Goal: Task Accomplishment & Management: Manage account settings

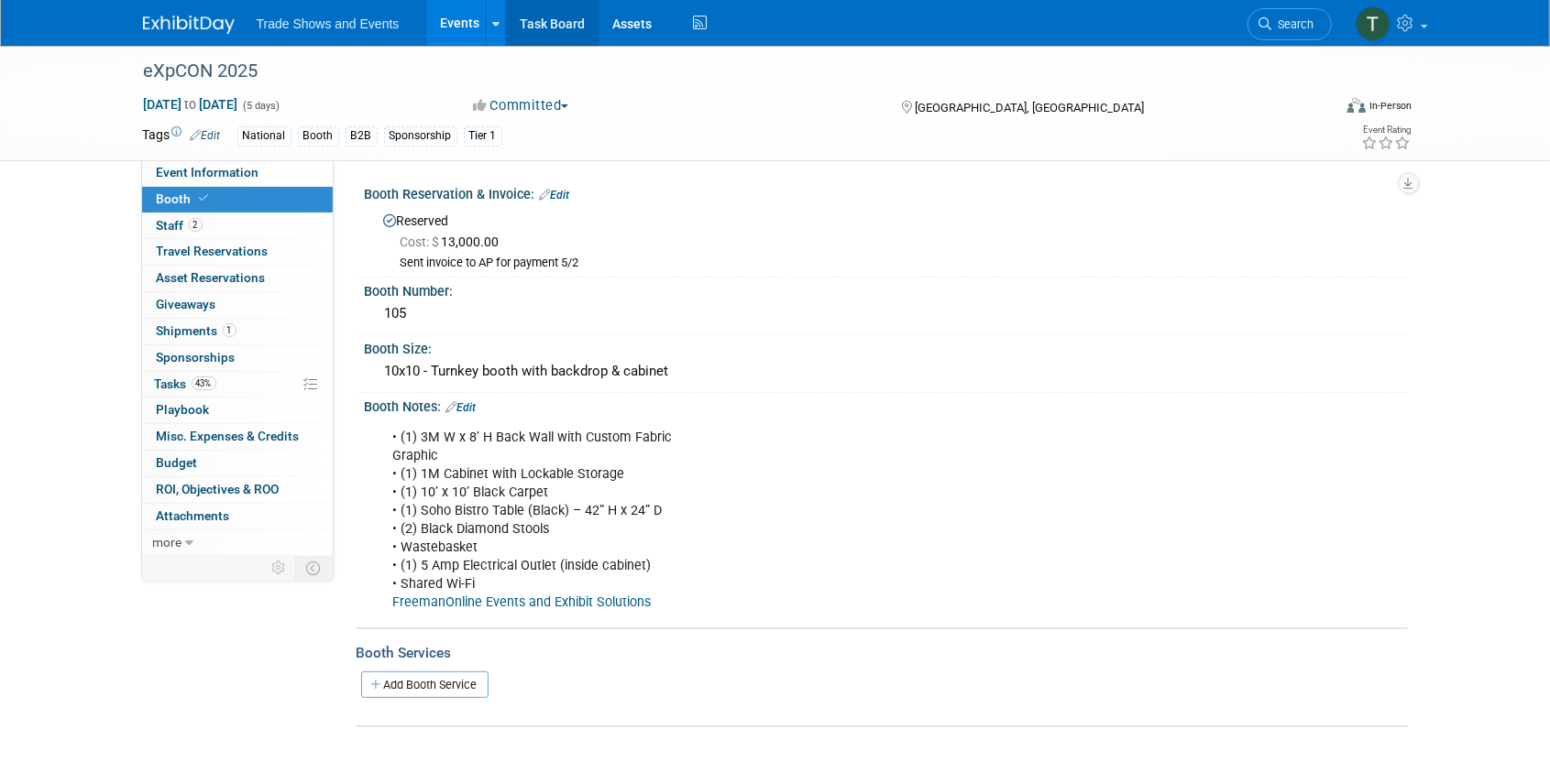
click at [536, 28] on link "Task Board" at bounding box center [552, 23] width 92 height 46
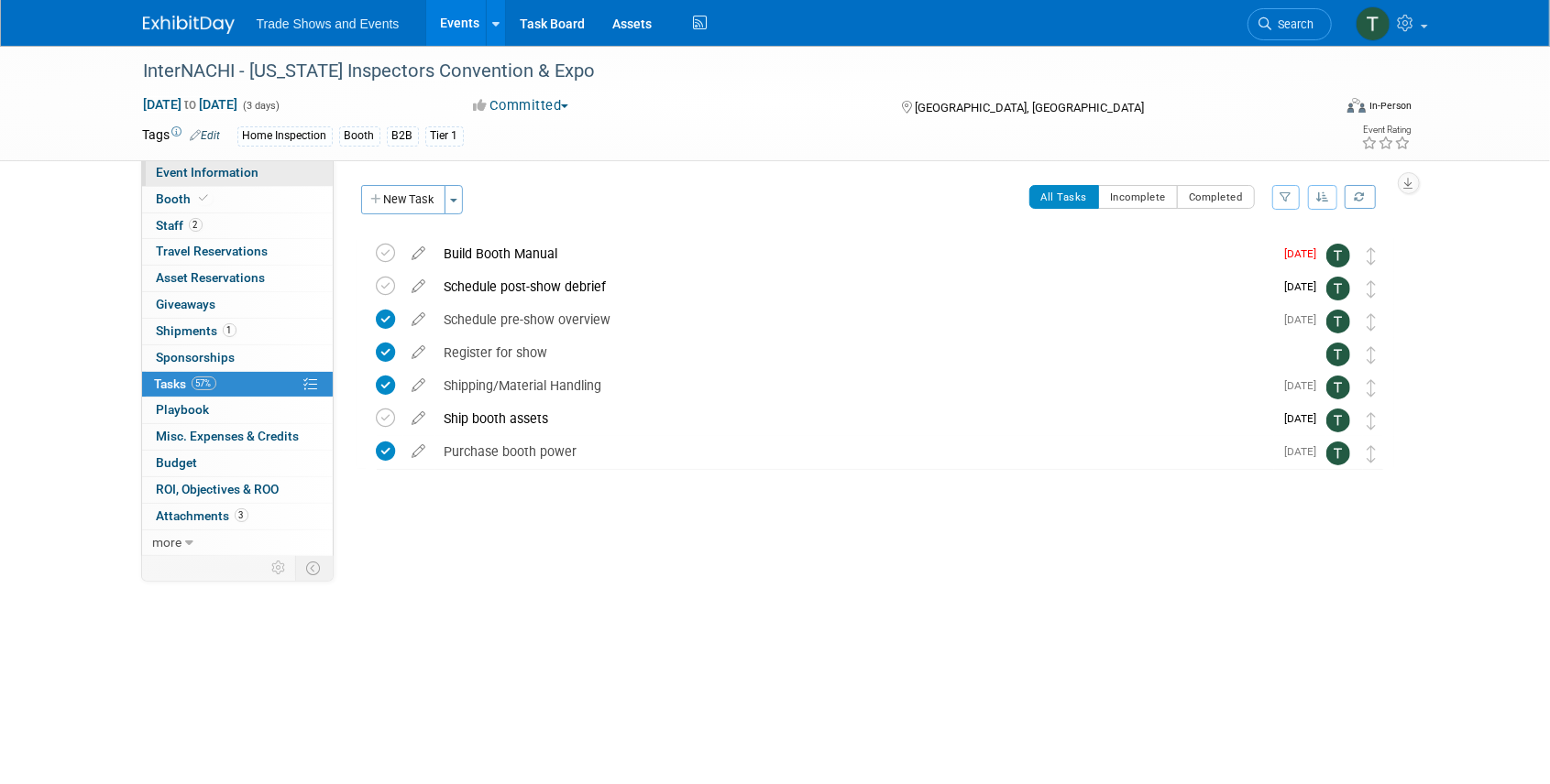
click at [189, 171] on span "Event Information" at bounding box center [208, 172] width 102 height 15
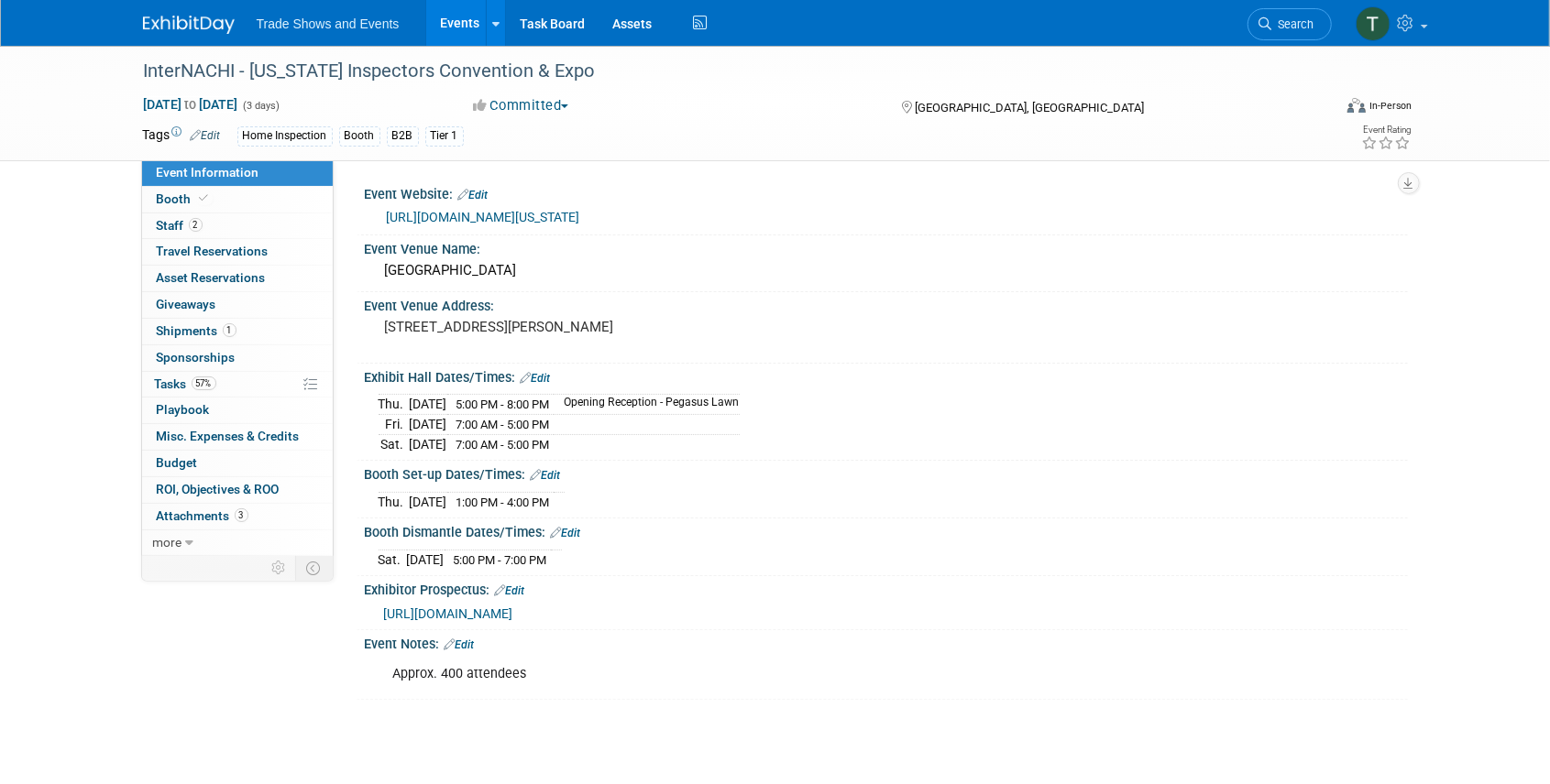
click at [428, 214] on link "https://www.nachi.org/texas-convention-25/" at bounding box center [484, 216] width 194 height 15
click at [189, 224] on span "2" at bounding box center [196, 225] width 14 height 14
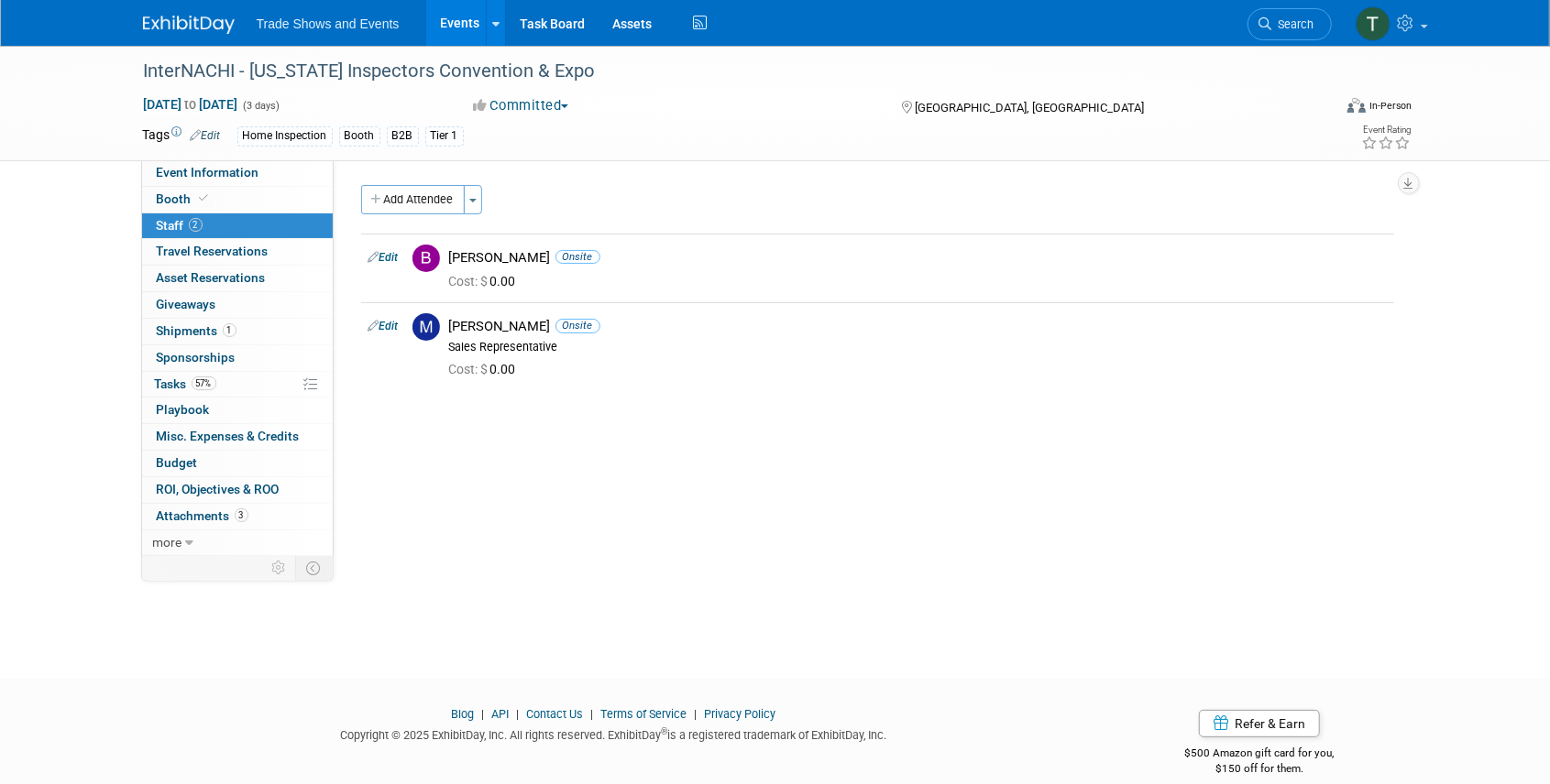
click at [357, 281] on div "Event Website: Edit https://www.nachi.org/texas-convention-25/ Event Venue Name…" at bounding box center [871, 356] width 1074 height 392
click at [384, 325] on link "Edit" at bounding box center [383, 326] width 30 height 13
select select "00301a3d-3d12-4819-85e3-7bdf1563d559"
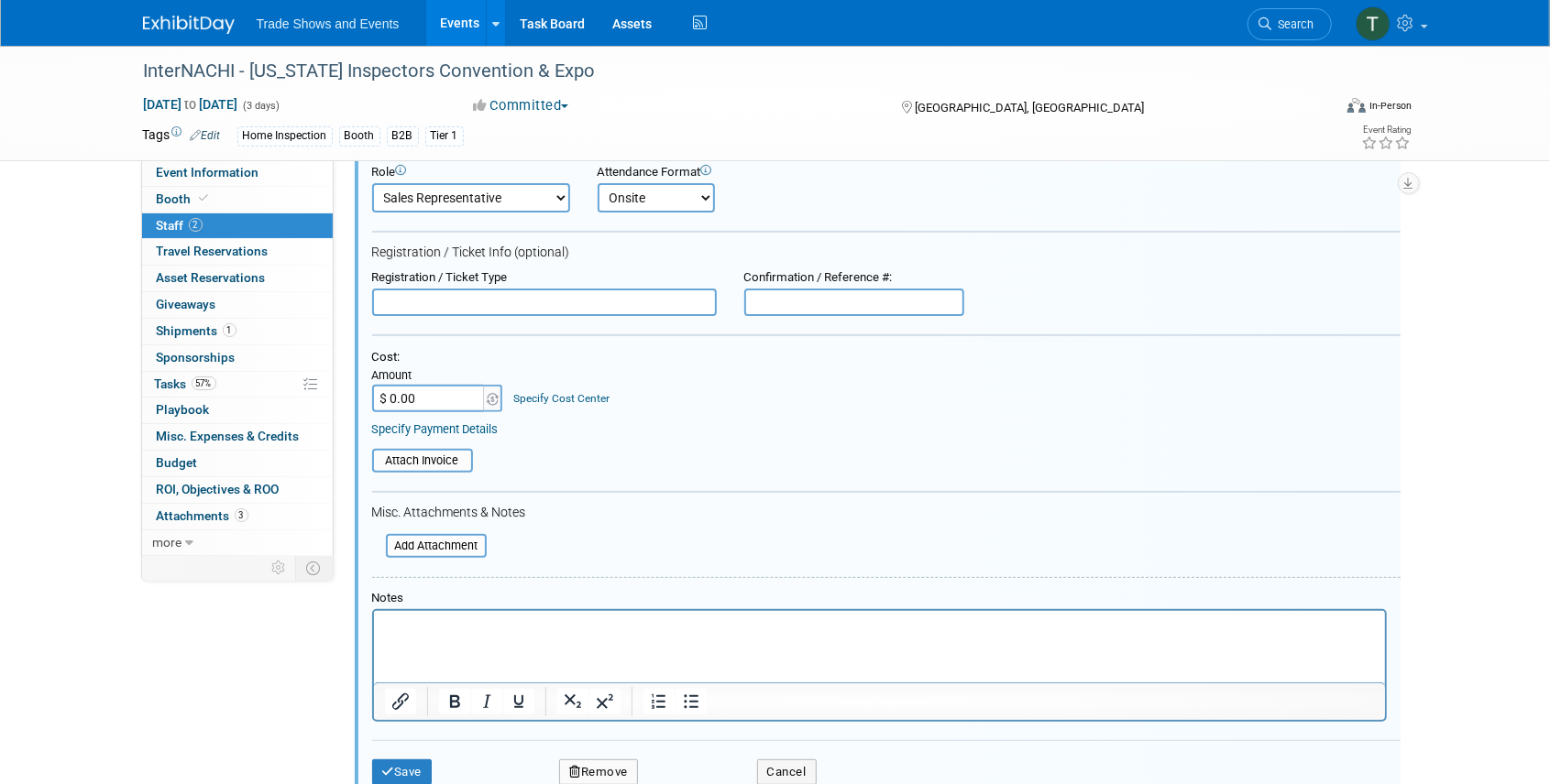
scroll to position [338, 0]
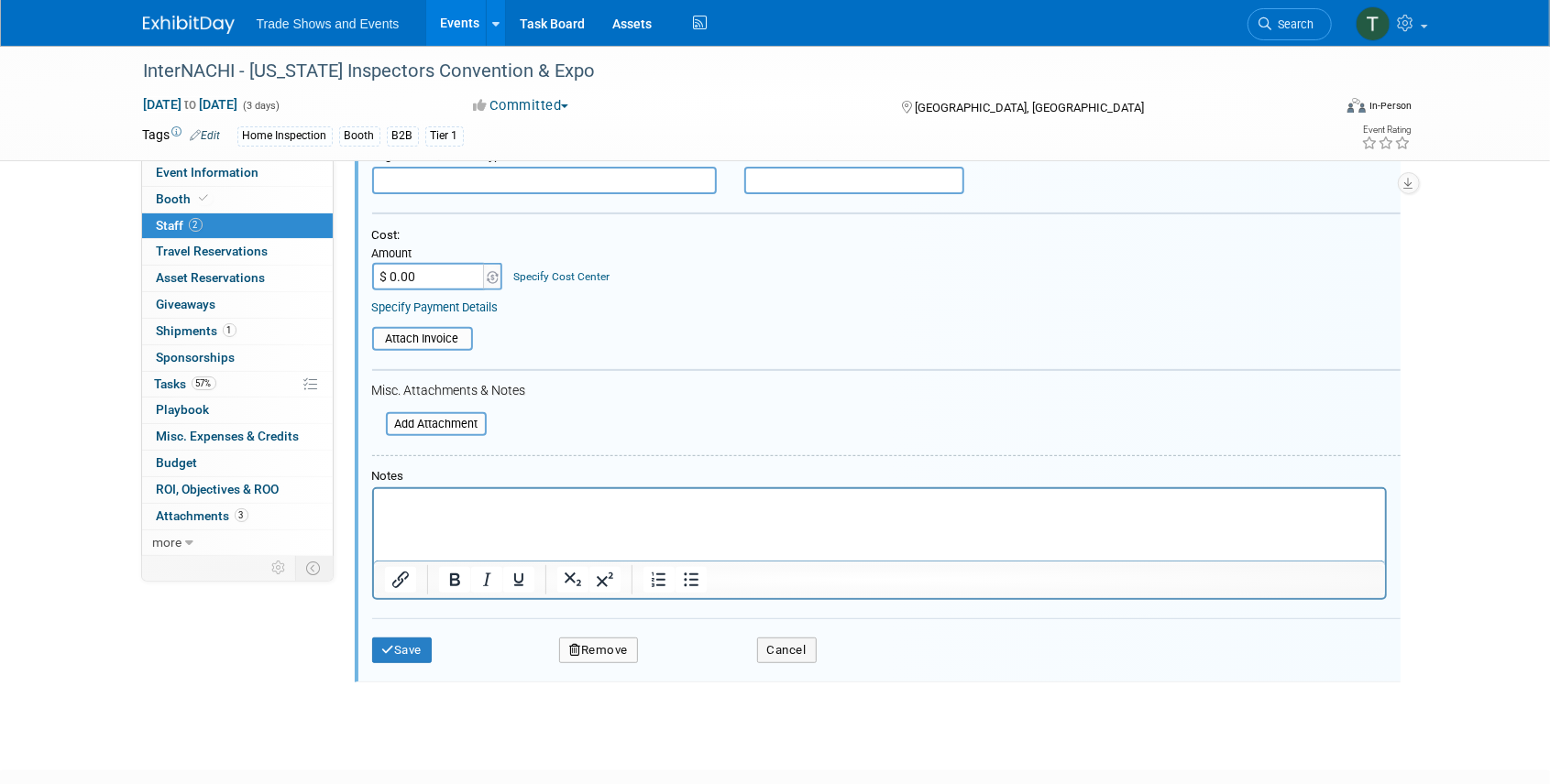
click at [608, 650] on button "Remove" at bounding box center [598, 651] width 78 height 26
click at [698, 669] on link "Yes" at bounding box center [699, 664] width 54 height 30
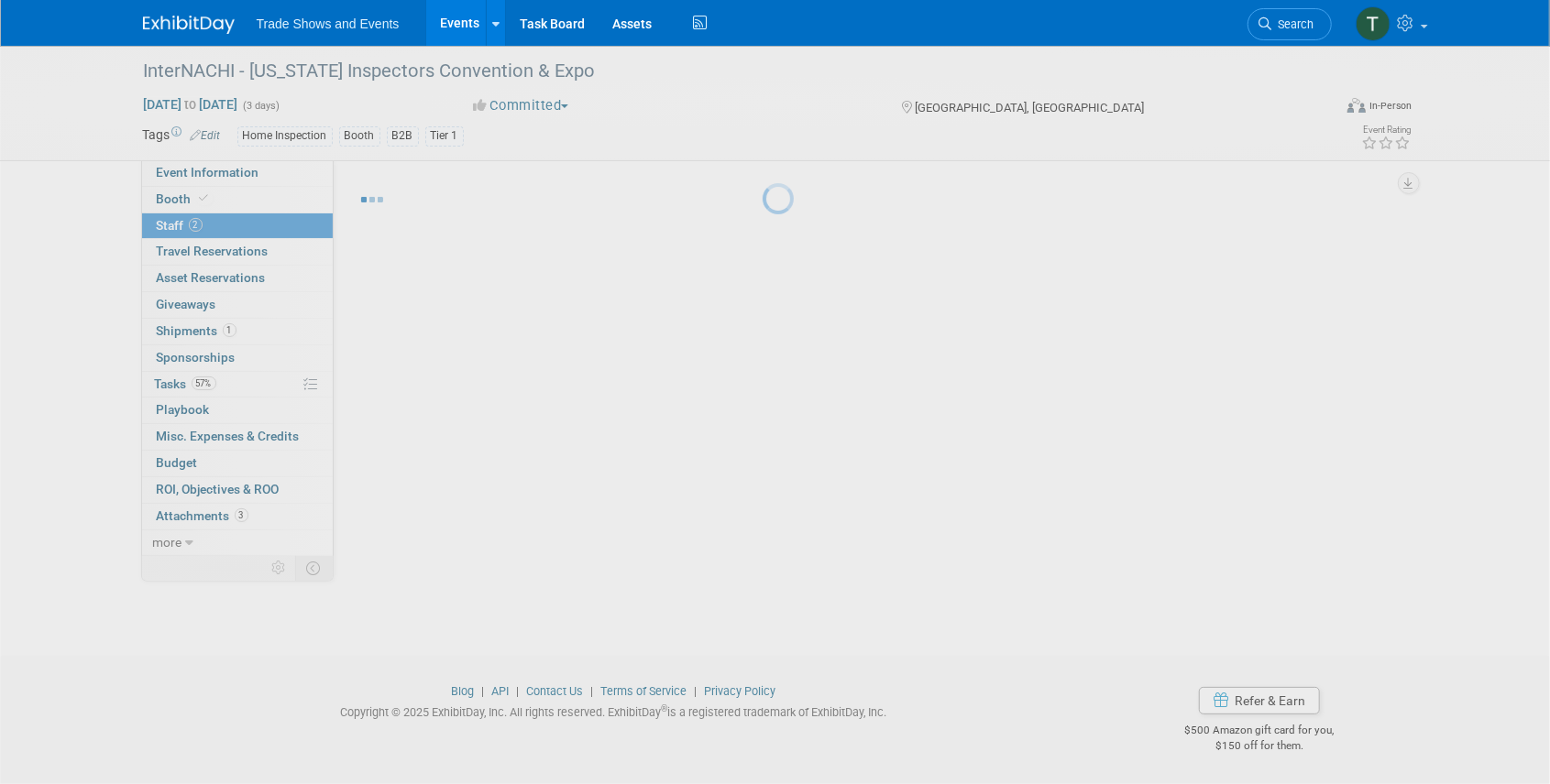
scroll to position [23, 0]
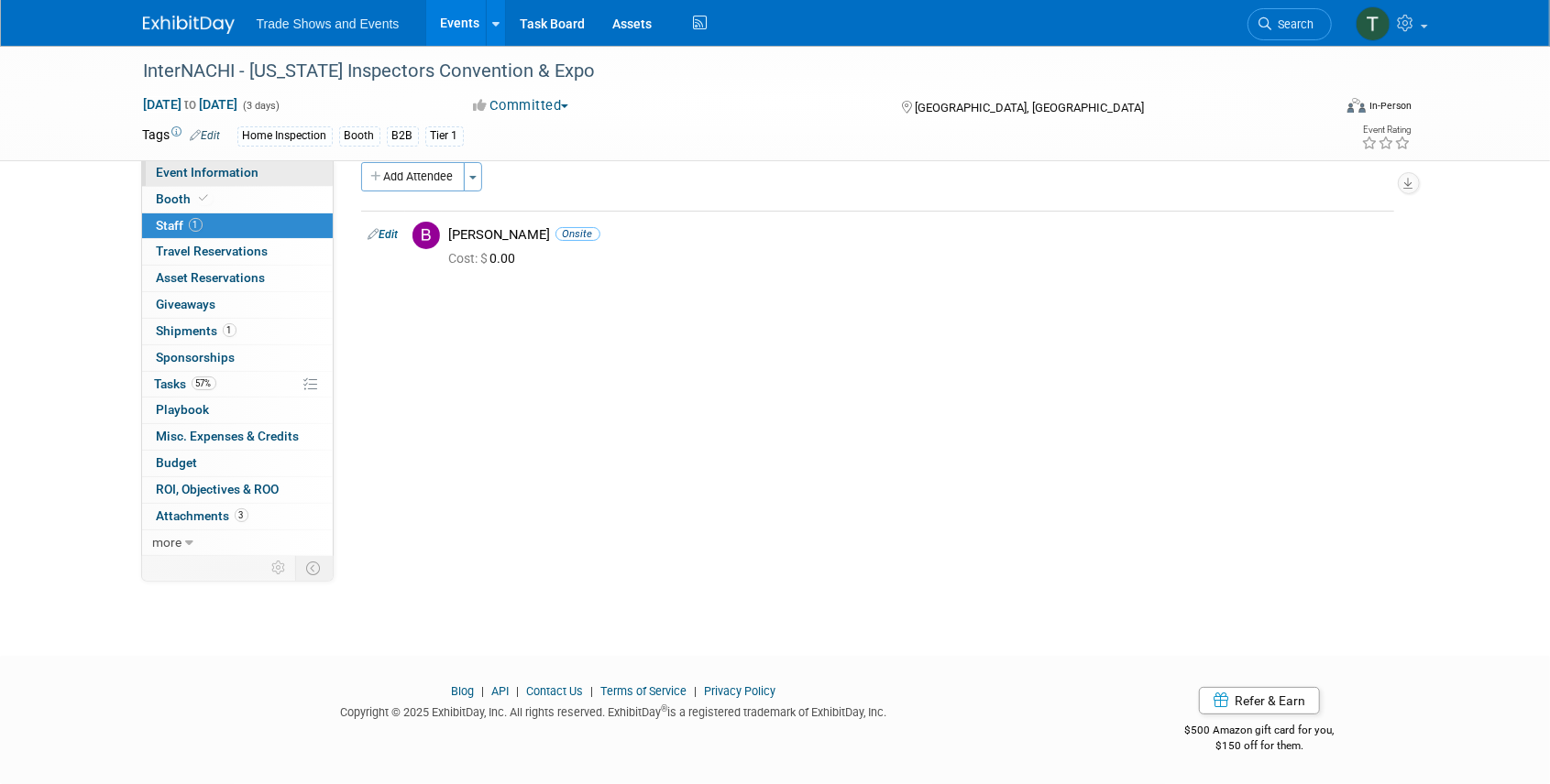
click at [183, 167] on span "Event Information" at bounding box center [208, 172] width 102 height 15
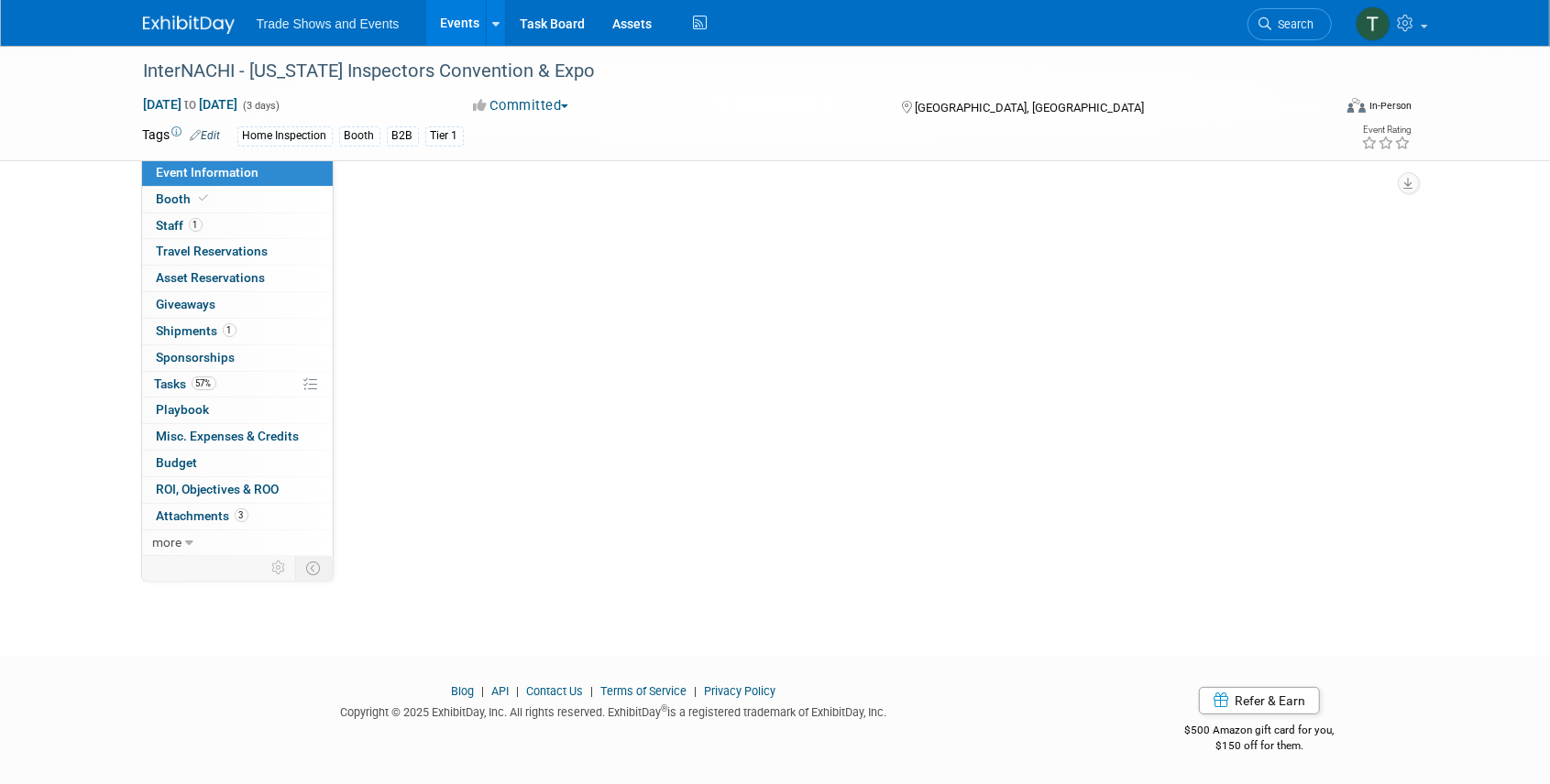
scroll to position [0, 0]
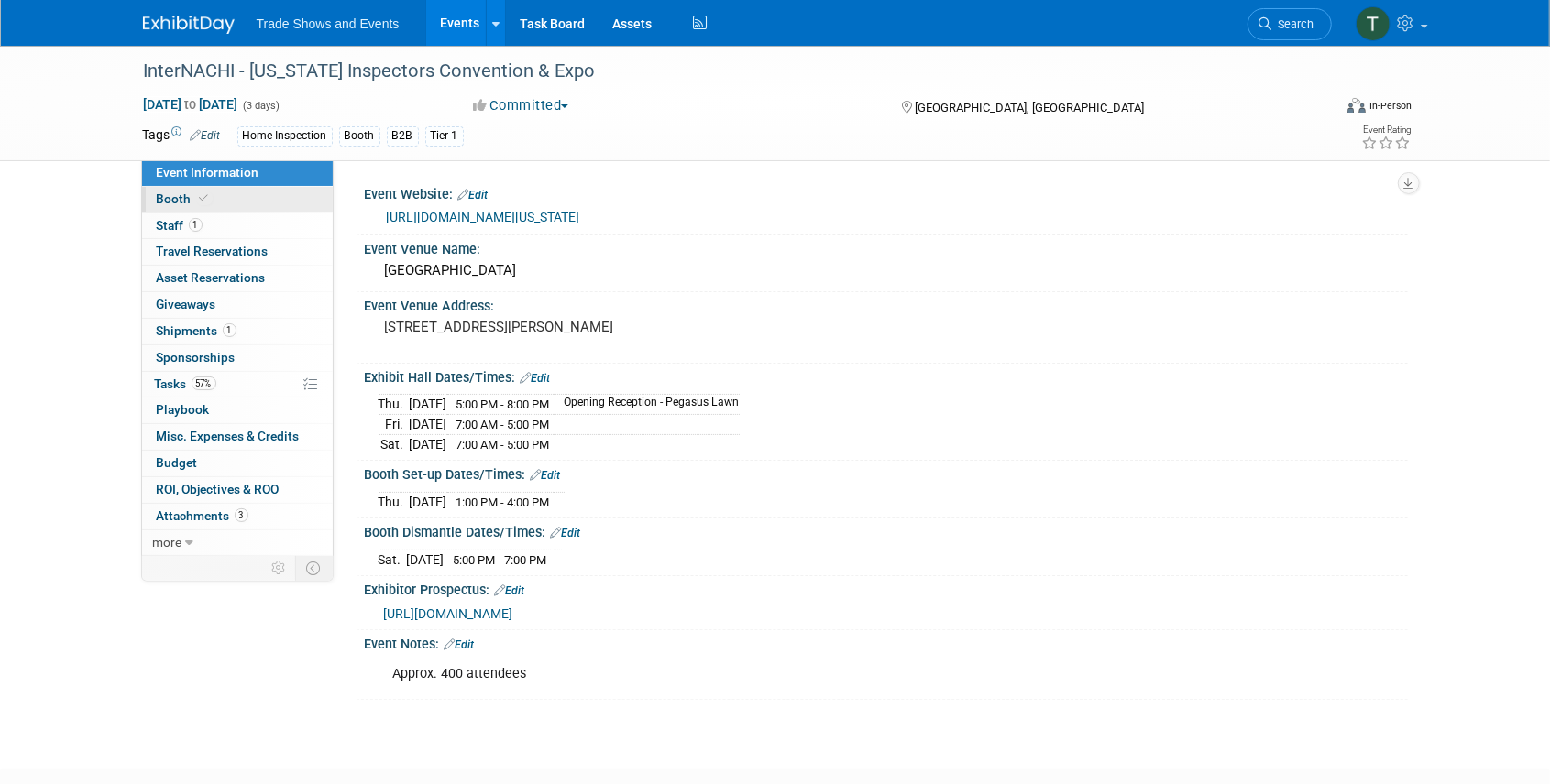
click at [176, 203] on span "Booth" at bounding box center [185, 198] width 56 height 15
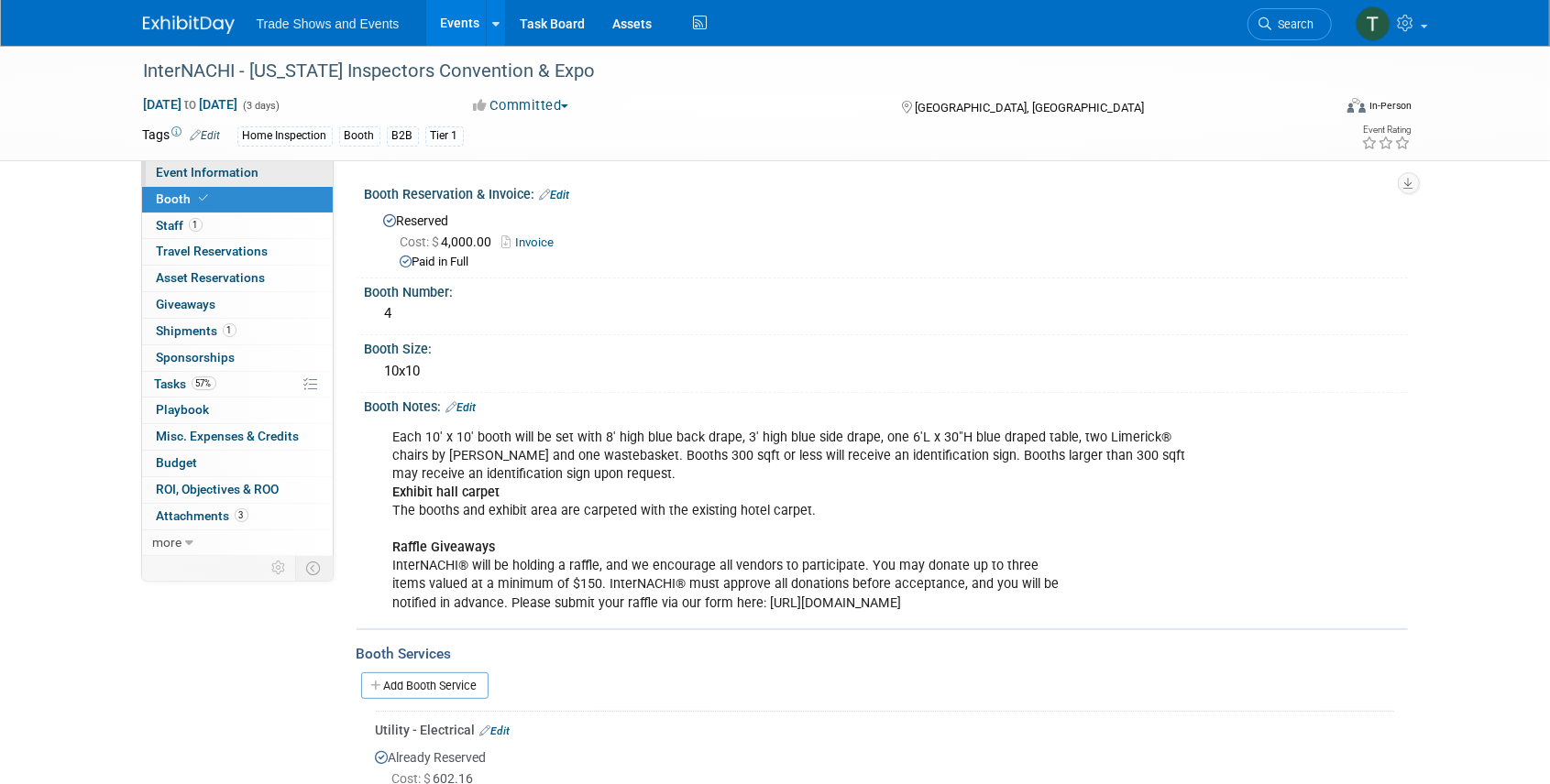
click at [197, 171] on span "Event Information" at bounding box center [208, 172] width 102 height 15
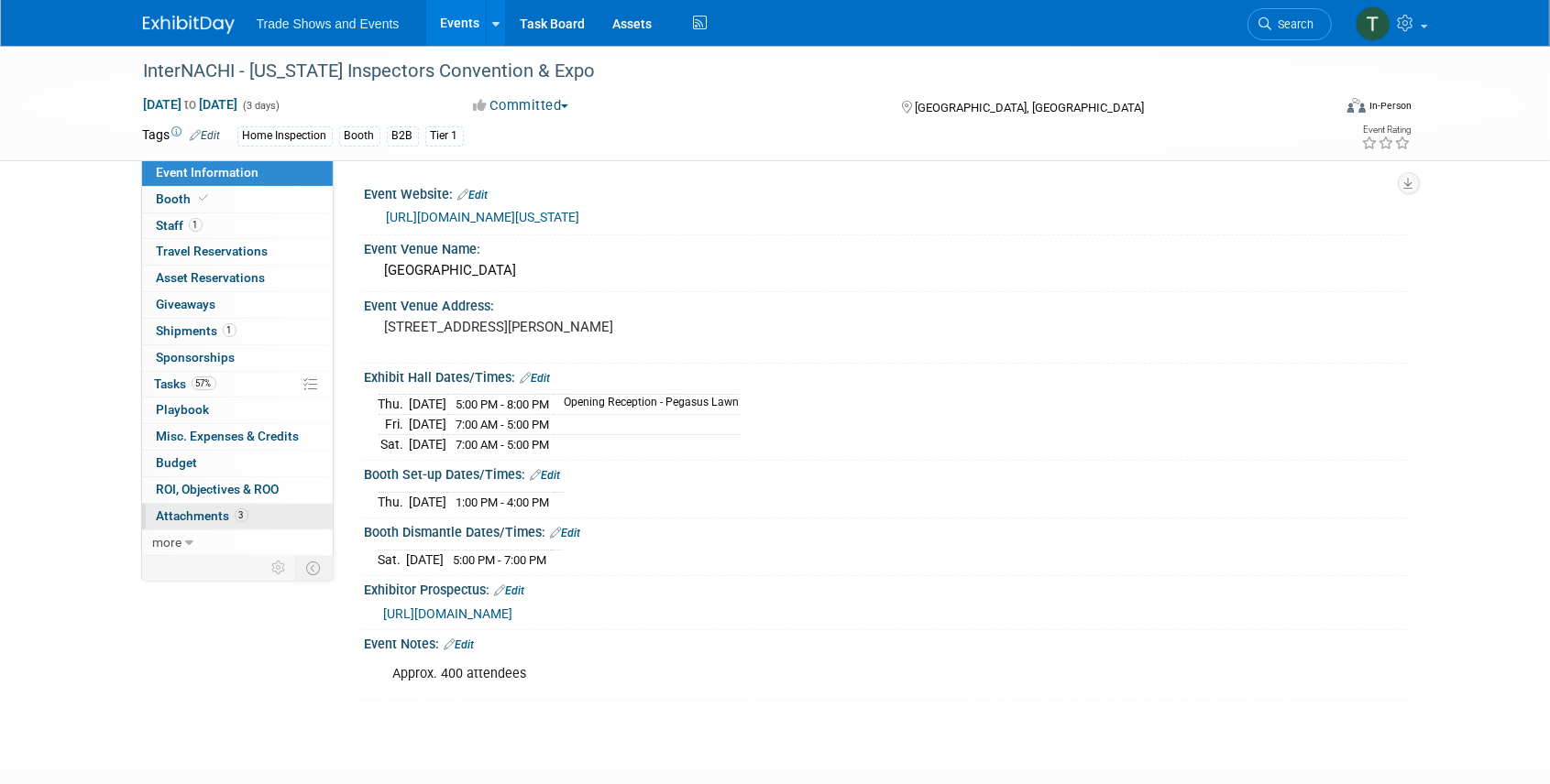
drag, startPoint x: 214, startPoint y: 515, endPoint x: 244, endPoint y: 517, distance: 30.1
click at [214, 515] on span "Attachments 3" at bounding box center [203, 515] width 91 height 15
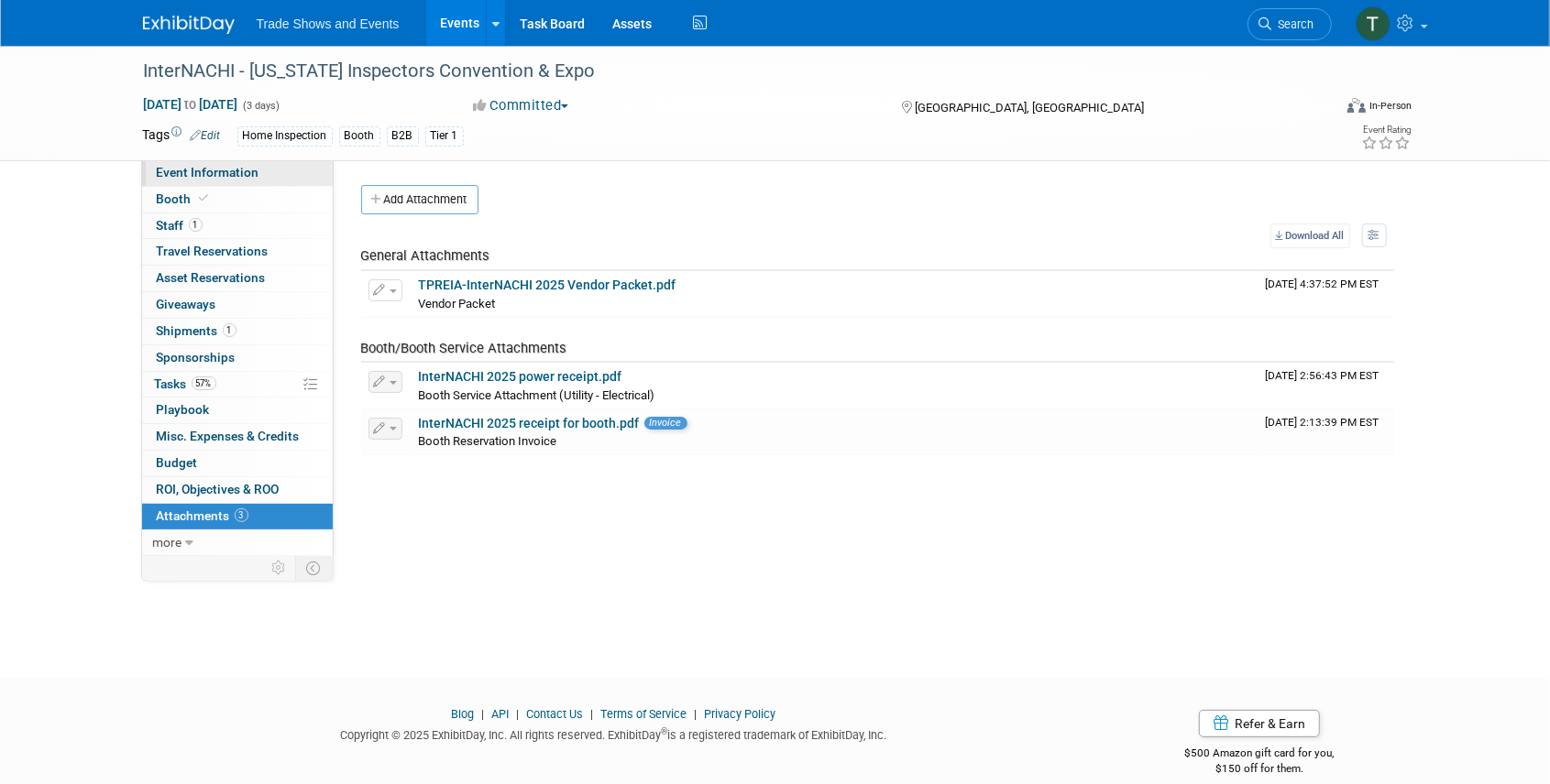
click at [197, 177] on span "Event Information" at bounding box center [208, 172] width 102 height 15
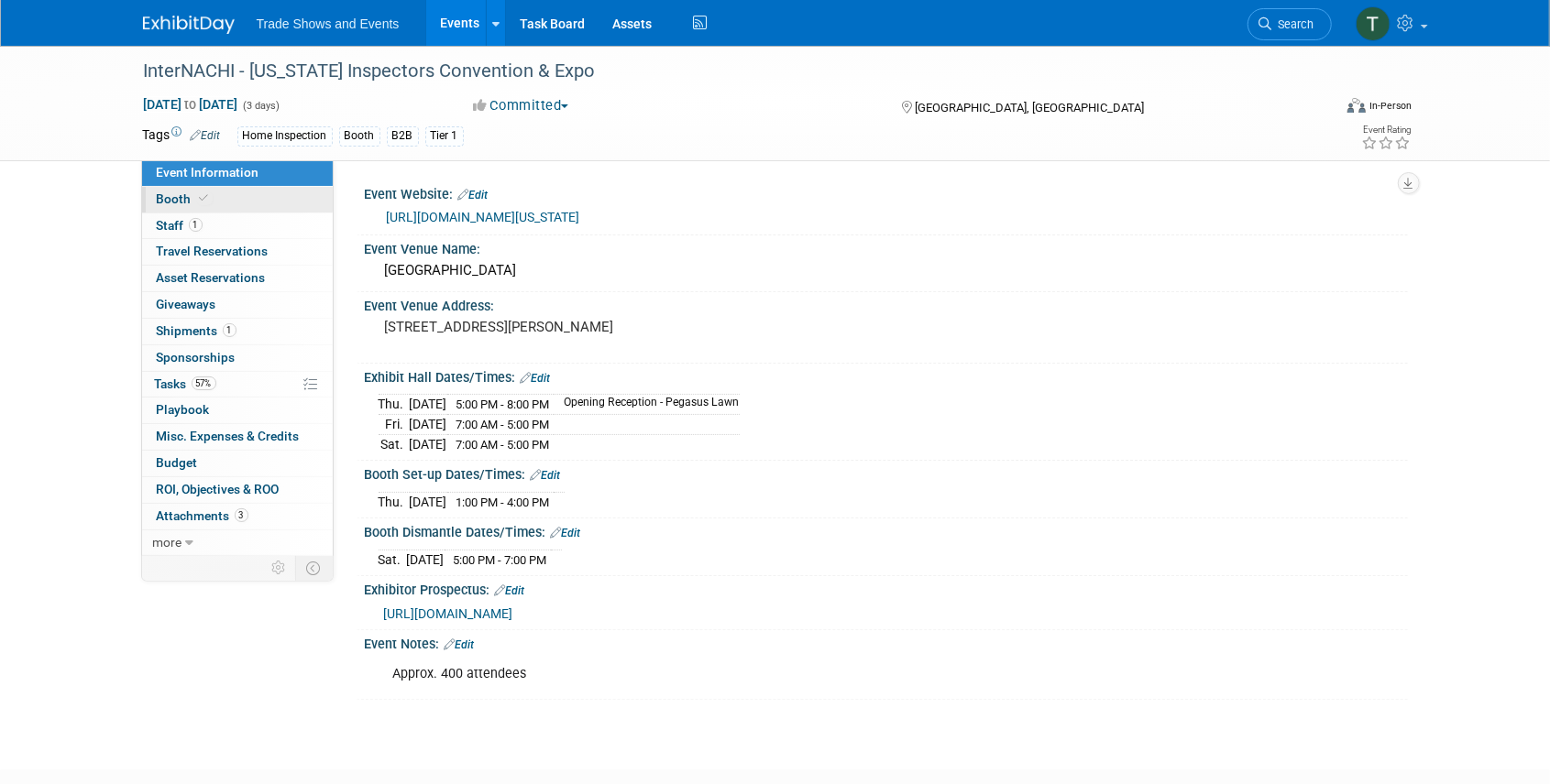
click at [171, 192] on span "Booth" at bounding box center [185, 198] width 56 height 15
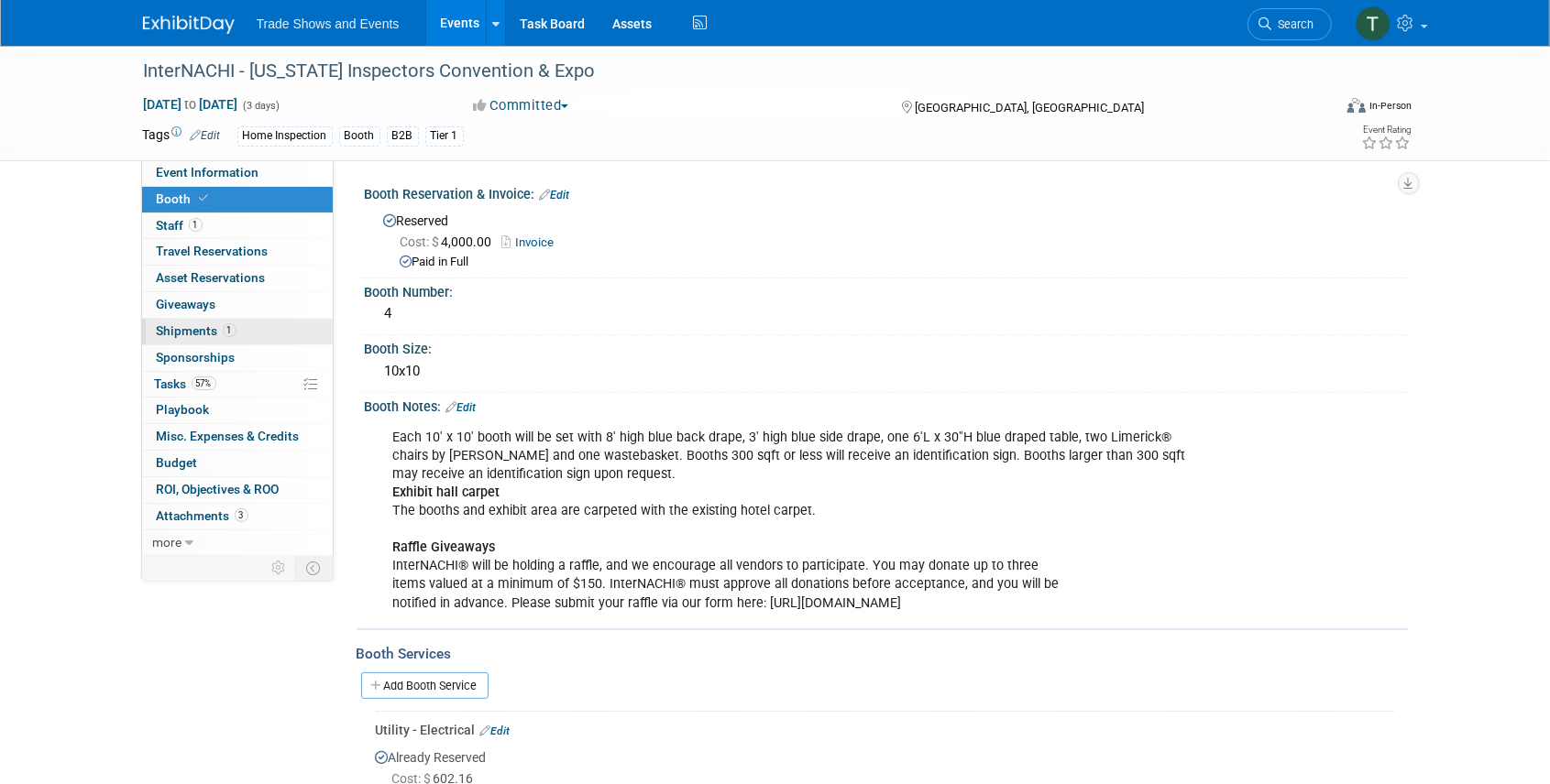
click at [182, 329] on span "Shipments 1" at bounding box center [197, 330] width 79 height 15
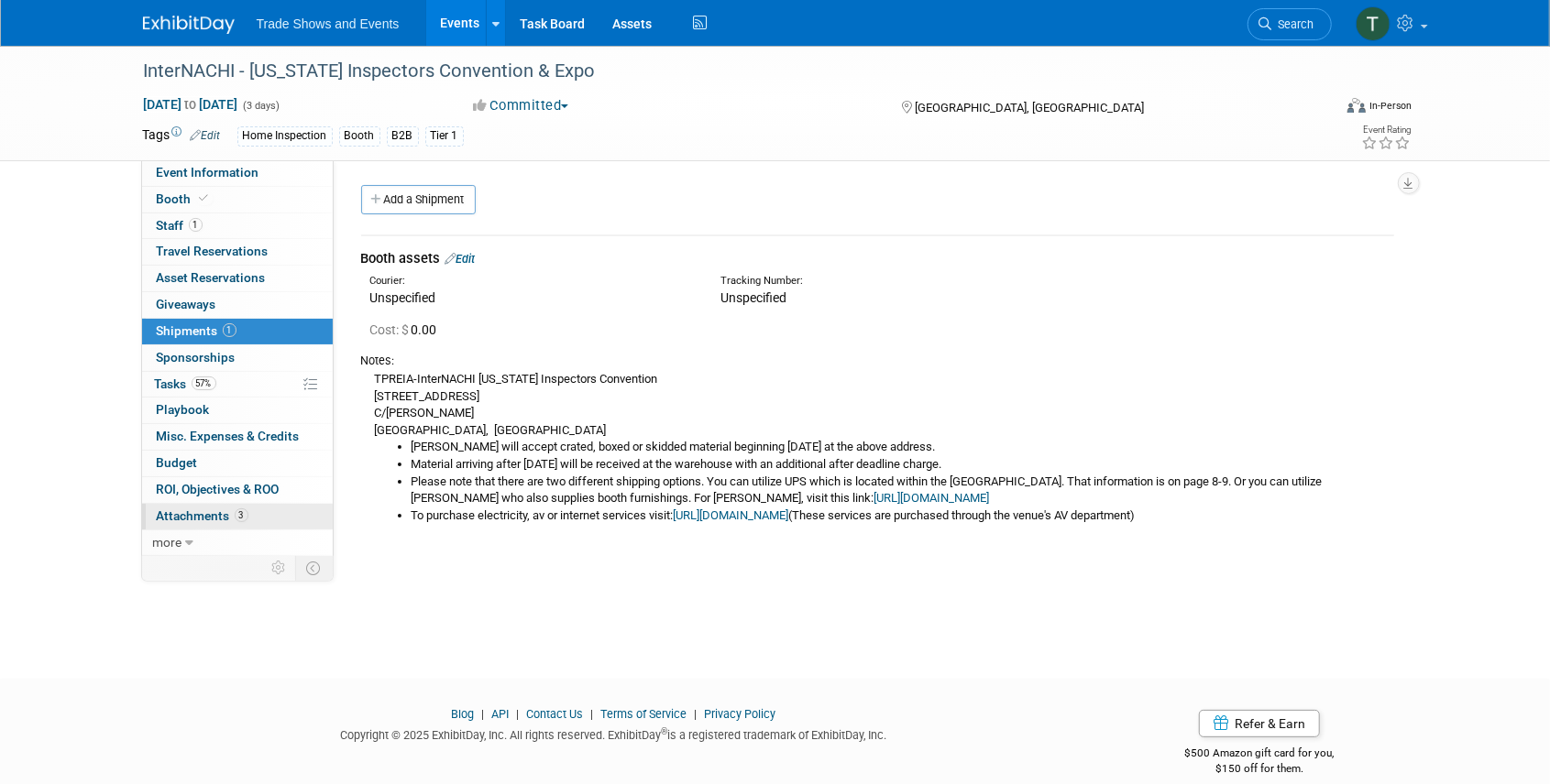
click at [196, 515] on span "Attachments 3" at bounding box center [203, 515] width 91 height 15
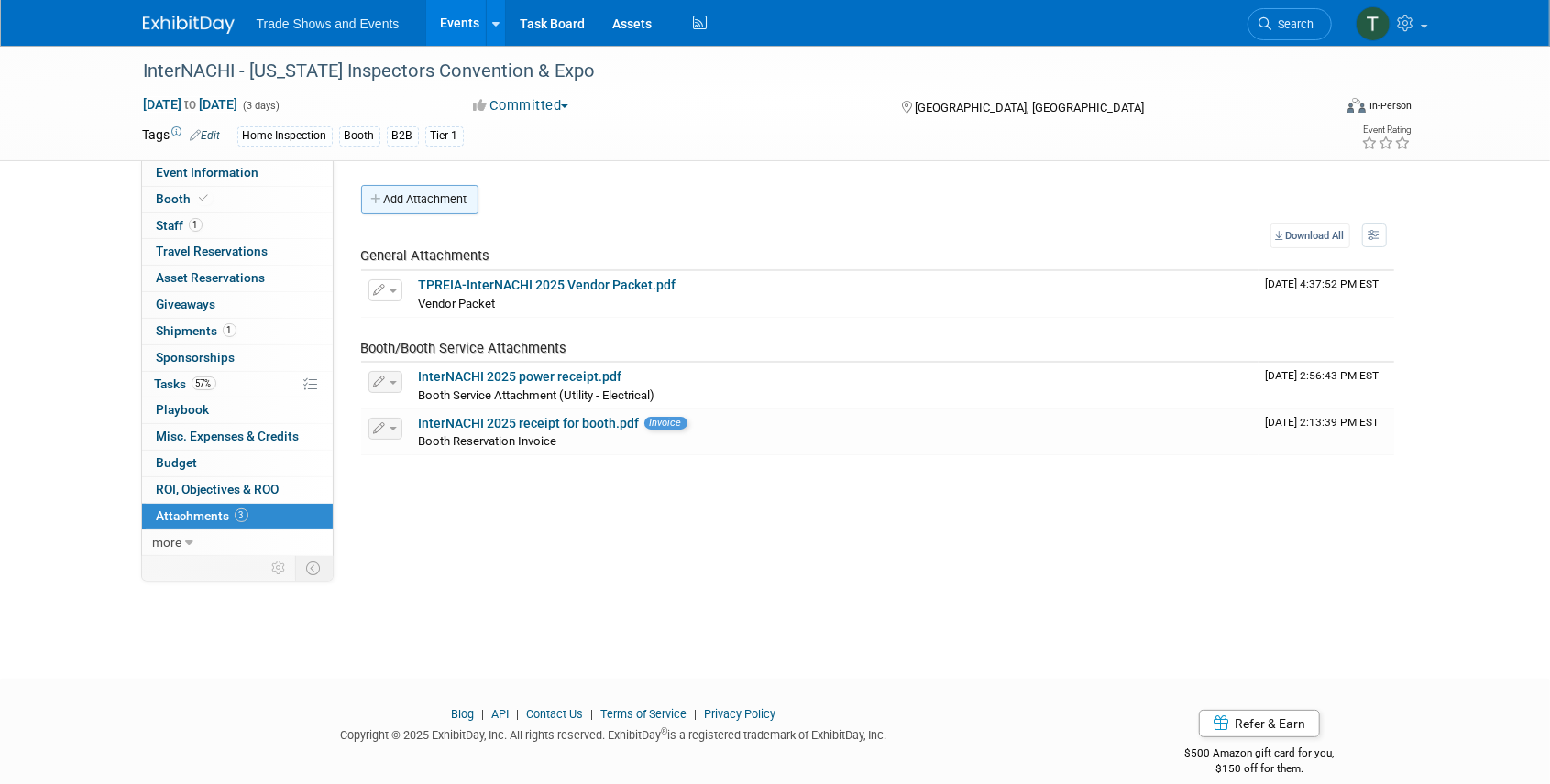
click at [415, 197] on button "Add Attachment" at bounding box center [420, 199] width 117 height 30
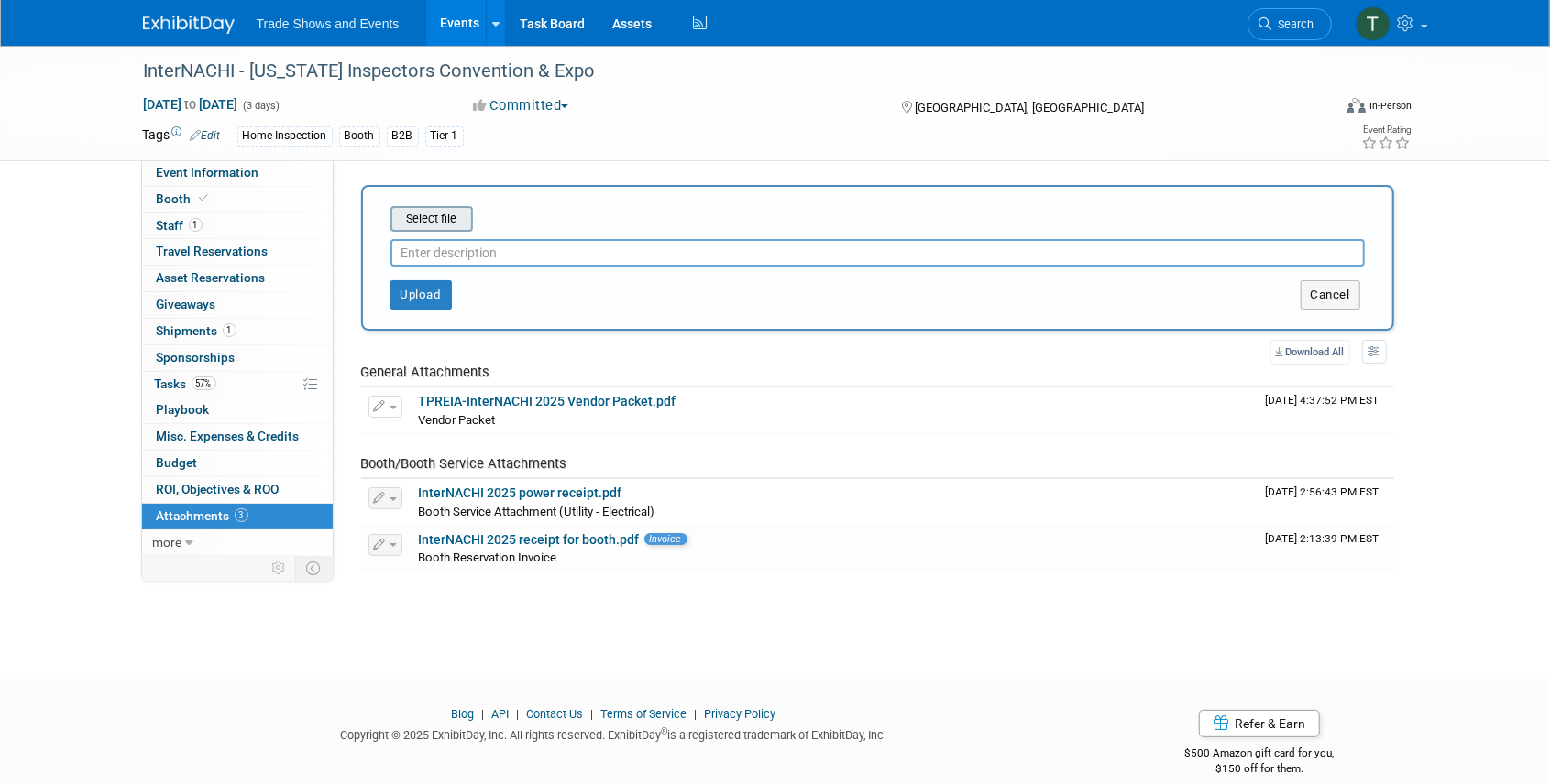
click at [418, 218] on input "file" at bounding box center [362, 219] width 218 height 22
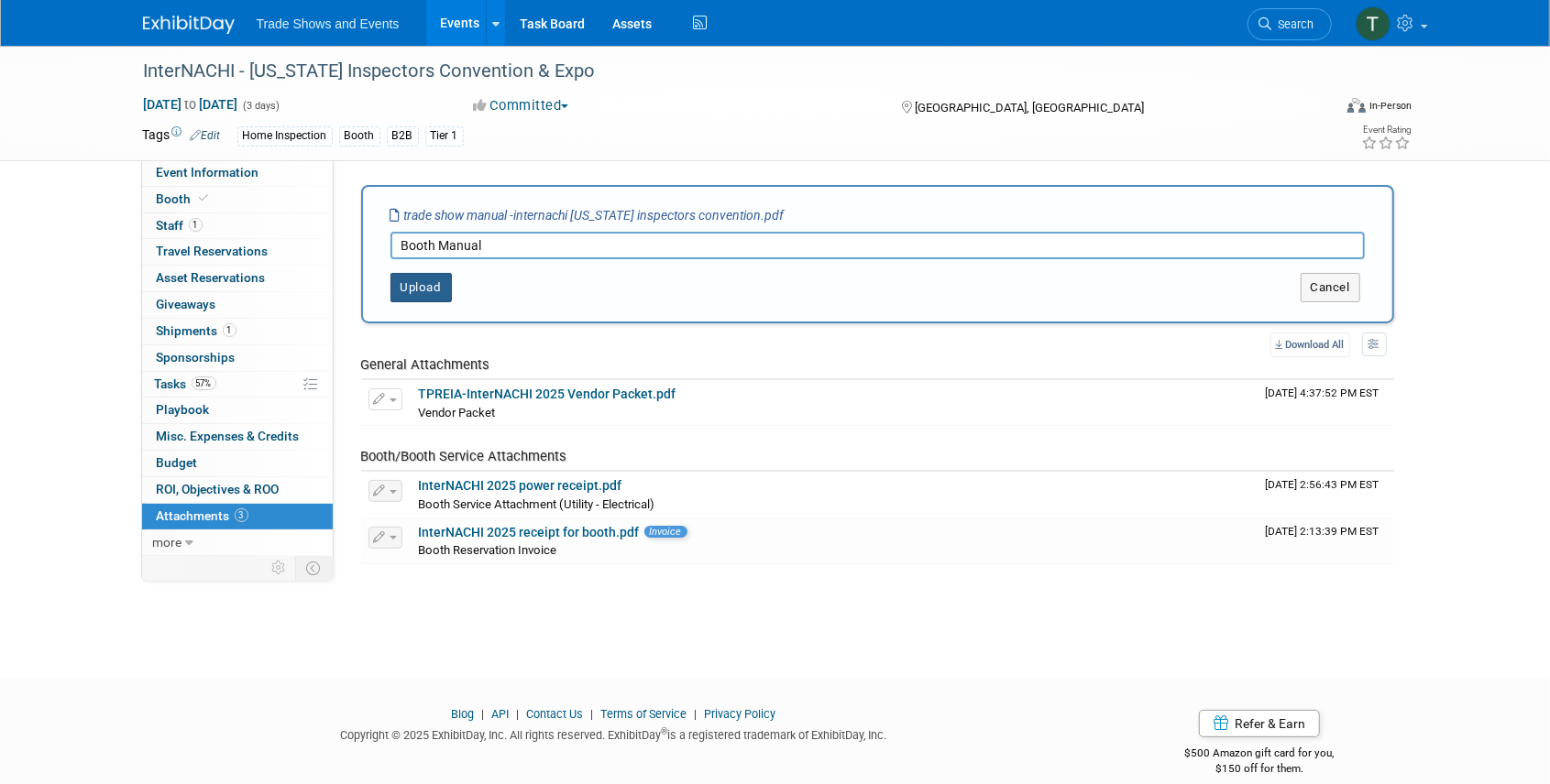
type input "Booth Manual"
click at [431, 288] on button "Upload" at bounding box center [421, 288] width 62 height 30
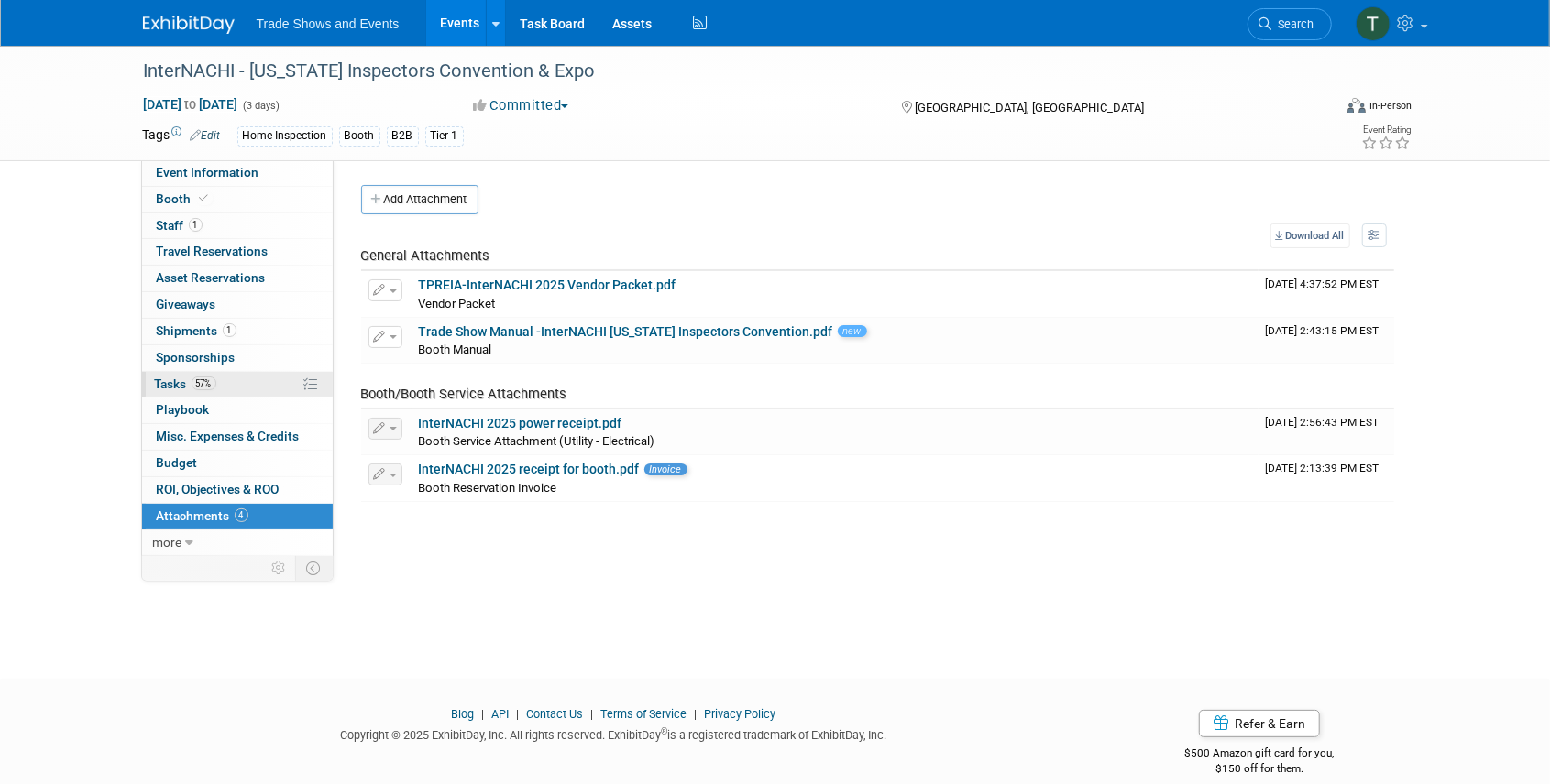
click at [176, 381] on span "Tasks 57%" at bounding box center [186, 383] width 62 height 15
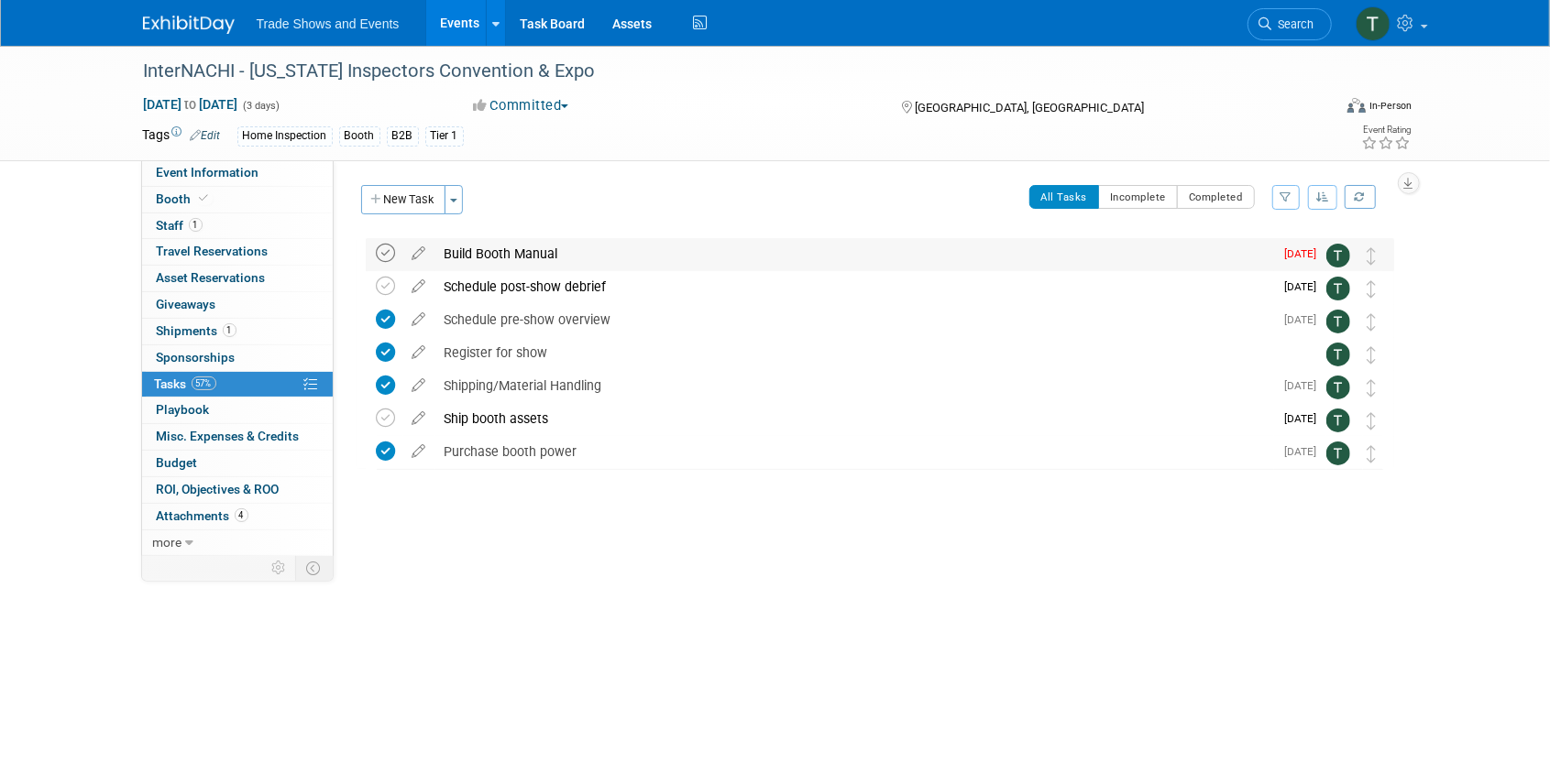
click at [387, 253] on icon at bounding box center [385, 253] width 19 height 19
click at [455, 31] on link "Events" at bounding box center [459, 23] width 67 height 46
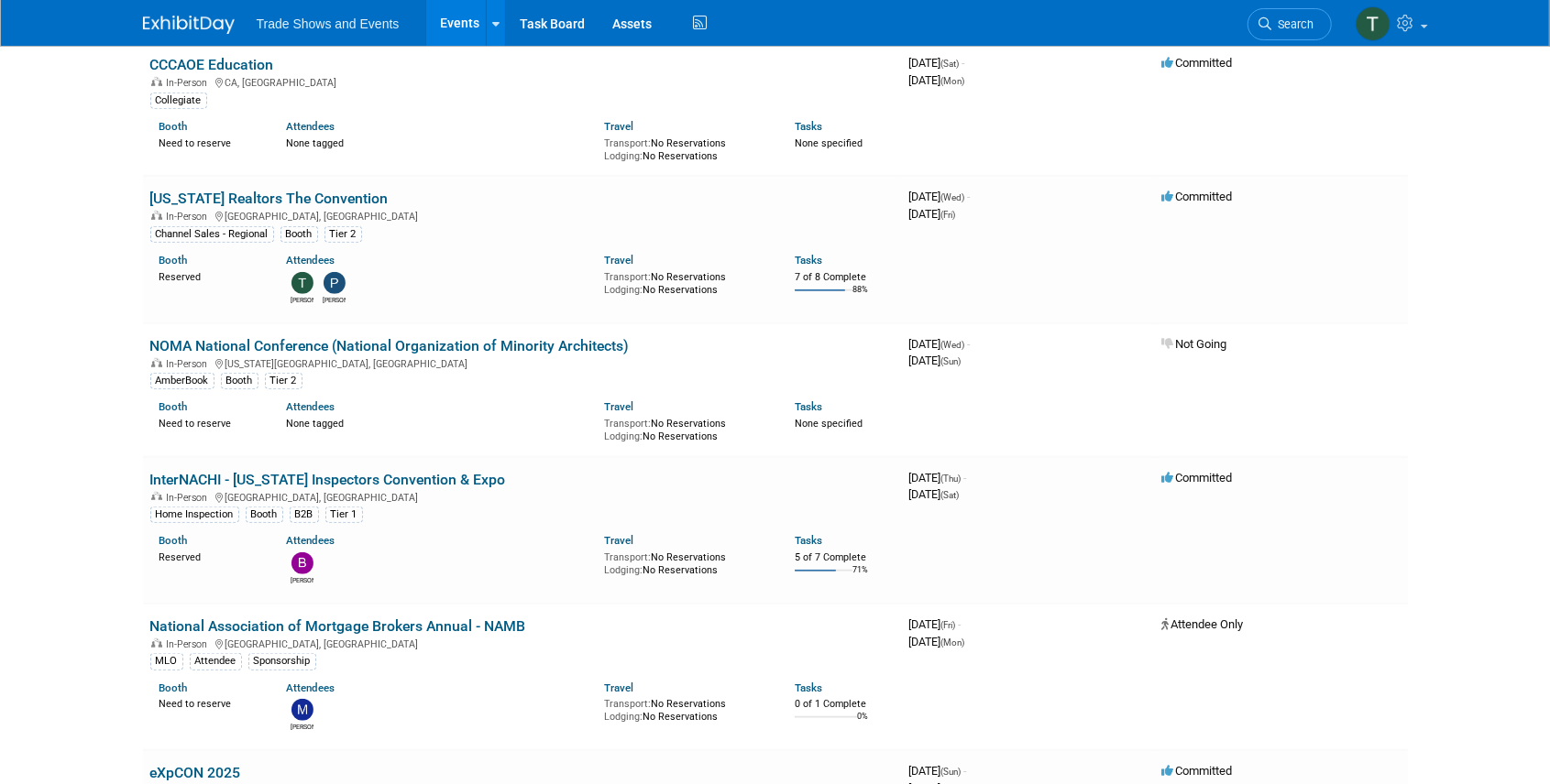
scroll to position [672, 0]
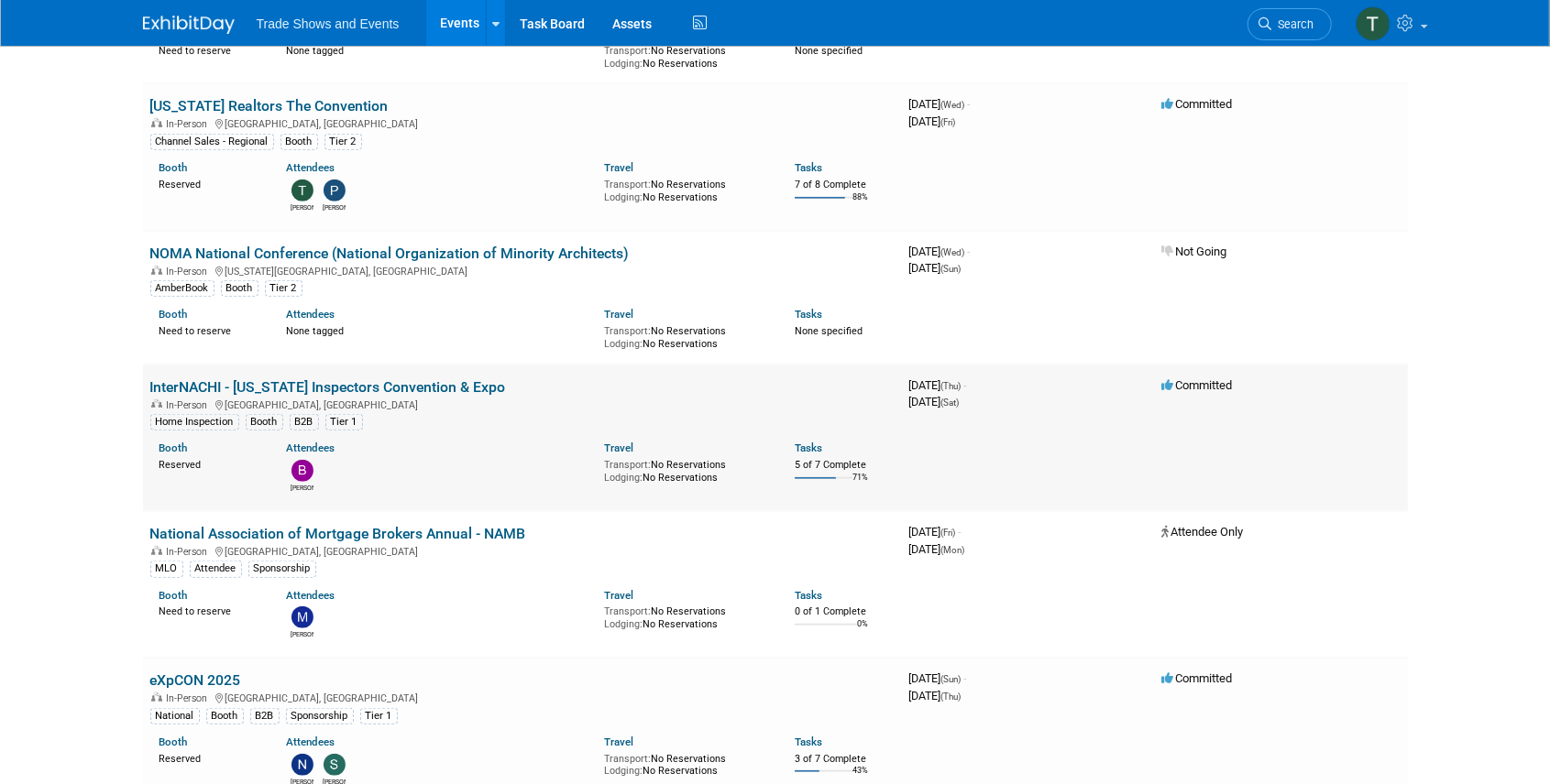
click at [368, 380] on link "InterNACHI - [US_STATE] Inspectors Convention & Expo" at bounding box center [328, 387] width 355 height 18
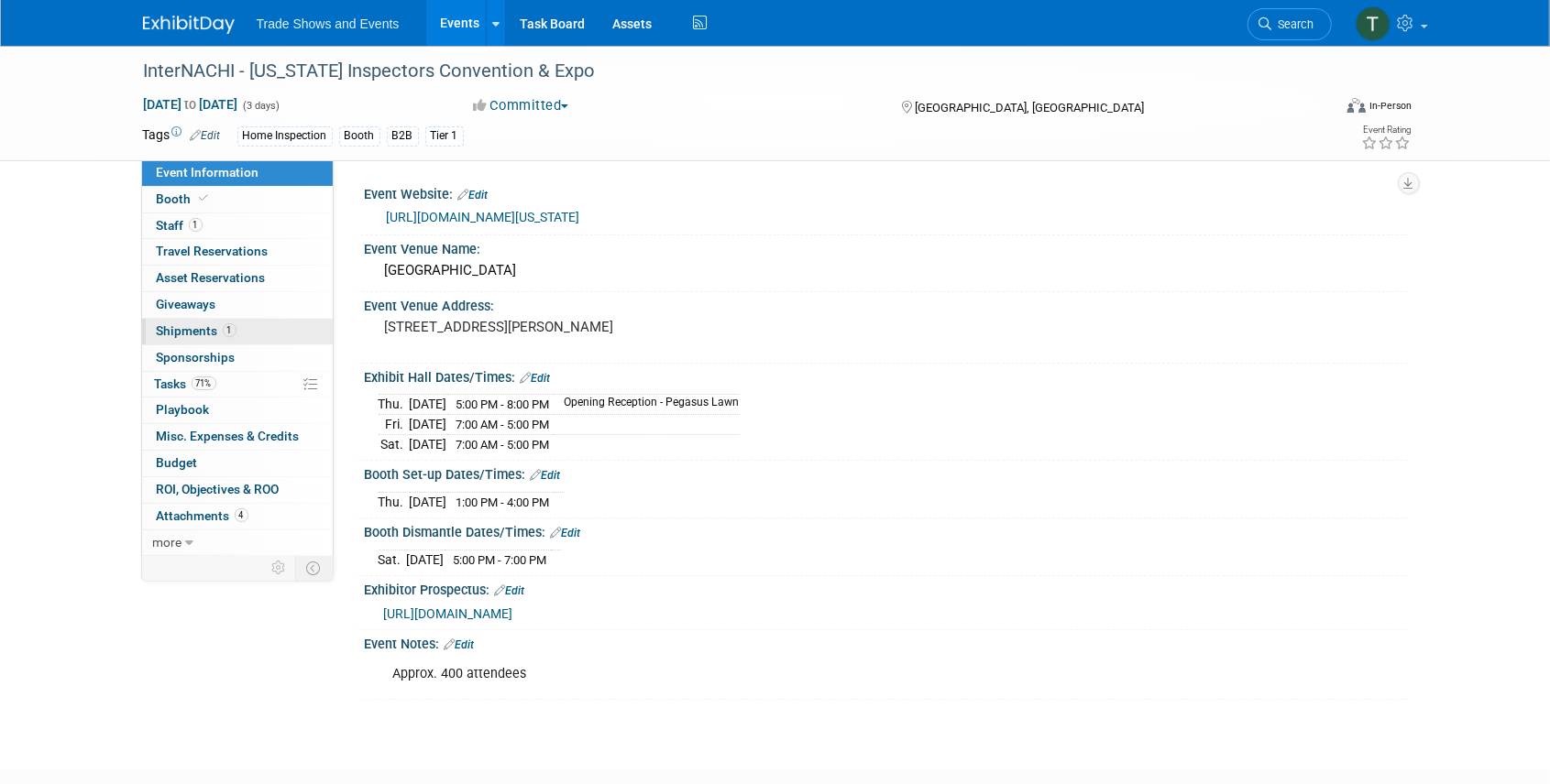
click at [193, 332] on span "Shipments 1" at bounding box center [197, 330] width 79 height 15
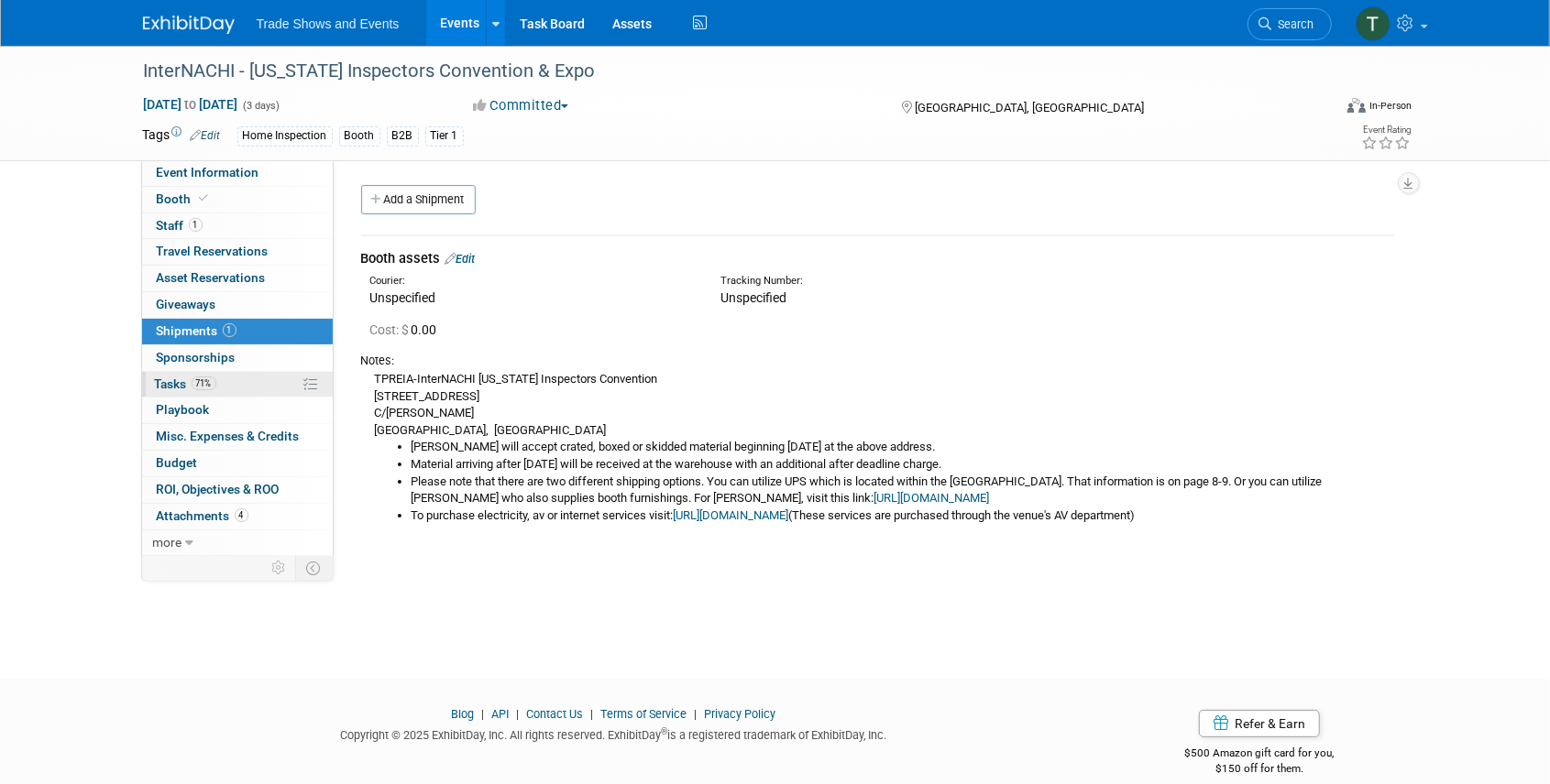
click at [187, 381] on span "Tasks 71%" at bounding box center [186, 383] width 62 height 15
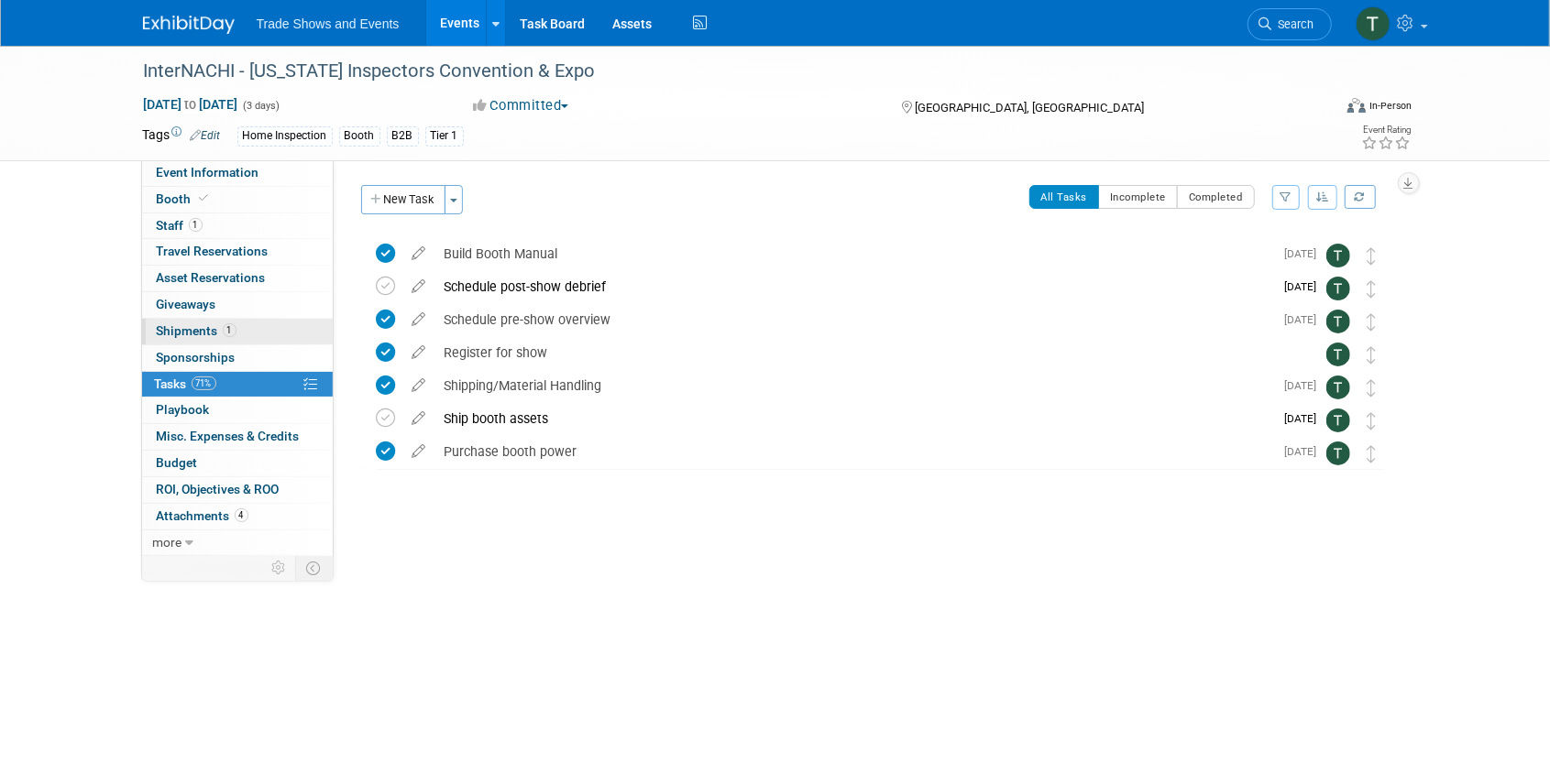
click at [179, 327] on span "Shipments 1" at bounding box center [197, 330] width 79 height 15
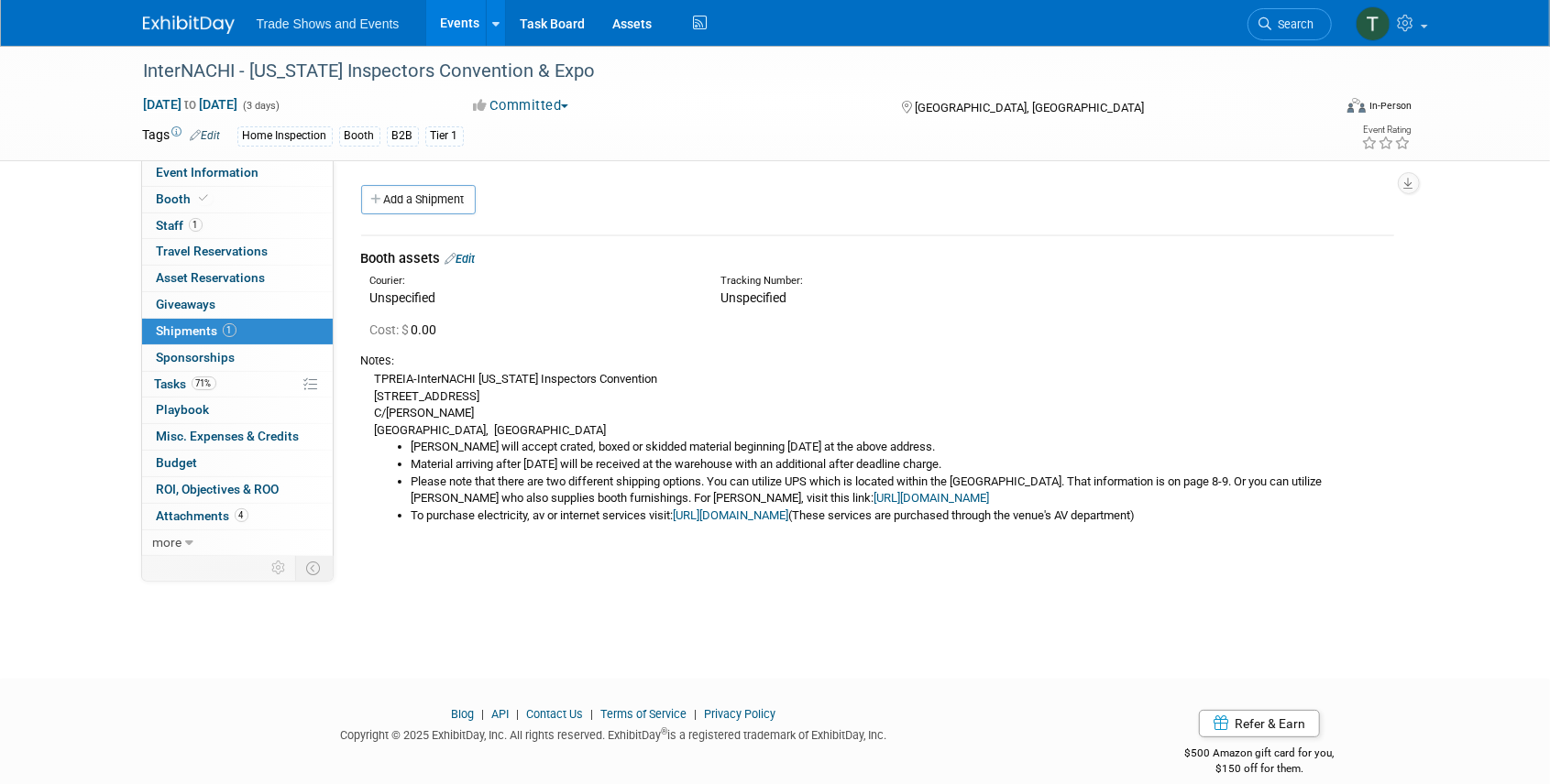
click at [880, 496] on link "https://www.freemanco.com/store/show/landing?showID=539533" at bounding box center [932, 498] width 115 height 14
click at [149, 376] on link "71% Tasks 71%" at bounding box center [237, 385] width 191 height 26
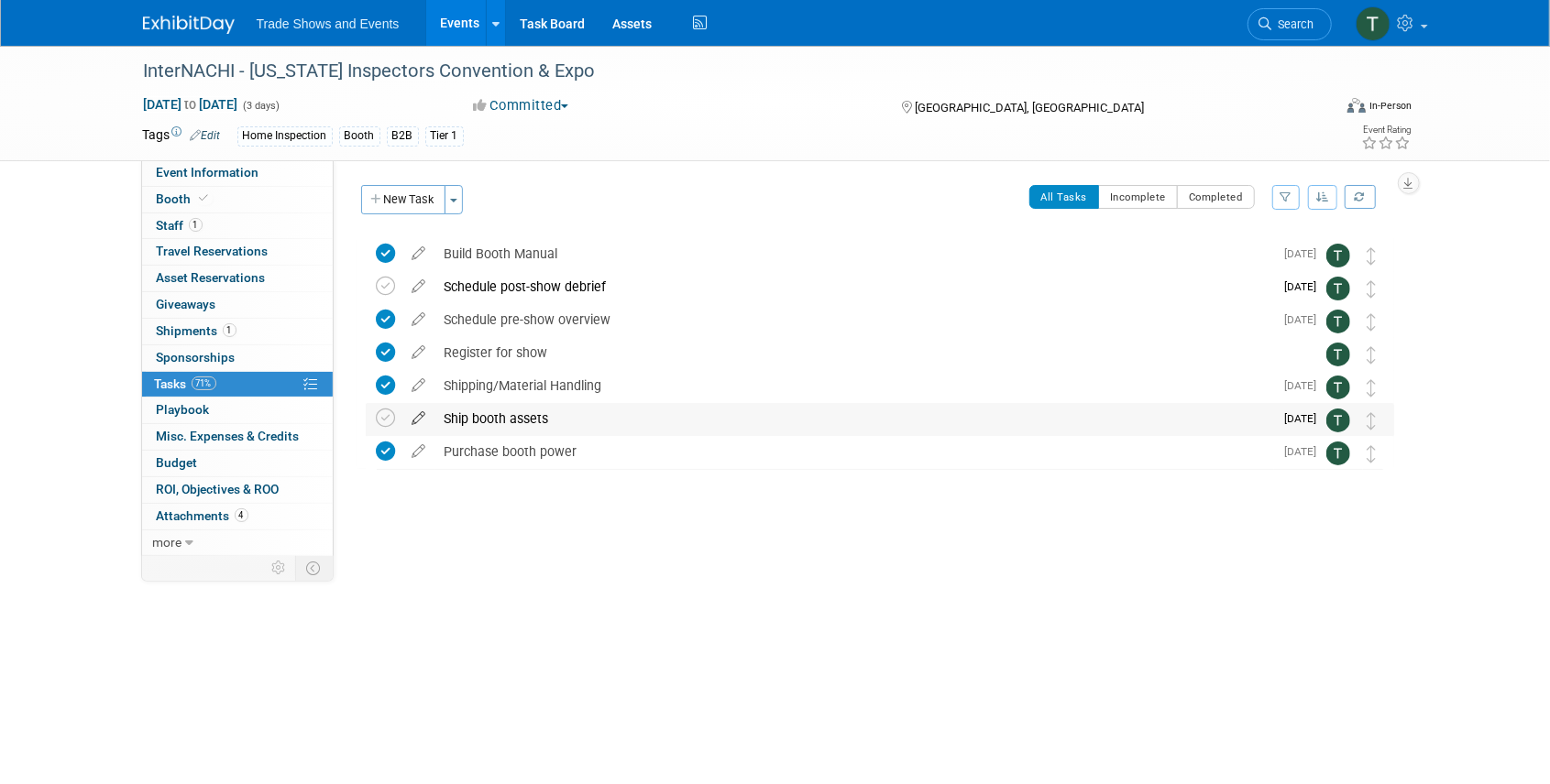
click at [421, 414] on icon at bounding box center [419, 414] width 32 height 23
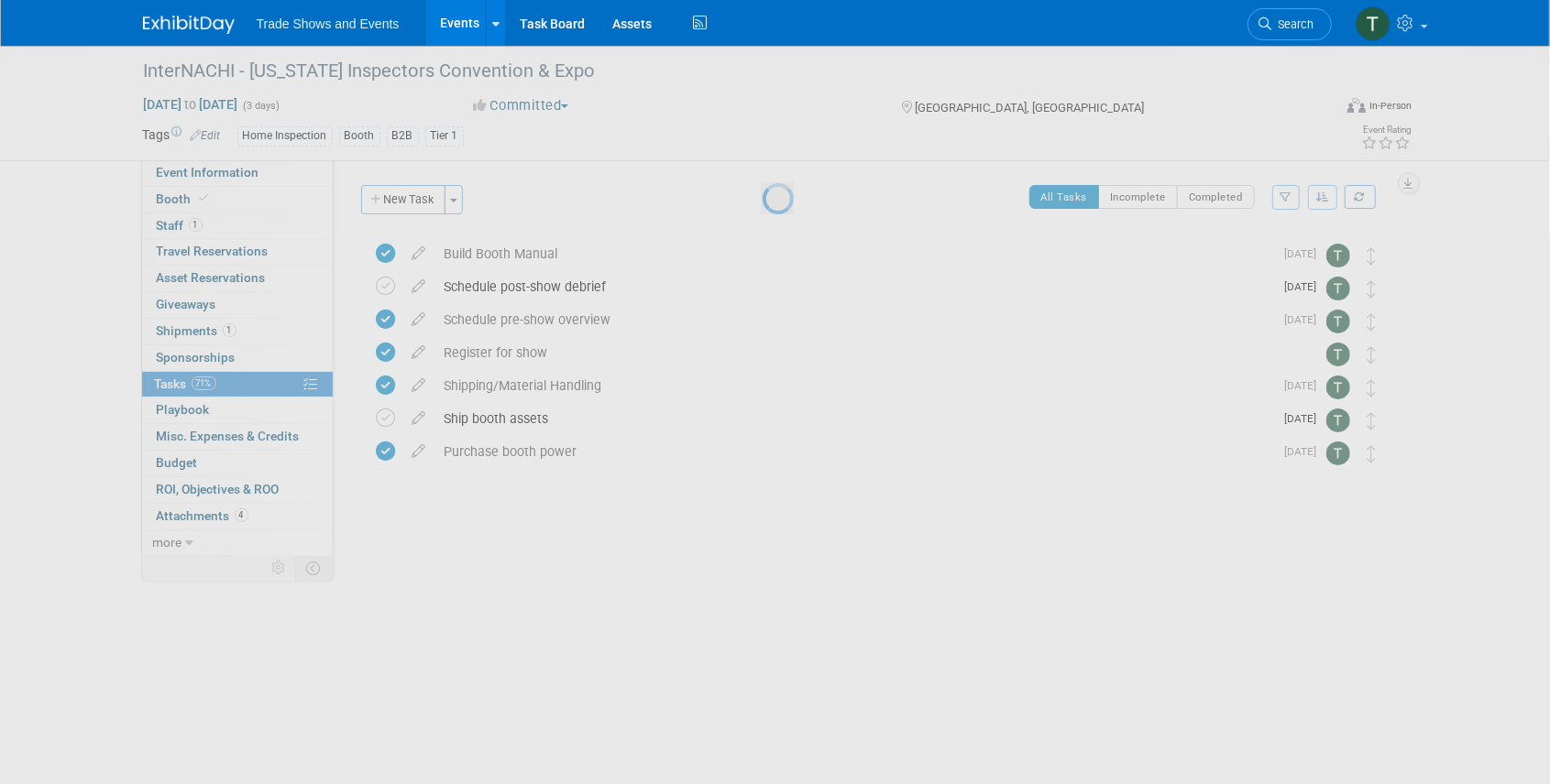
select select "9"
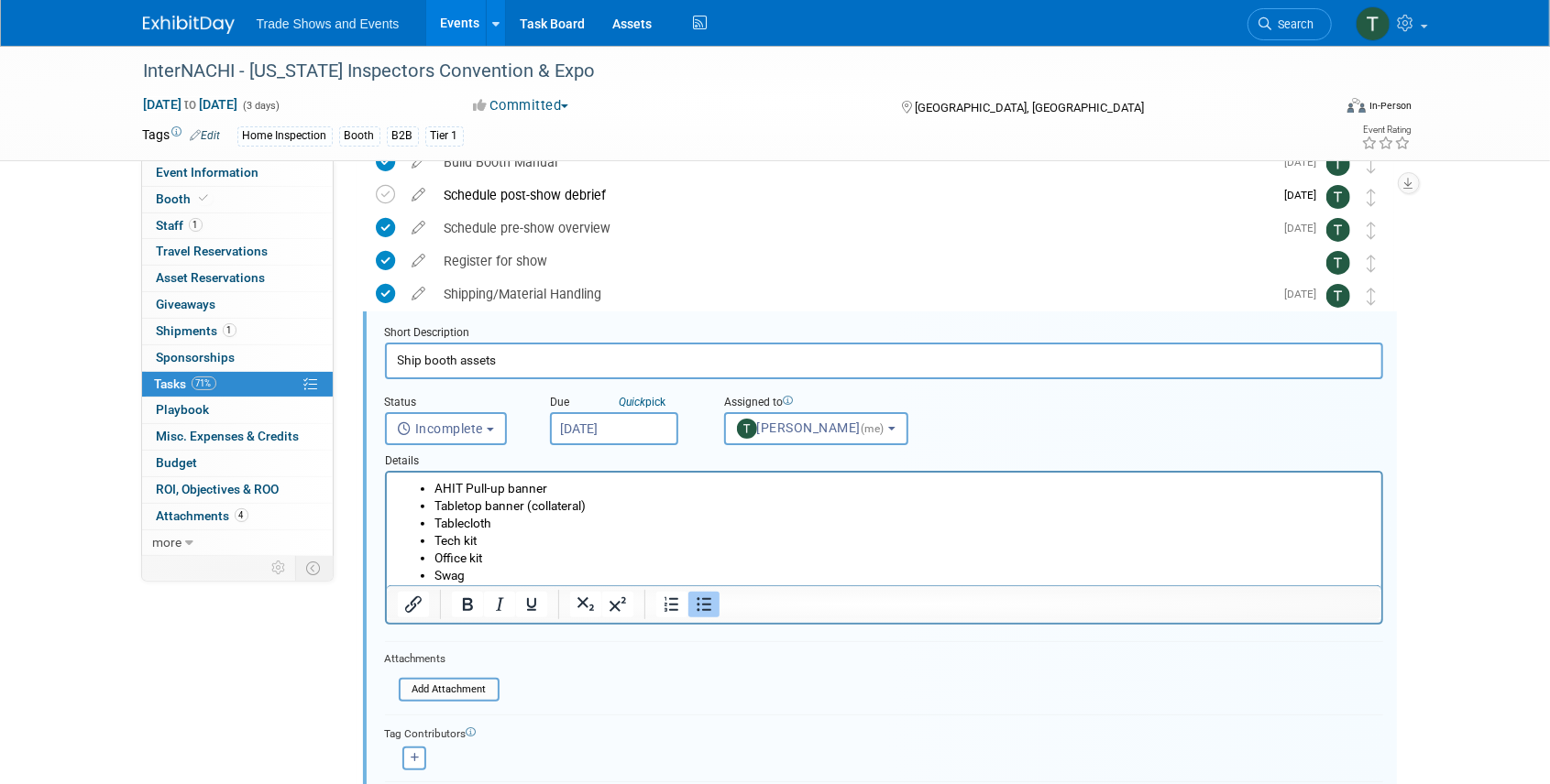
scroll to position [134, 0]
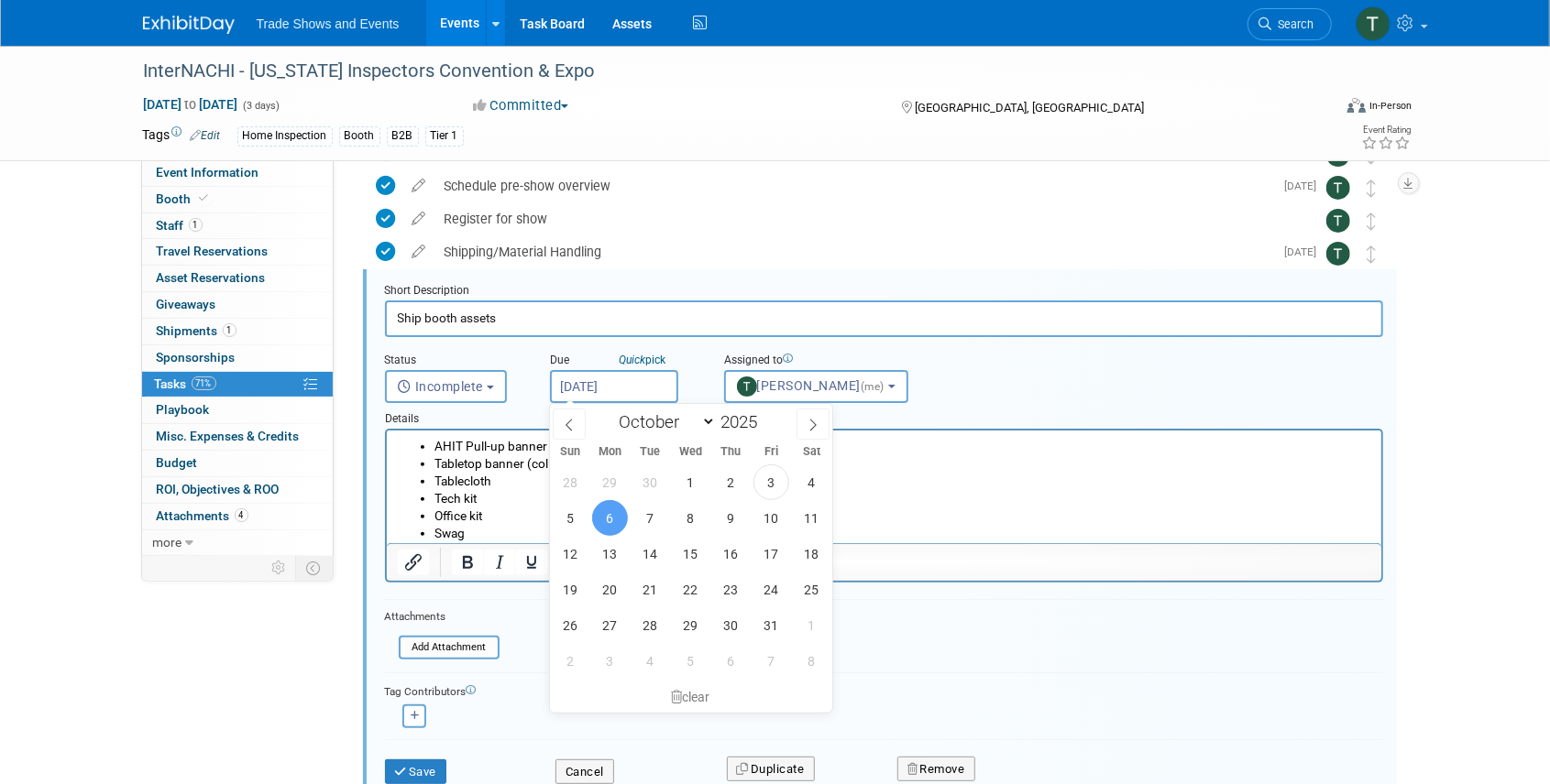
click at [639, 386] on input "Oct 6, 2025" at bounding box center [614, 386] width 128 height 33
click at [691, 515] on span "8" at bounding box center [691, 518] width 36 height 36
type input "Oct 8, 2025"
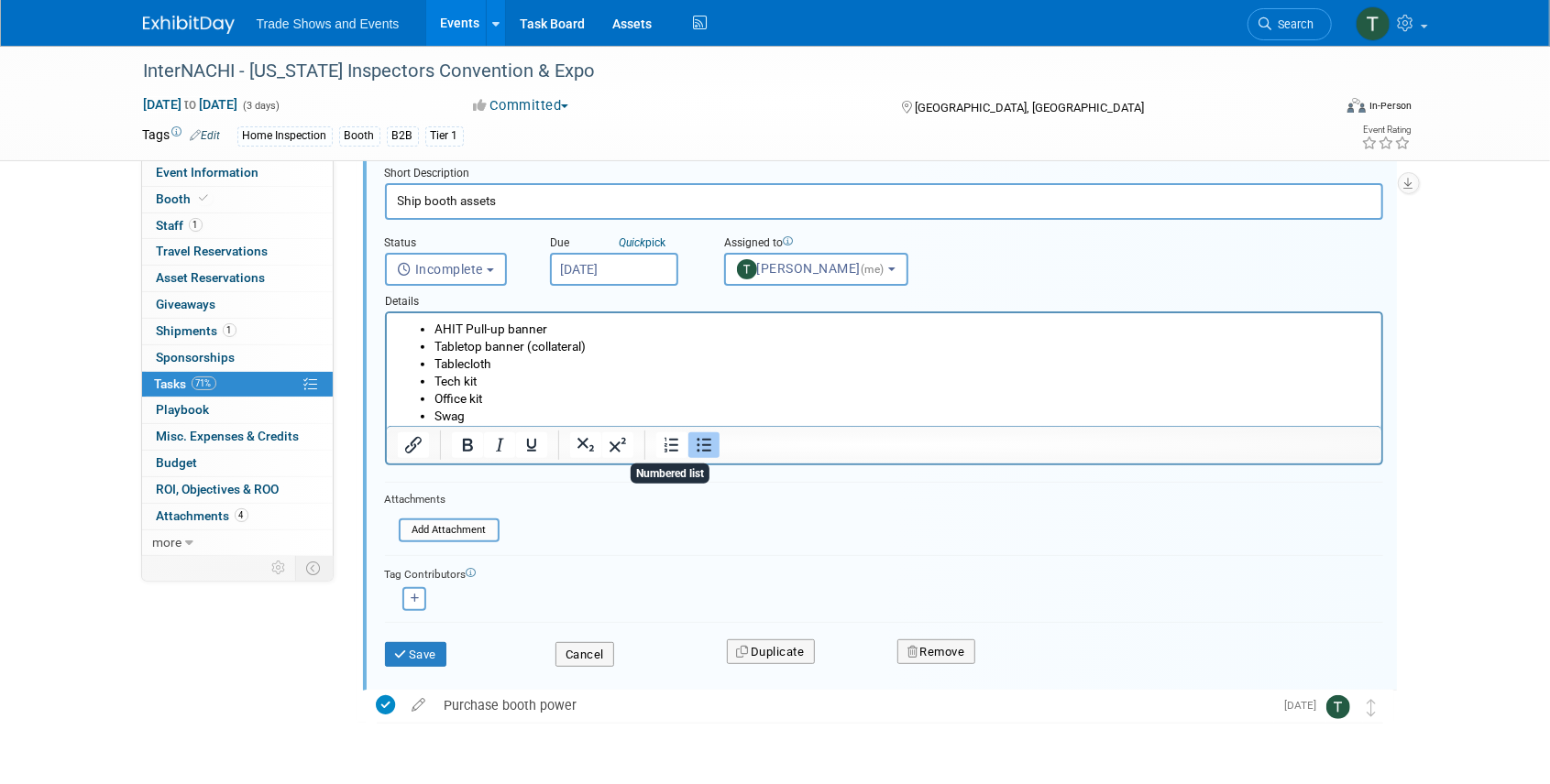
scroll to position [256, 0]
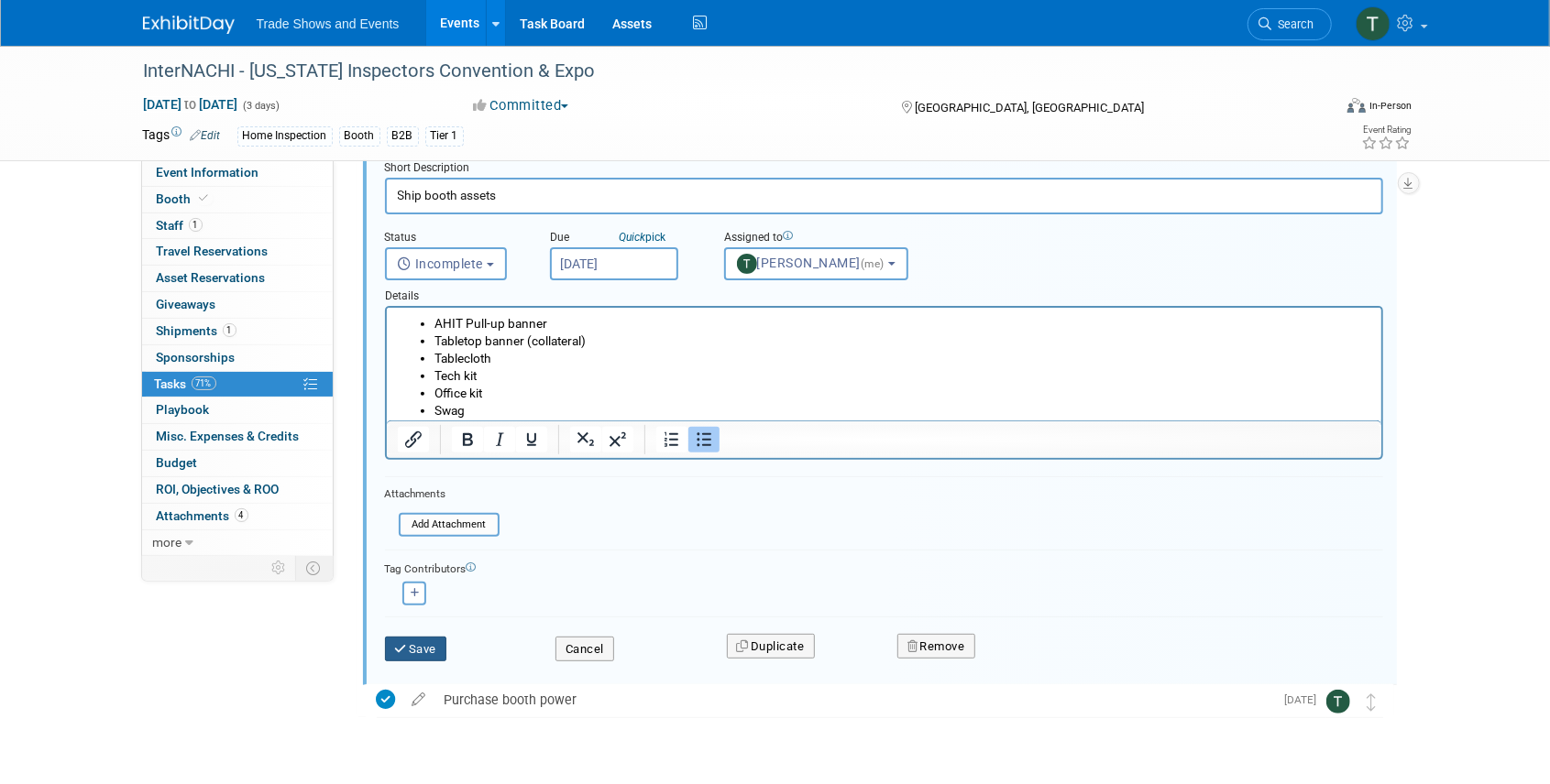
click at [433, 641] on button "Save" at bounding box center [416, 650] width 63 height 26
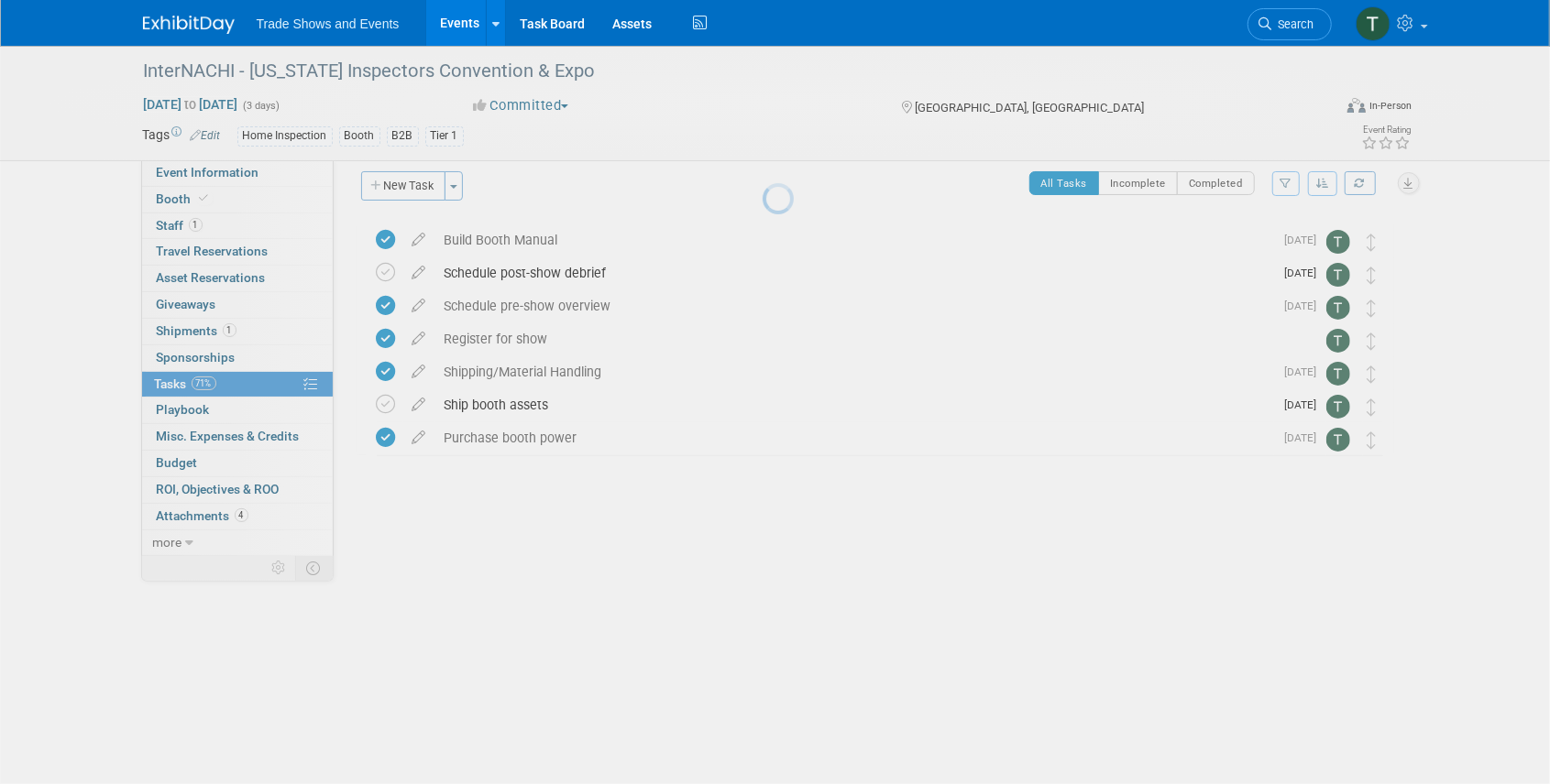
scroll to position [0, 0]
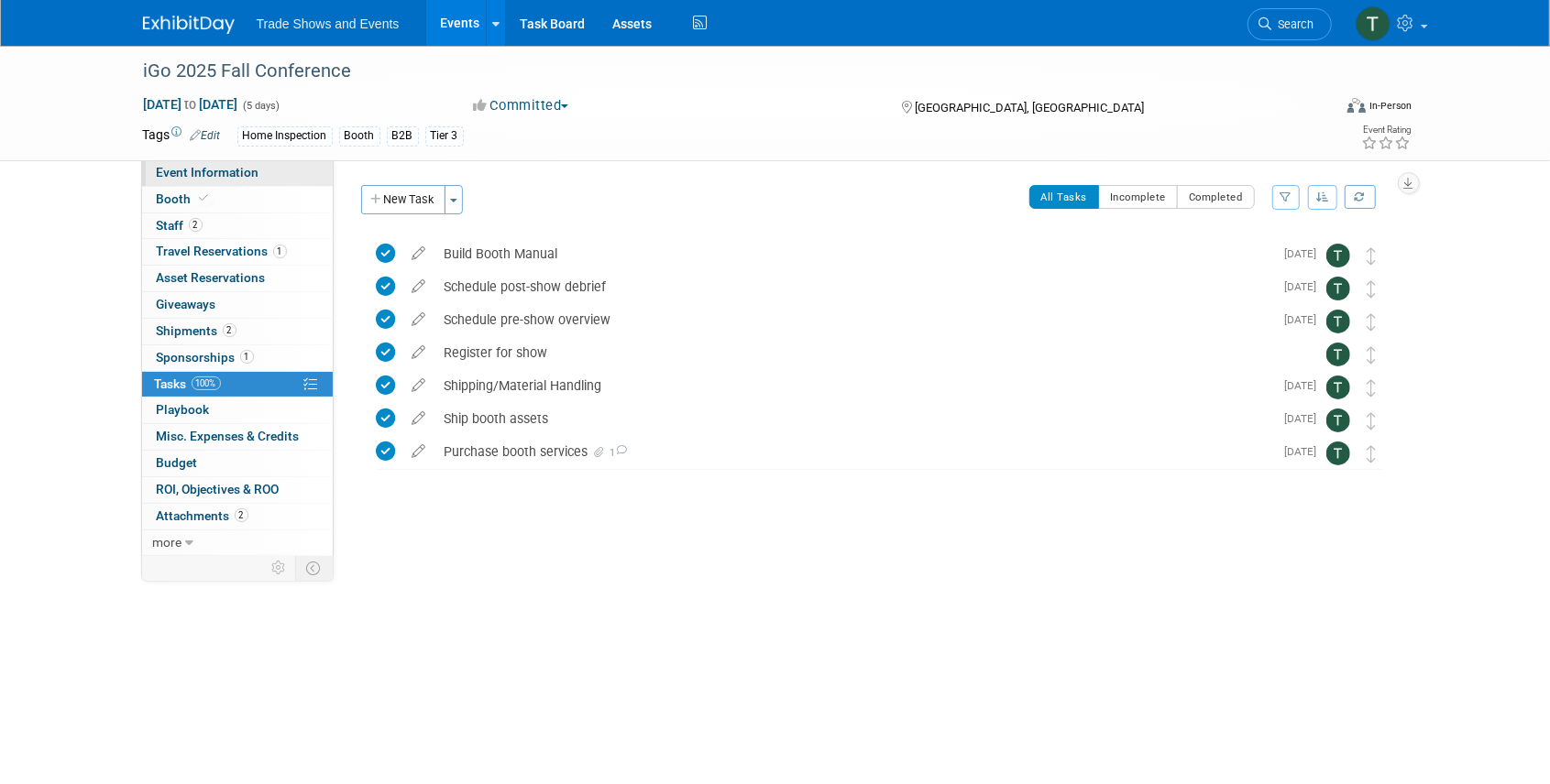
click at [199, 176] on span "Event Information" at bounding box center [208, 172] width 102 height 15
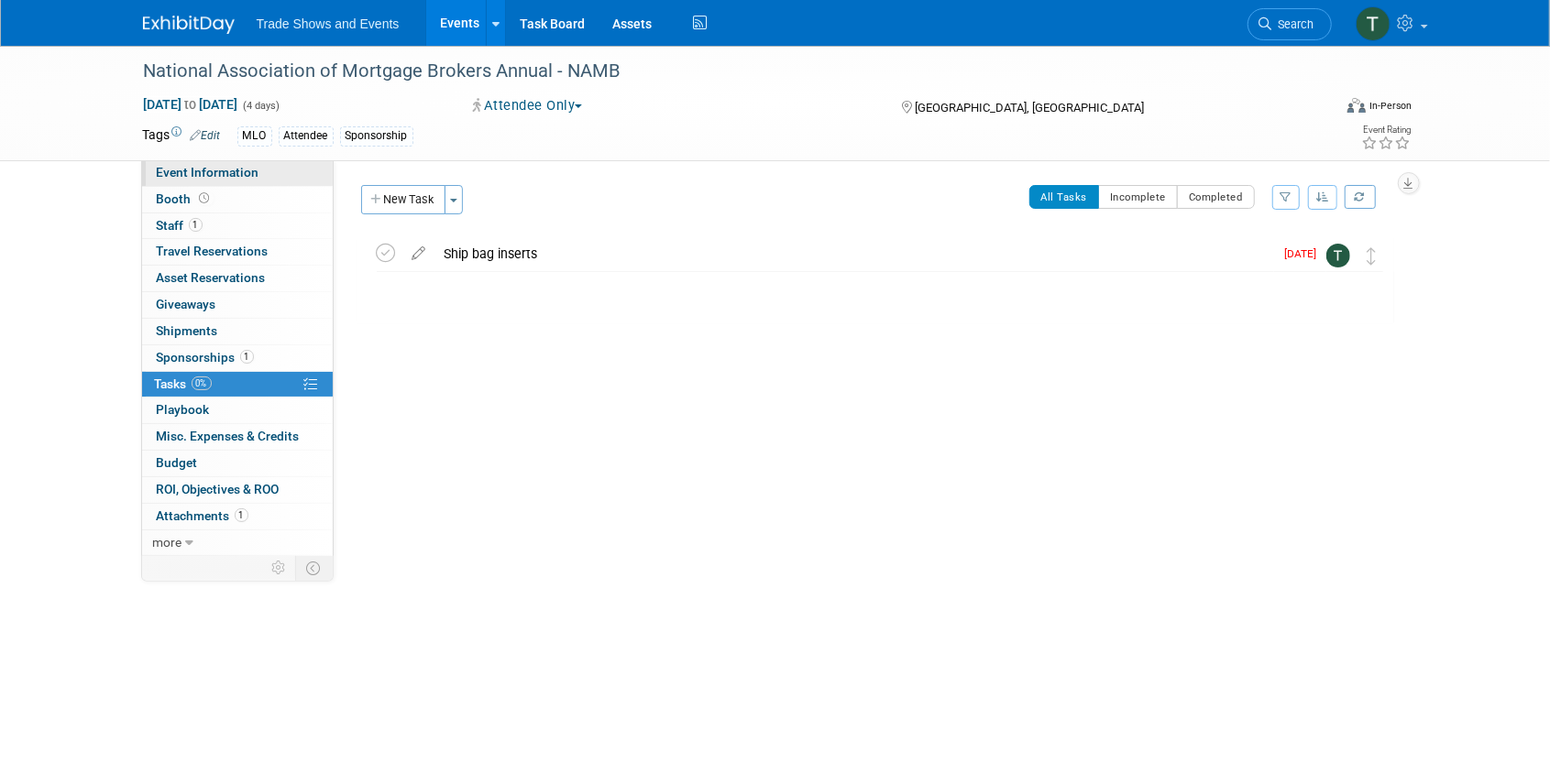
click at [216, 173] on span "Event Information" at bounding box center [208, 172] width 102 height 15
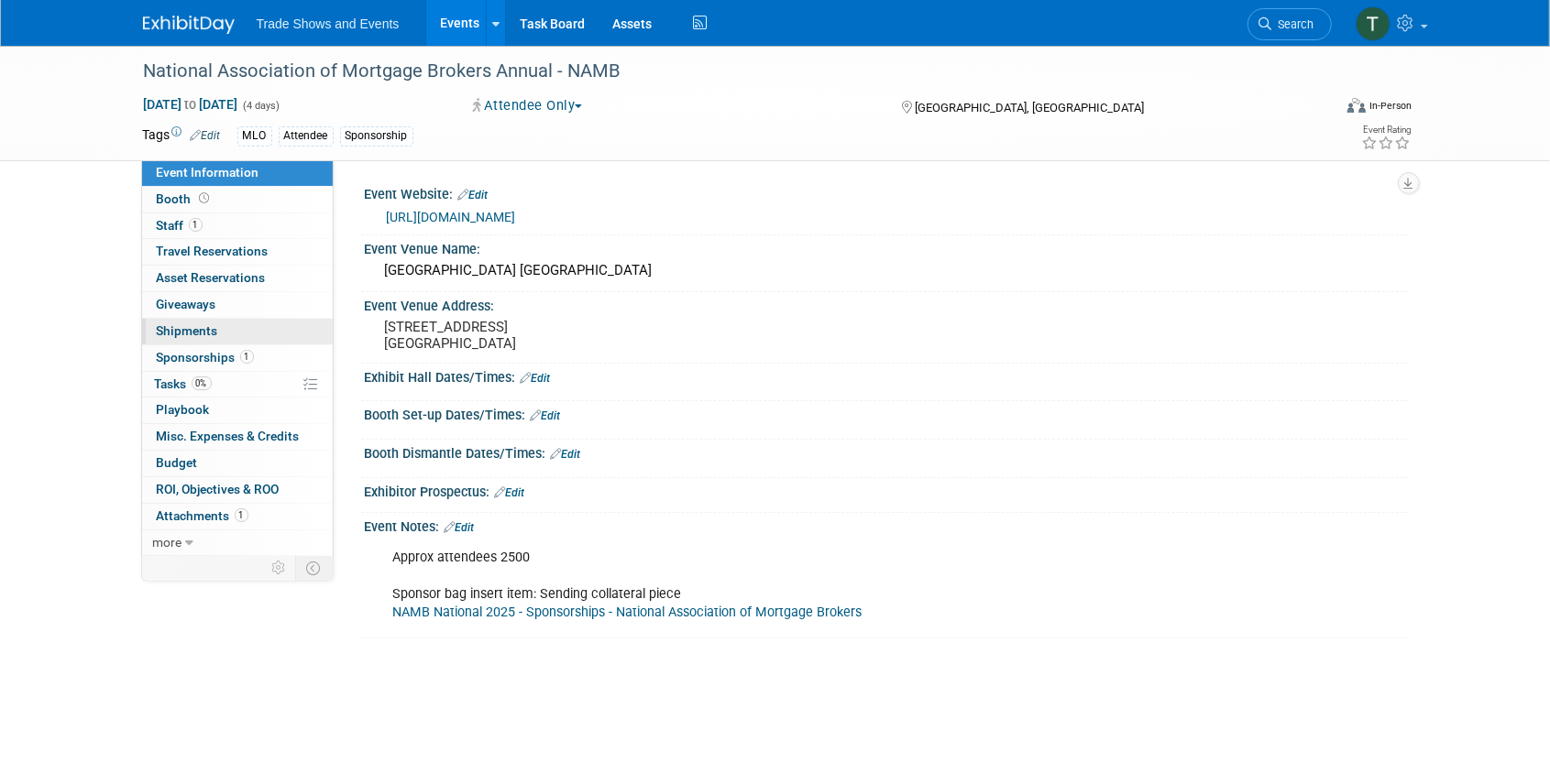
click at [188, 335] on span "Shipments 0" at bounding box center [188, 330] width 62 height 15
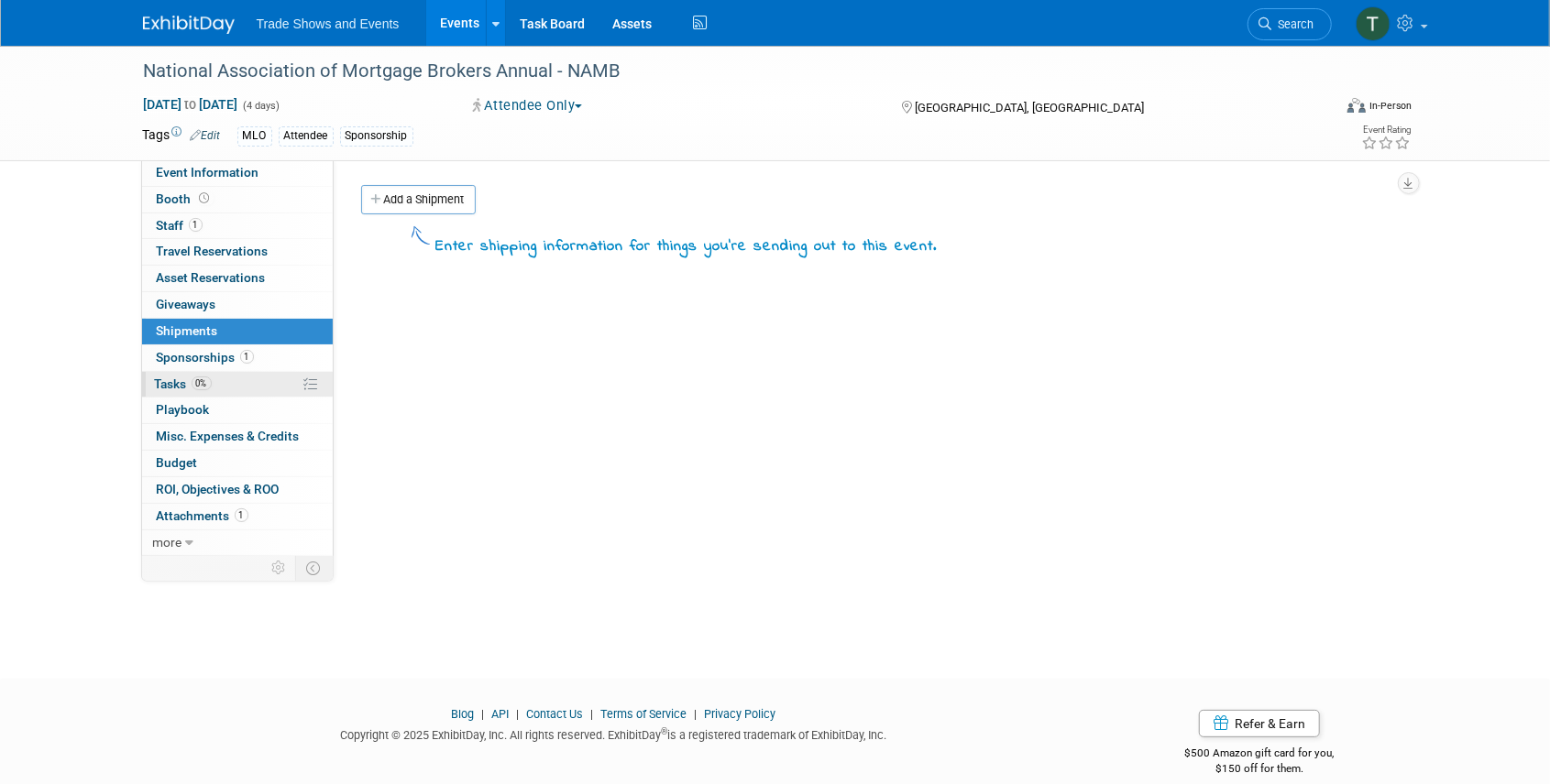
click at [160, 389] on link "0% Tasks 0%" at bounding box center [237, 385] width 191 height 26
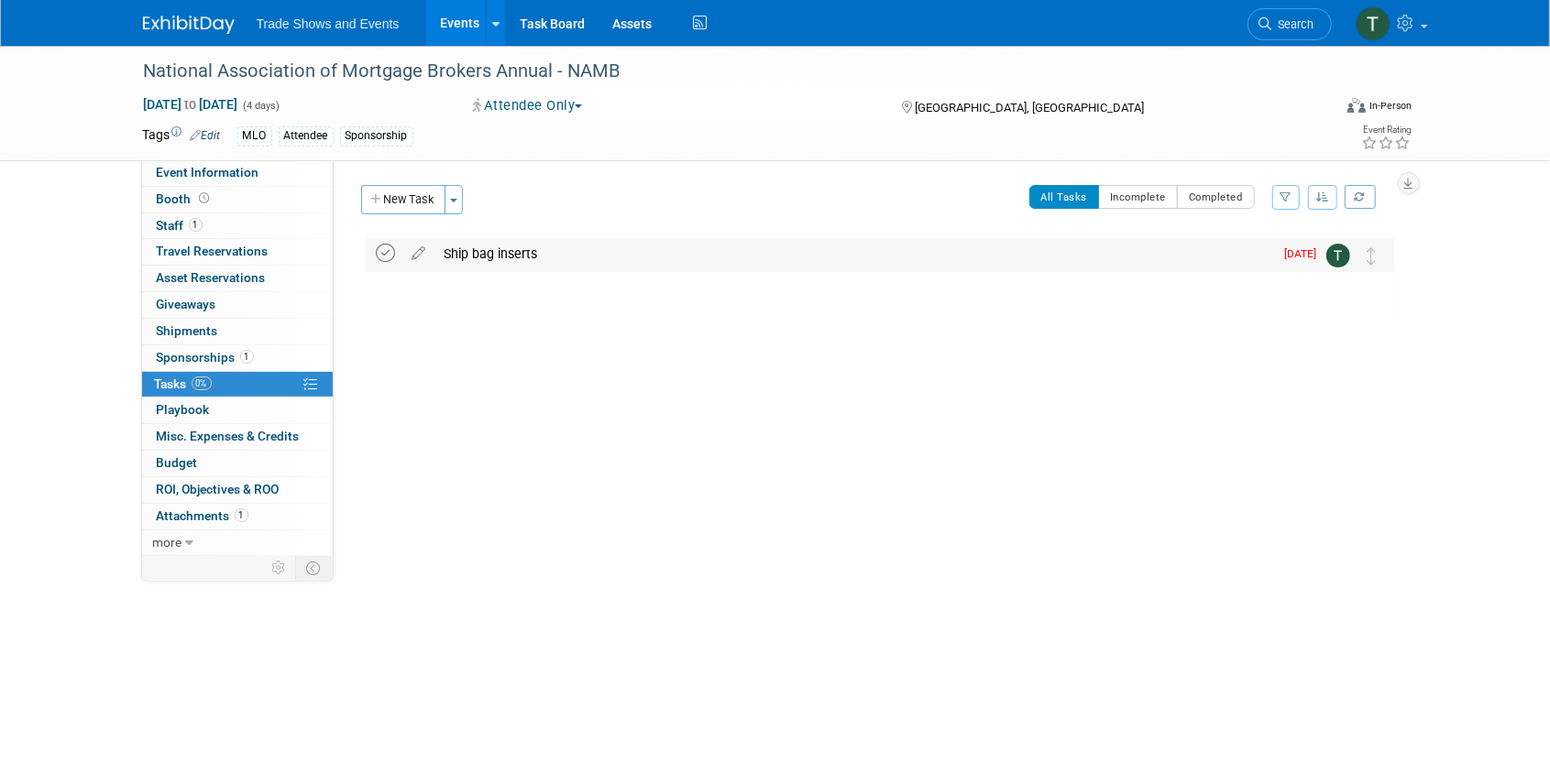
click at [380, 251] on icon at bounding box center [385, 253] width 19 height 19
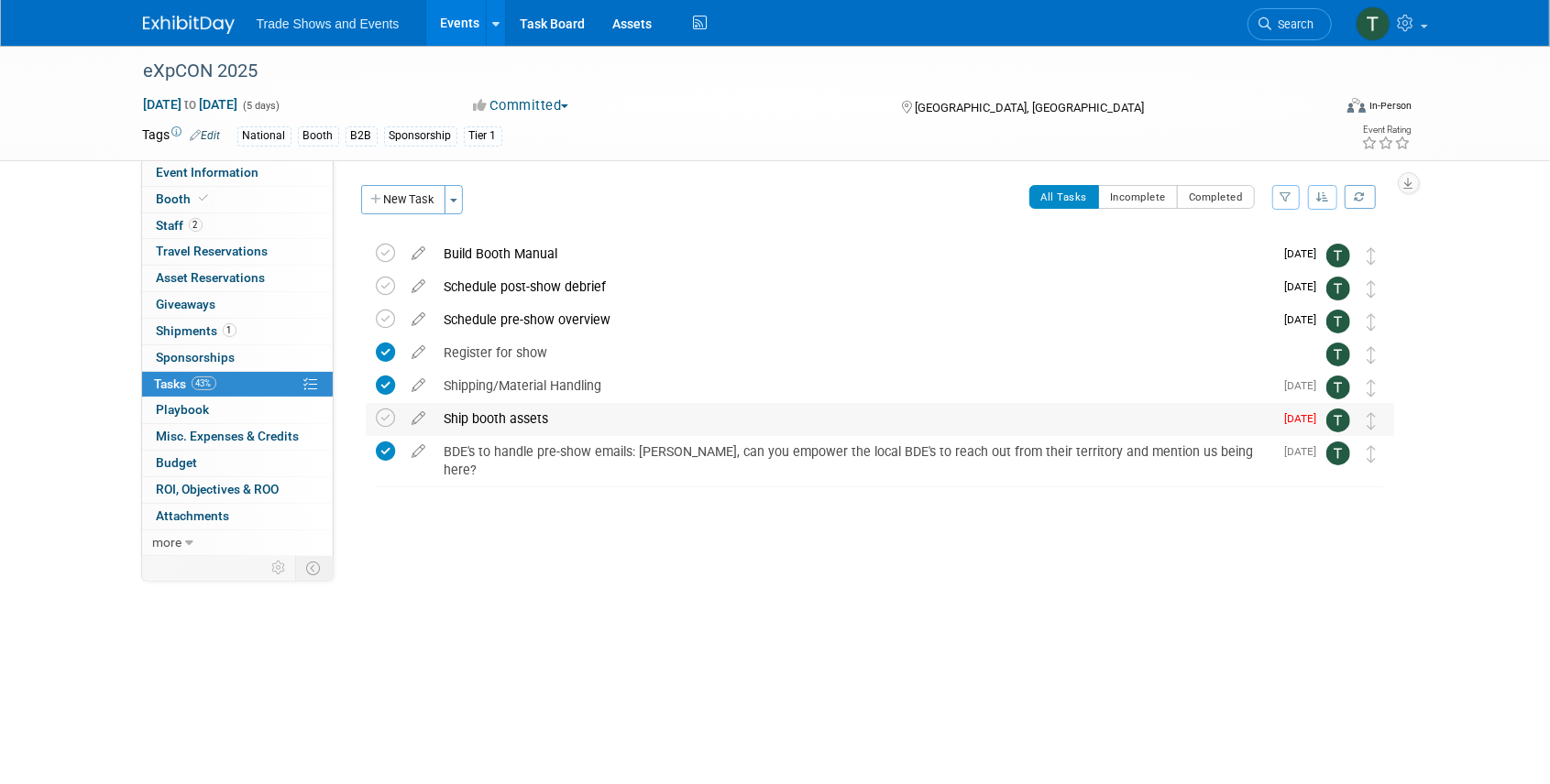
click at [524, 418] on div "Ship booth assets" at bounding box center [854, 418] width 839 height 31
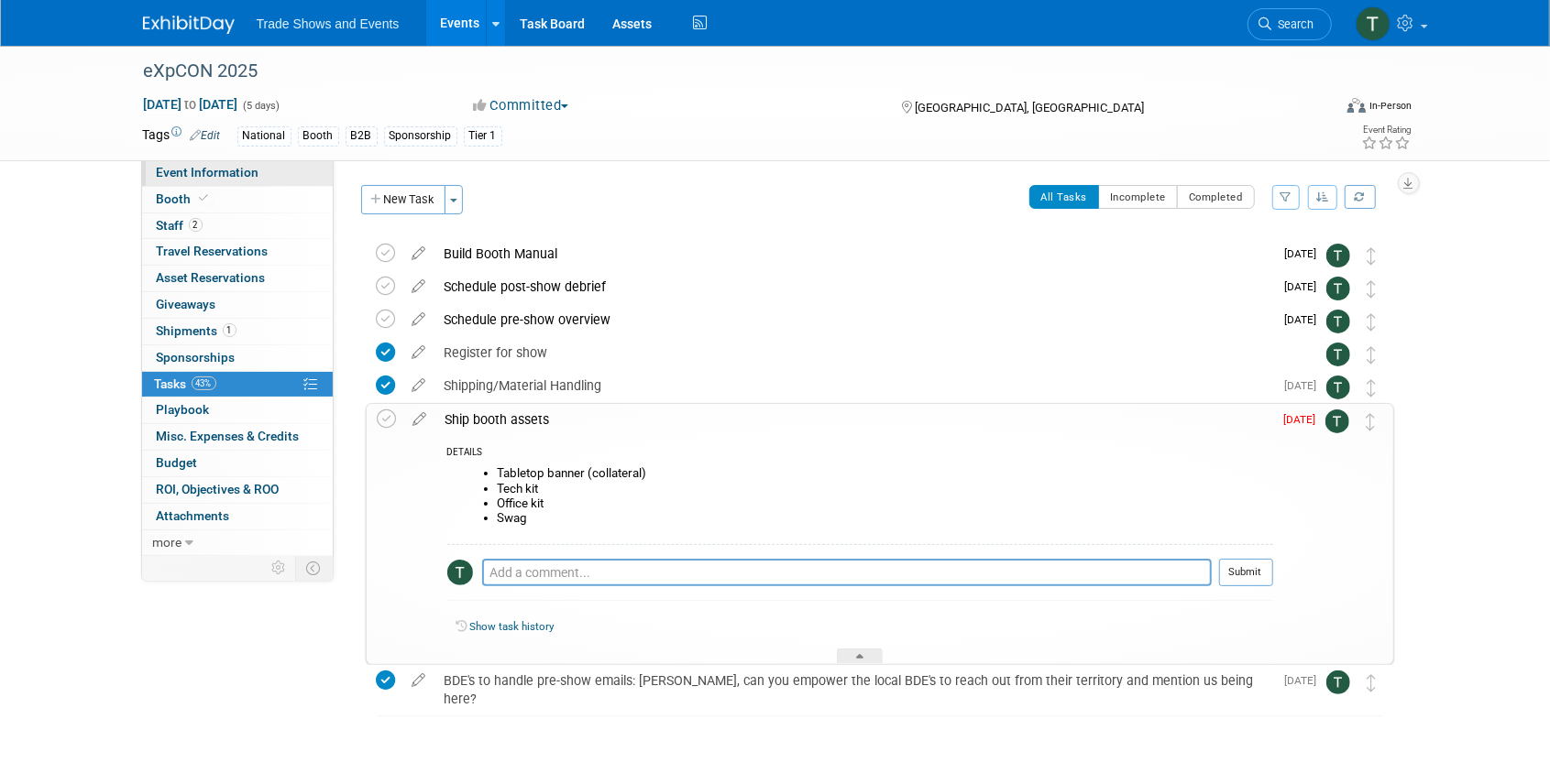
click at [223, 173] on span "Event Information" at bounding box center [208, 172] width 102 height 15
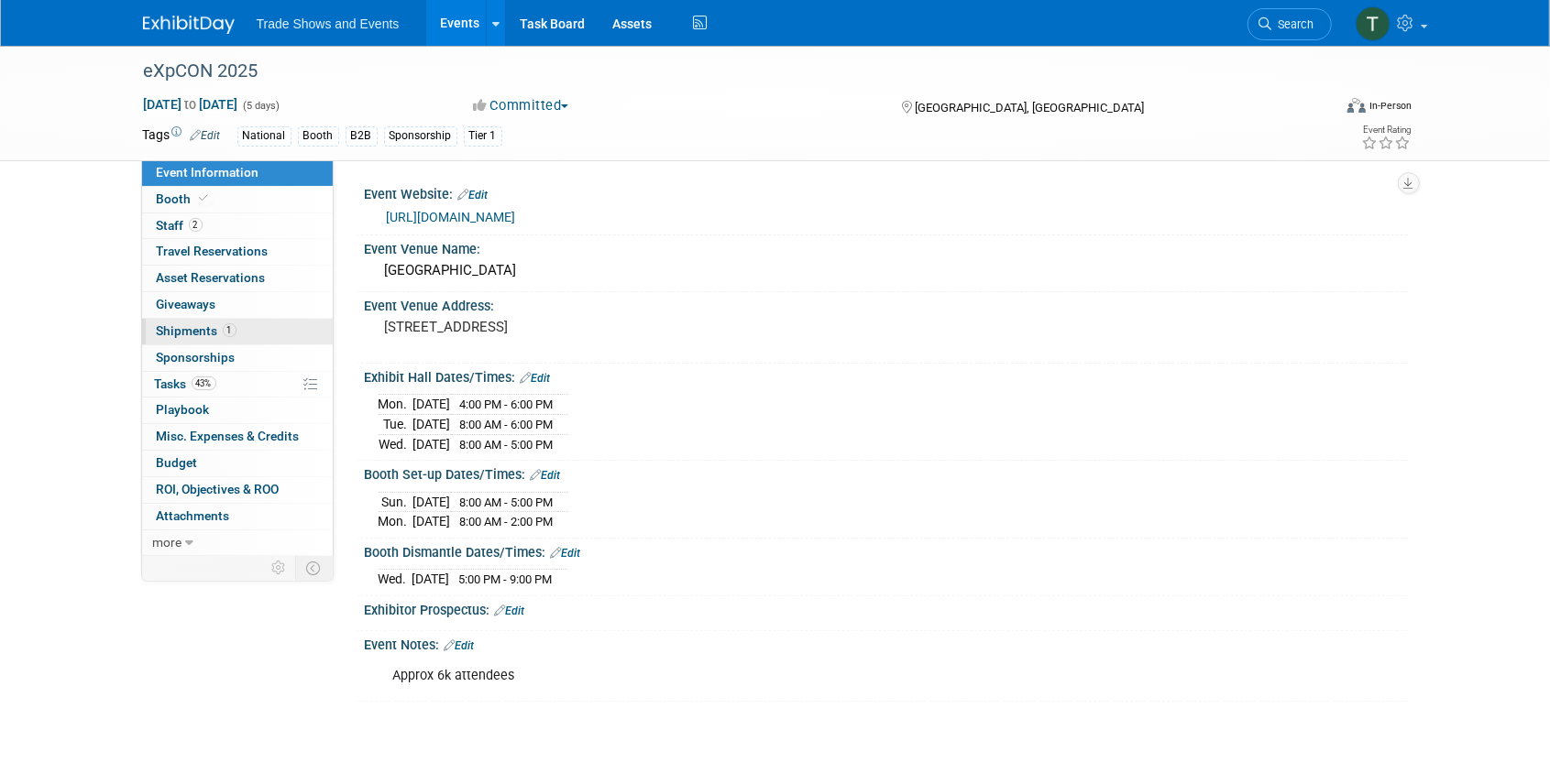
click at [175, 329] on span "Shipments 1" at bounding box center [197, 330] width 79 height 15
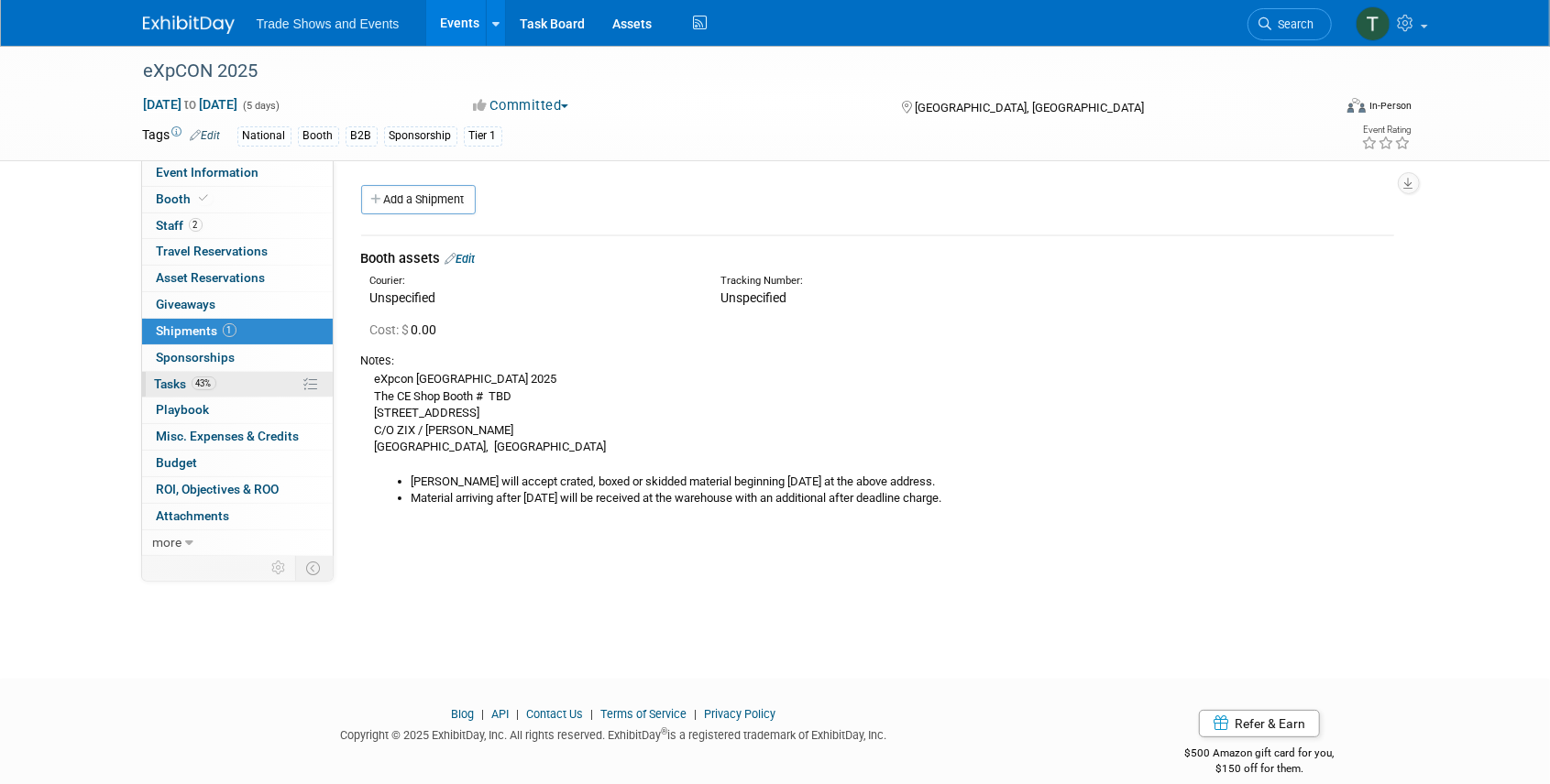
click at [167, 377] on span "Tasks 43%" at bounding box center [186, 383] width 62 height 15
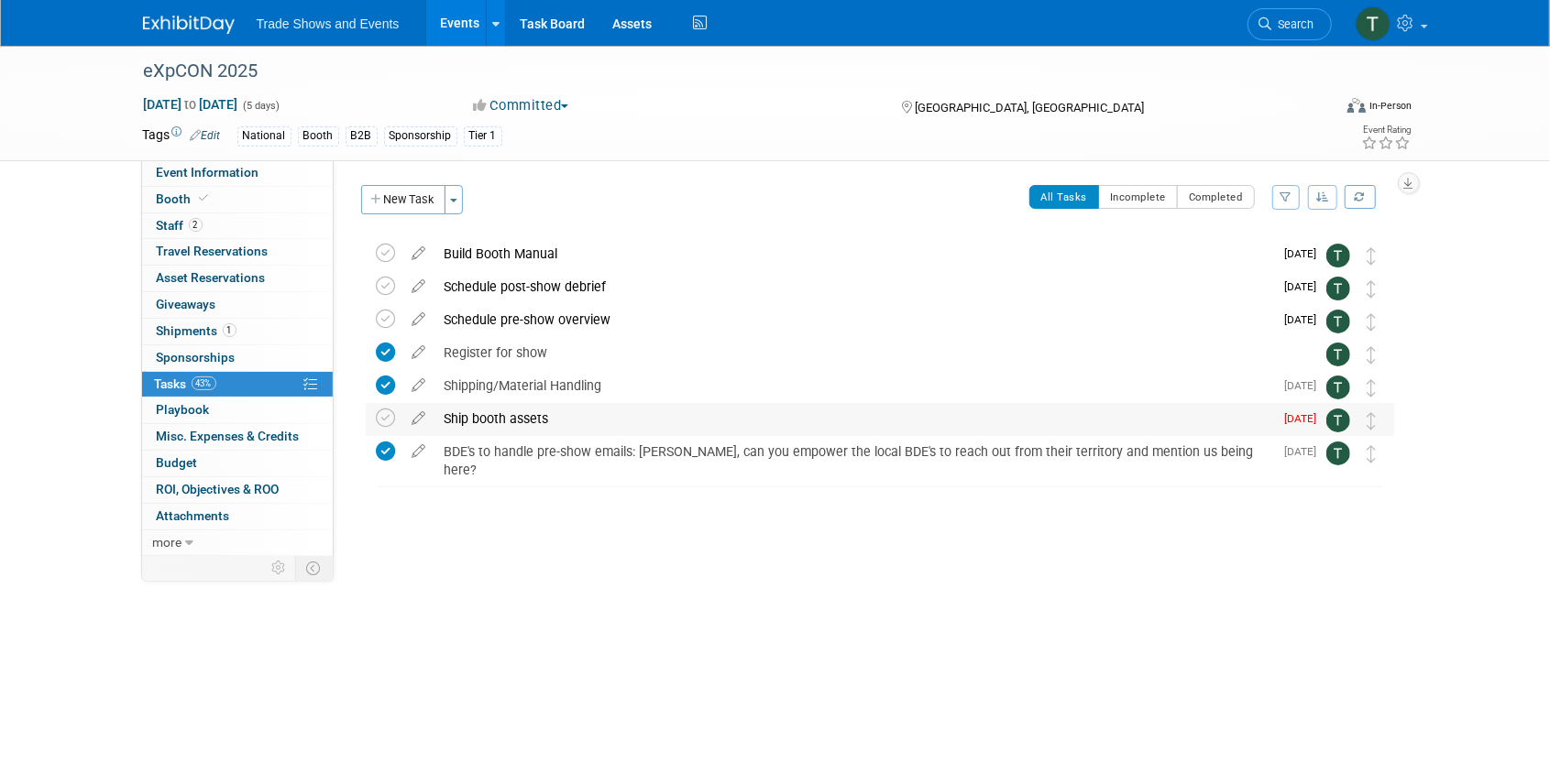
click at [503, 413] on div "Ship booth assets" at bounding box center [854, 418] width 839 height 31
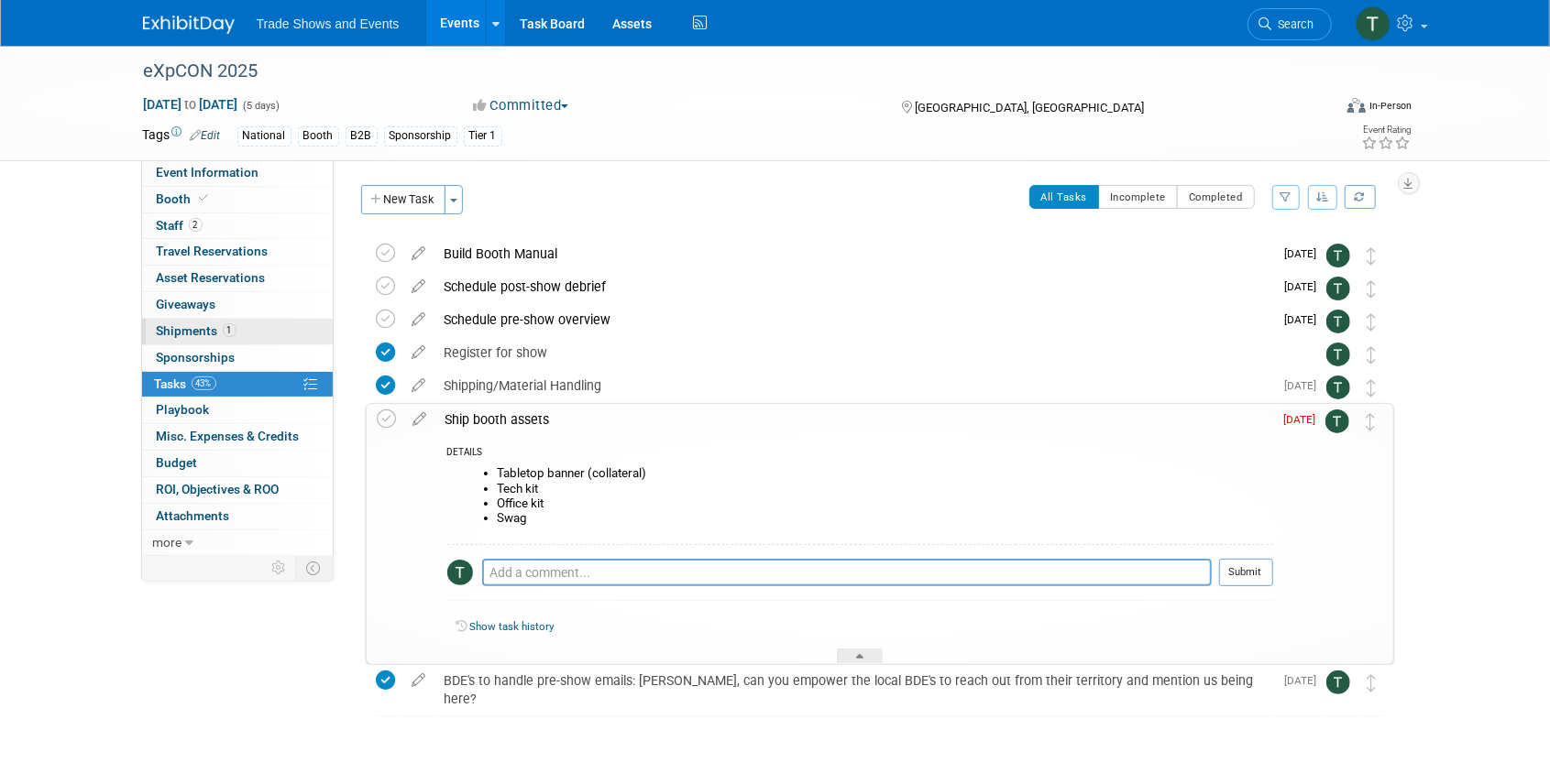
click at [180, 328] on span "Shipments 1" at bounding box center [197, 330] width 79 height 15
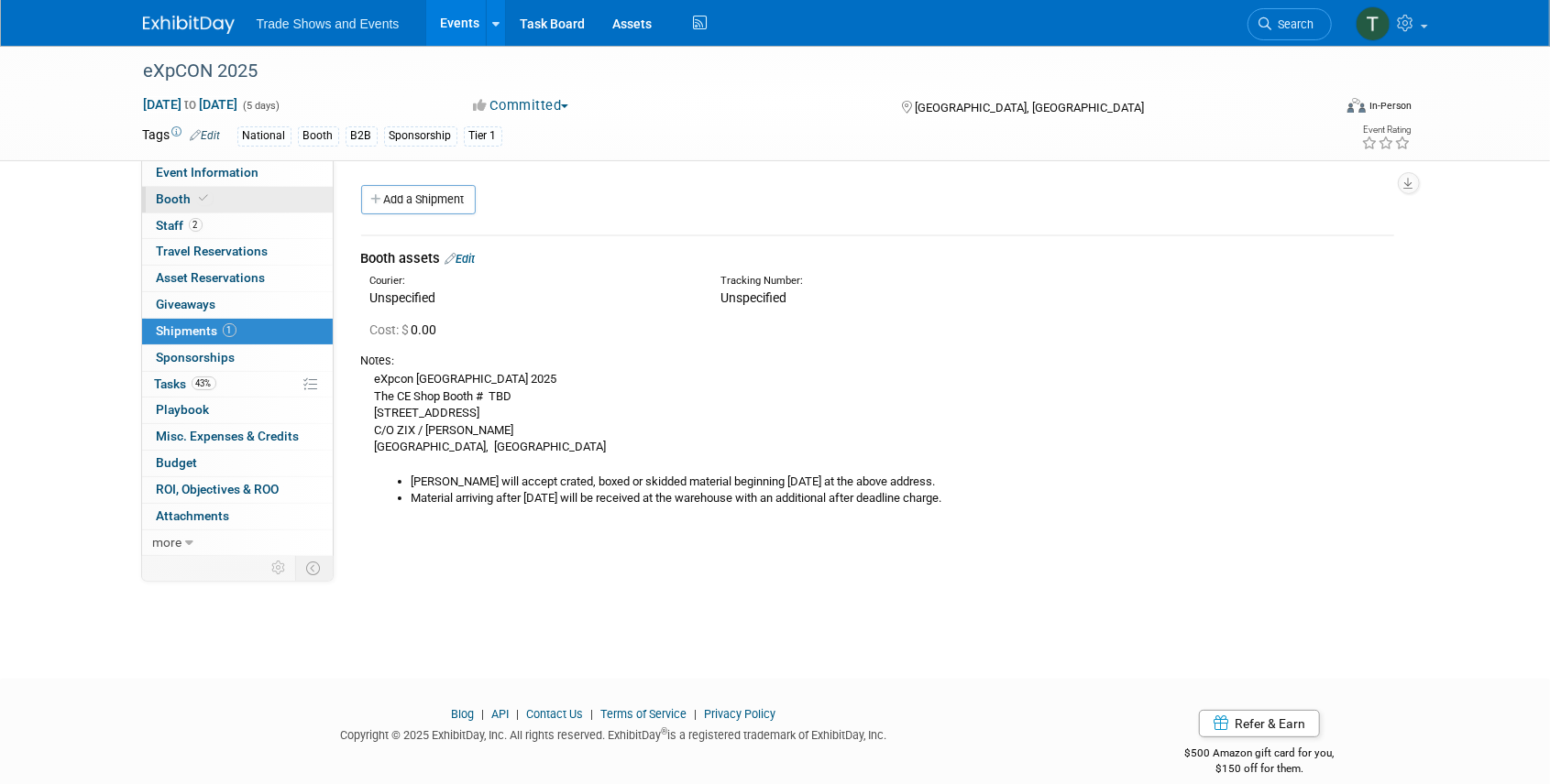
click at [229, 193] on link "Booth" at bounding box center [237, 199] width 191 height 26
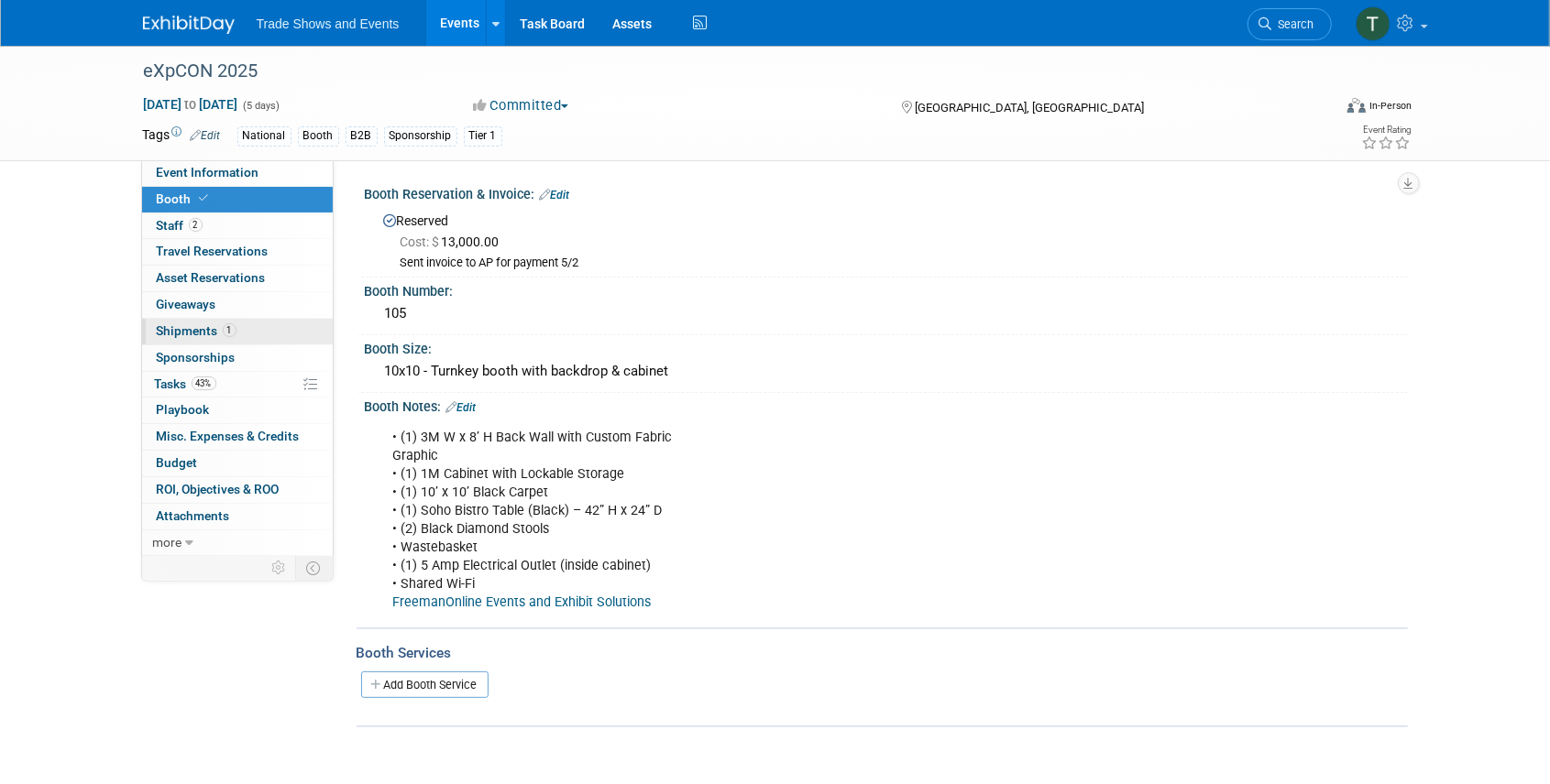
click at [185, 327] on span "Shipments 1" at bounding box center [197, 330] width 79 height 15
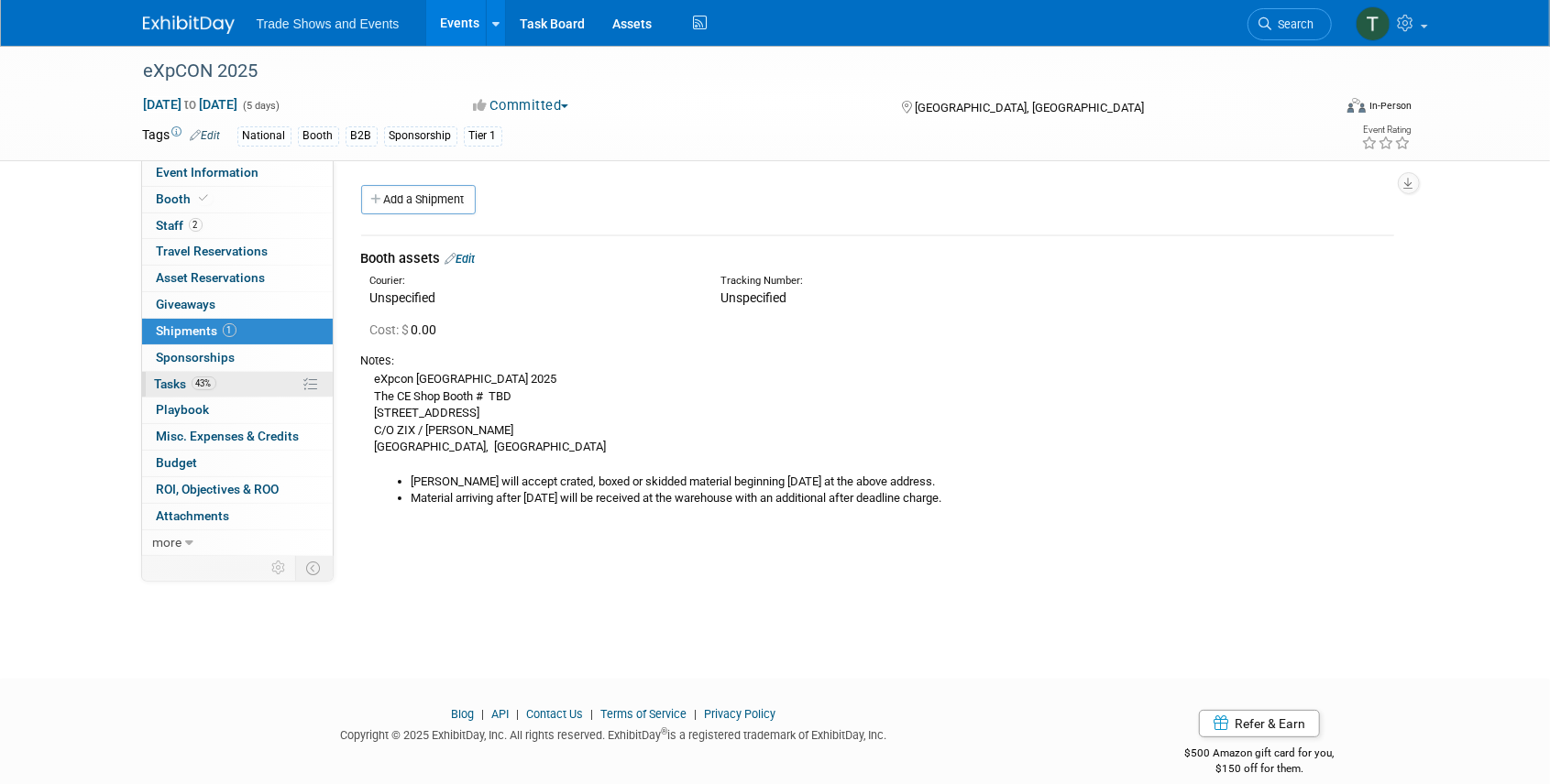
click at [171, 383] on span "Tasks 43%" at bounding box center [186, 383] width 62 height 15
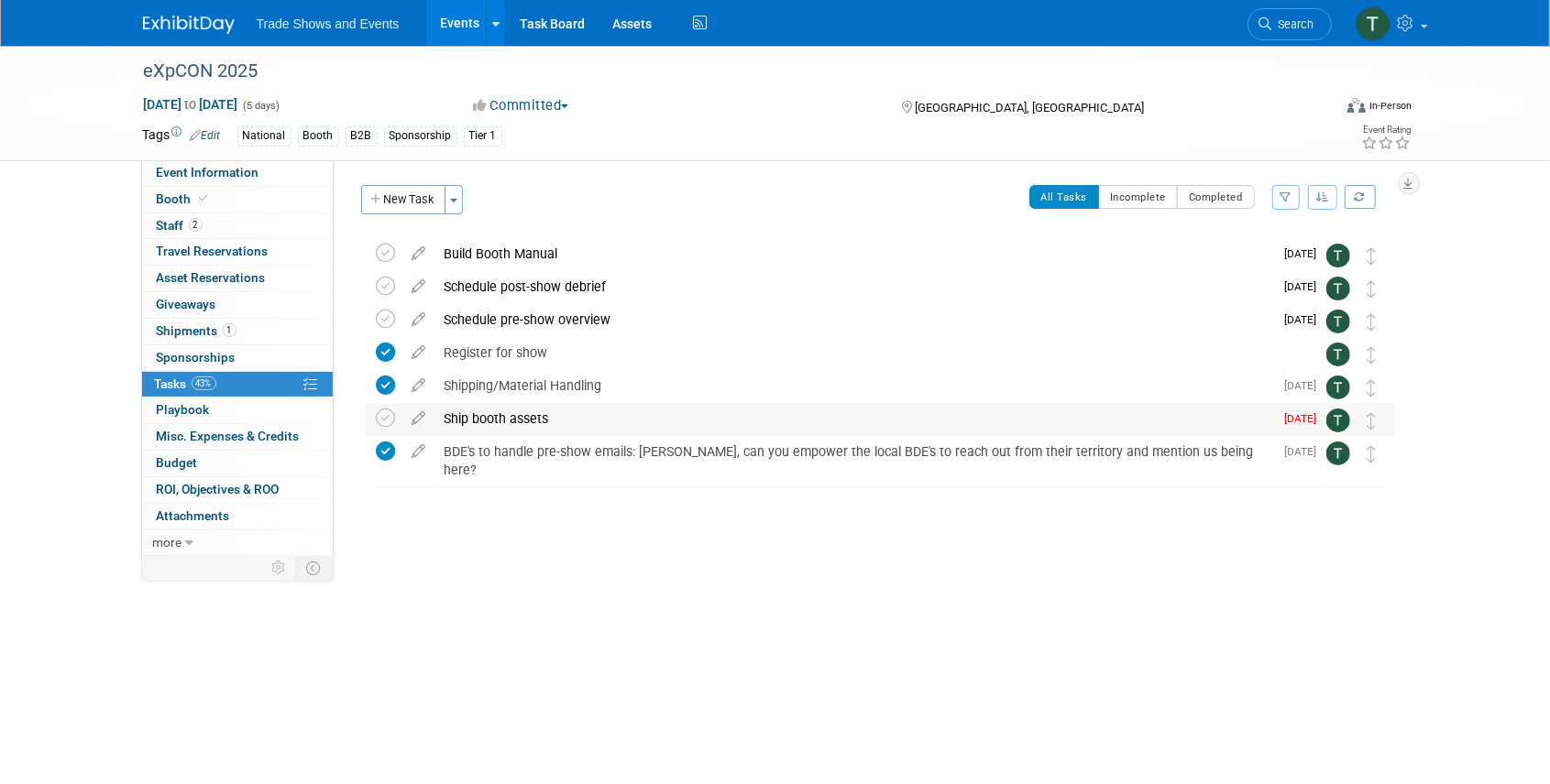
click at [460, 417] on div "Ship booth assets" at bounding box center [854, 418] width 839 height 31
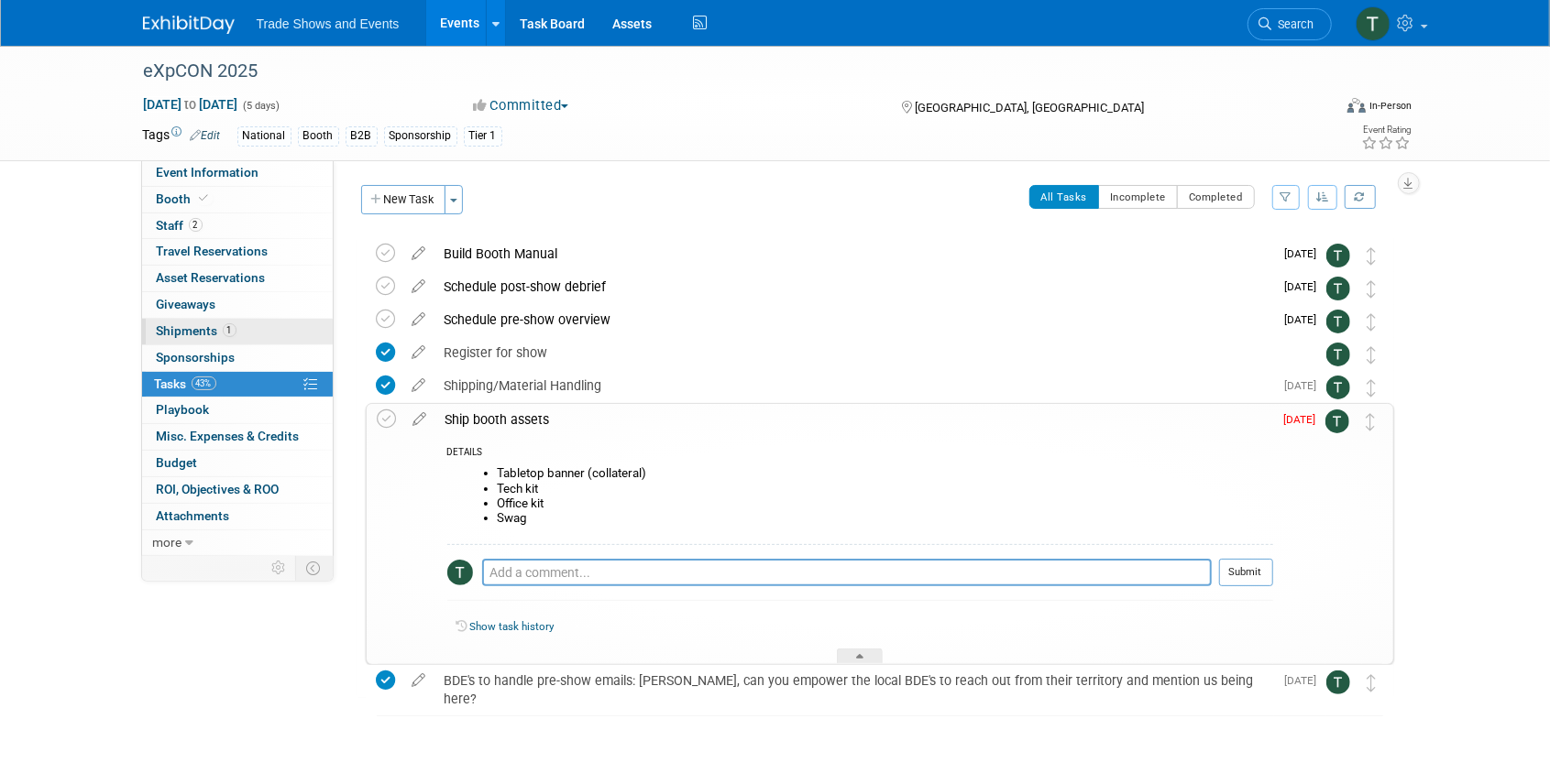
click at [204, 324] on span "Shipments 1" at bounding box center [197, 330] width 79 height 15
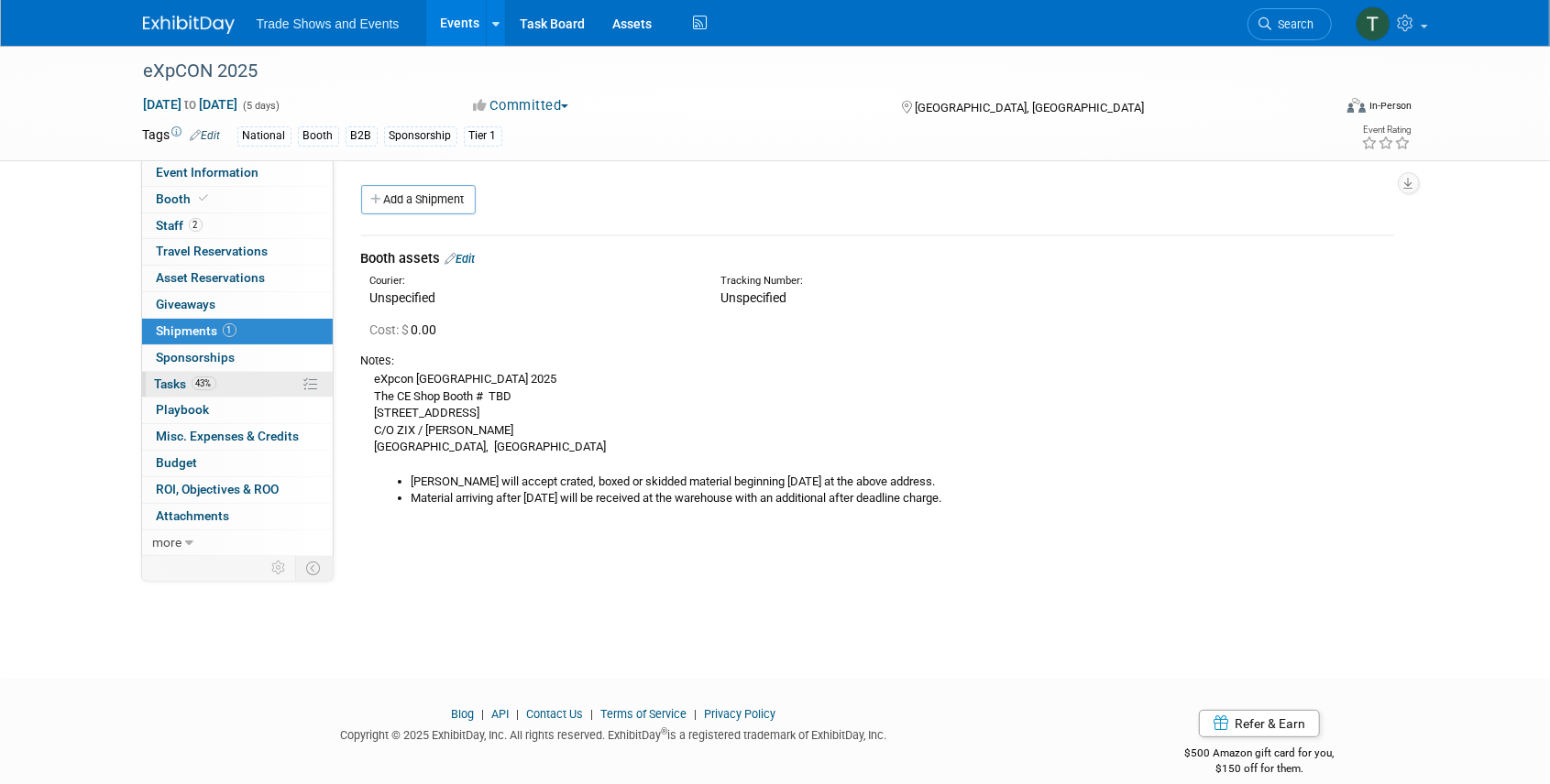
click at [173, 381] on span "Tasks 43%" at bounding box center [186, 383] width 62 height 15
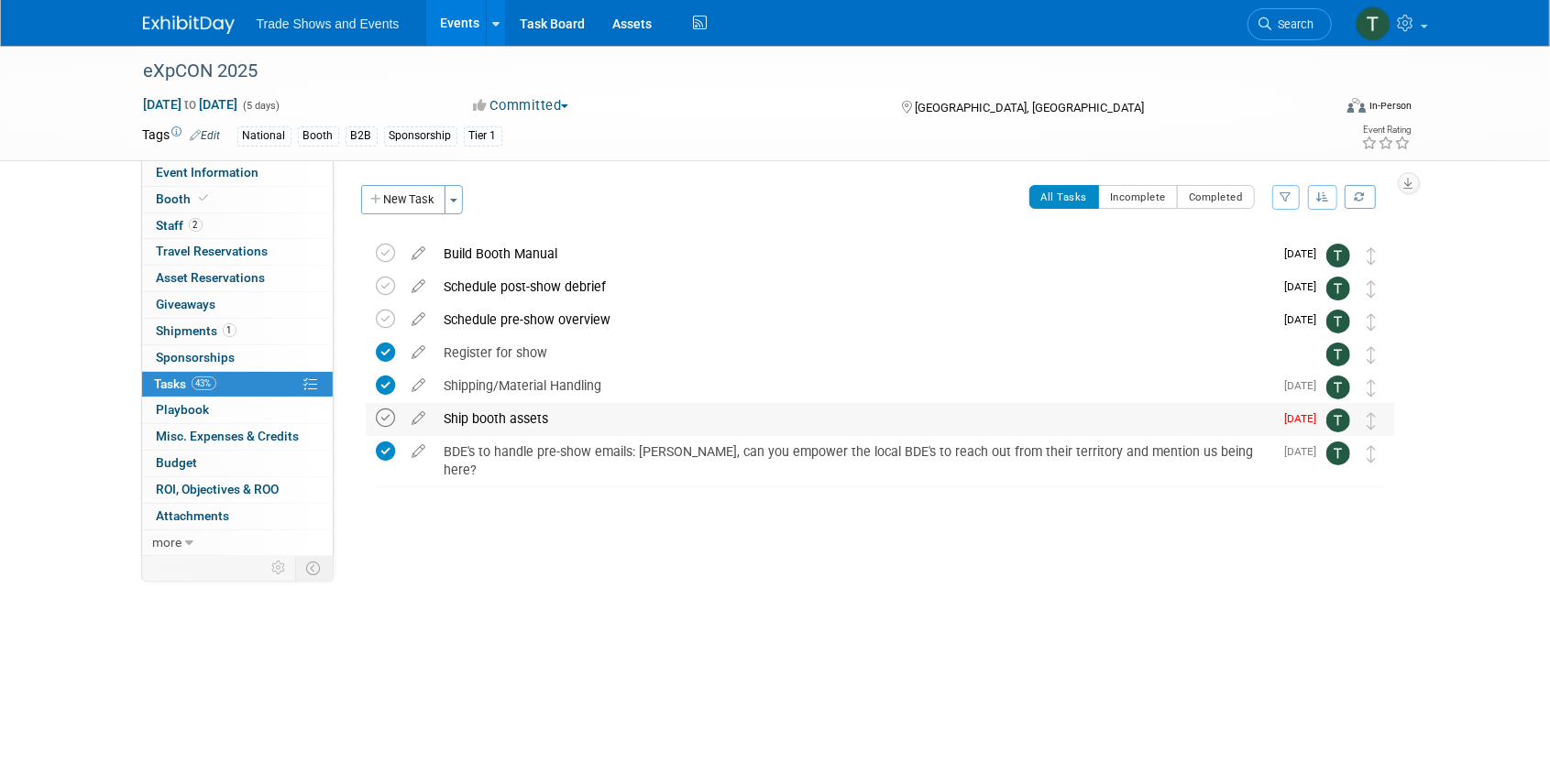
click at [380, 418] on icon at bounding box center [385, 418] width 19 height 19
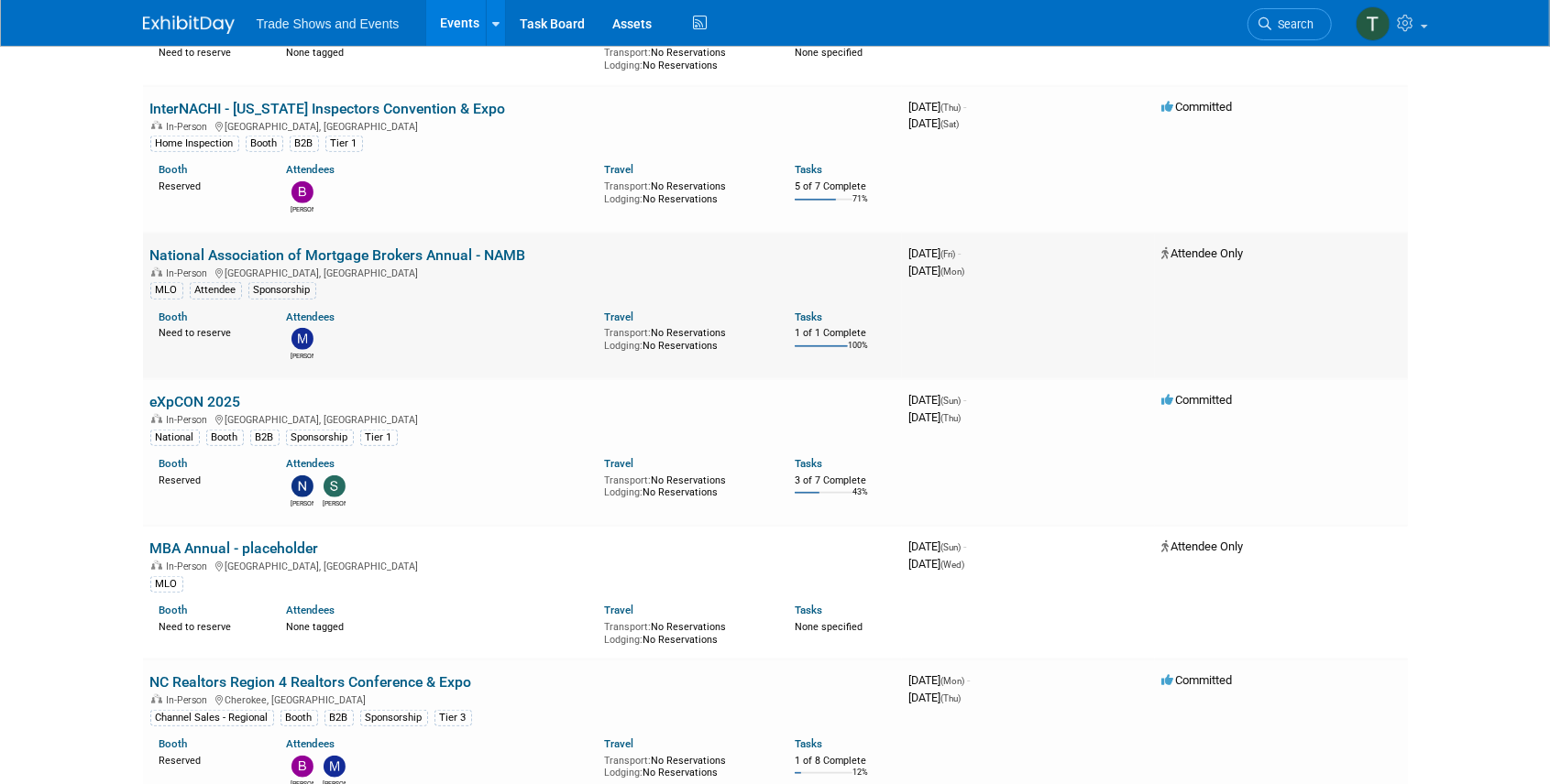
scroll to position [977, 0]
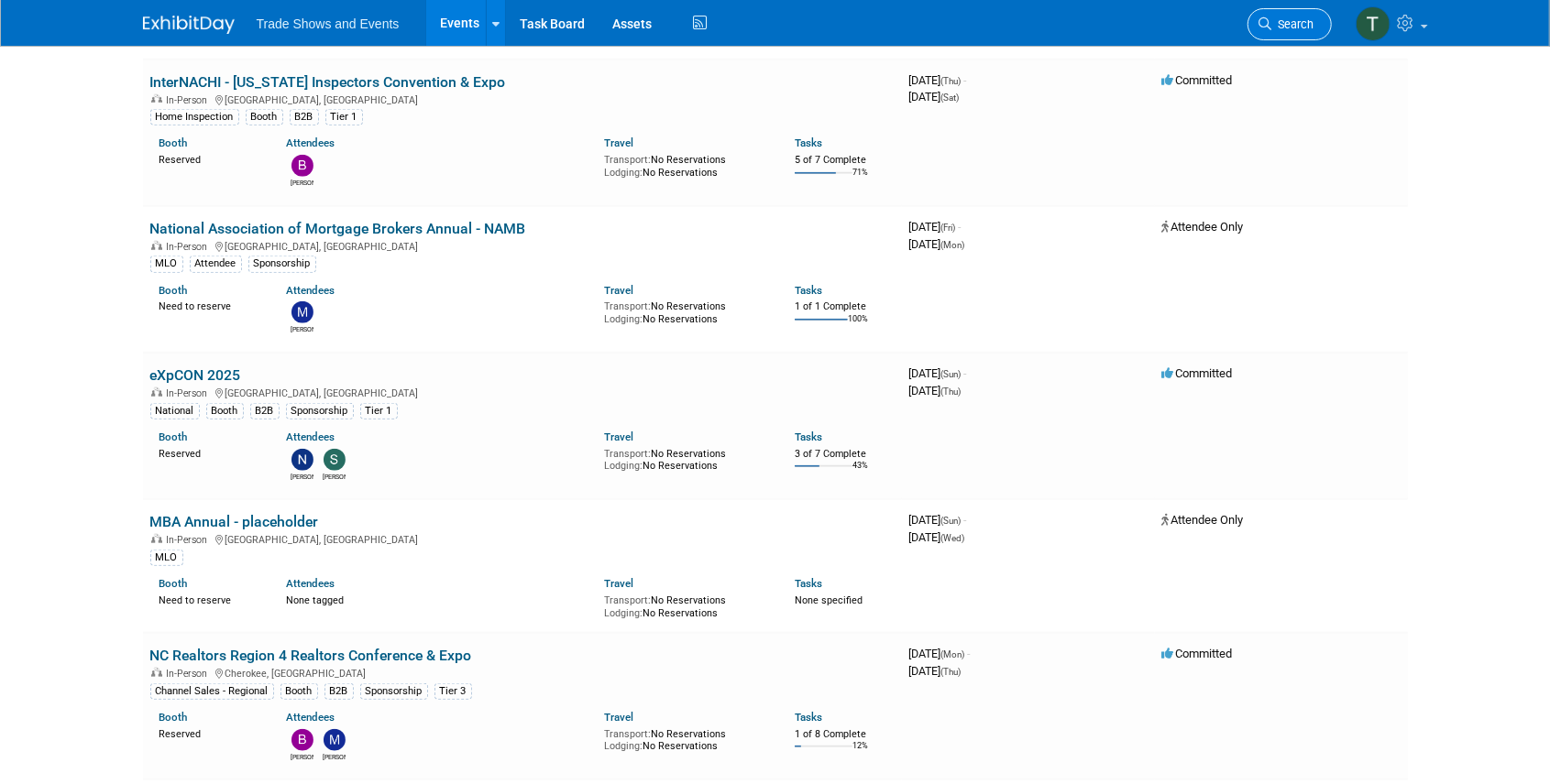
click at [1254, 26] on link "Search" at bounding box center [1289, 24] width 84 height 32
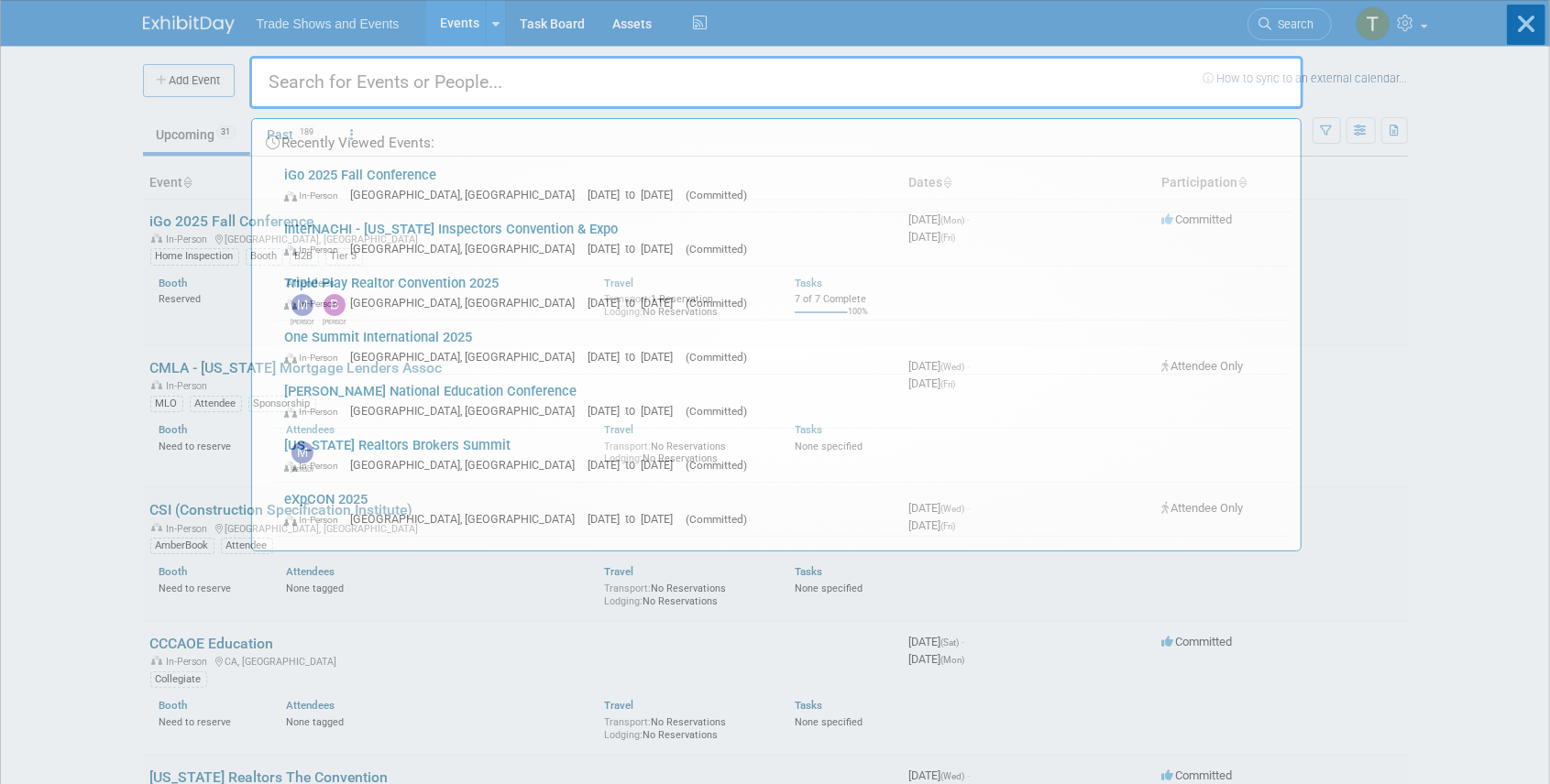
type input "x"
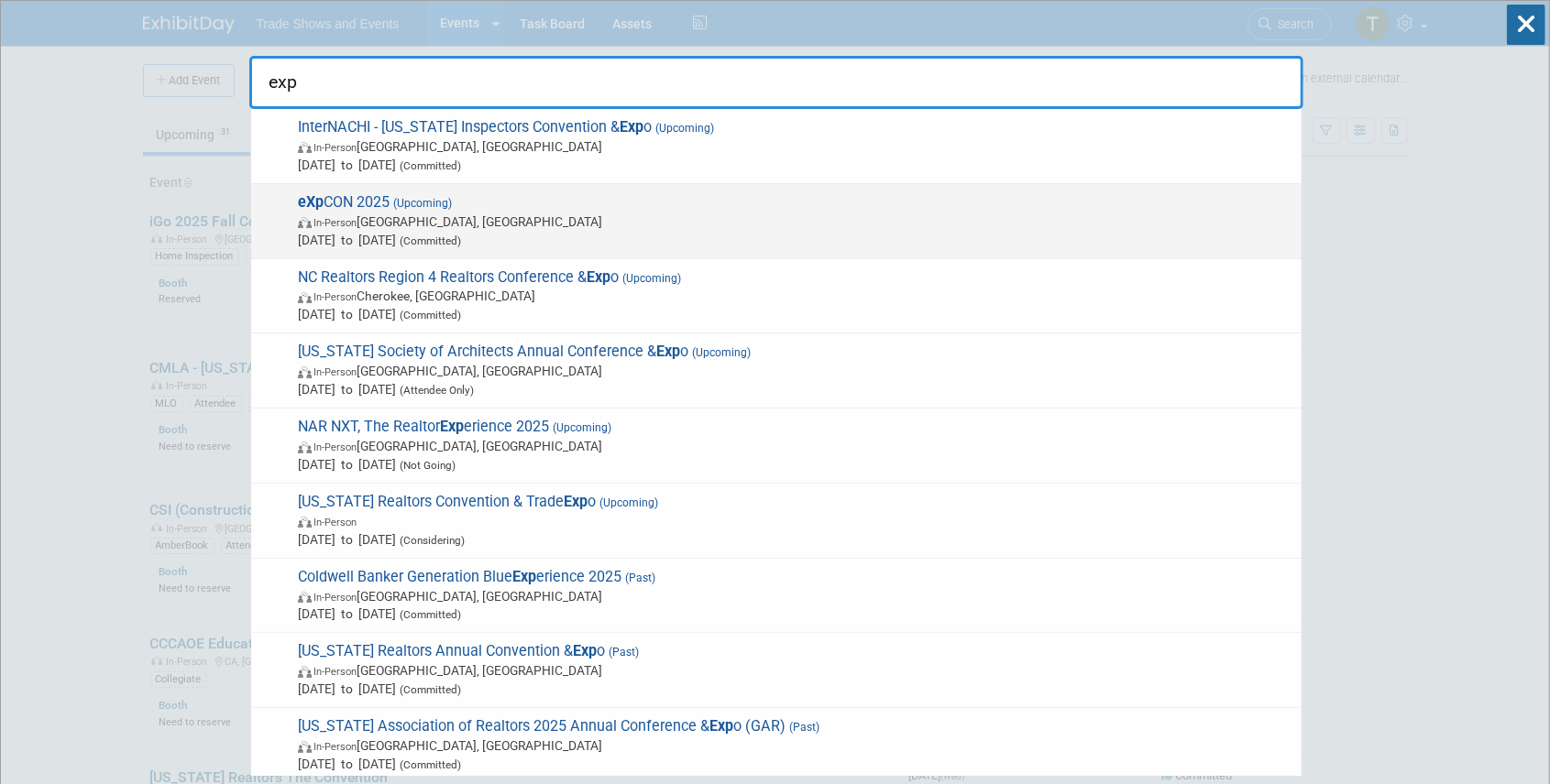
type input "exp"
click at [414, 196] on span "eXp CON 2025 (Upcoming) In-Person Miami Beach, FL Oct 19, 2025 to Oct 23, 2025 …" at bounding box center [791, 221] width 1000 height 56
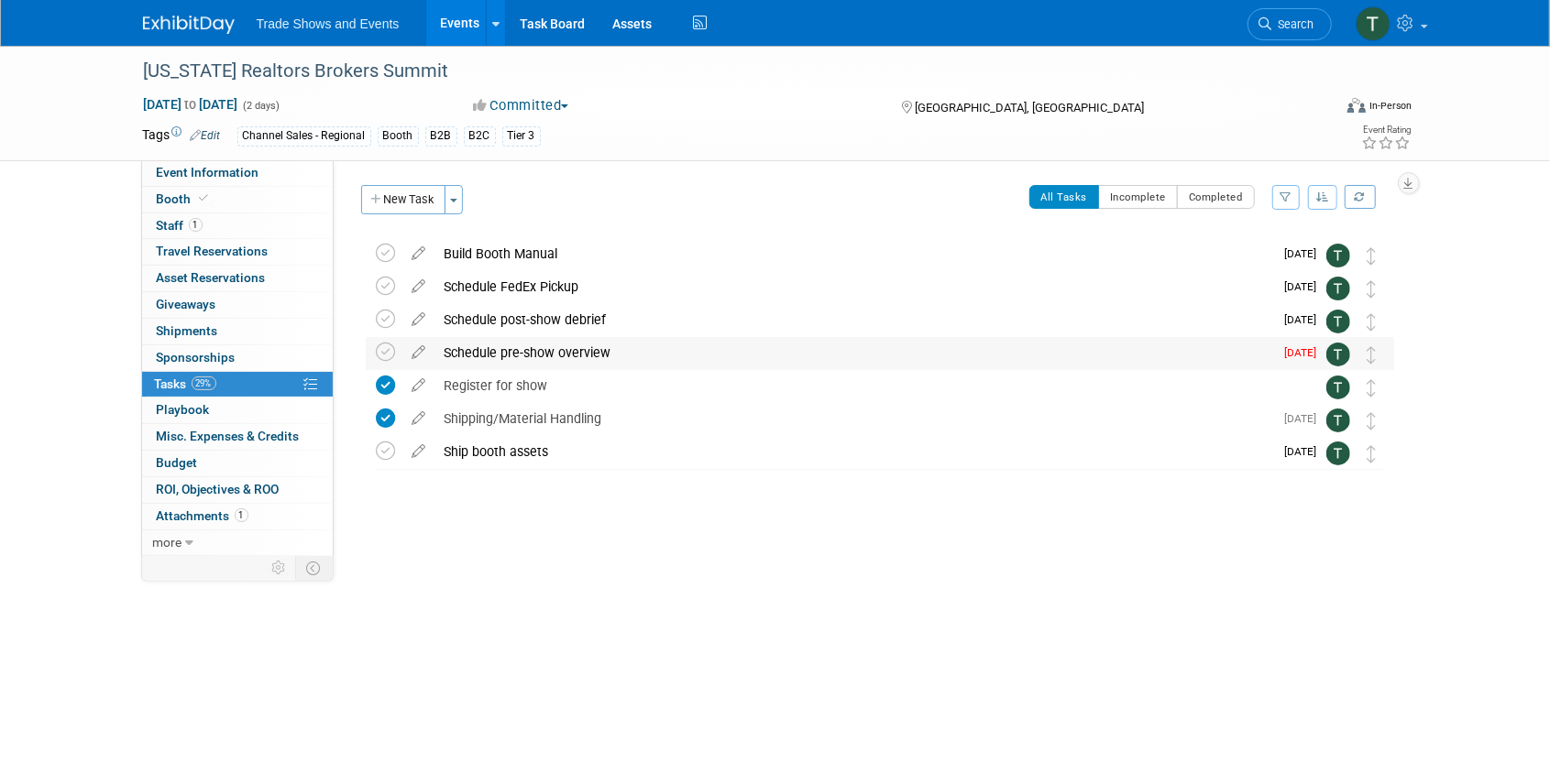
click at [500, 356] on div "Schedule pre-show overview" at bounding box center [854, 352] width 839 height 31
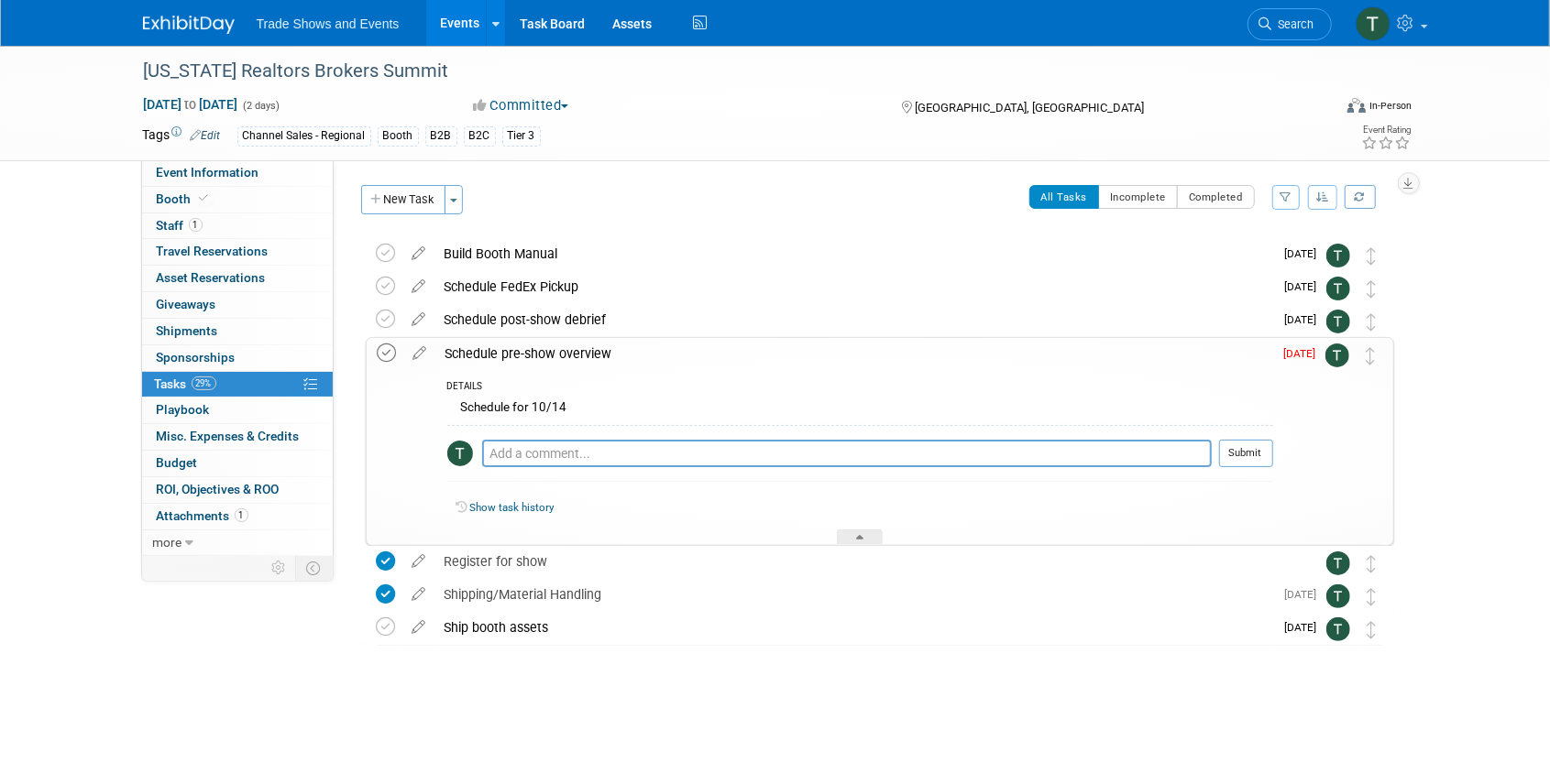
click at [387, 353] on icon at bounding box center [386, 352] width 19 height 19
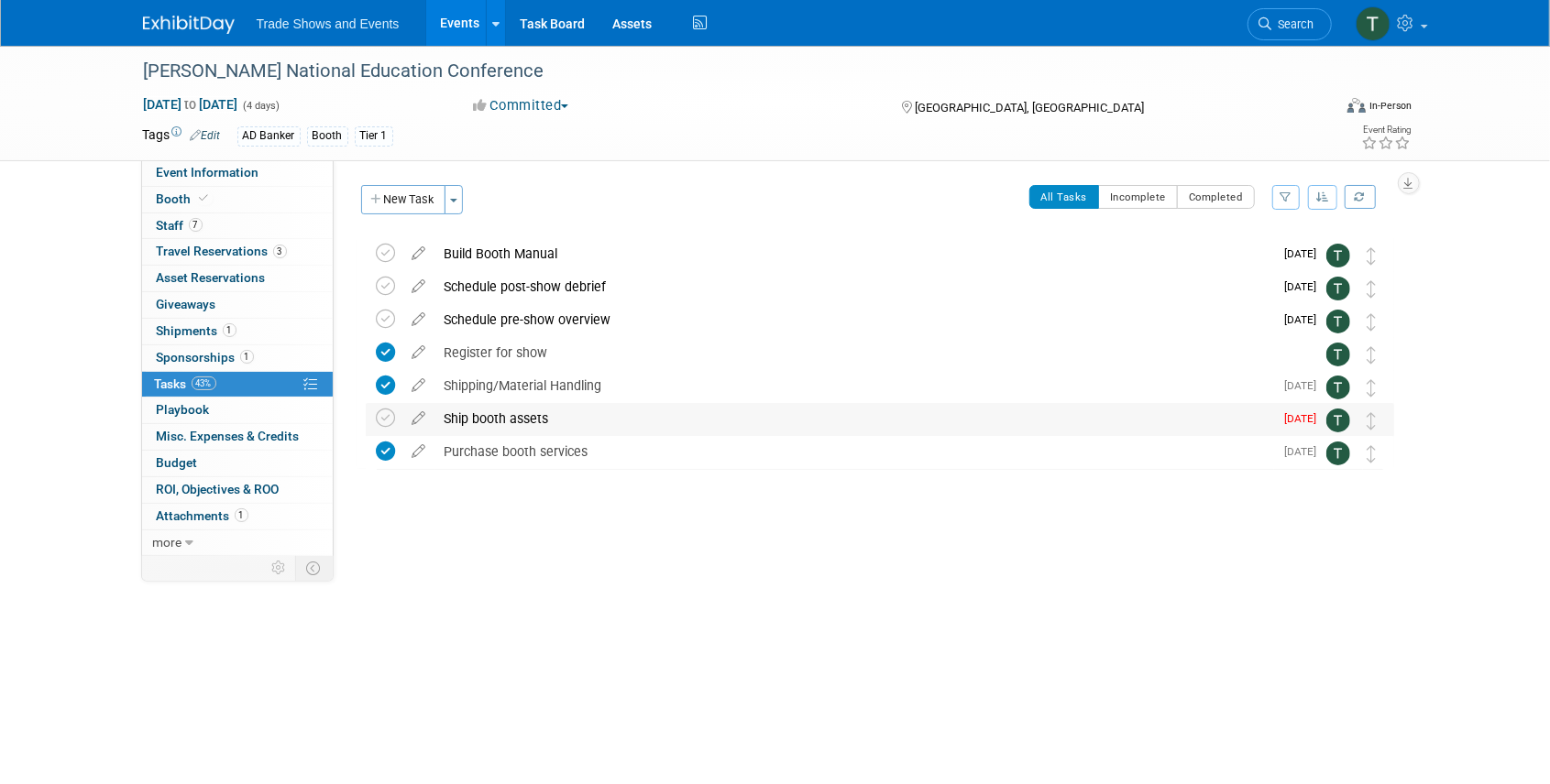
click at [528, 425] on div "Ship booth assets" at bounding box center [854, 418] width 839 height 31
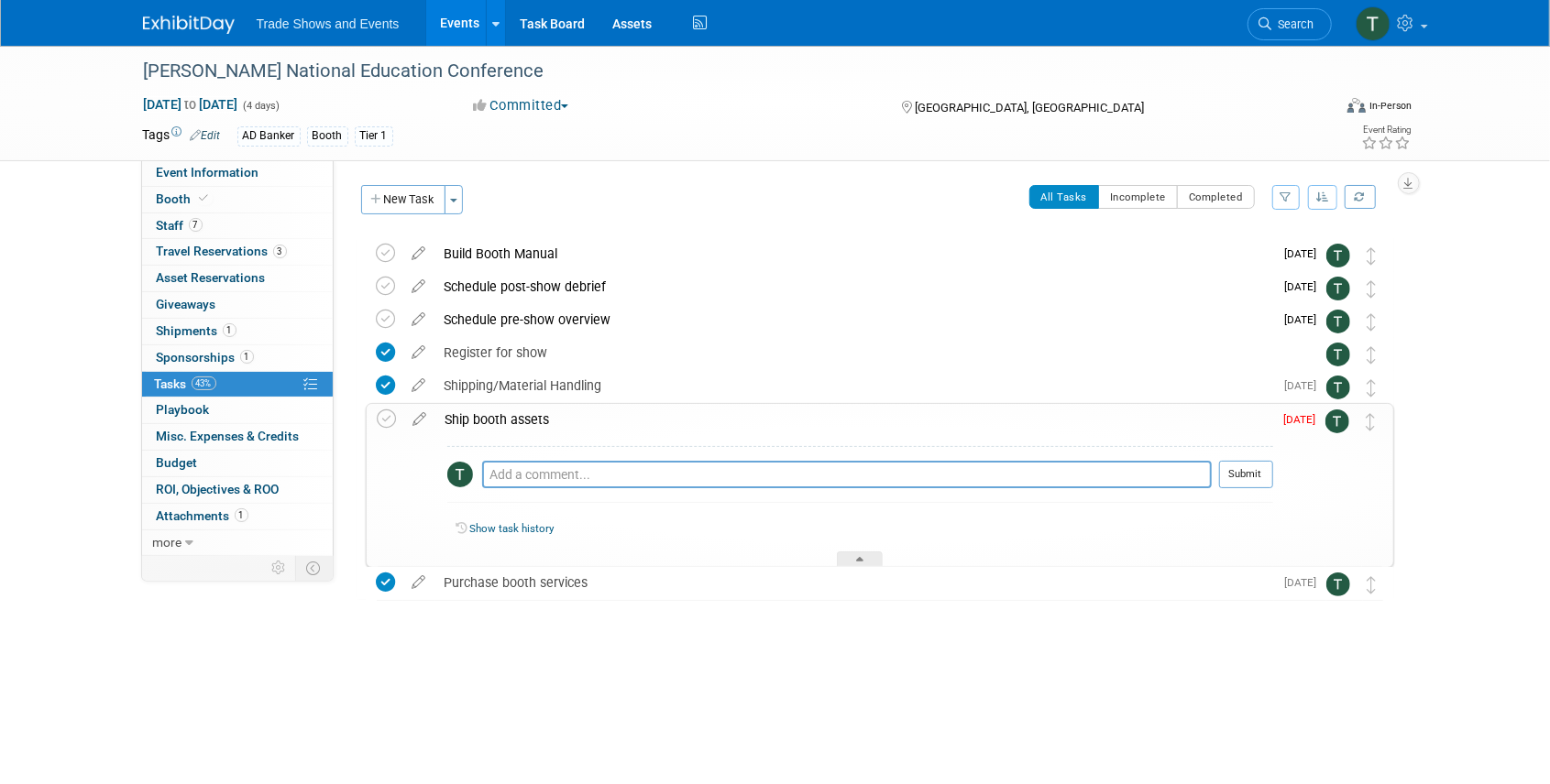
click at [526, 425] on div "Ship booth assets" at bounding box center [854, 419] width 837 height 31
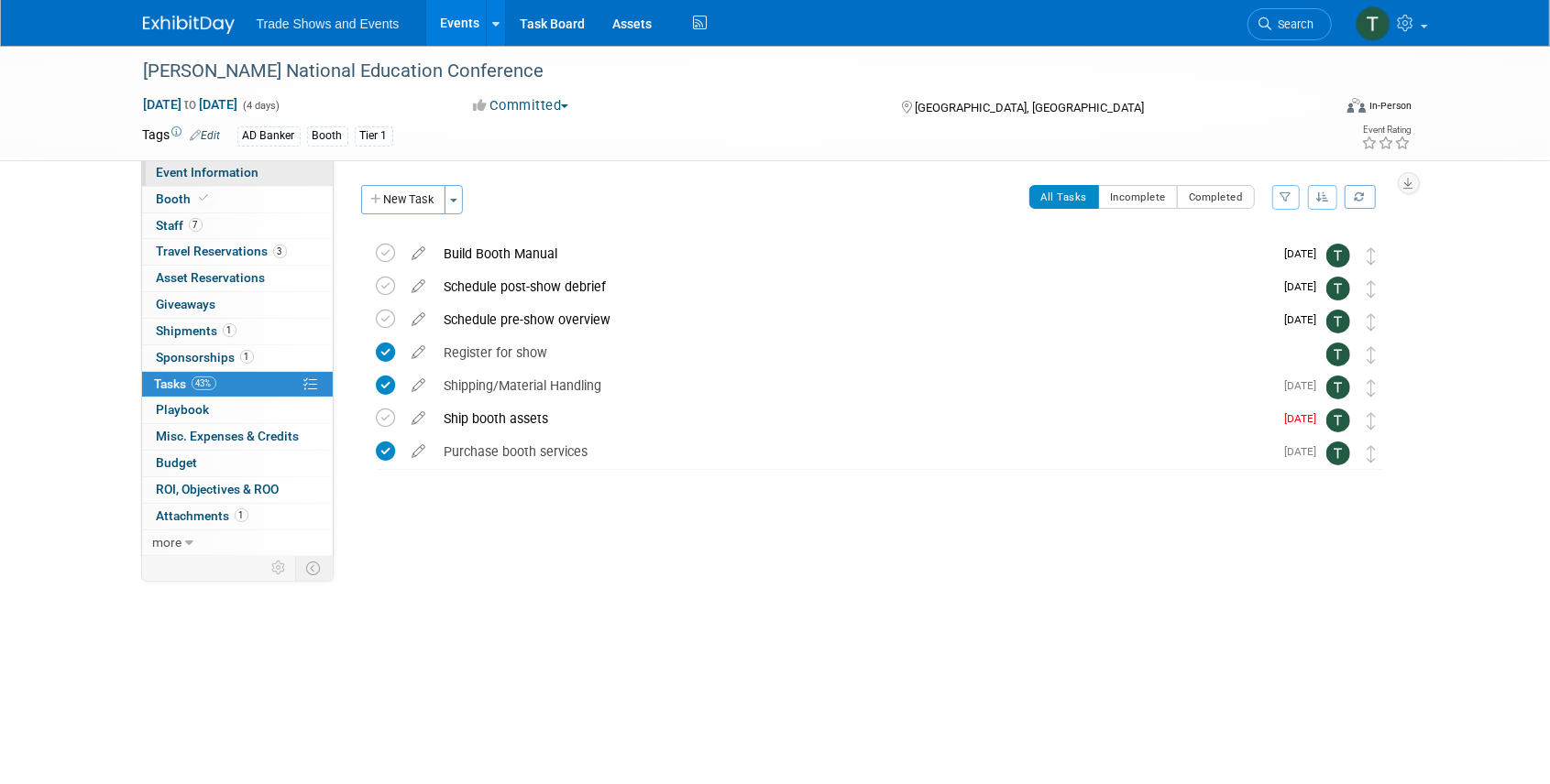
click at [185, 173] on span "Event Information" at bounding box center [208, 172] width 102 height 15
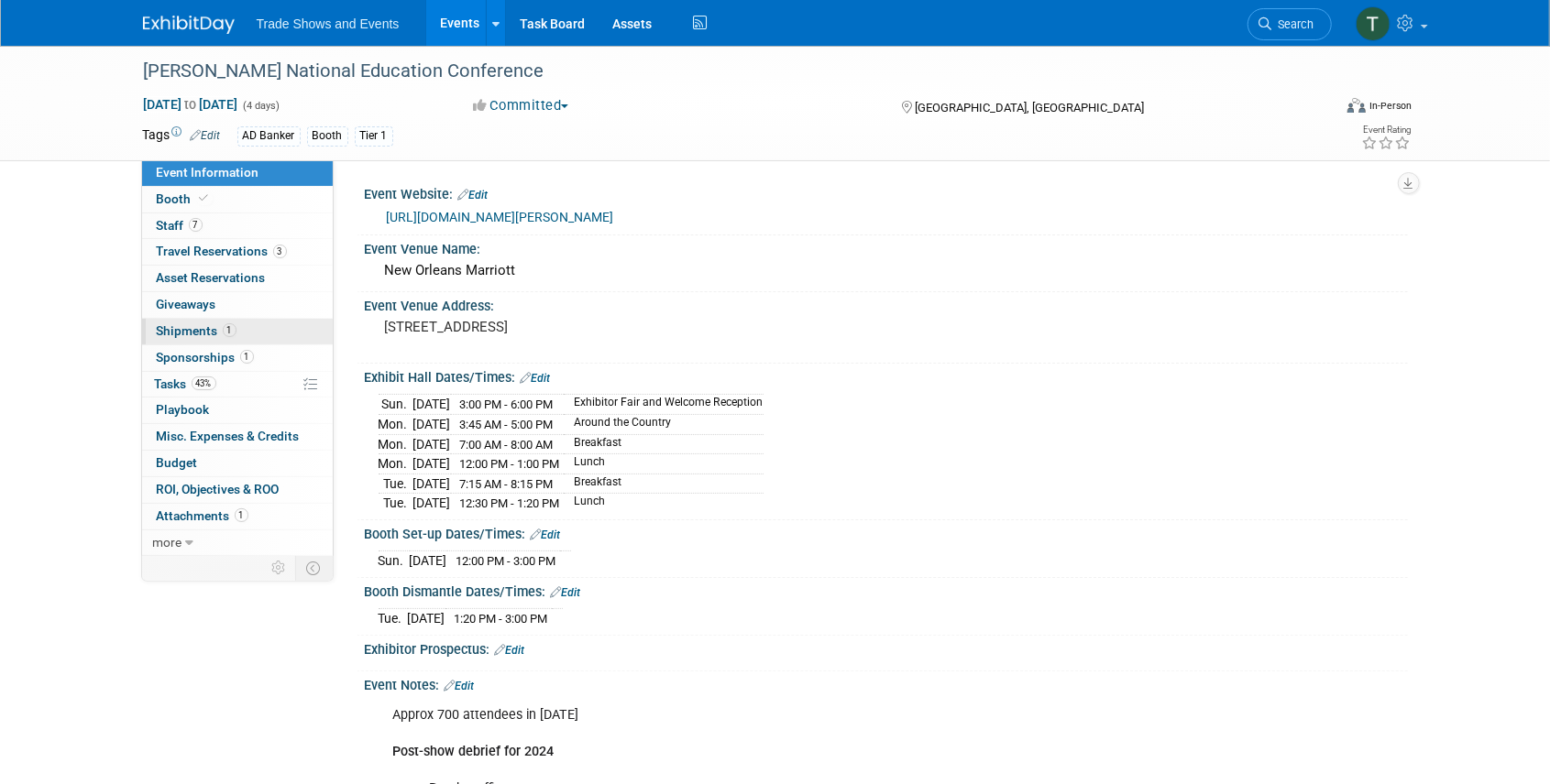
click at [178, 329] on span "Shipments 1" at bounding box center [197, 330] width 79 height 15
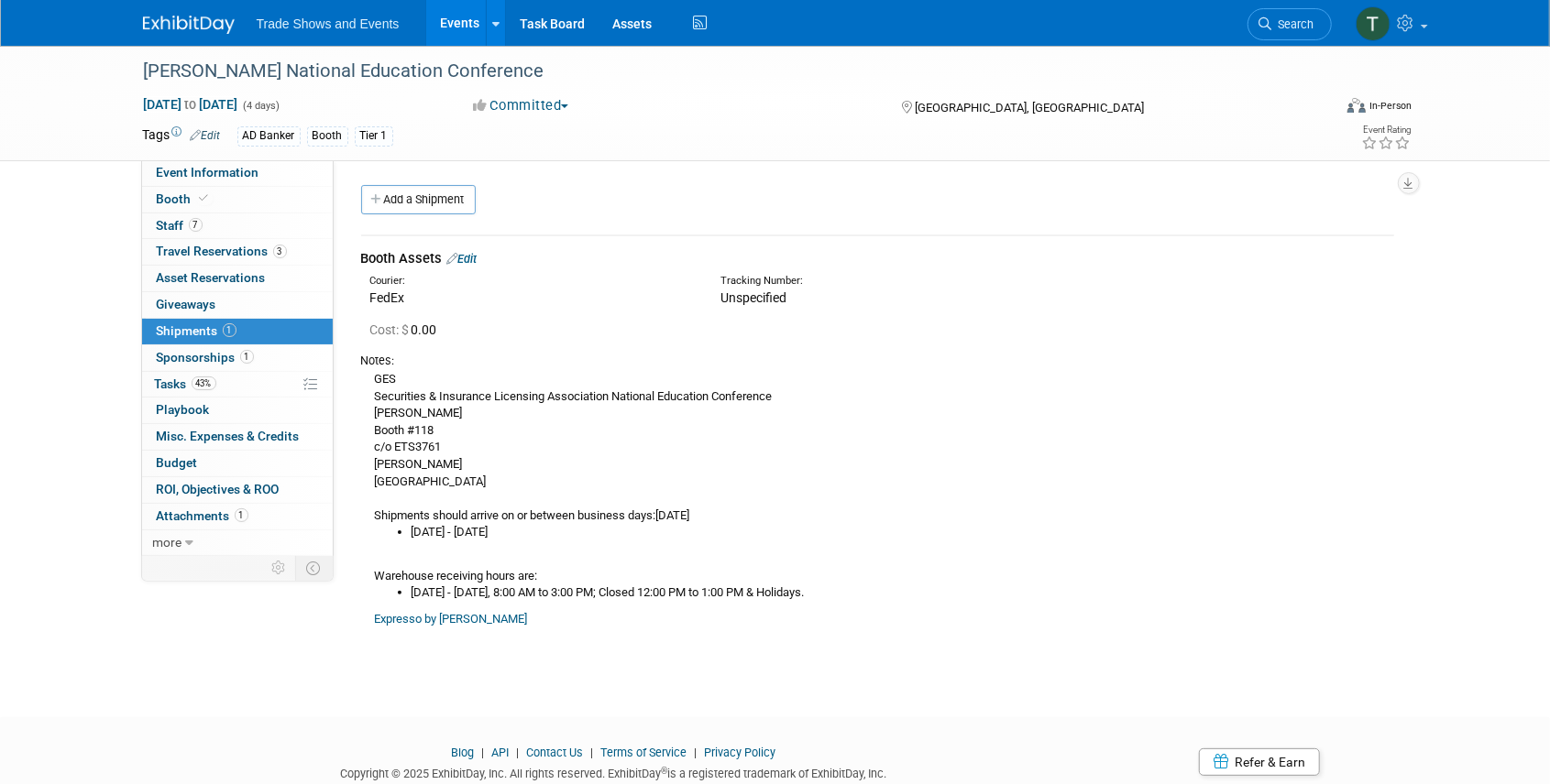
click at [436, 387] on div "GES Securities & Insurance Licensing Association National Education Conference …" at bounding box center [878, 498] width 1033 height 258
copy div "Securities & Insurance Licensing Association National Education Conference"
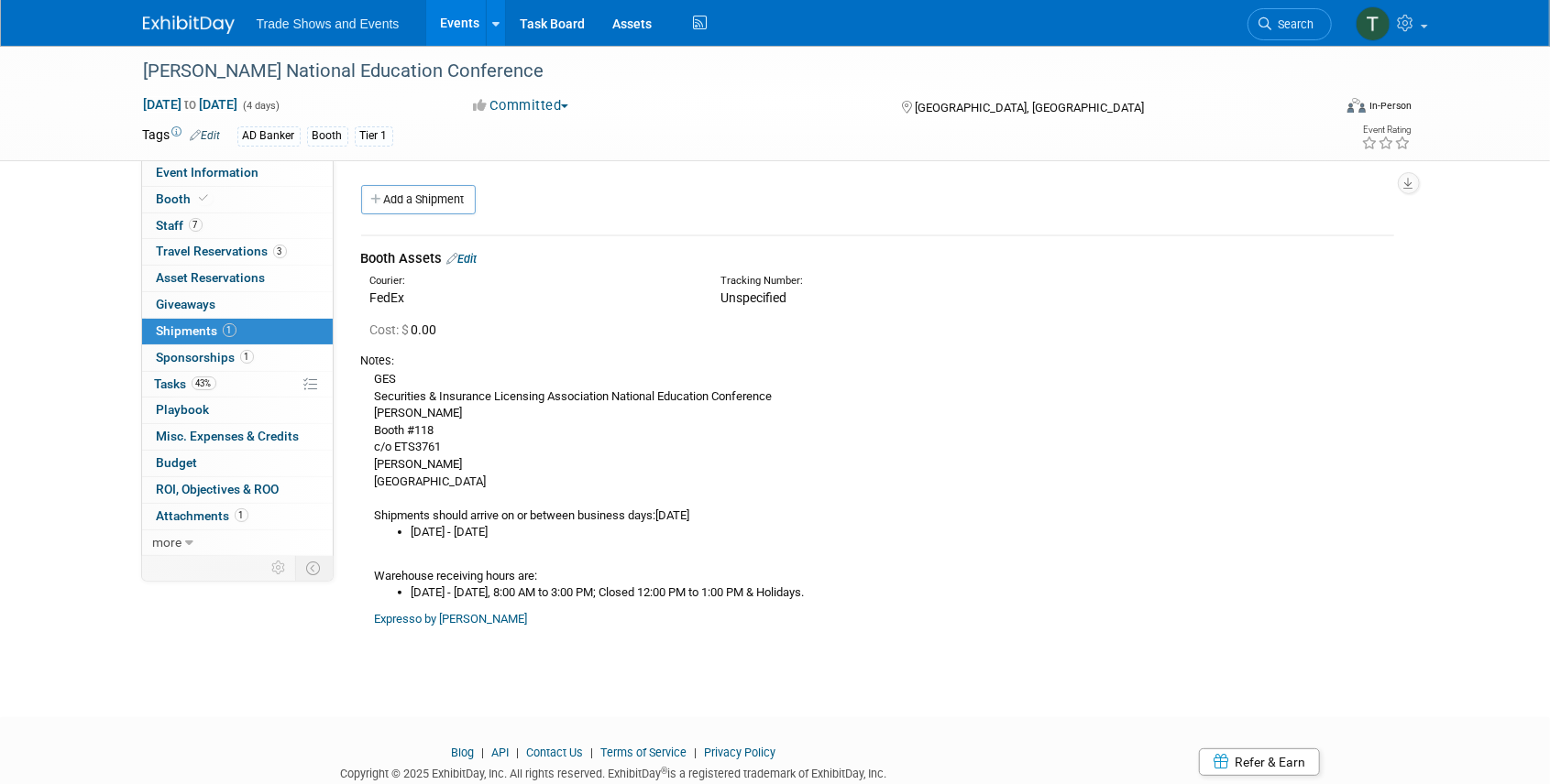
click at [416, 412] on div "GES Securities & Insurance Licensing Association National Education Conference …" at bounding box center [878, 498] width 1033 height 258
click at [413, 614] on link "Expresso by GES" at bounding box center [452, 619] width 153 height 14
click at [225, 174] on span "Event Information" at bounding box center [208, 172] width 102 height 15
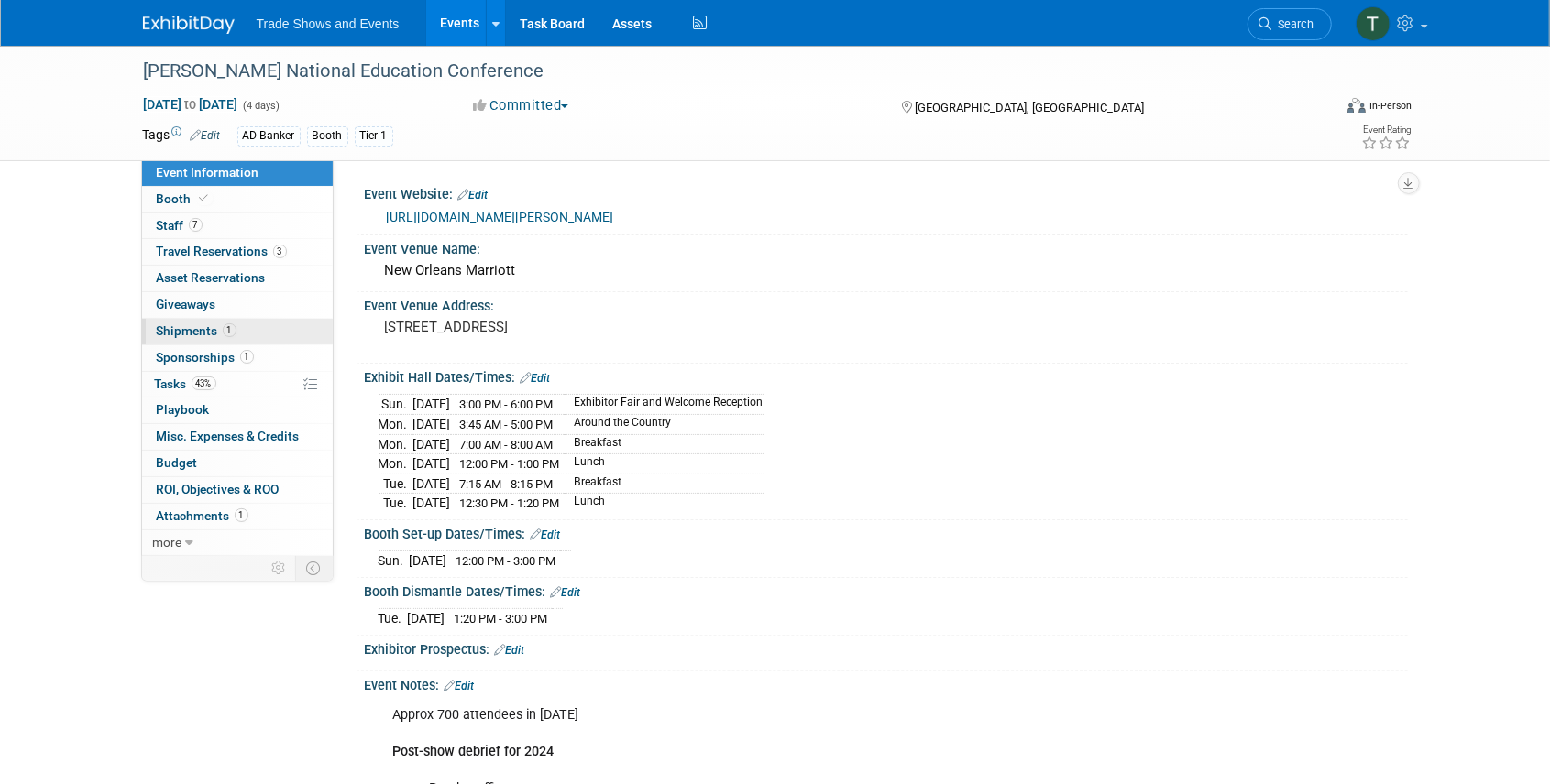
click at [175, 333] on span "Shipments 1" at bounding box center [197, 330] width 79 height 15
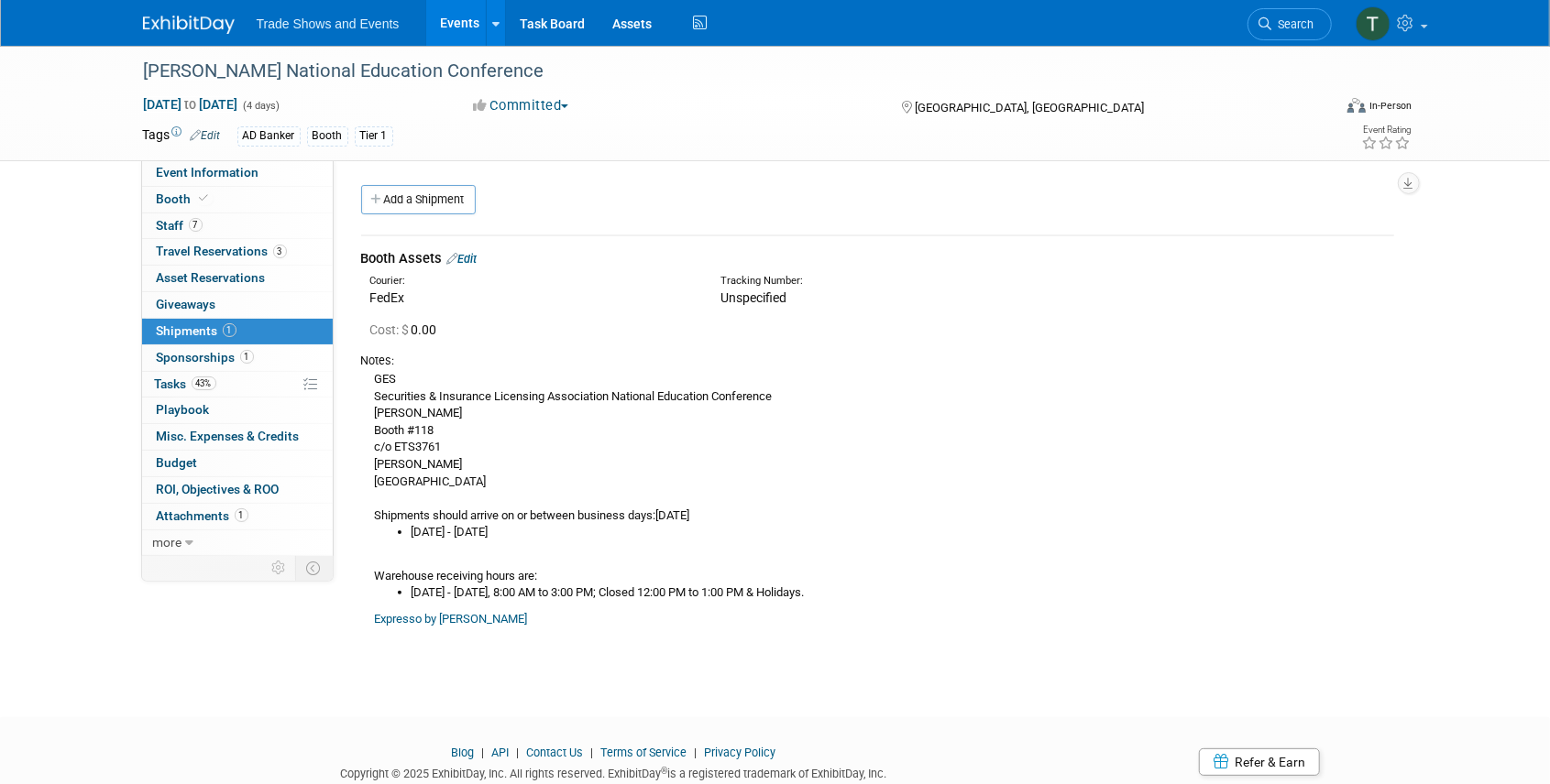
click at [423, 454] on div "GES Securities & Insurance Licensing Association National Education Conference …" at bounding box center [878, 498] width 1033 height 258
click at [466, 259] on link "Edit" at bounding box center [462, 259] width 30 height 14
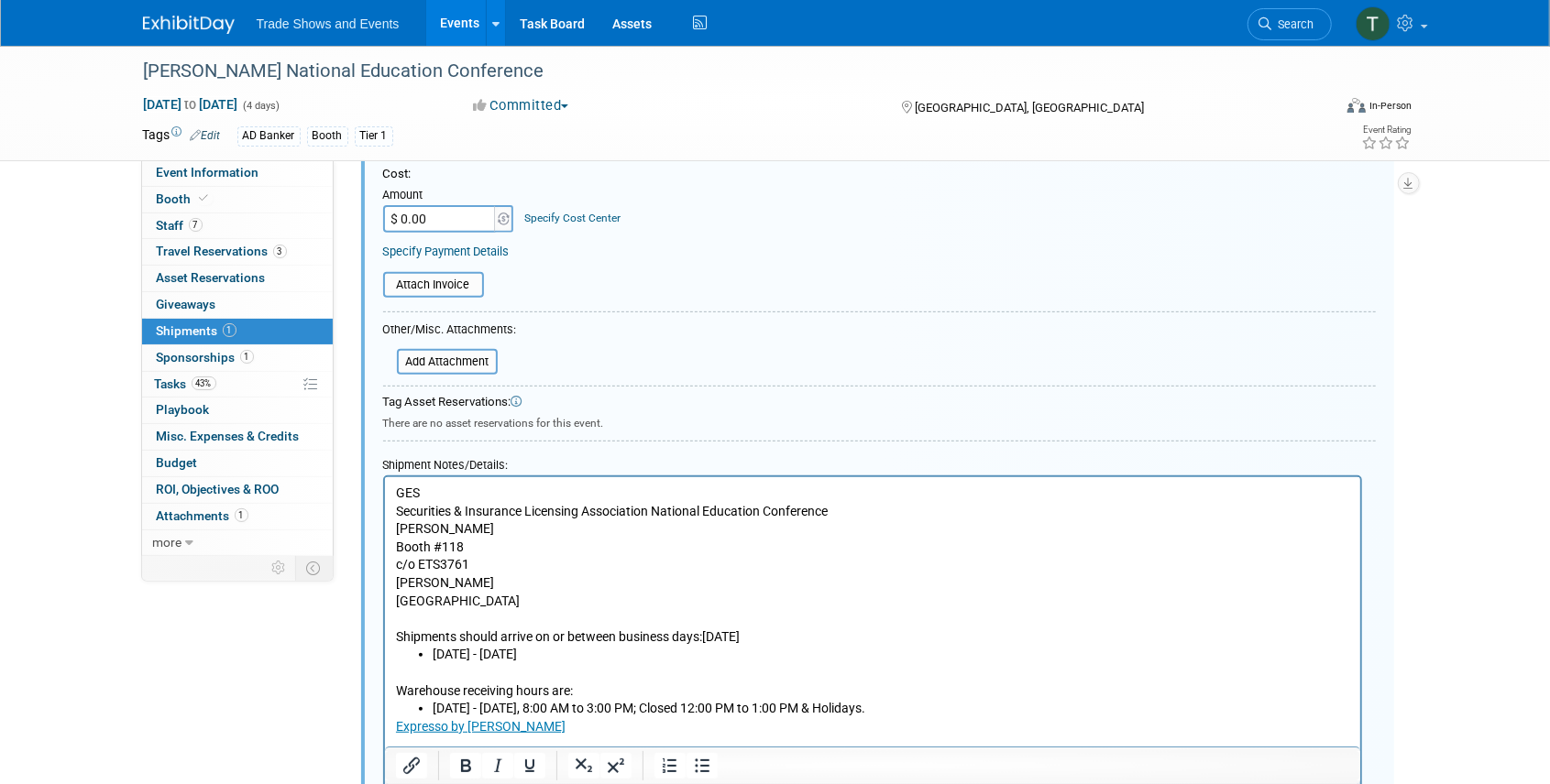
scroll to position [455, 0]
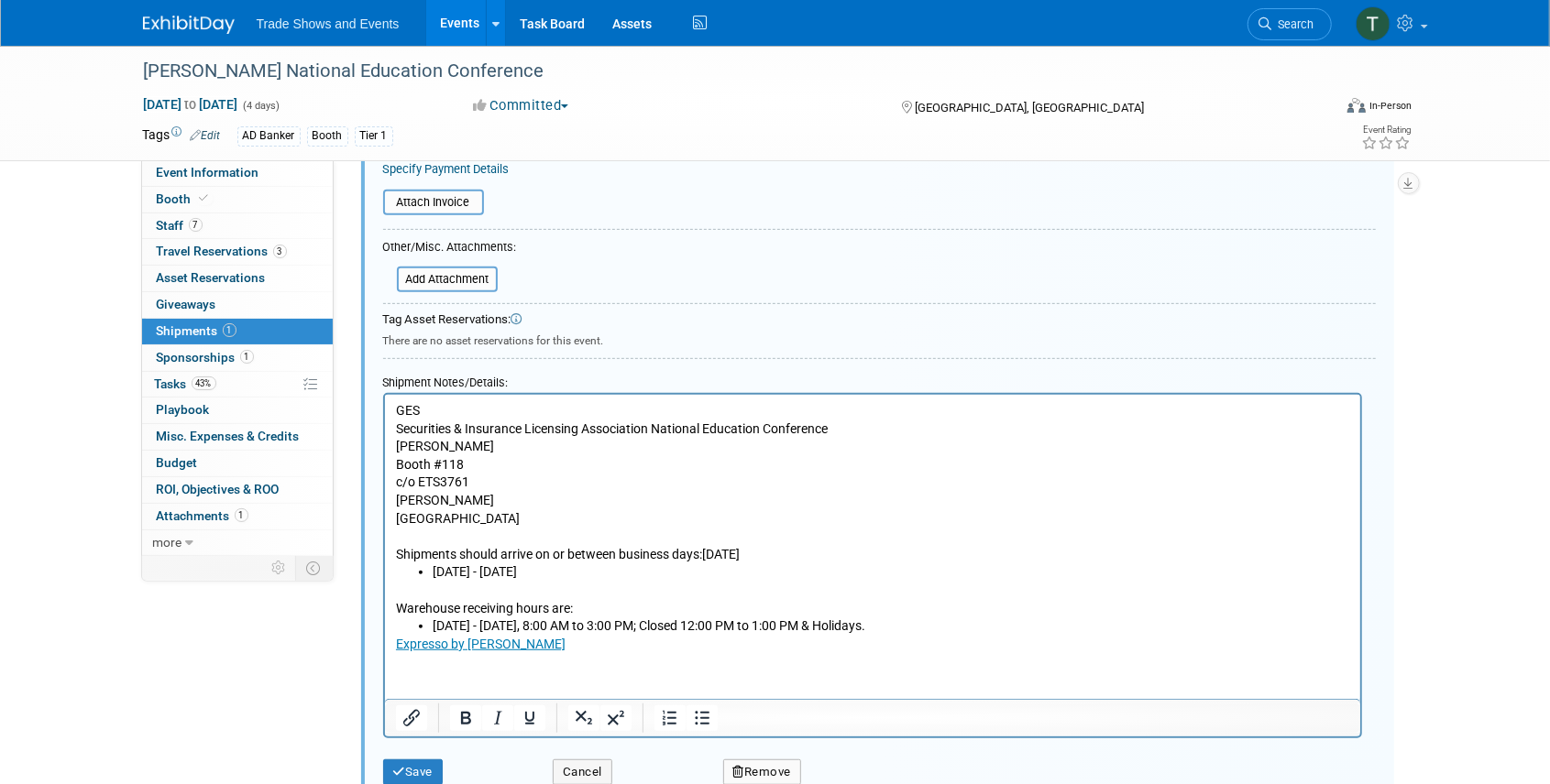
drag, startPoint x: 438, startPoint y: 478, endPoint x: 514, endPoint y: 457, distance: 78.8
click at [438, 478] on p "GES Securities & Insurance Licensing Association National Education Conference …" at bounding box center [872, 482] width 954 height 161
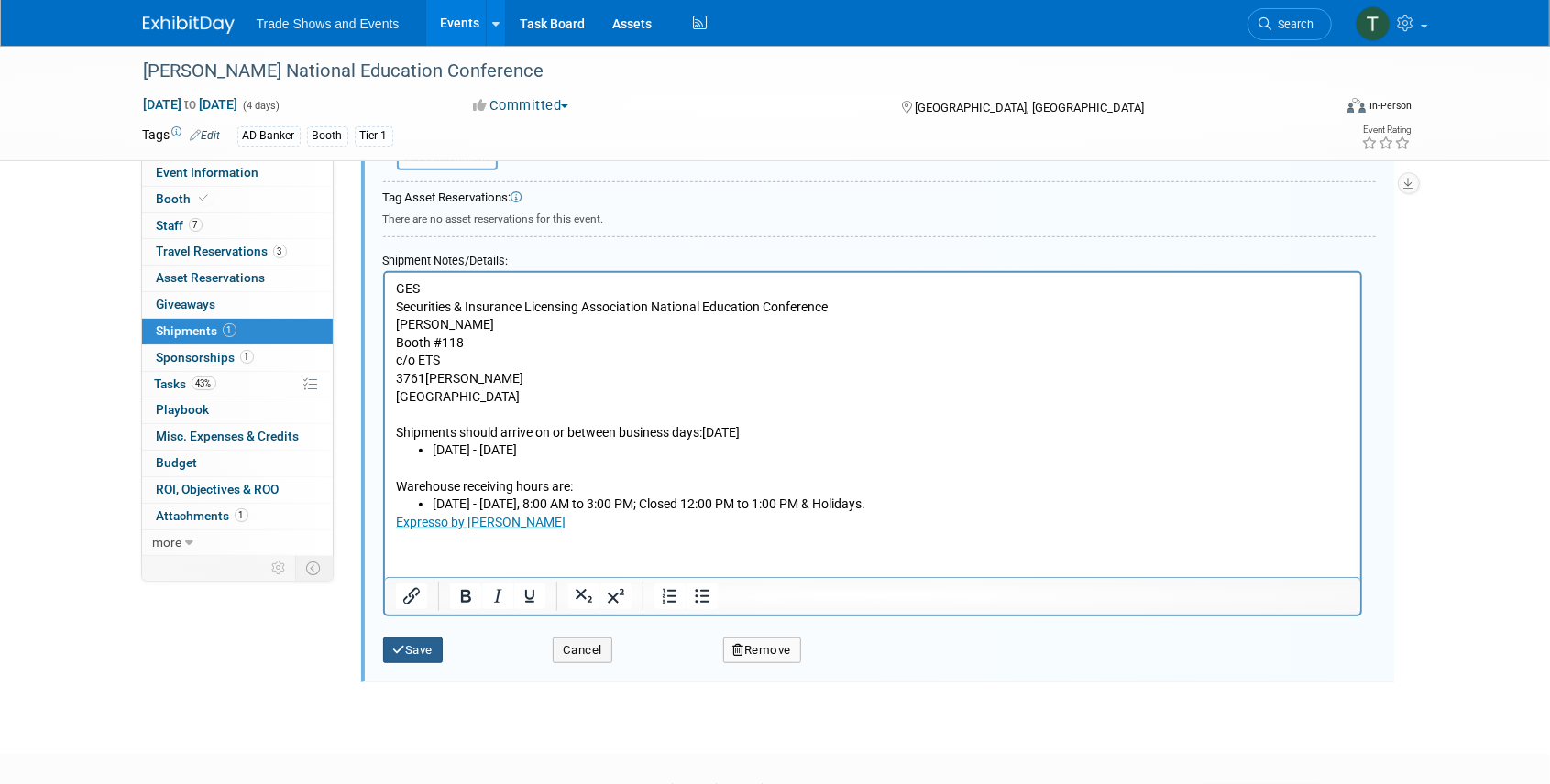
click at [423, 650] on button "Save" at bounding box center [413, 651] width 61 height 26
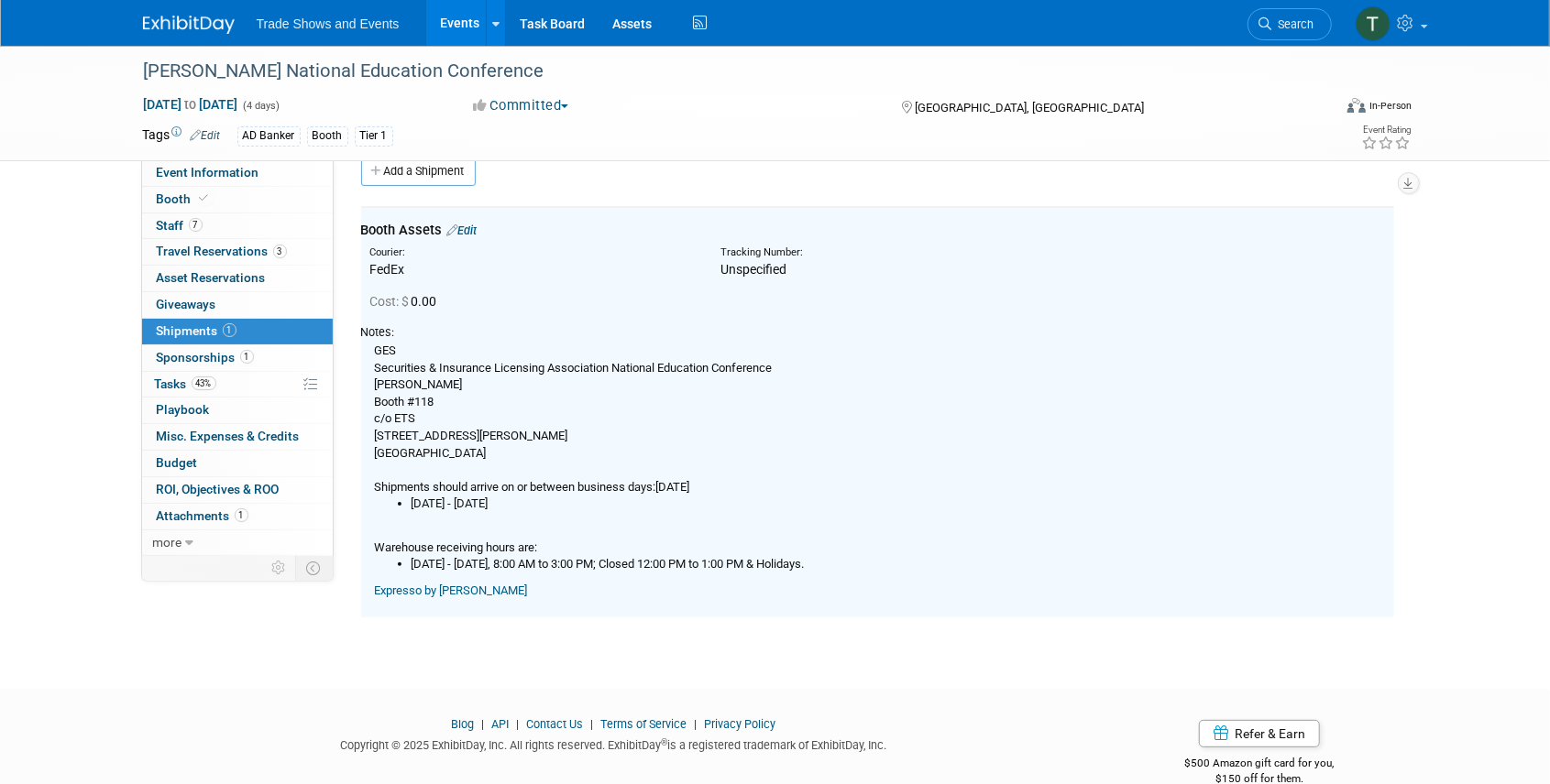
scroll to position [27, 0]
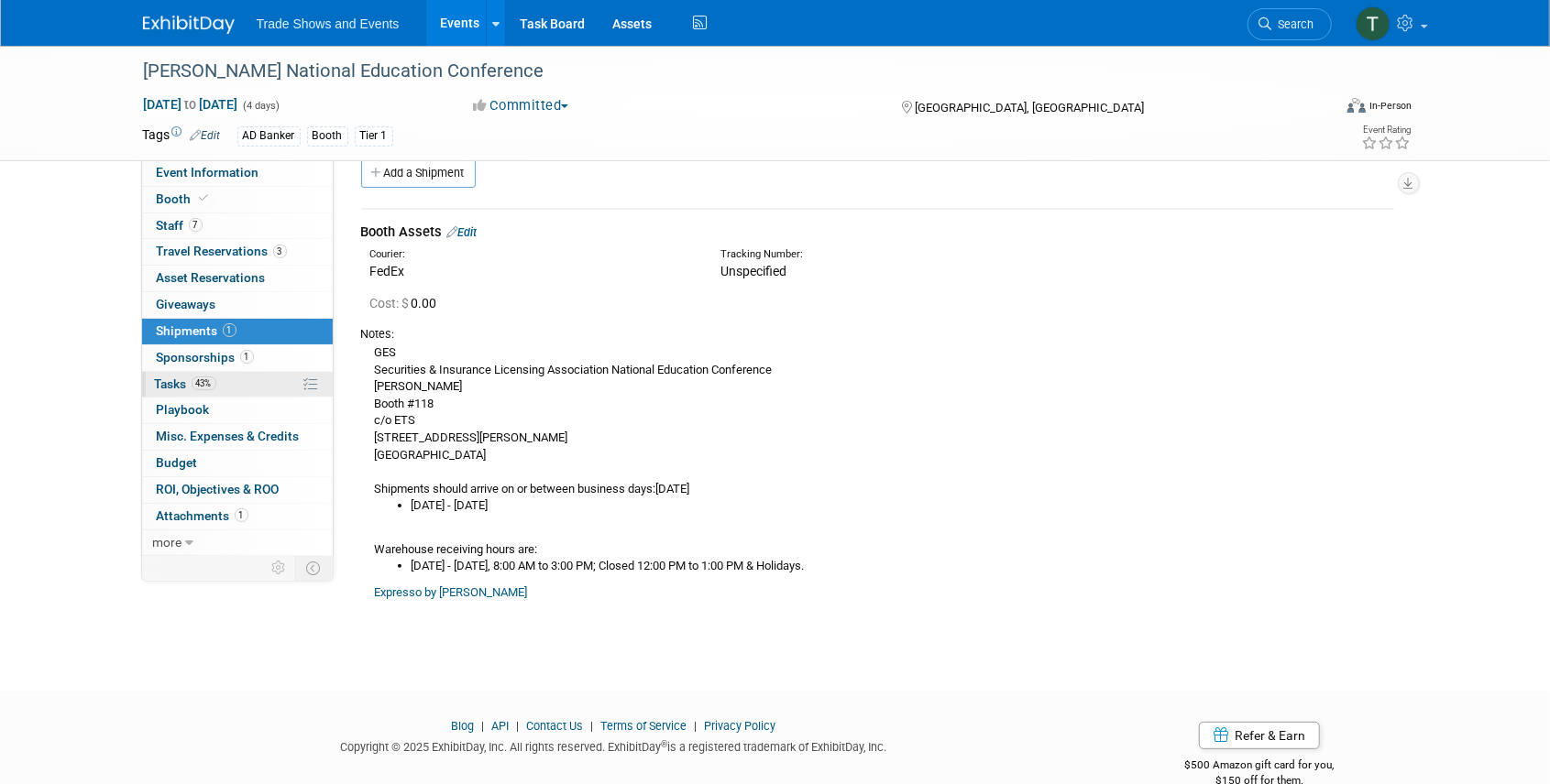
drag, startPoint x: 160, startPoint y: 376, endPoint x: 182, endPoint y: 381, distance: 22.6
click at [160, 376] on span "Tasks 43%" at bounding box center [186, 383] width 62 height 15
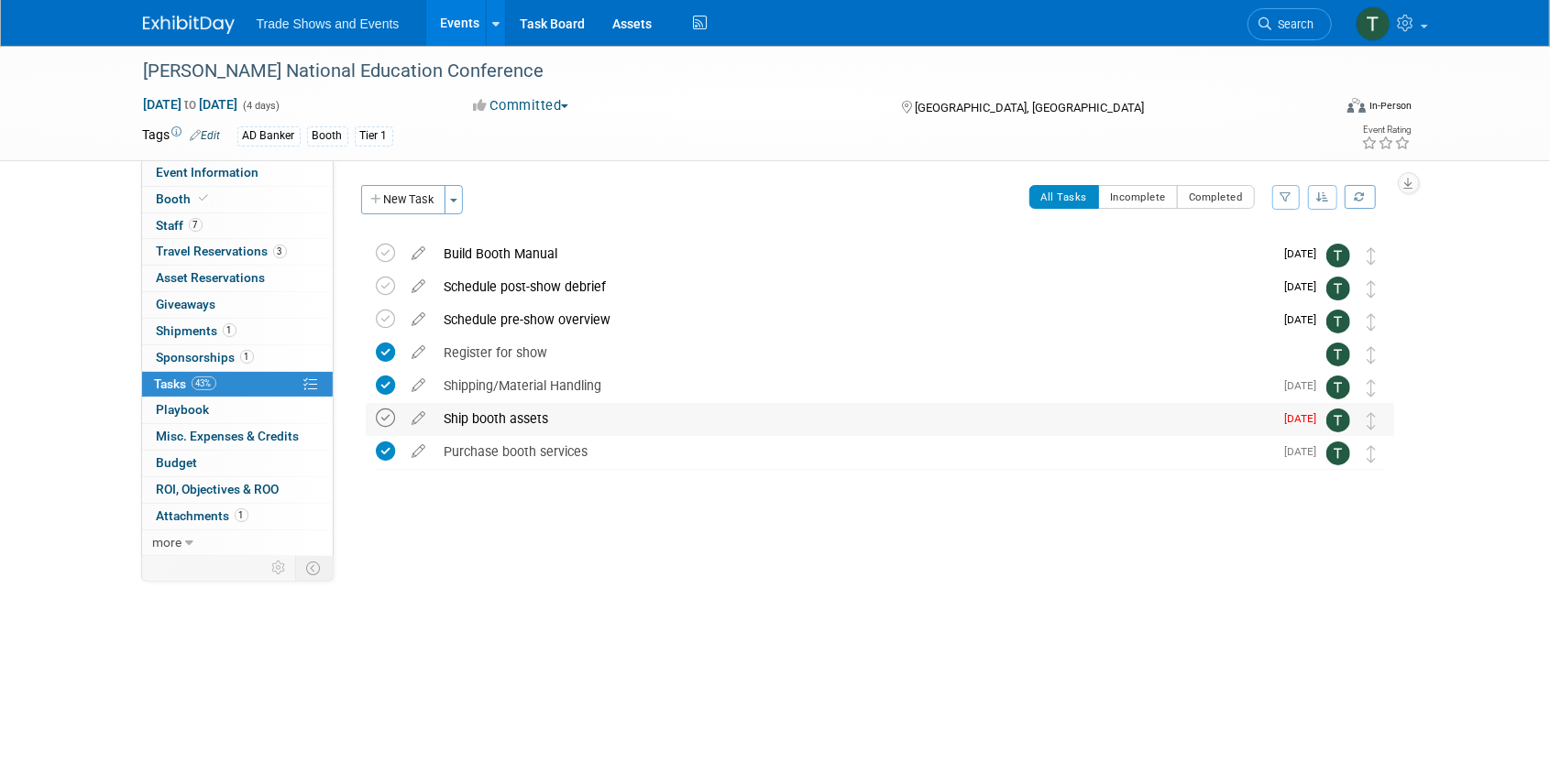
click at [385, 417] on icon at bounding box center [385, 418] width 19 height 19
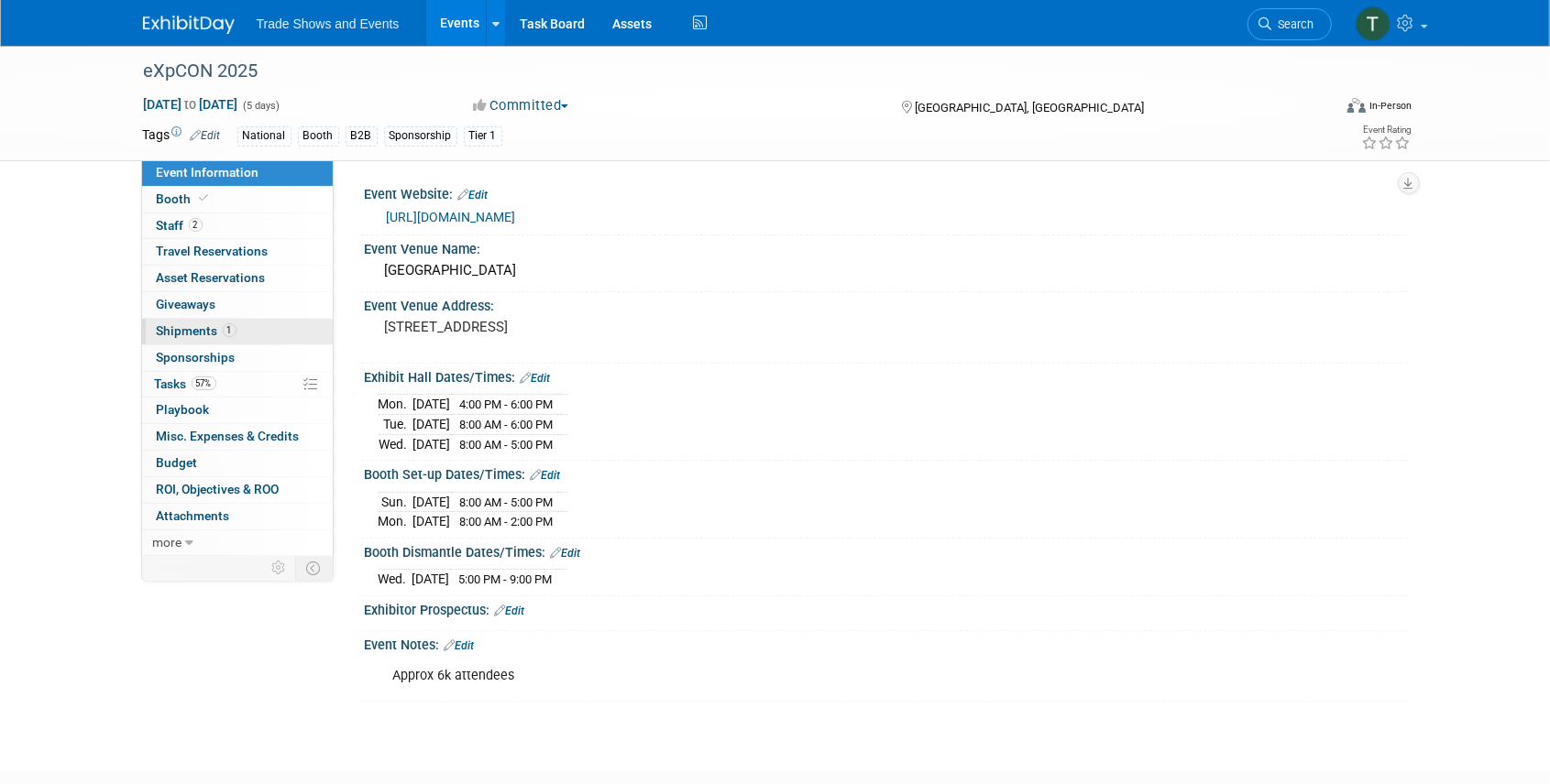
click at [205, 333] on span "Shipments 1" at bounding box center [197, 330] width 79 height 15
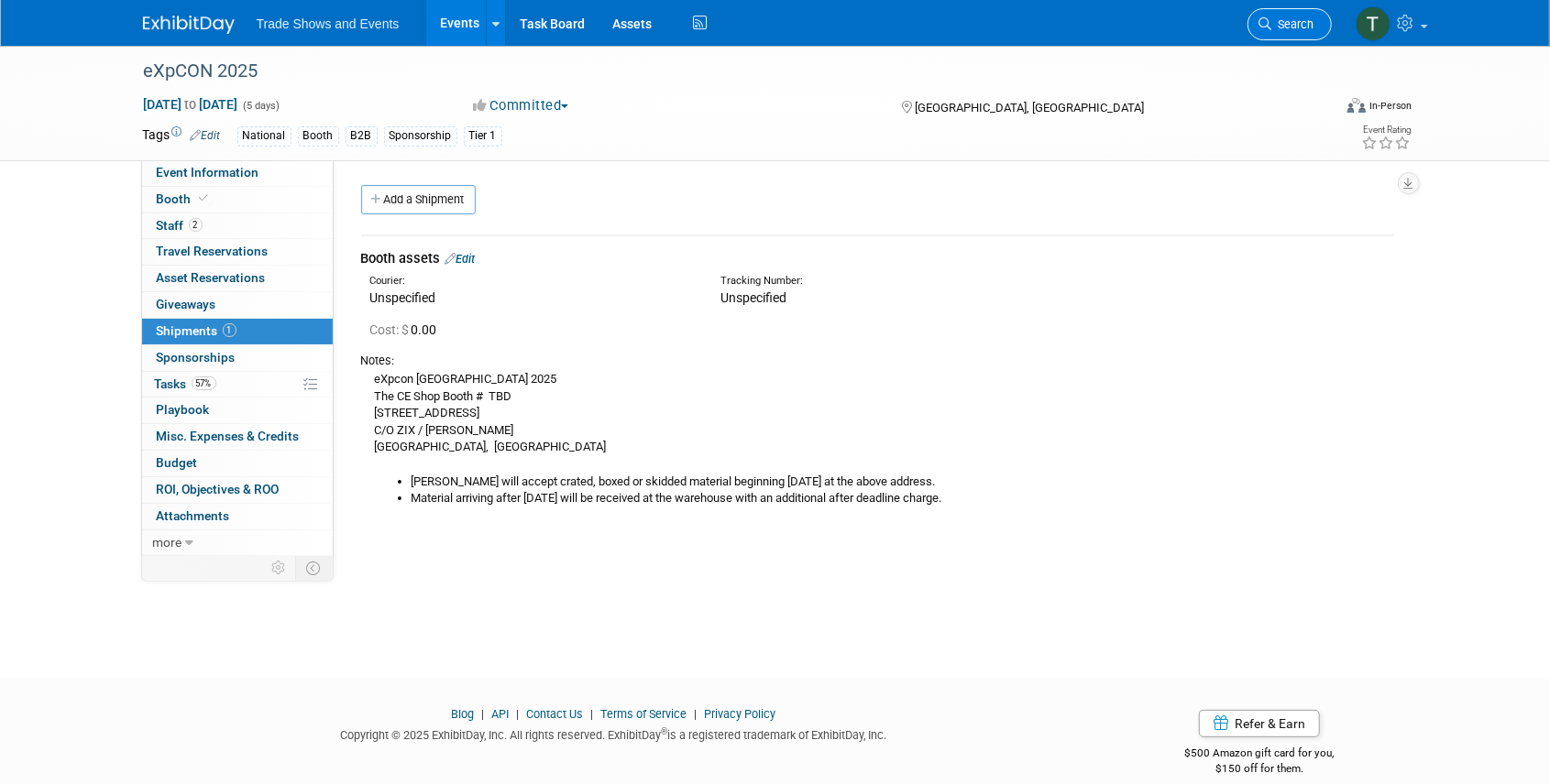
click at [1270, 24] on icon at bounding box center [1265, 24] width 13 height 13
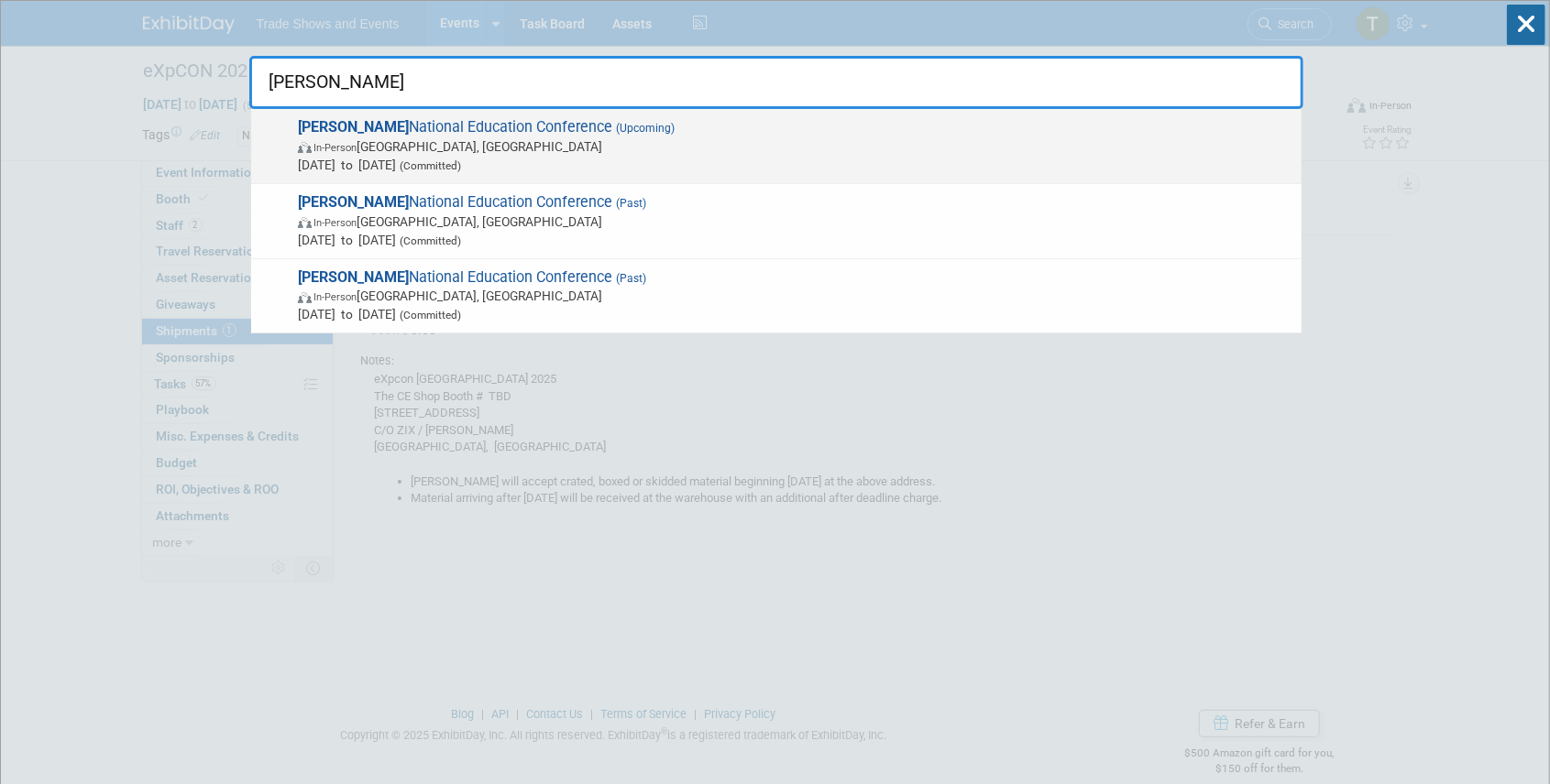
type input "sila"
click at [613, 124] on span "(Upcoming)" at bounding box center [643, 128] width 63 height 13
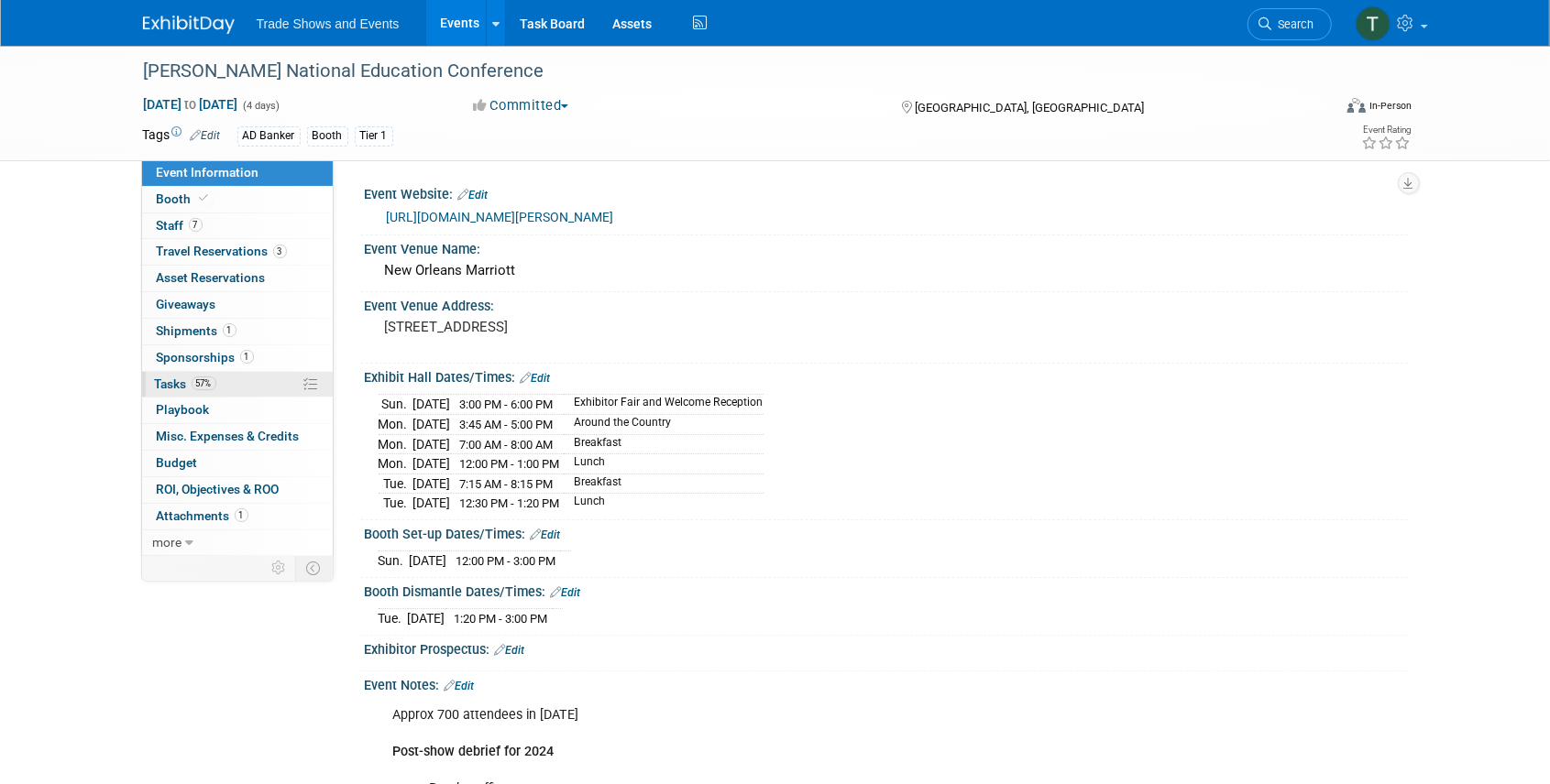
click at [178, 376] on span "Tasks 57%" at bounding box center [186, 383] width 62 height 15
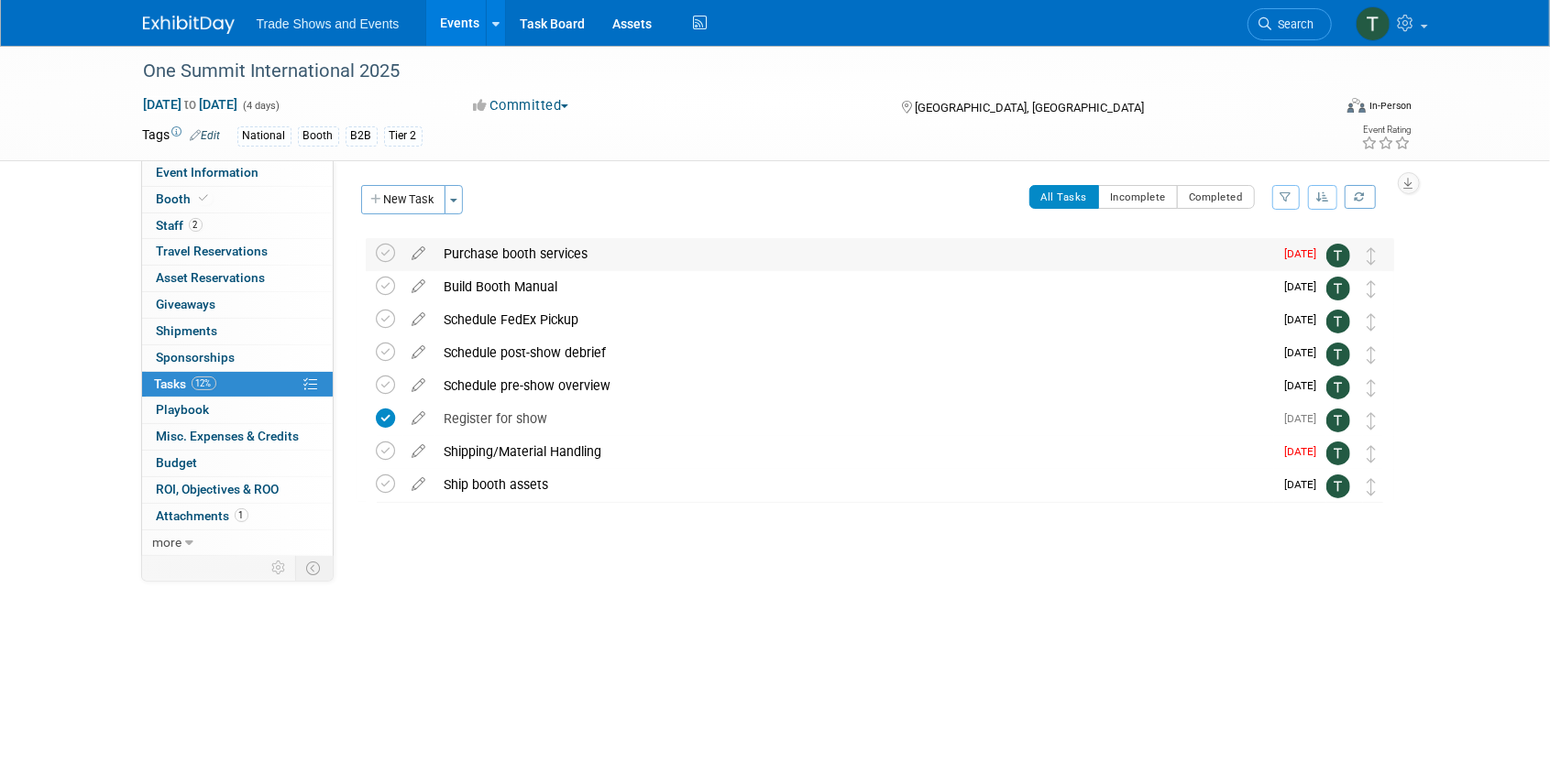
click at [506, 251] on div "Purchase booth services" at bounding box center [854, 253] width 839 height 31
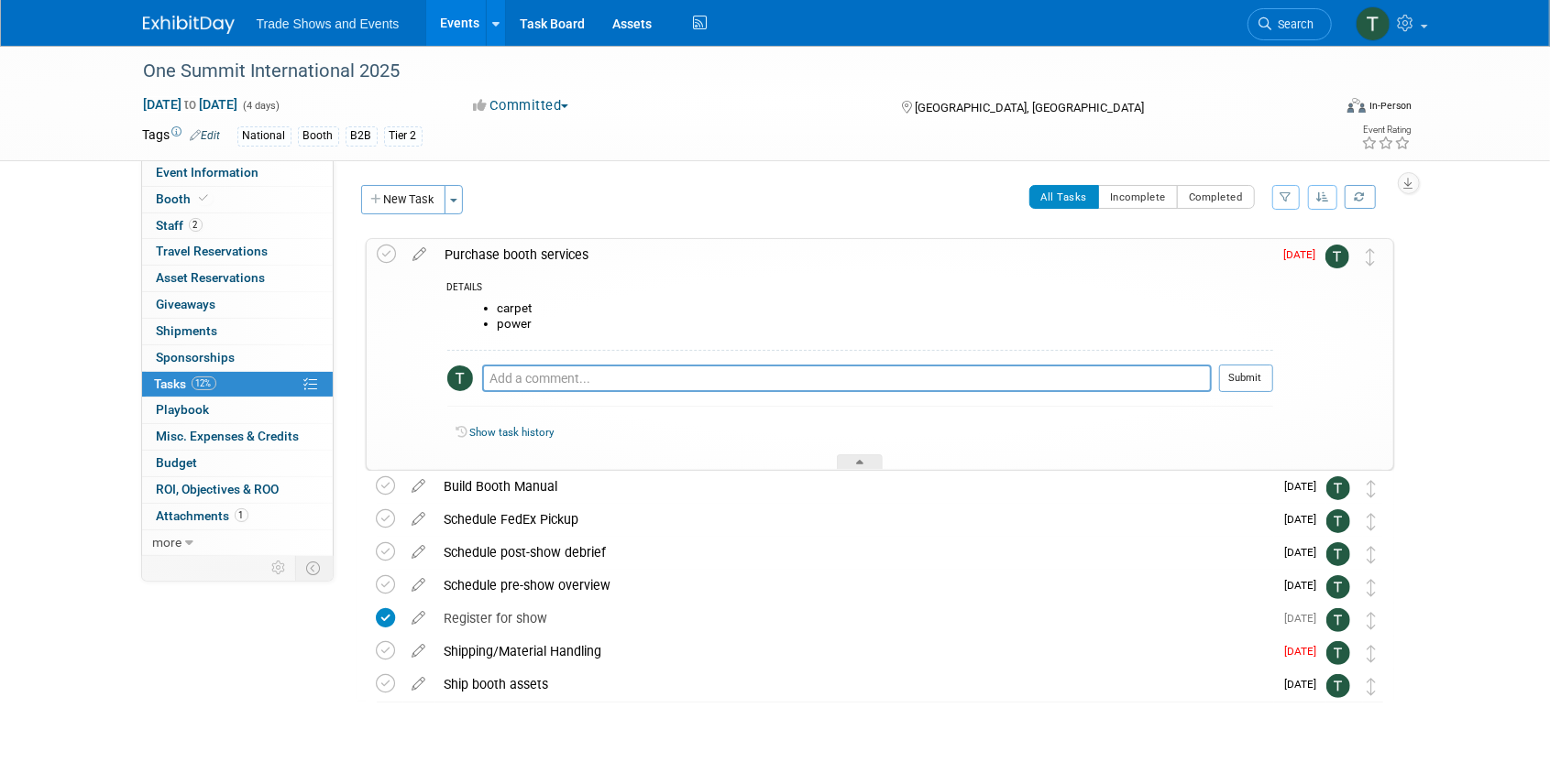
click at [505, 251] on div "Purchase booth services" at bounding box center [854, 254] width 837 height 31
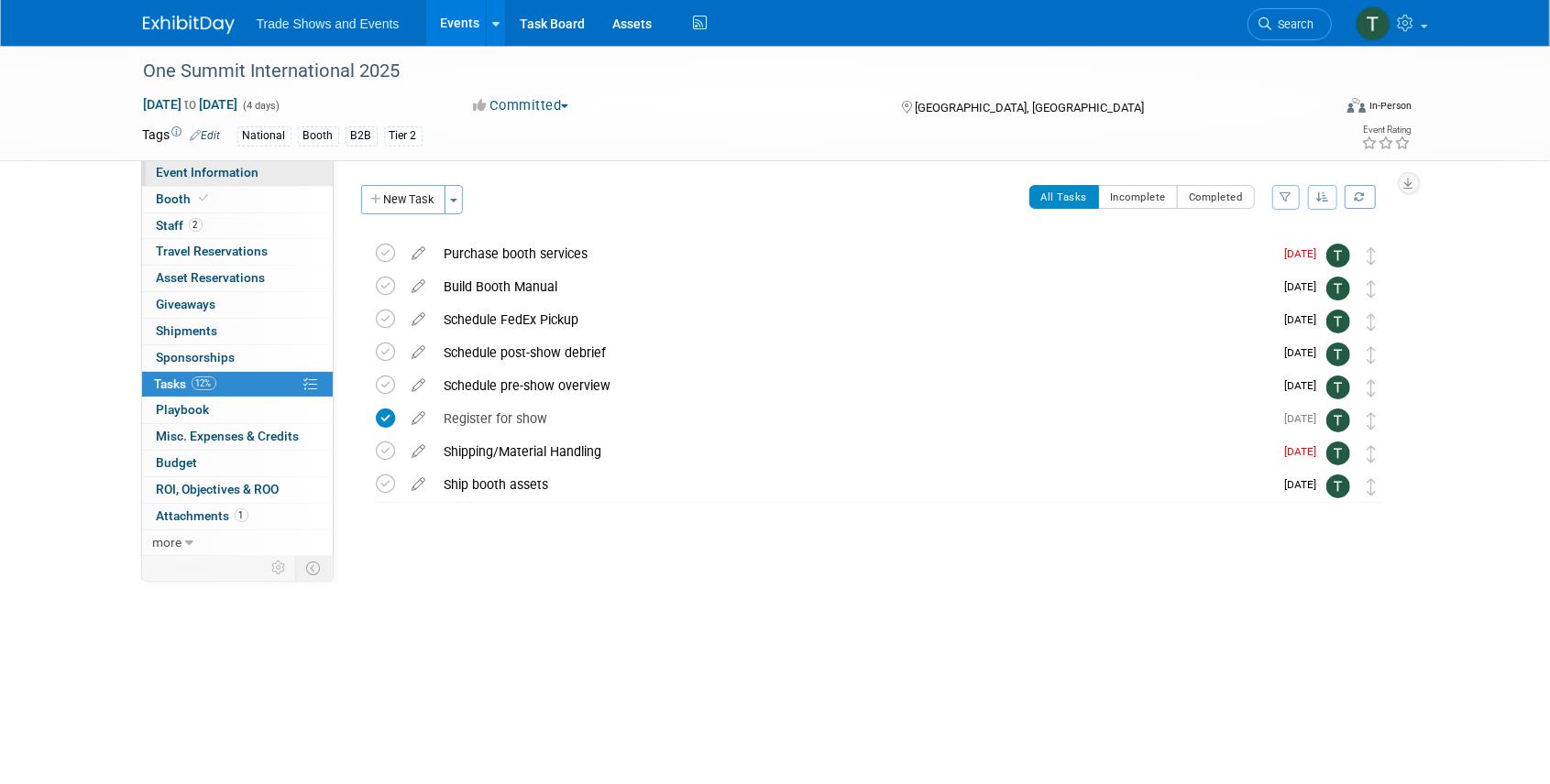
click at [234, 176] on span "Event Information" at bounding box center [208, 172] width 102 height 15
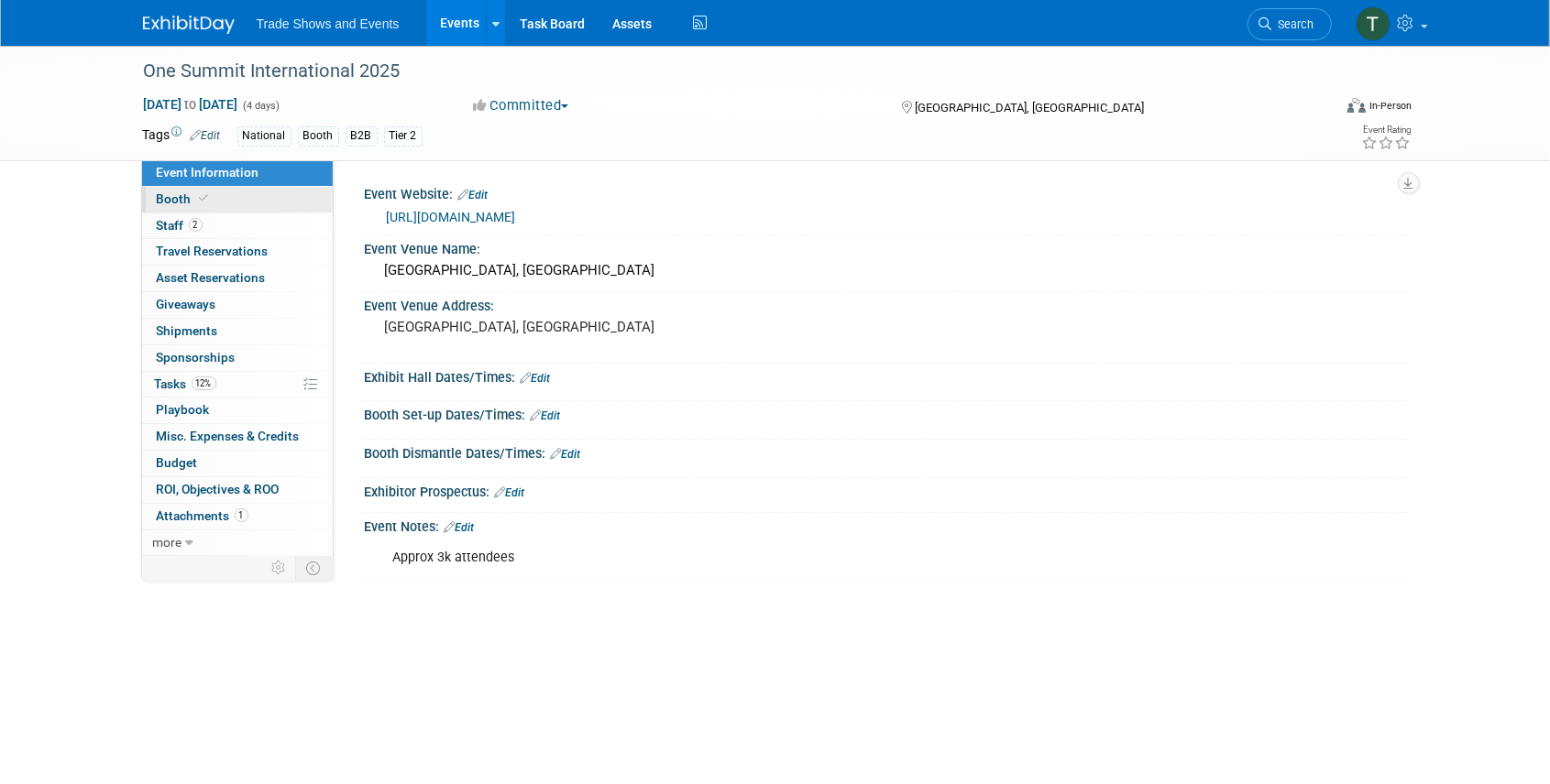
click at [180, 199] on span "Booth" at bounding box center [185, 198] width 56 height 15
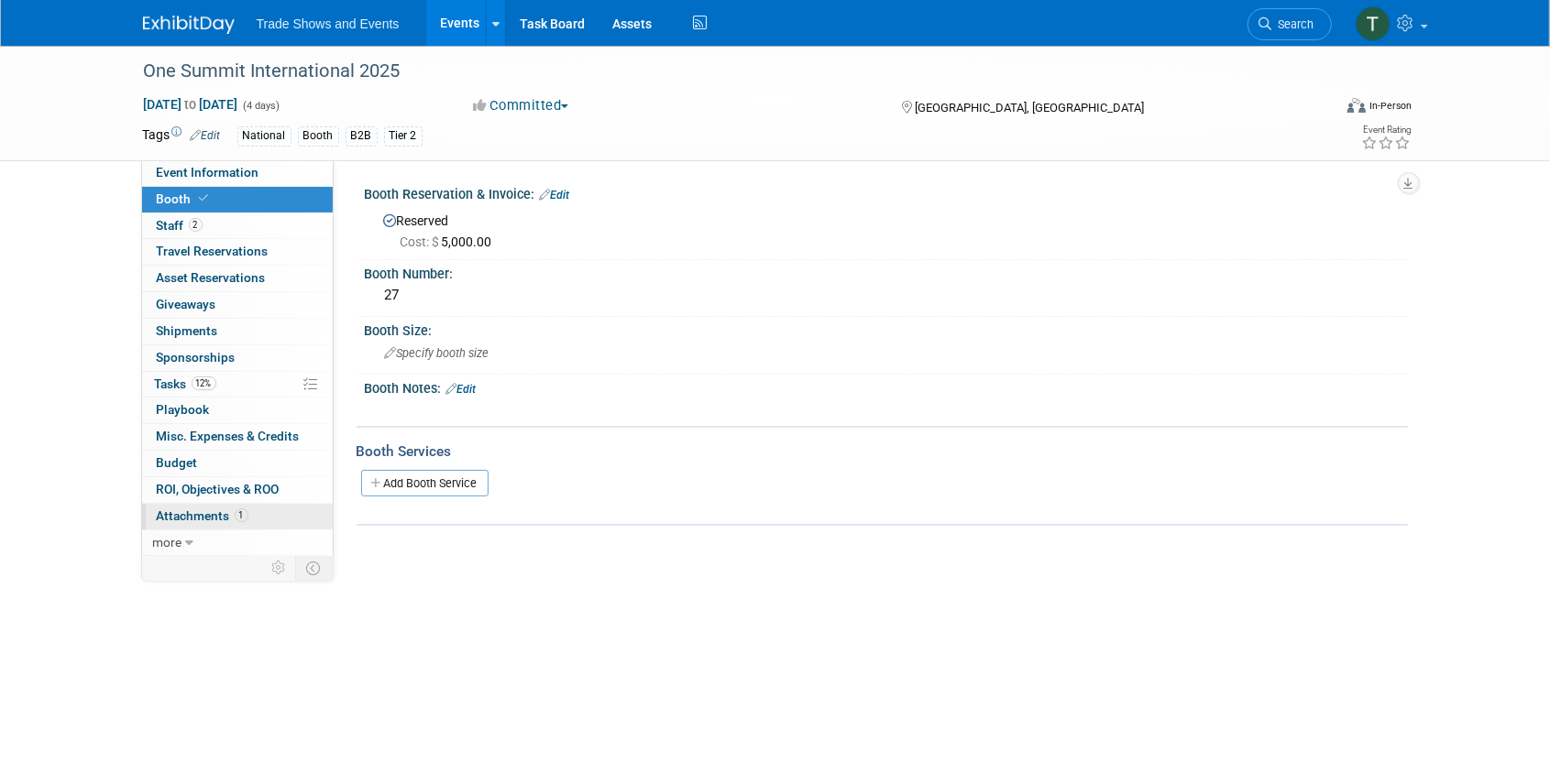
click at [208, 515] on span "Attachments 1" at bounding box center [203, 515] width 91 height 15
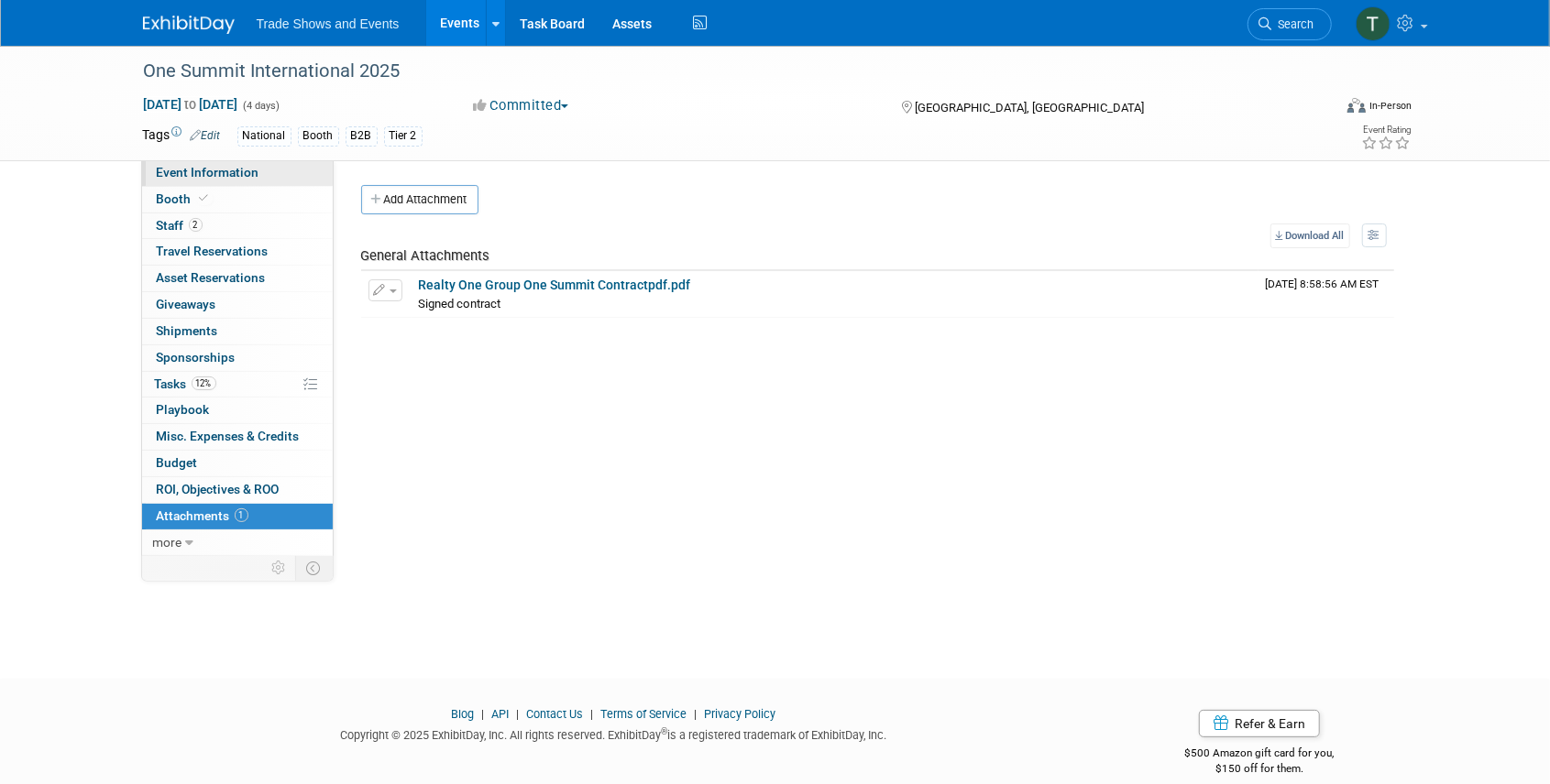
click at [176, 173] on span "Event Information" at bounding box center [208, 172] width 102 height 15
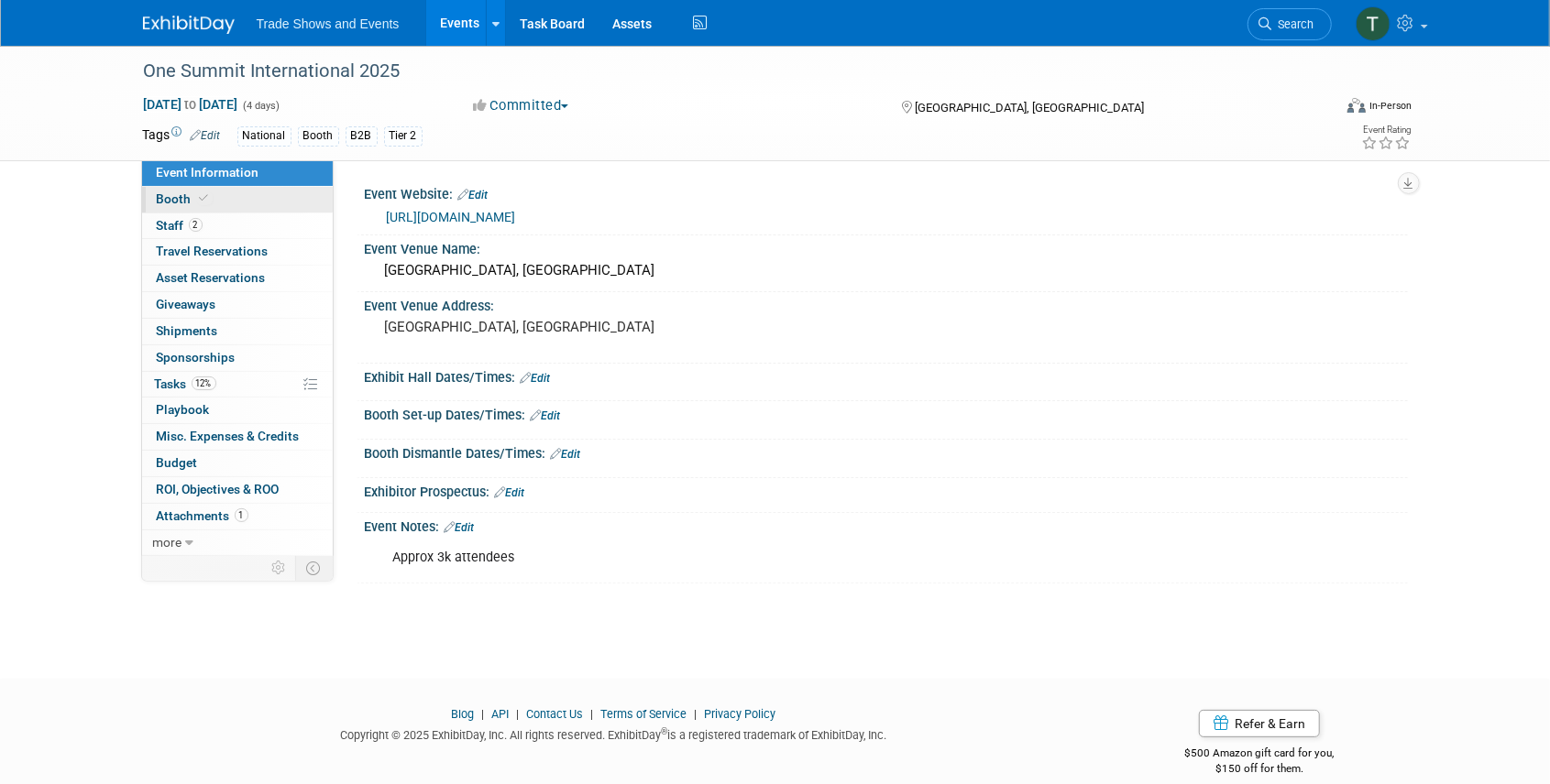
click at [170, 200] on span "Booth" at bounding box center [185, 198] width 56 height 15
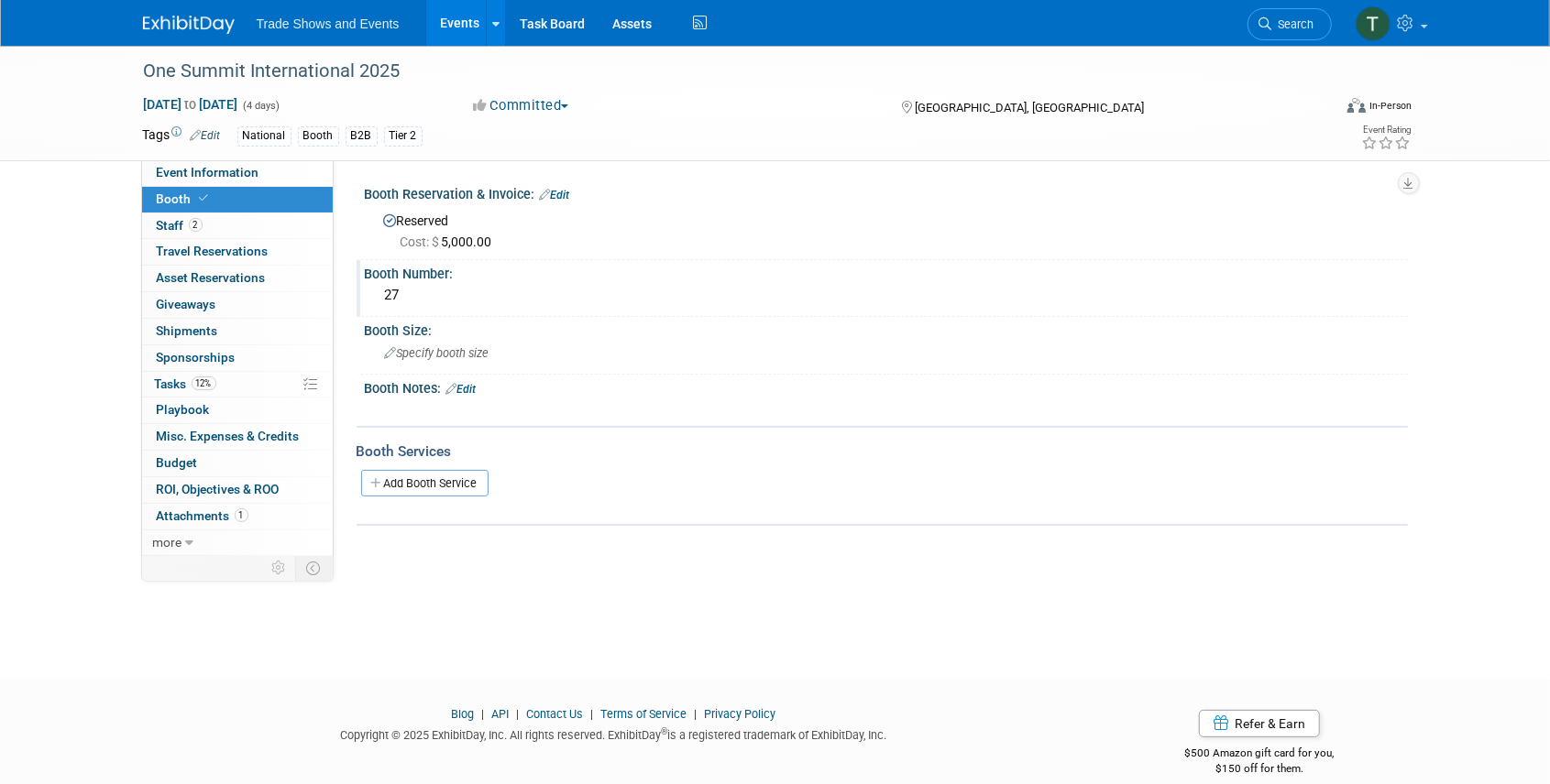
click at [439, 297] on div "27" at bounding box center [886, 295] width 1016 height 29
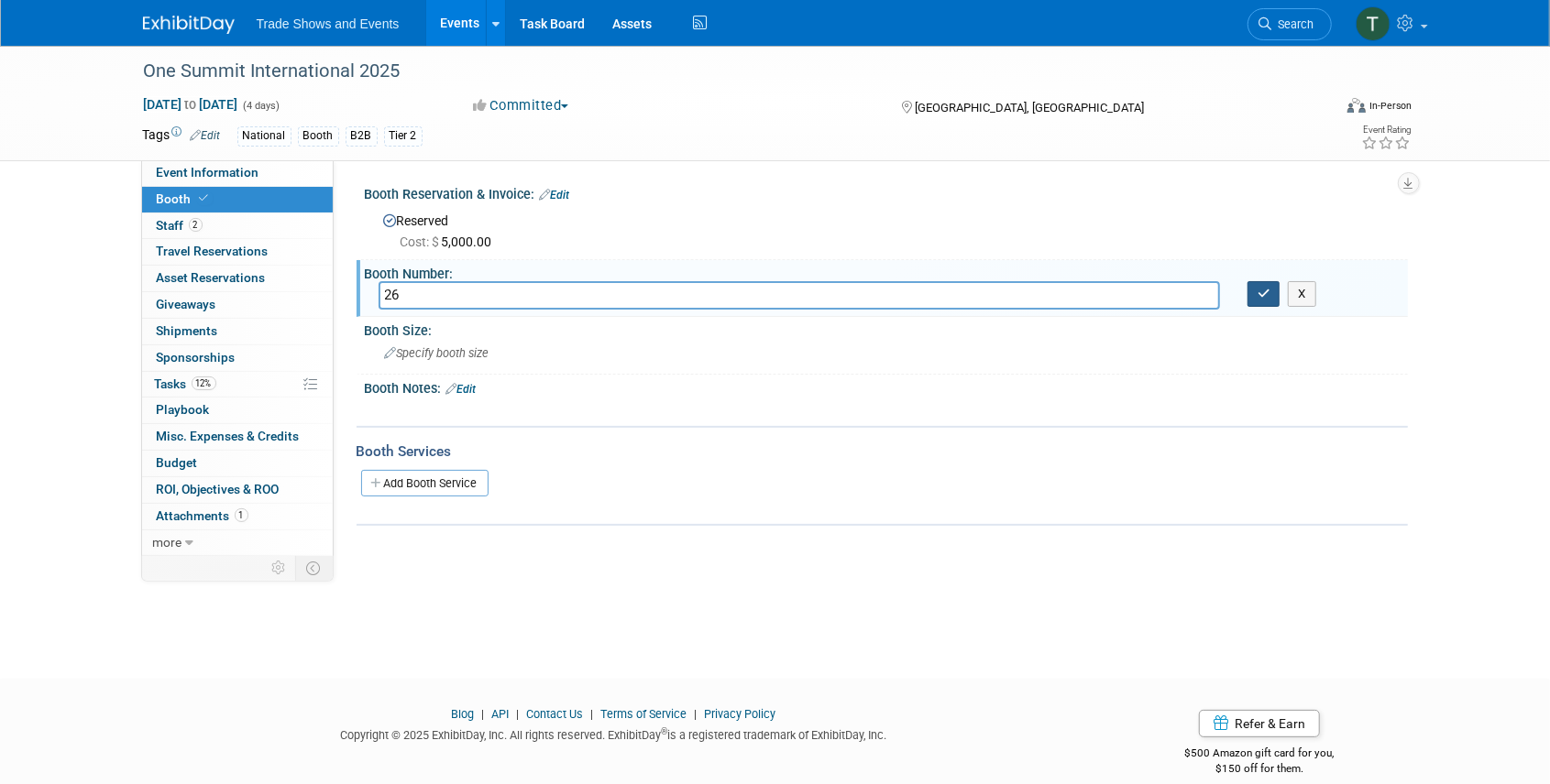
type input "26"
click at [1272, 299] on button "button" at bounding box center [1263, 294] width 33 height 26
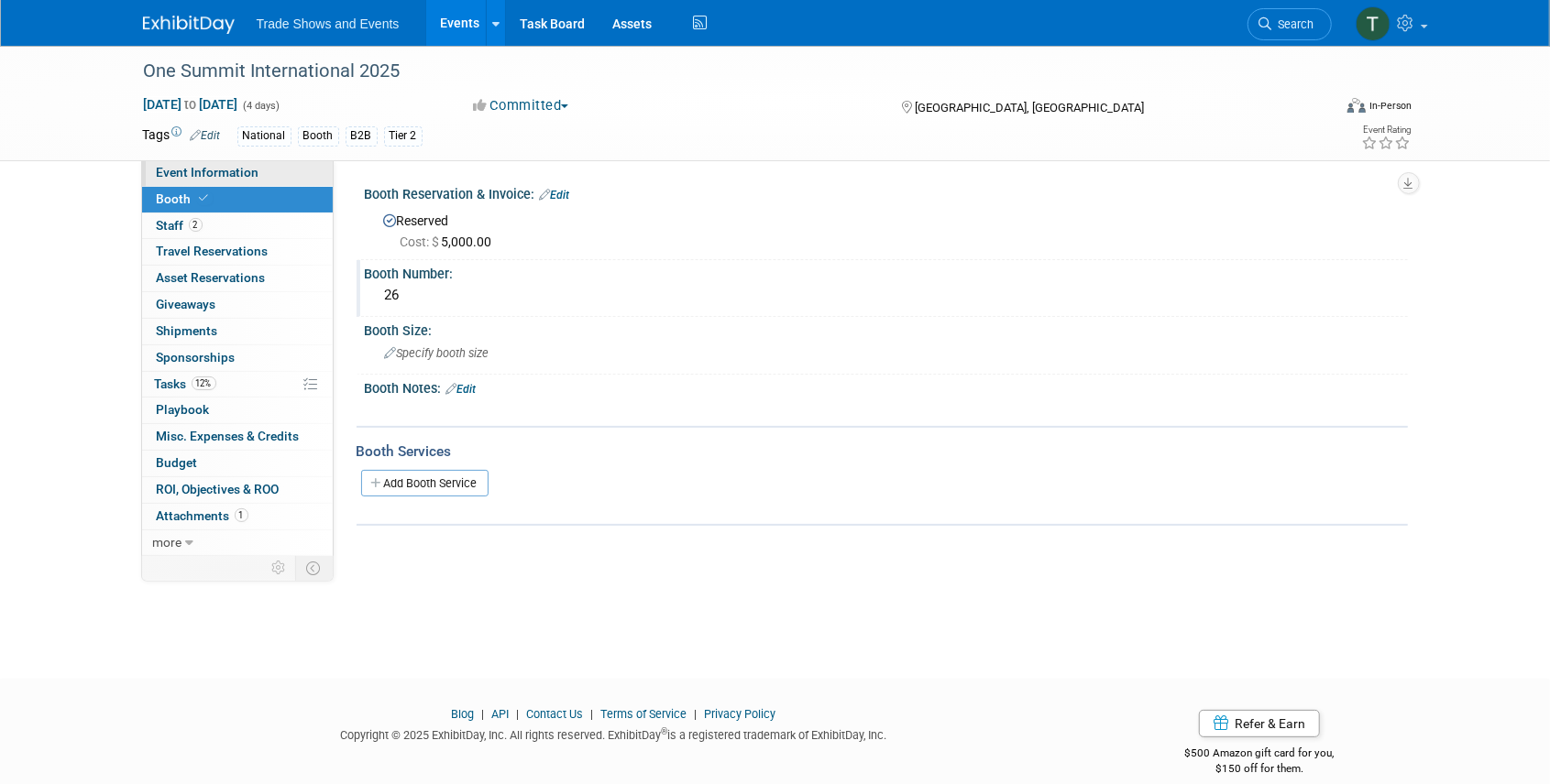
click at [212, 174] on span "Event Information" at bounding box center [208, 172] width 102 height 15
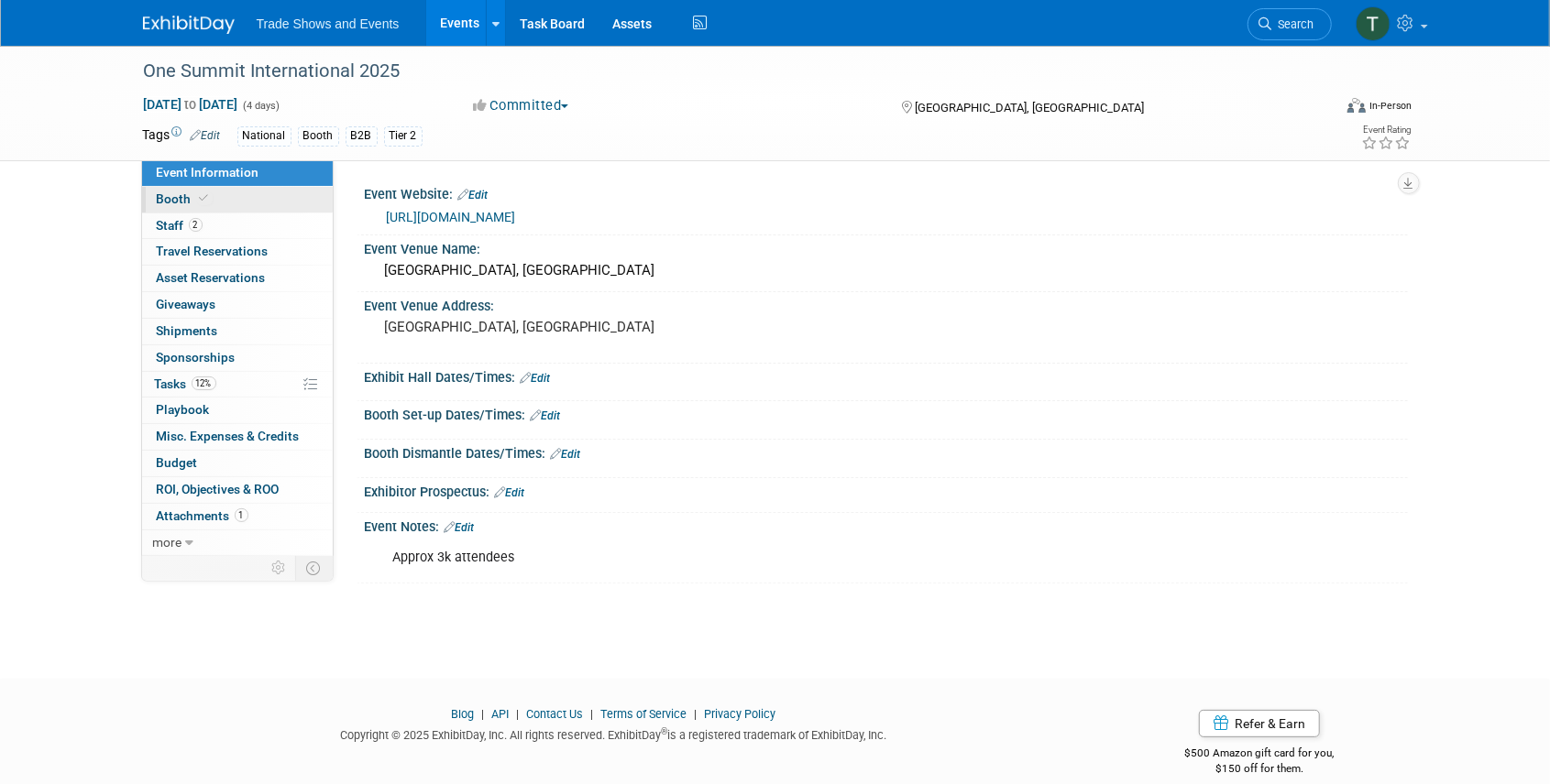
click at [221, 189] on link "Booth" at bounding box center [237, 199] width 191 height 26
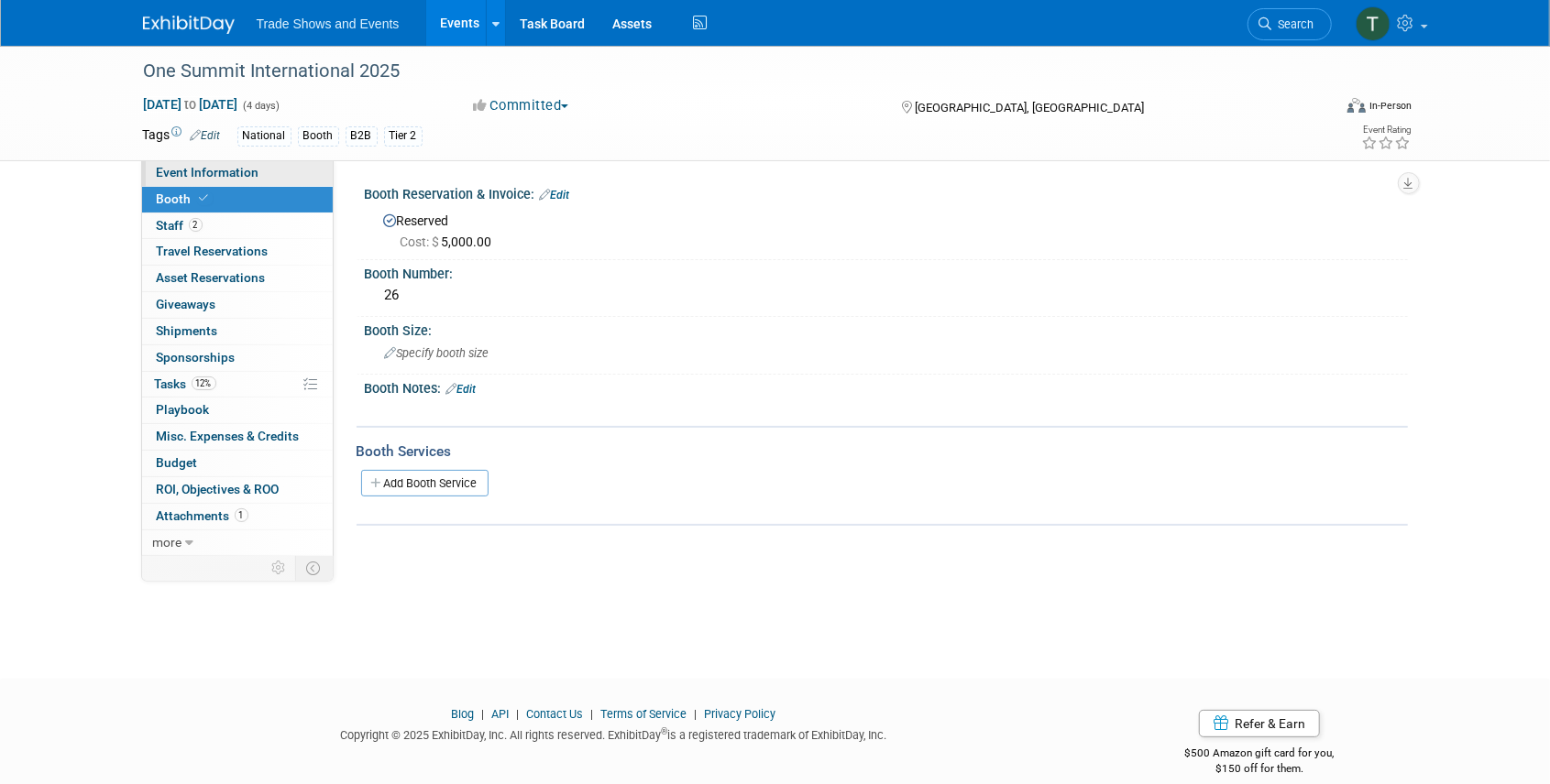
click at [202, 165] on span "Event Information" at bounding box center [208, 172] width 102 height 15
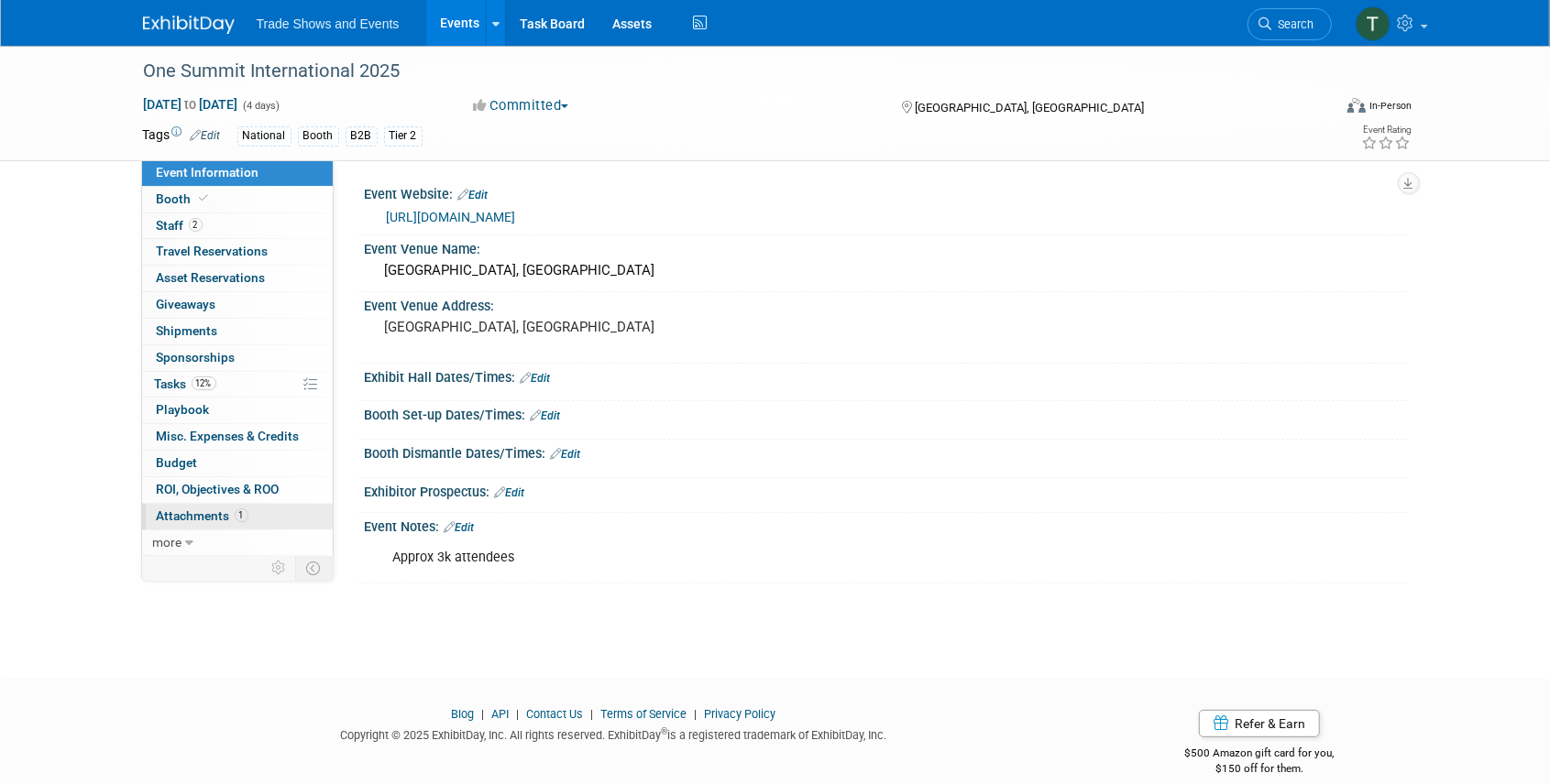
click at [211, 508] on span "Attachments 1" at bounding box center [203, 515] width 91 height 15
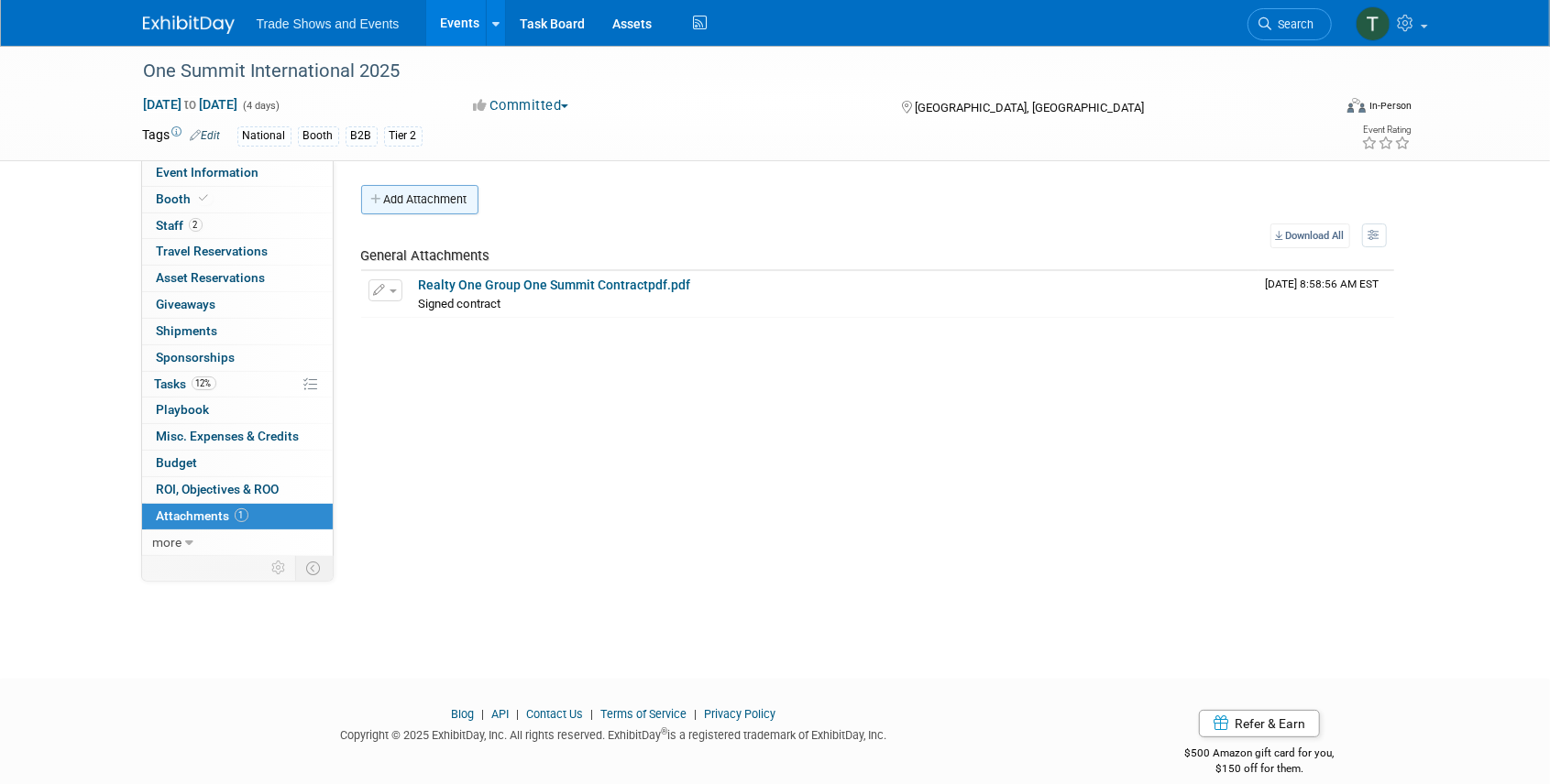
click at [423, 201] on button "Add Attachment" at bounding box center [420, 199] width 117 height 30
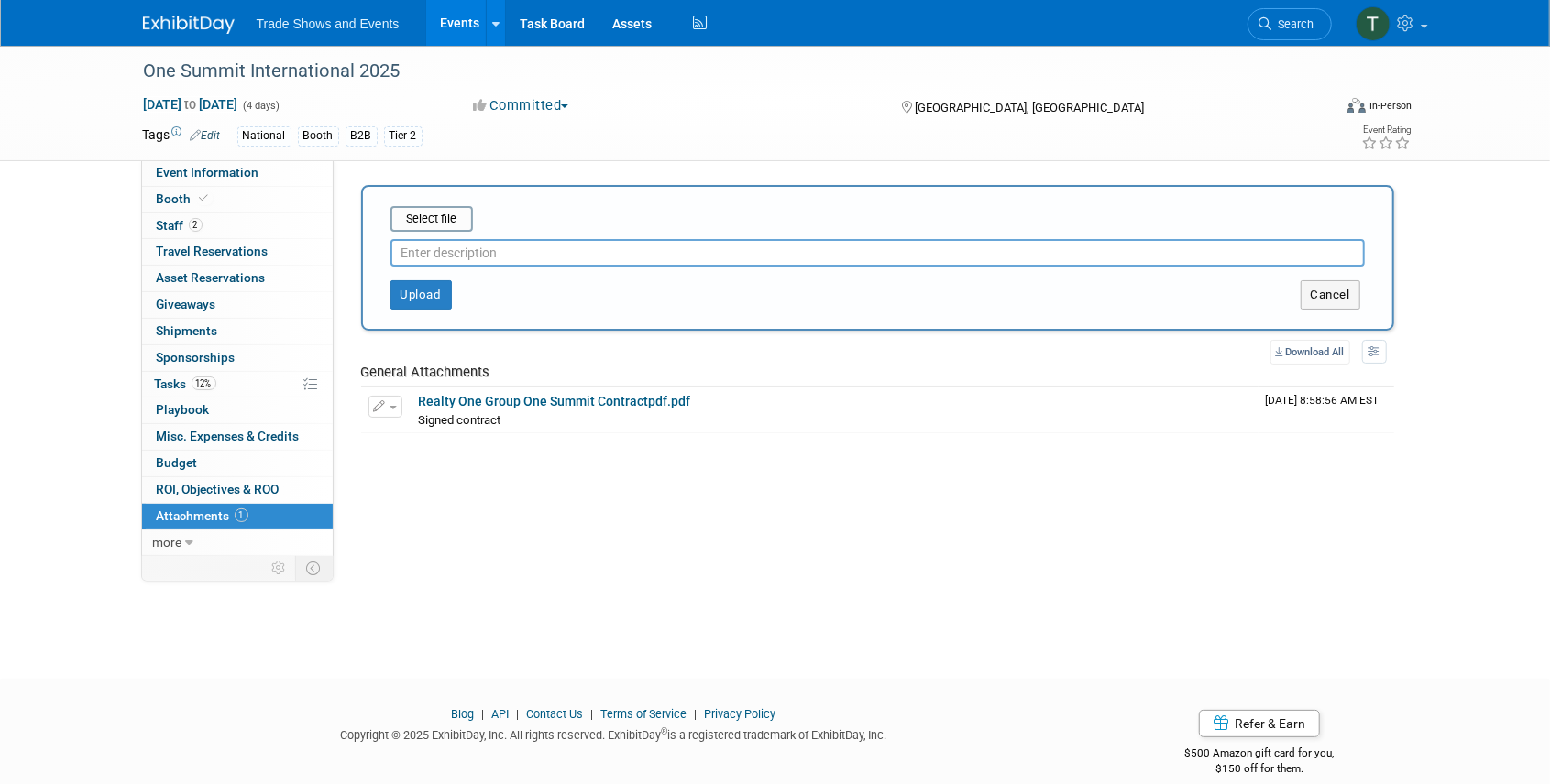
click at [473, 251] on input "text" at bounding box center [877, 253] width 974 height 28
click at [435, 220] on input "file" at bounding box center [362, 219] width 218 height 22
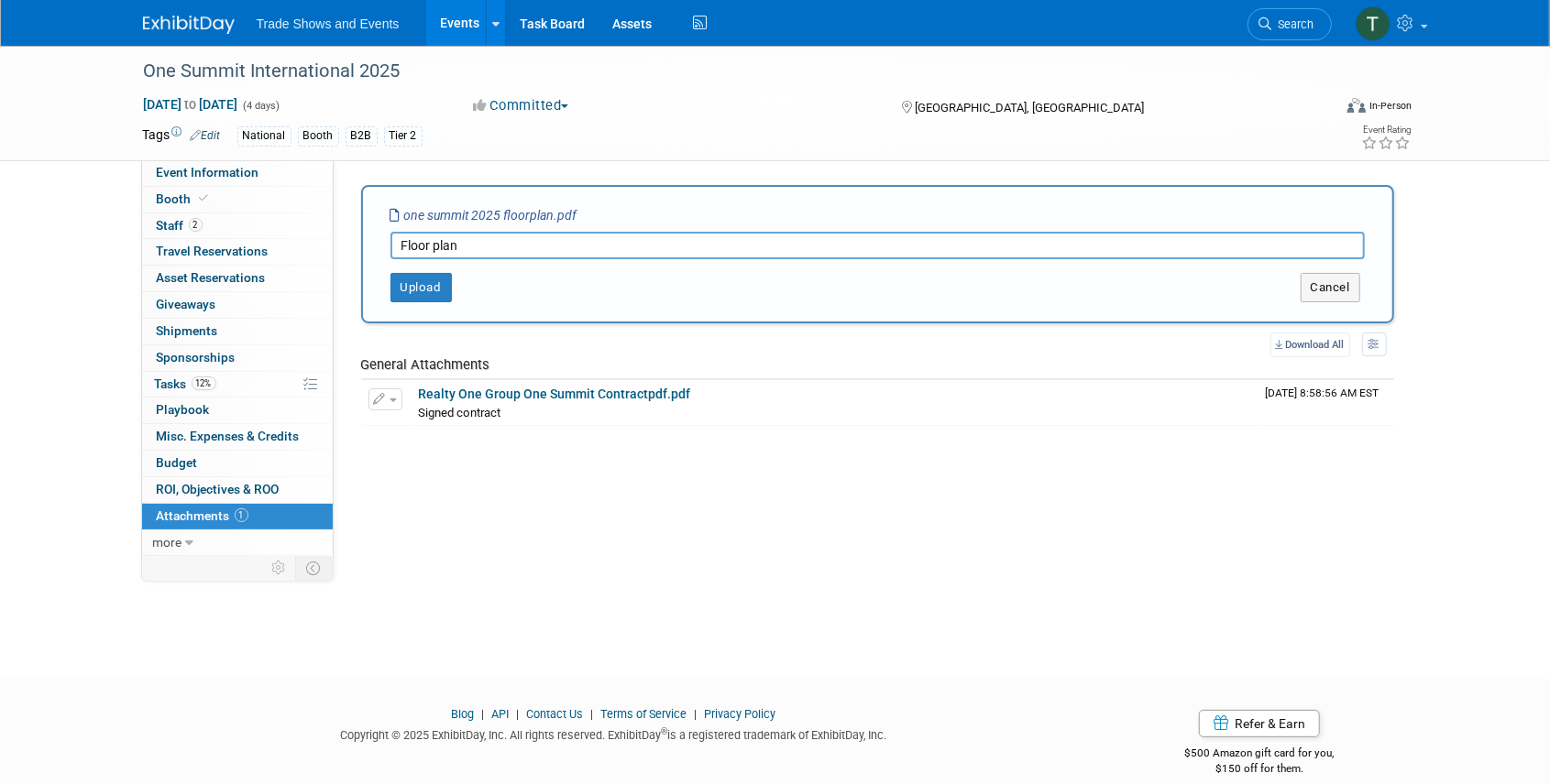
drag, startPoint x: 436, startPoint y: 245, endPoint x: 455, endPoint y: 242, distance: 19.2
click at [436, 245] on input "Floor plan" at bounding box center [877, 246] width 974 height 28
type input "Floorplan"
click at [429, 288] on button "Upload" at bounding box center [421, 288] width 62 height 30
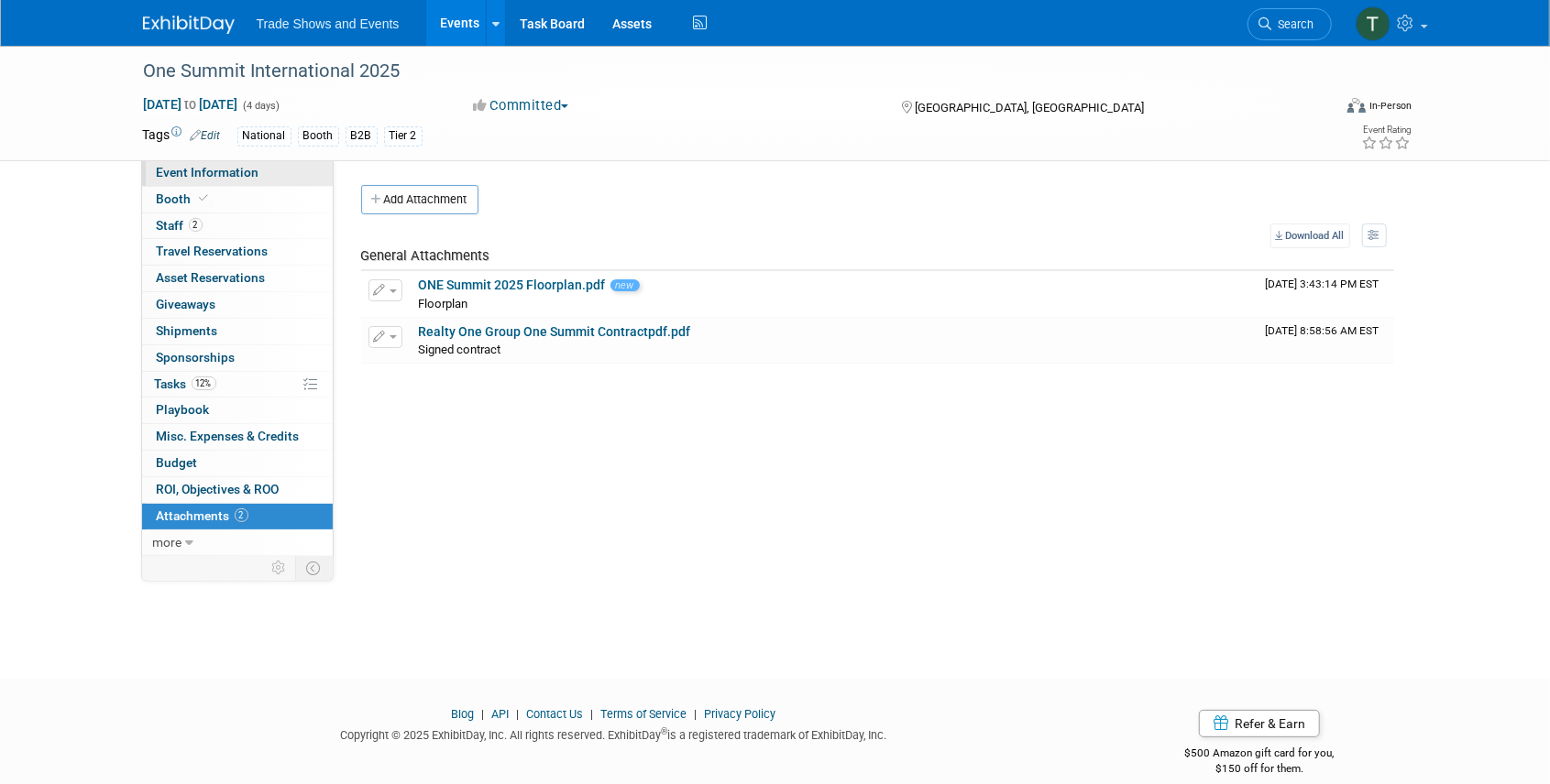
click at [228, 177] on span "Event Information" at bounding box center [208, 172] width 102 height 15
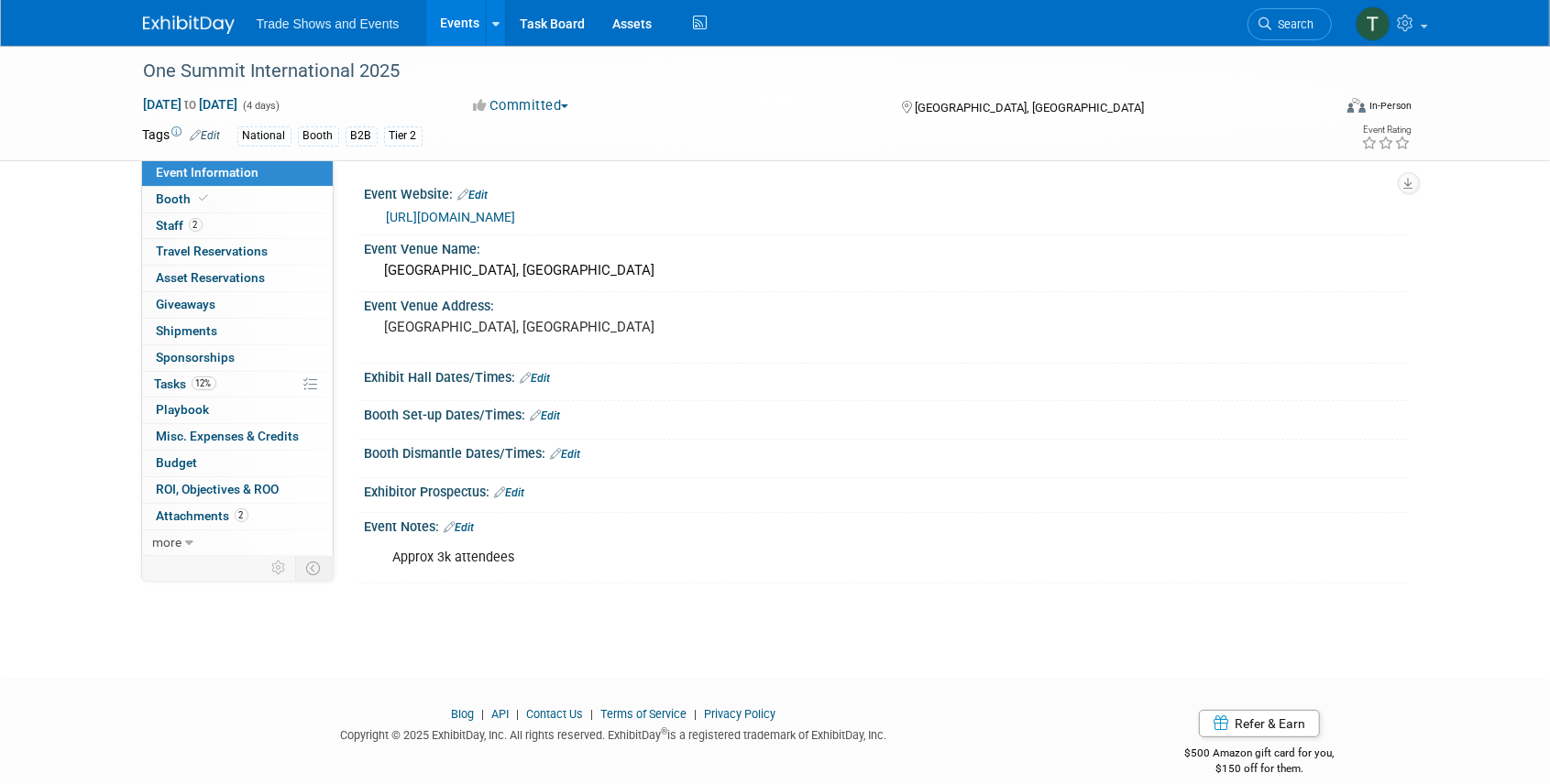
click at [516, 215] on link "https://www.onesummit2025.com/" at bounding box center [452, 216] width 129 height 15
click at [495, 319] on pre "Miami, FL" at bounding box center [582, 327] width 394 height 17
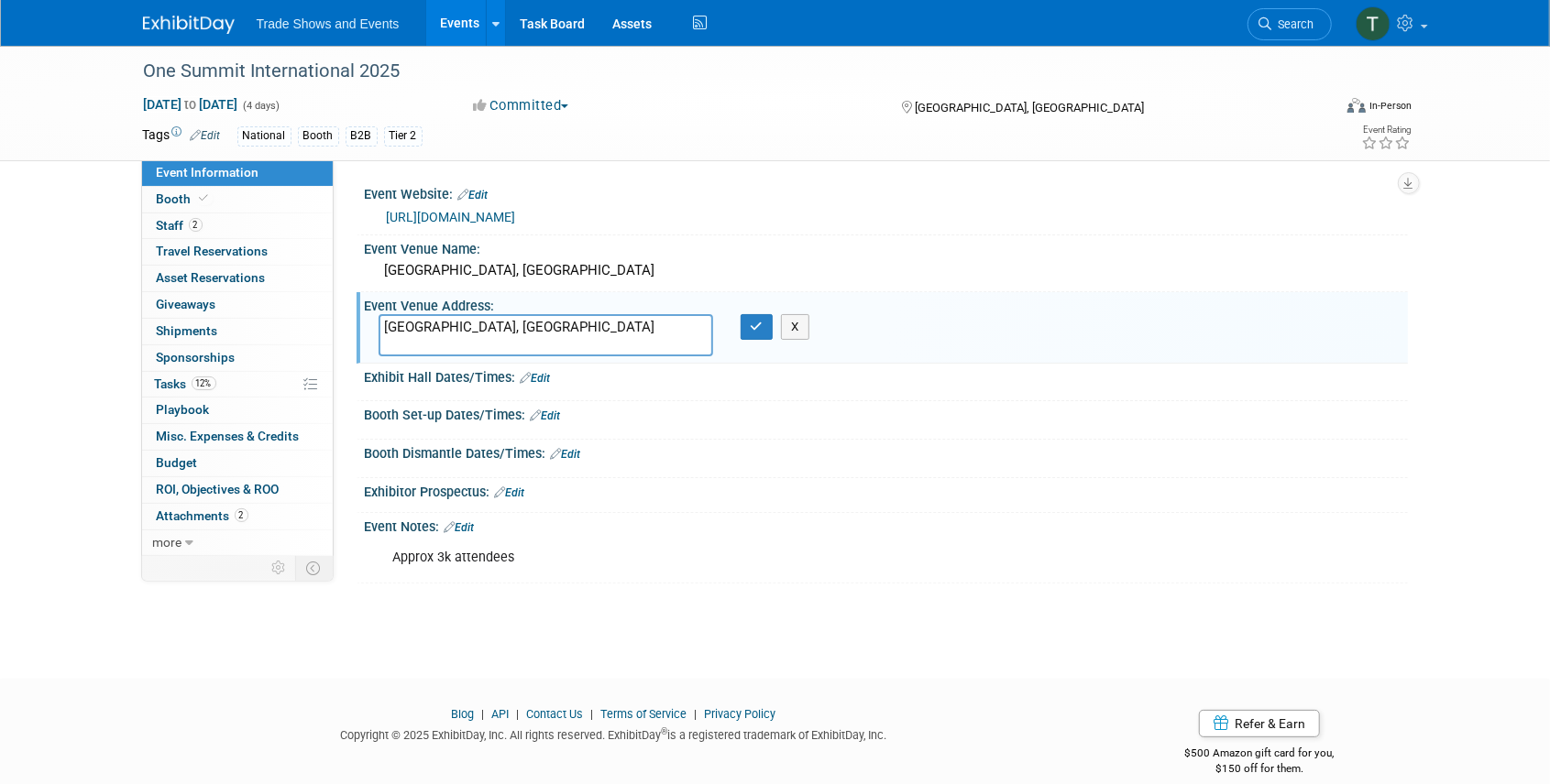
drag, startPoint x: 447, startPoint y: 323, endPoint x: 339, endPoint y: 325, distance: 108.0
click at [335, 324] on div "Event Website: Edit https://www.onesummit2025.com/ Event Venue Name: Edon Rock,…" at bounding box center [871, 356] width 1074 height 392
click at [493, 322] on textarea "4525 Collins Ave, Miami Beach, FL 33140" at bounding box center [545, 335] width 335 height 42
click at [492, 326] on textarea "4525 Collins Ave, Miami Beach, FL 33140" at bounding box center [545, 335] width 335 height 42
type textarea "4525 Collins Ave Miami Beach, FL 33140"
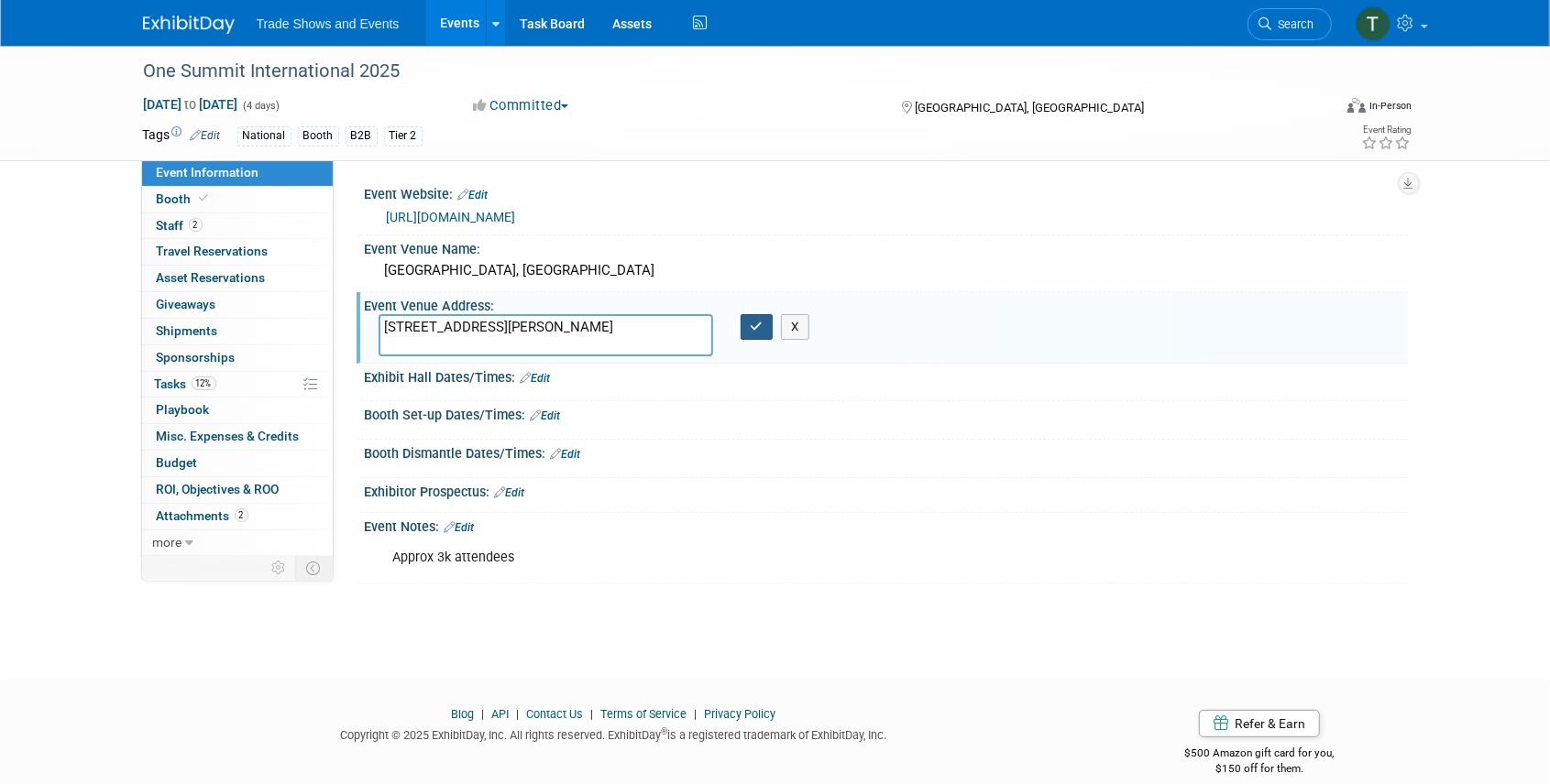
click at [756, 327] on icon "button" at bounding box center [757, 327] width 13 height 12
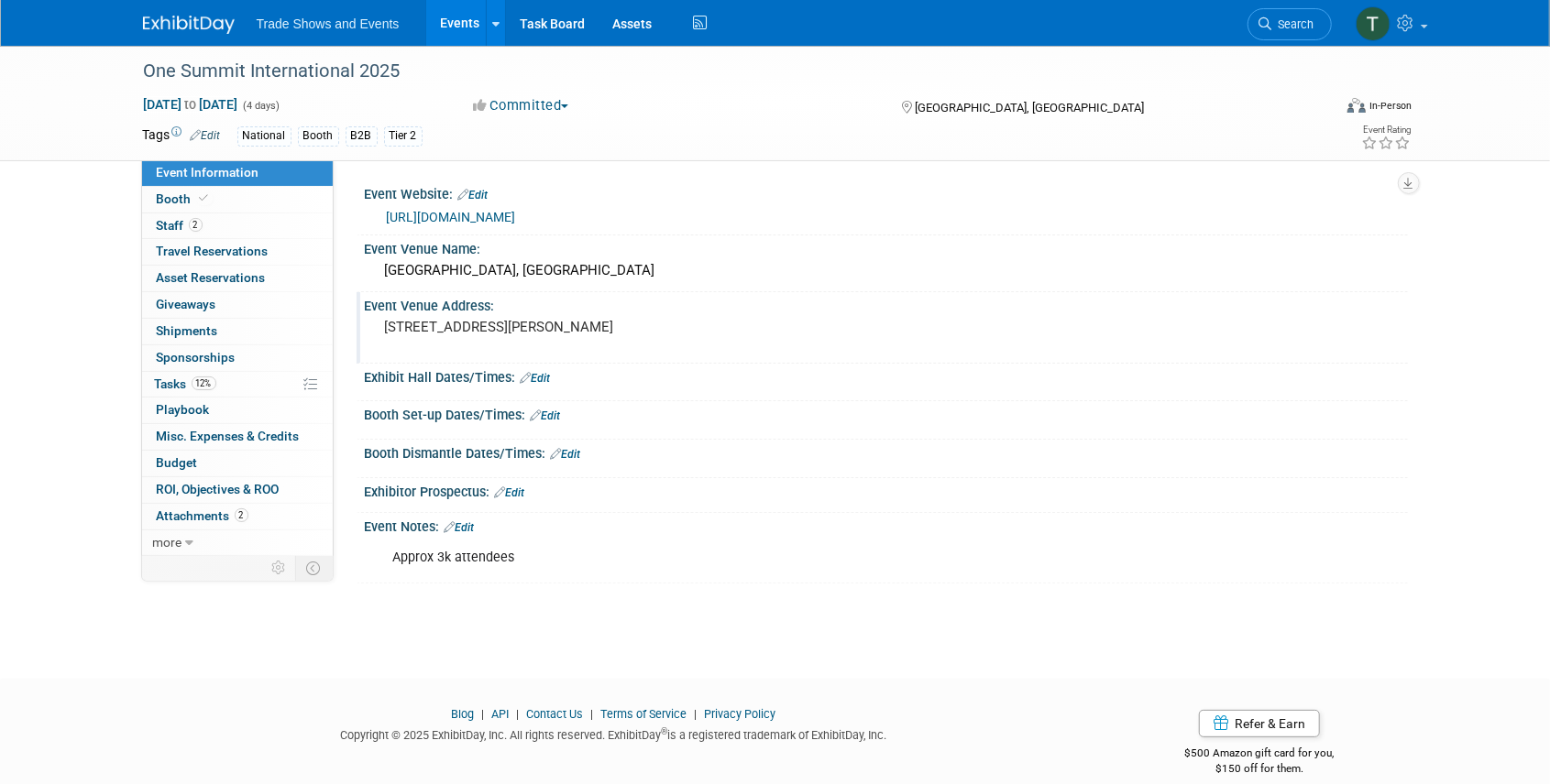
click at [555, 416] on link "Edit" at bounding box center [546, 416] width 30 height 13
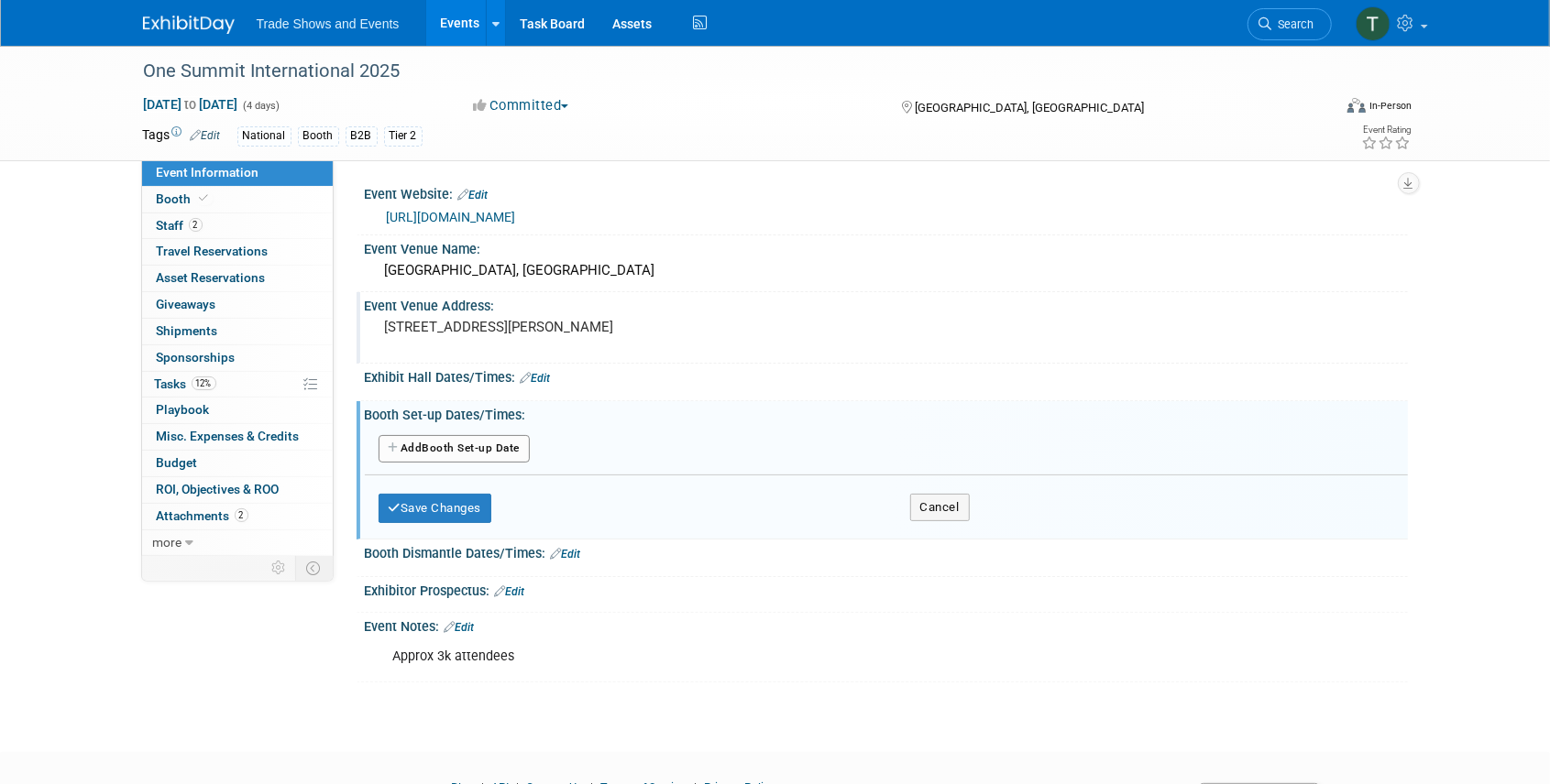
click at [432, 435] on button "Add Another Booth Set-up Date" at bounding box center [454, 449] width 152 height 28
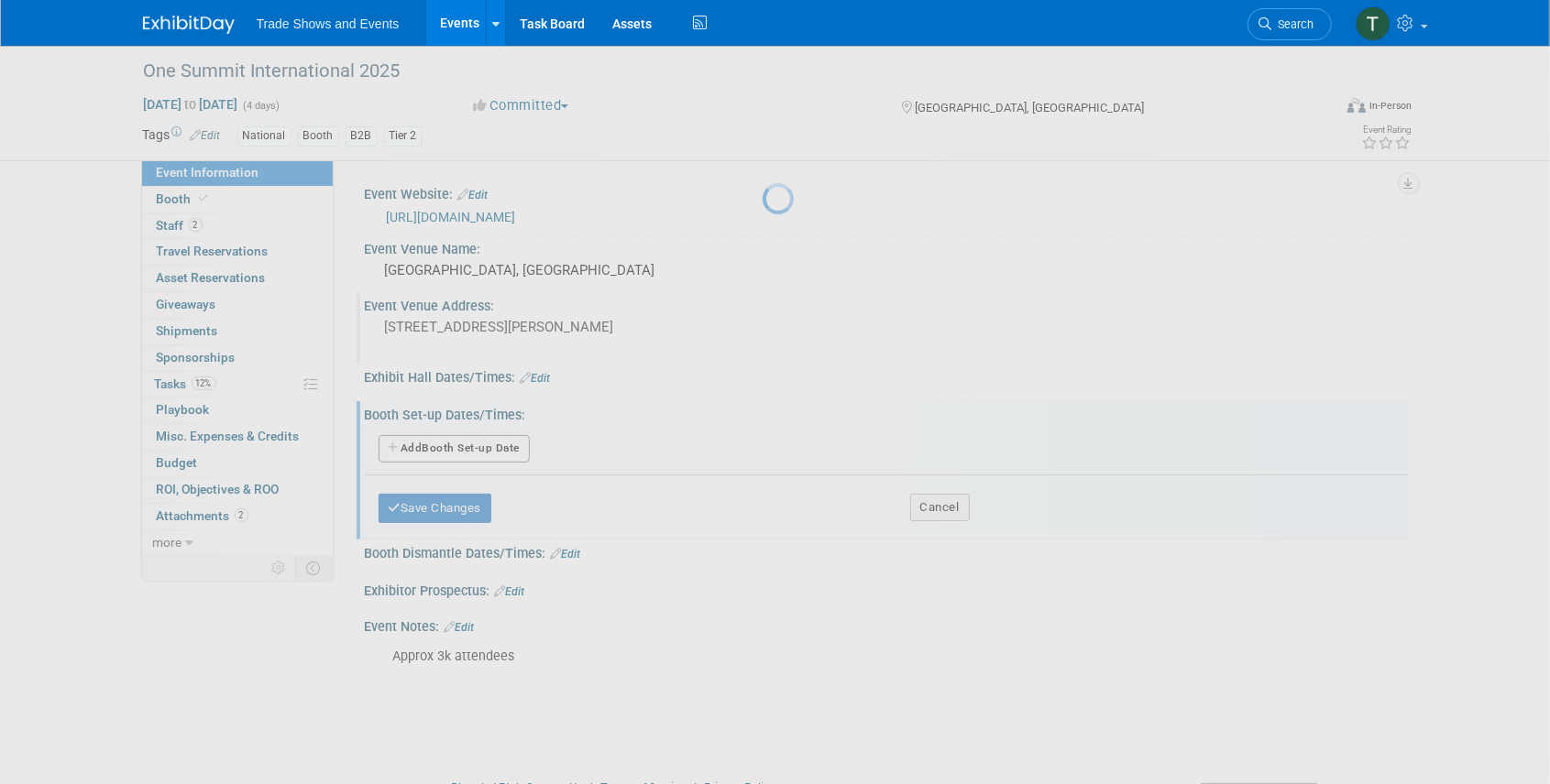
select select "10"
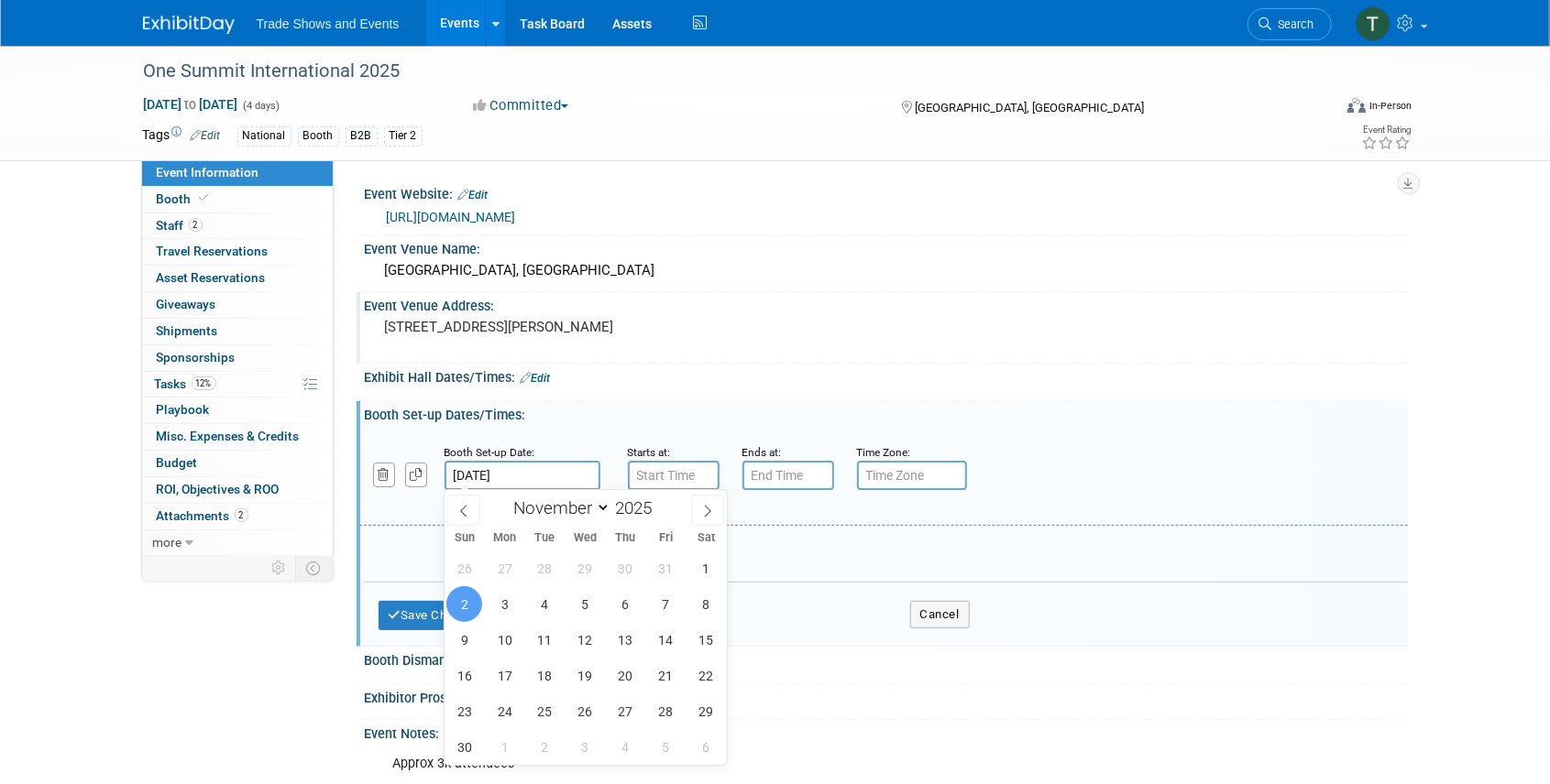
click at [556, 467] on input "Nov 2, 2025" at bounding box center [522, 475] width 156 height 30
click at [703, 566] on span "1" at bounding box center [706, 569] width 36 height 36
type input "Nov 1, 2025"
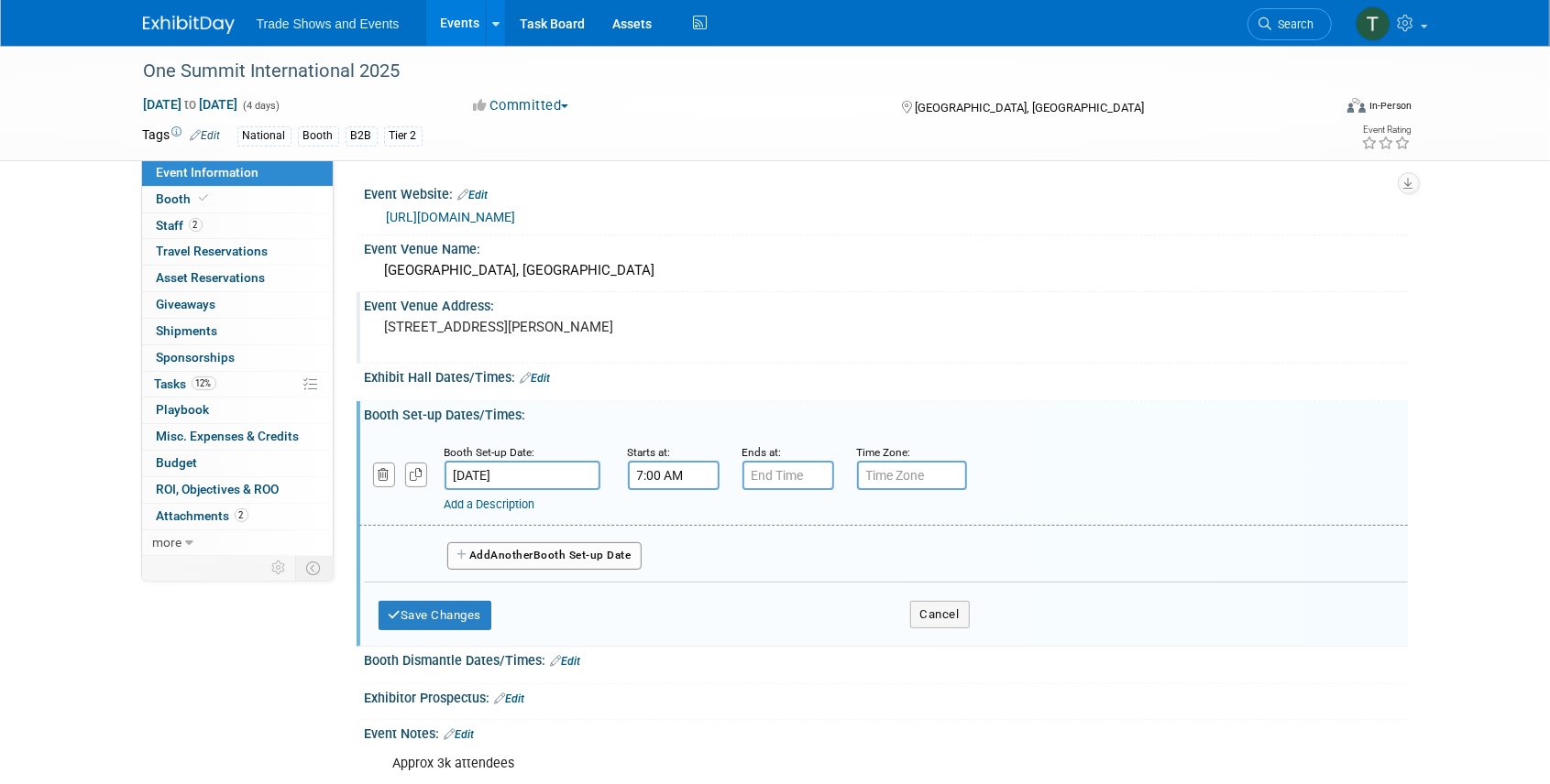
click at [687, 467] on input "7:00 AM" at bounding box center [673, 475] width 91 height 30
click at [678, 565] on span "07" at bounding box center [669, 559] width 35 height 33
click at [779, 524] on td "02" at bounding box center [778, 521] width 59 height 50
drag, startPoint x: 839, startPoint y: 554, endPoint x: 827, endPoint y: 540, distance: 18.4
click at [840, 554] on button "AM" at bounding box center [830, 559] width 33 height 31
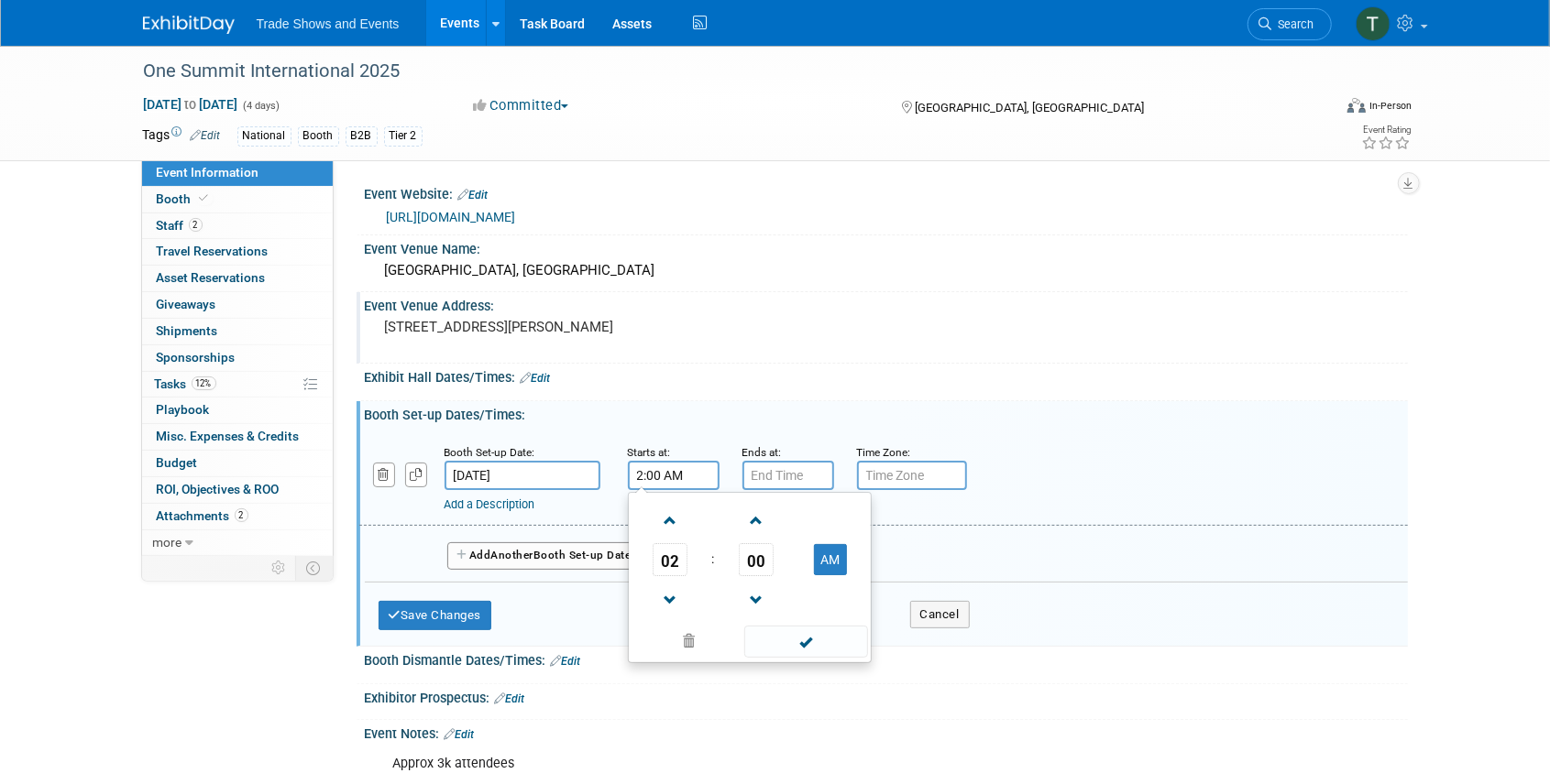
type input "2:00 PM"
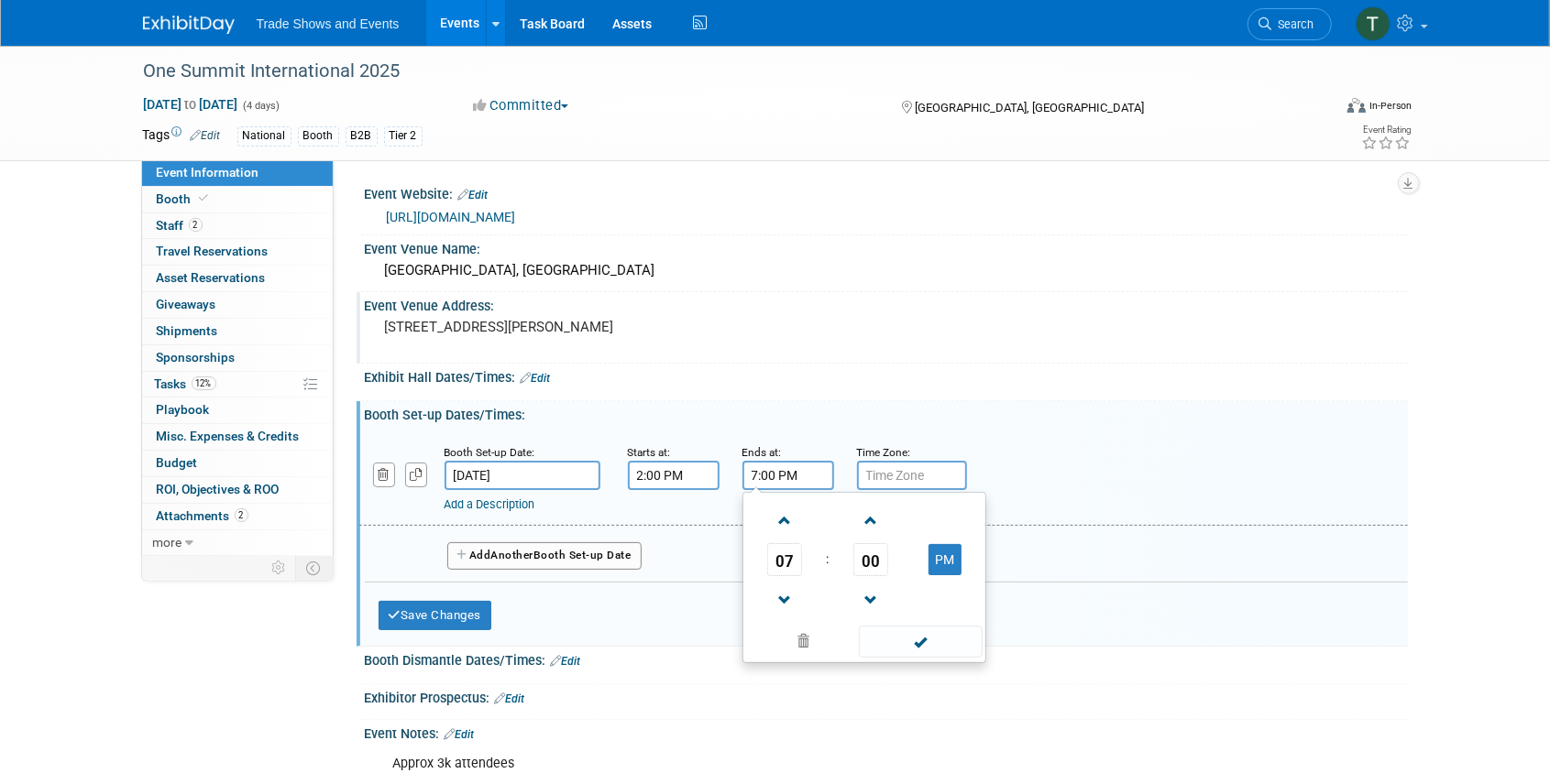
click at [784, 474] on input "7:00 PM" at bounding box center [788, 475] width 91 height 30
click at [782, 519] on span at bounding box center [785, 521] width 32 height 32
type input "9:00 PM"
drag, startPoint x: 931, startPoint y: 647, endPoint x: 913, endPoint y: 636, distance: 21.1
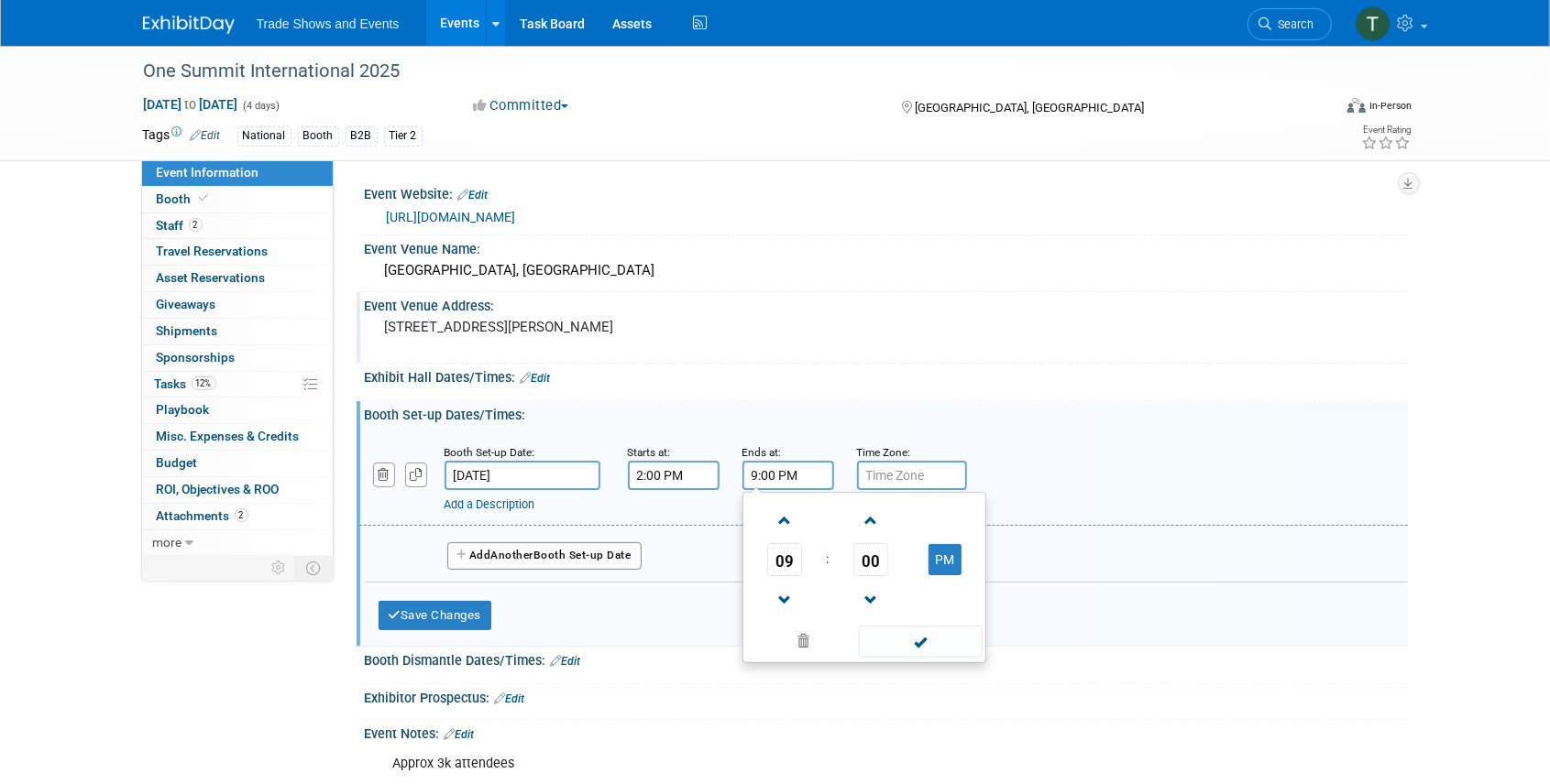
click at [931, 646] on span at bounding box center [920, 642] width 124 height 32
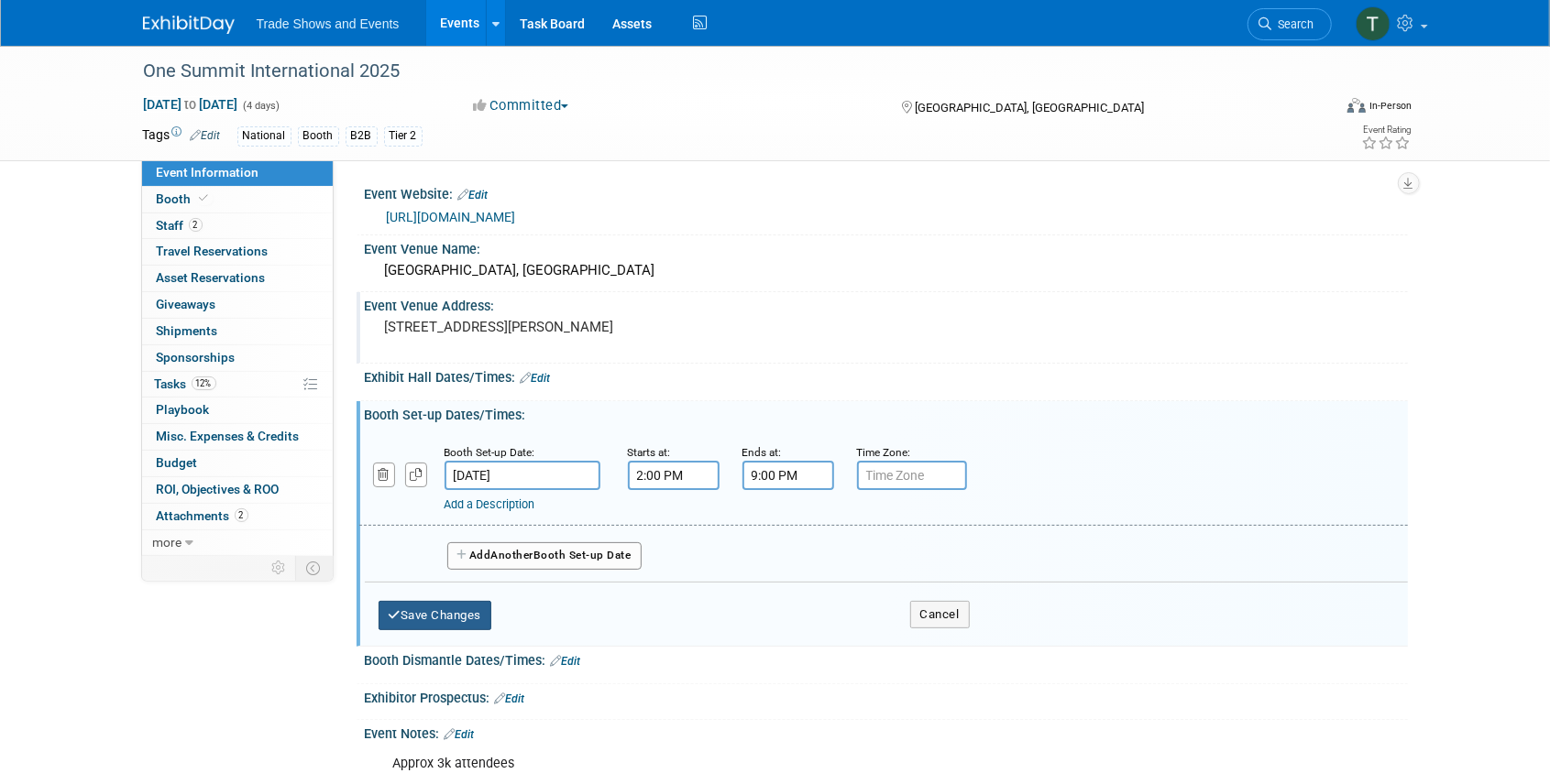
click at [434, 606] on button "Save Changes" at bounding box center [435, 616] width 113 height 30
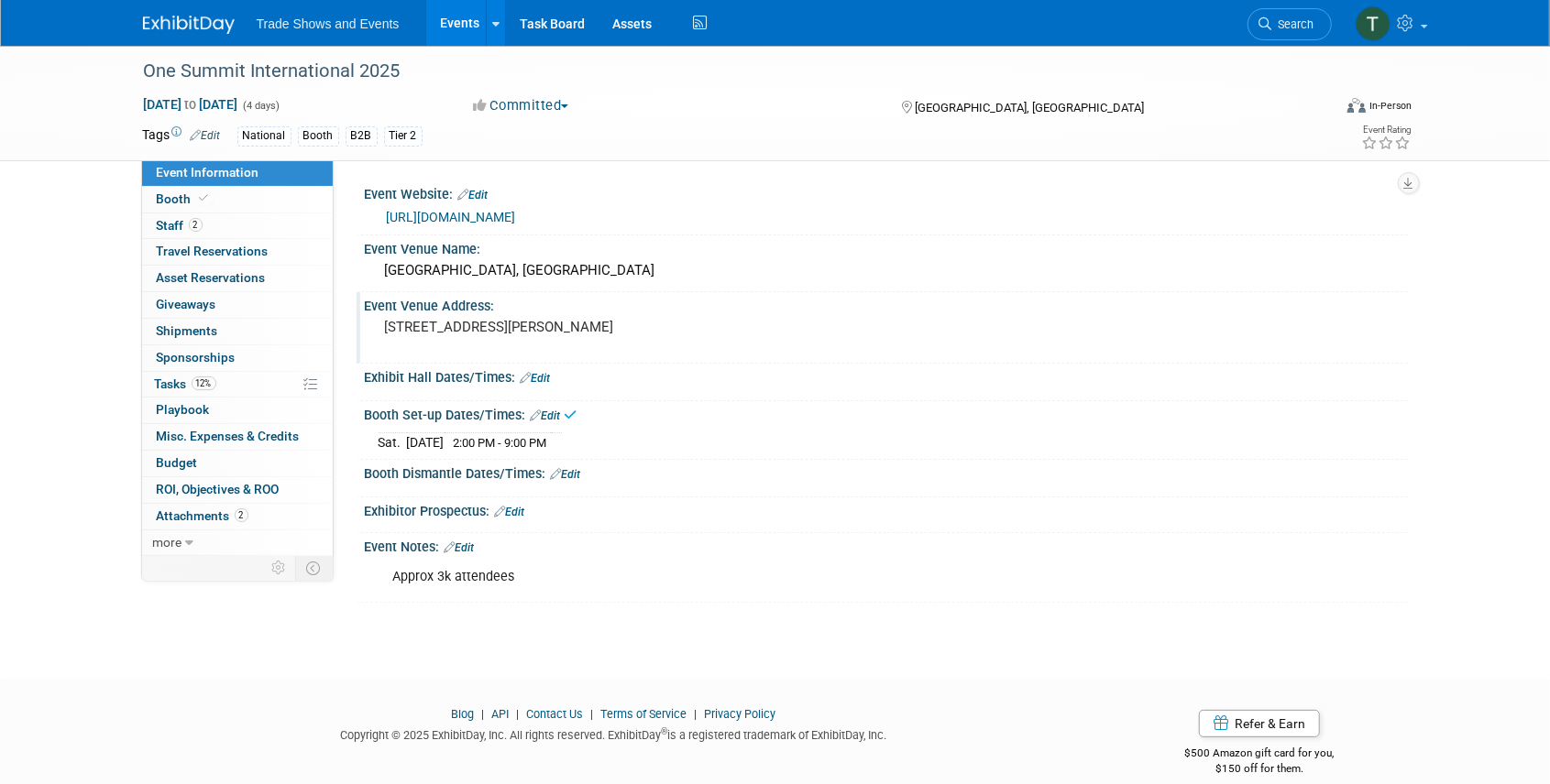
click at [574, 469] on link "Edit" at bounding box center [566, 474] width 30 height 13
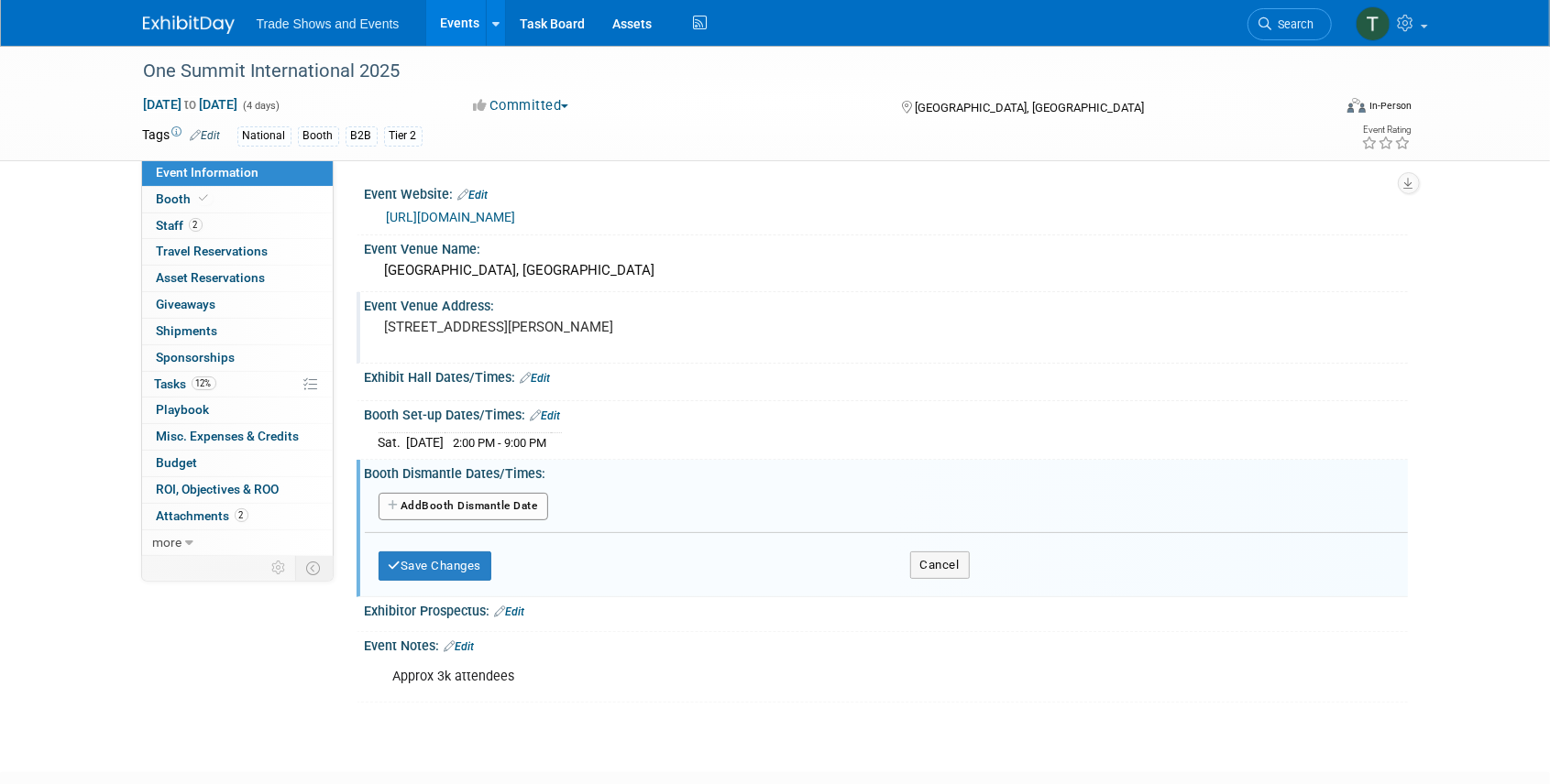
click at [498, 496] on button "Add Another Booth Dismantle Date" at bounding box center [463, 507] width 170 height 28
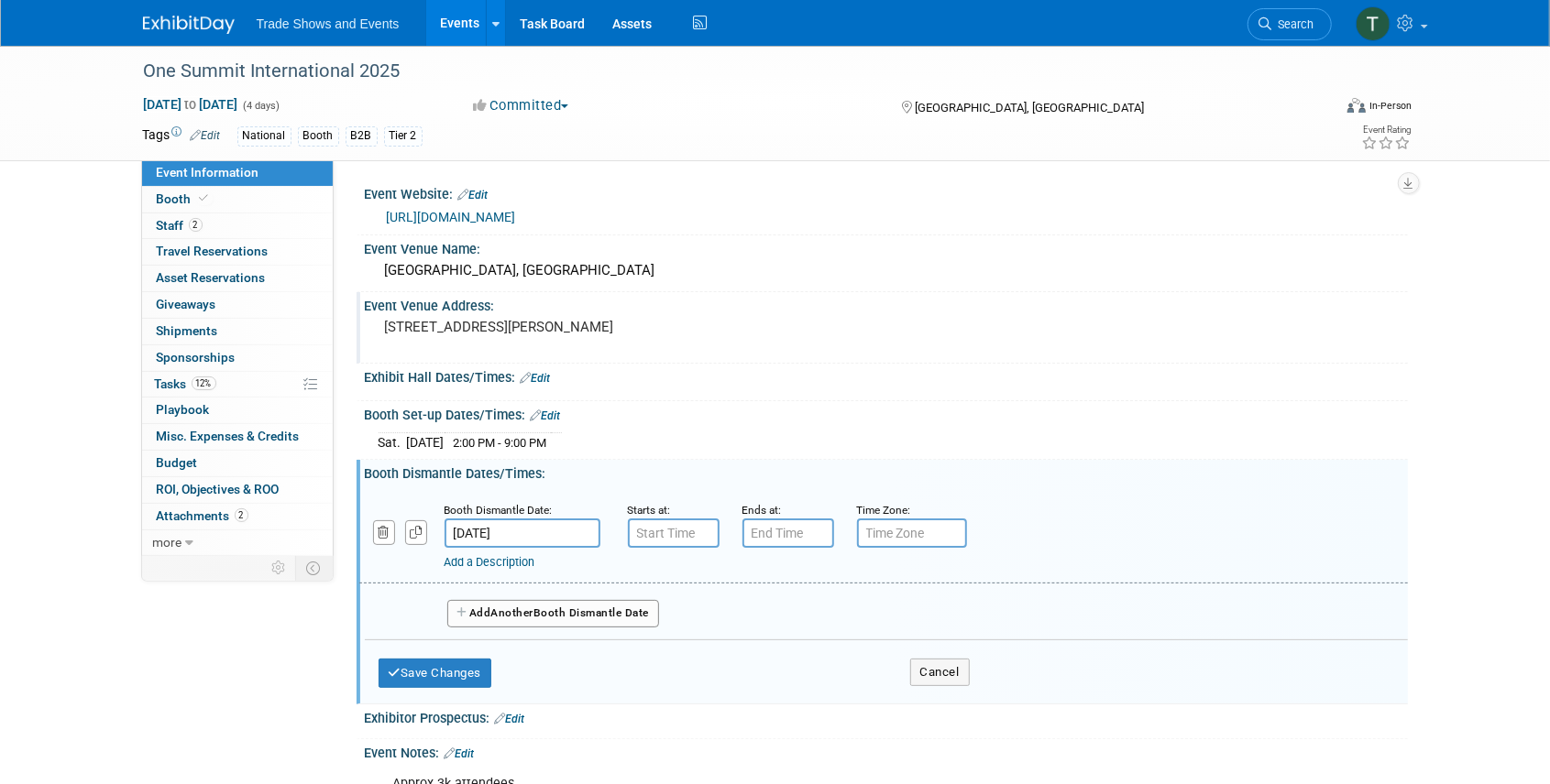
click at [576, 530] on input "Nov 5, 2025" at bounding box center [522, 534] width 156 height 30
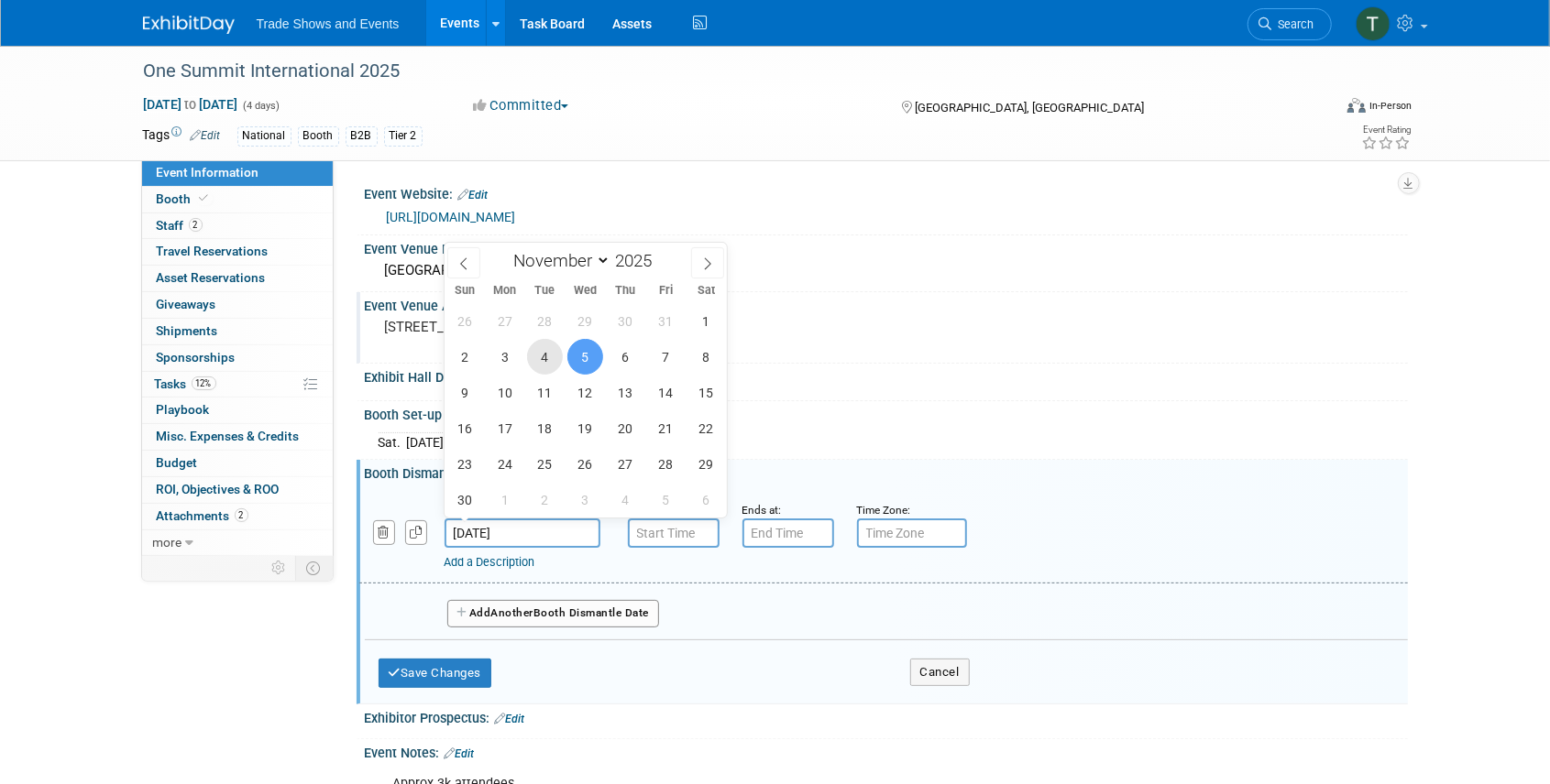
click at [552, 358] on span "4" at bounding box center [545, 357] width 36 height 36
type input "Nov 4, 2025"
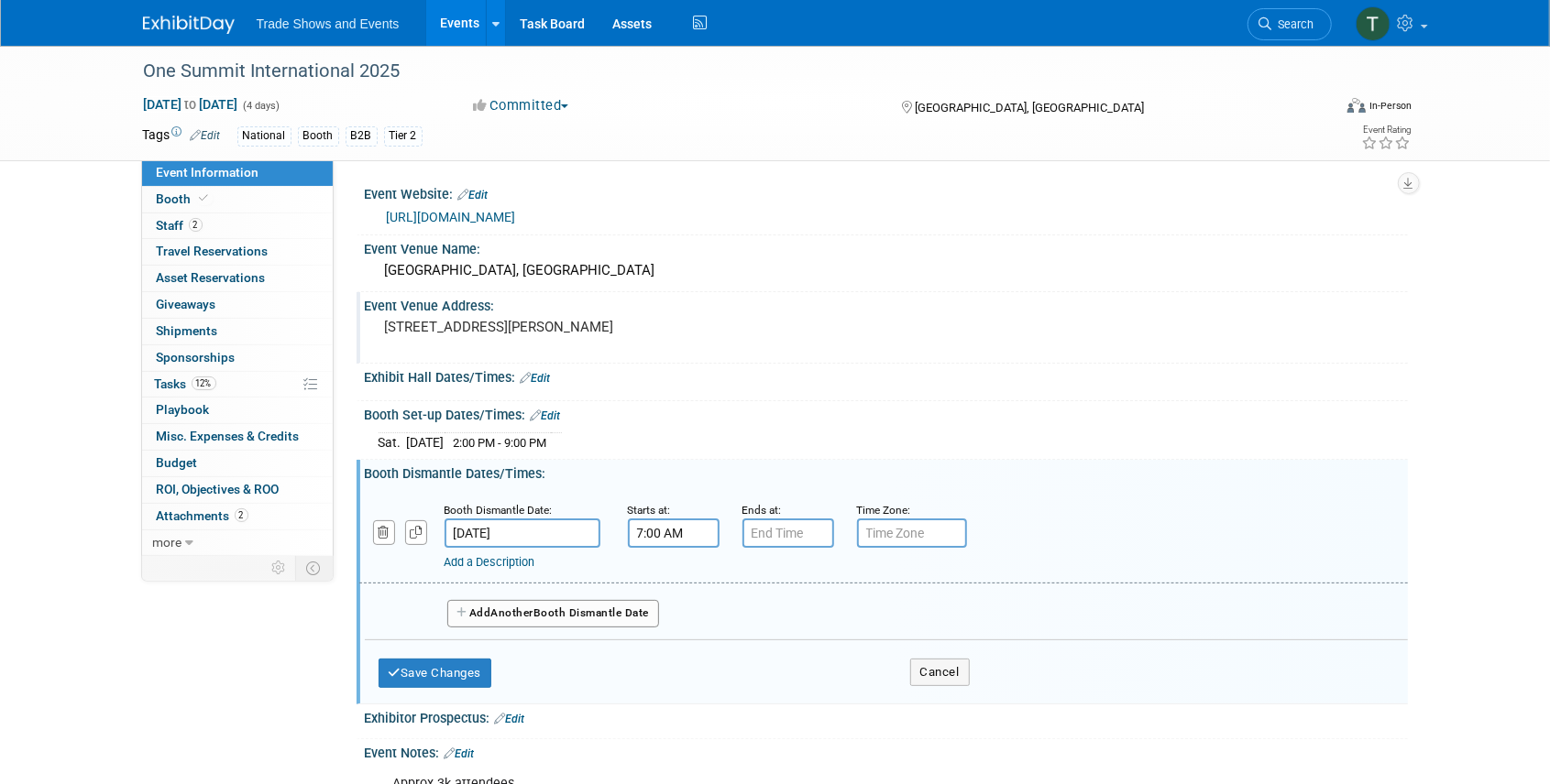
click at [669, 537] on input "7:00 AM" at bounding box center [673, 534] width 91 height 30
click at [667, 626] on span "07" at bounding box center [669, 617] width 35 height 33
click at [788, 580] on td "02" at bounding box center [778, 580] width 59 height 50
click at [834, 603] on button "AM" at bounding box center [830, 617] width 33 height 31
type input "2:00 PM"
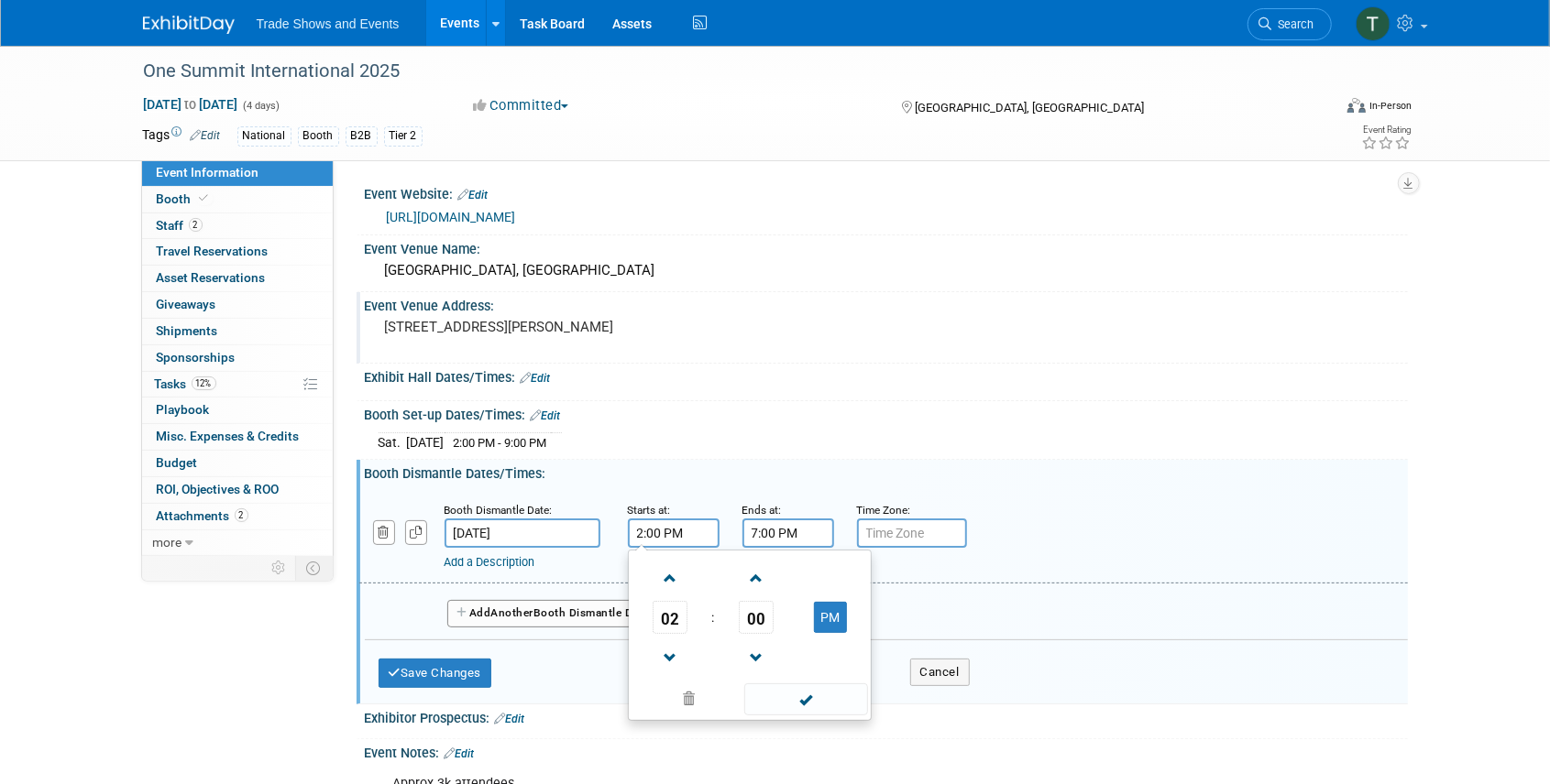
click at [770, 526] on input "7:00 PM" at bounding box center [788, 534] width 91 height 30
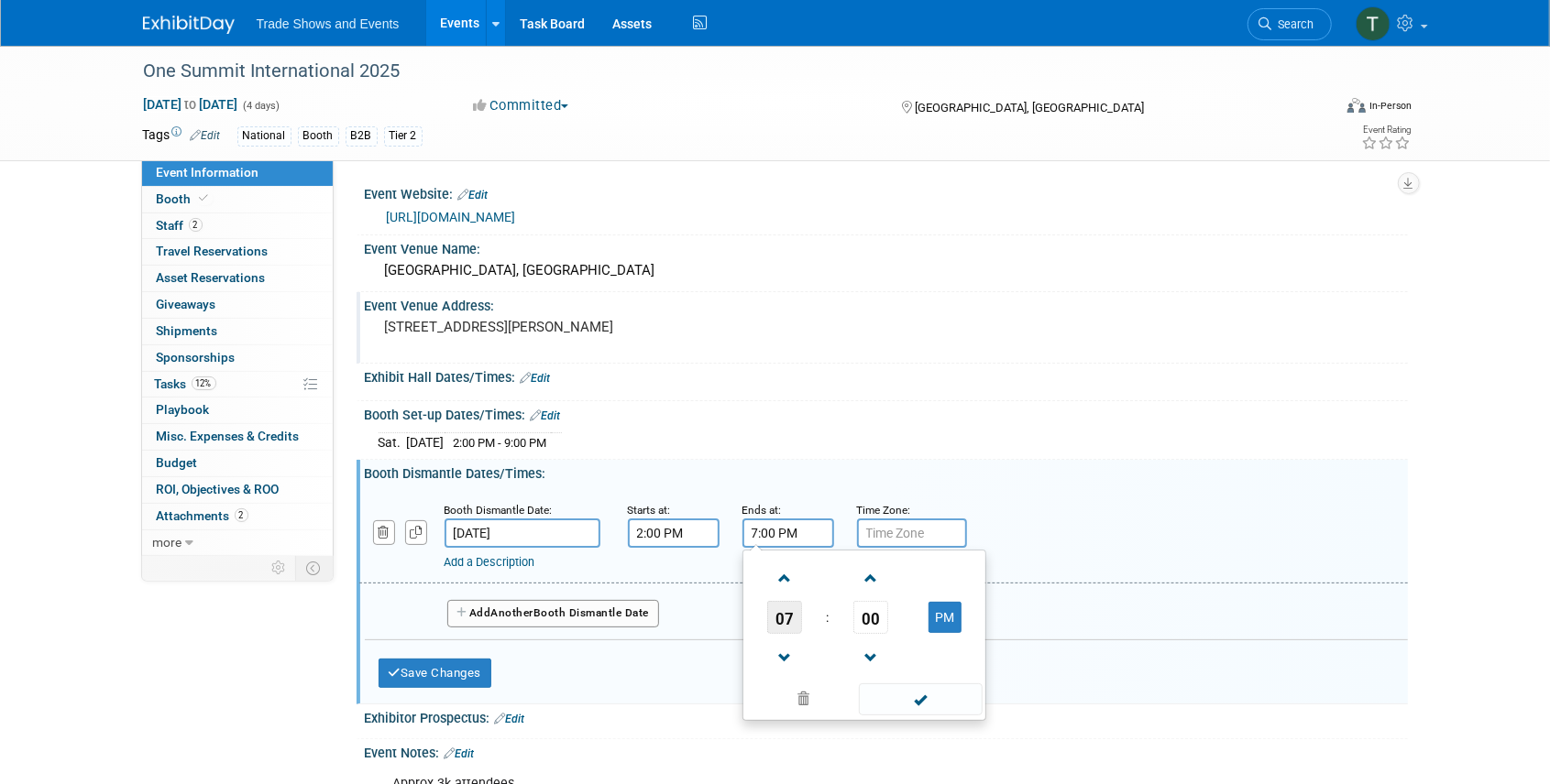
click at [784, 621] on span "07" at bounding box center [784, 617] width 35 height 33
click at [837, 624] on td "05" at bounding box center [834, 628] width 59 height 50
type input "5:00 PM"
click at [936, 698] on span at bounding box center [920, 700] width 124 height 32
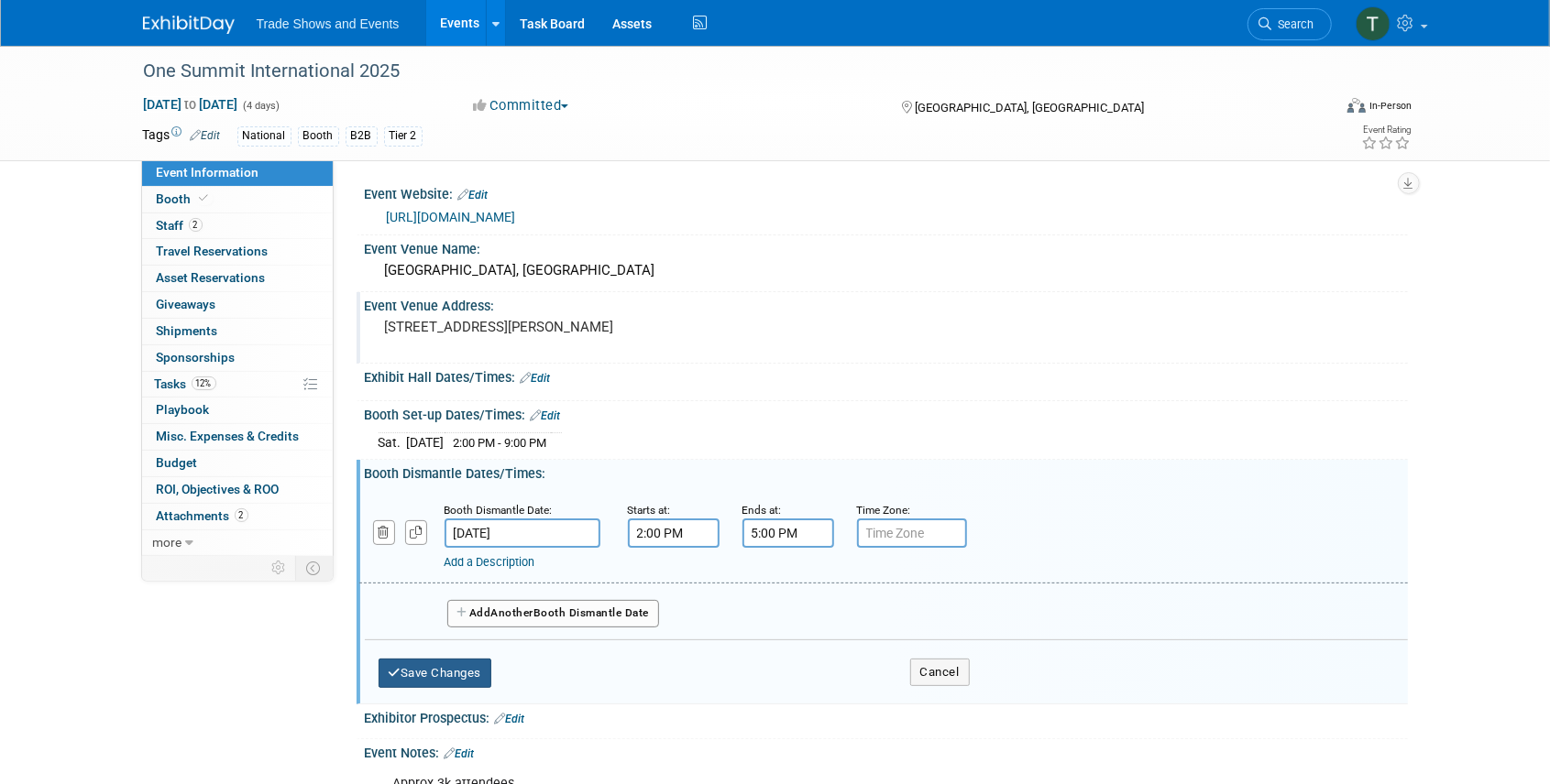
click at [422, 665] on button "Save Changes" at bounding box center [435, 674] width 113 height 30
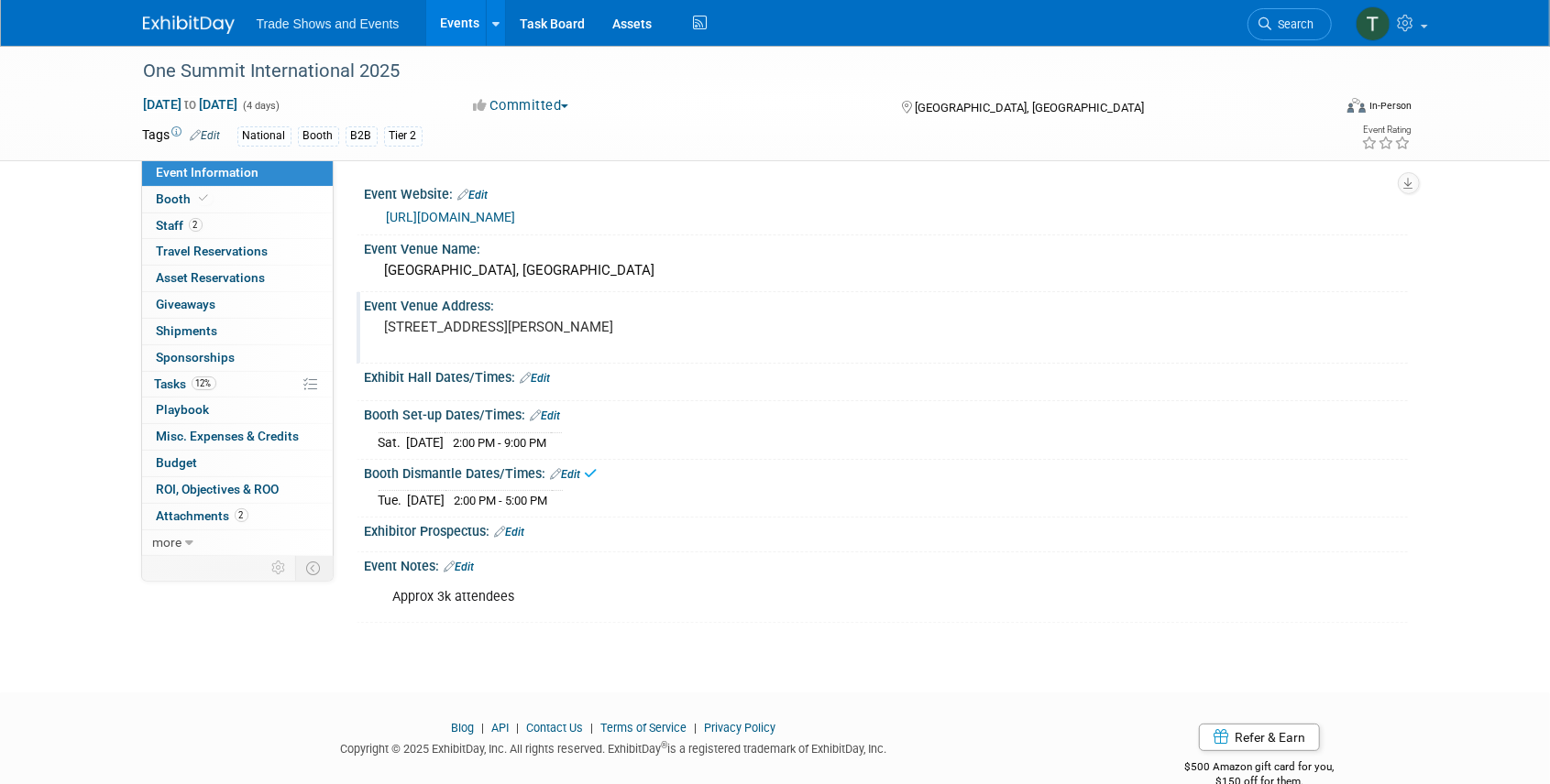
click at [539, 375] on link "Edit" at bounding box center [535, 378] width 30 height 13
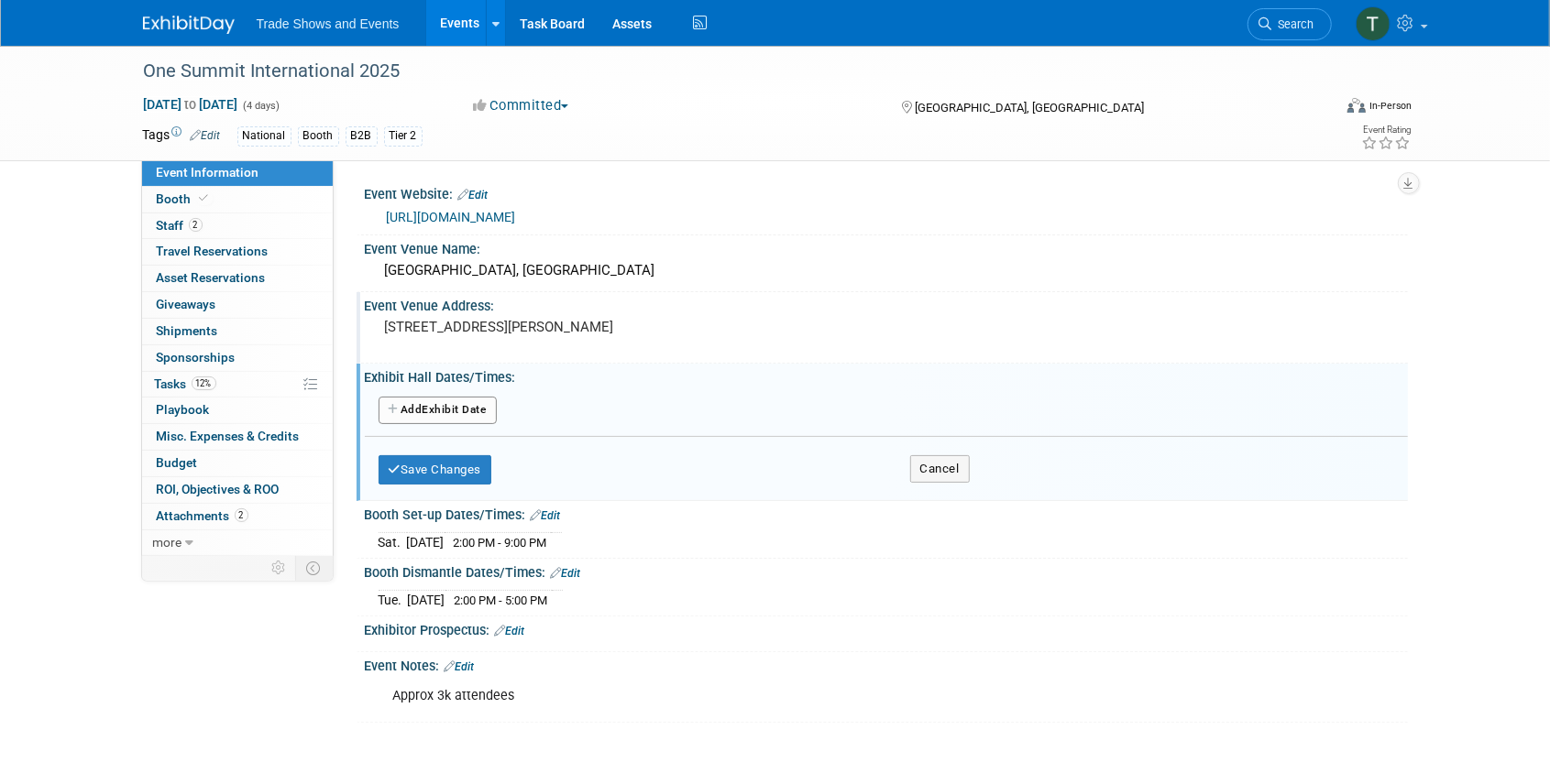
click at [482, 408] on button "Add Another Exhibit Date" at bounding box center [437, 411] width 118 height 28
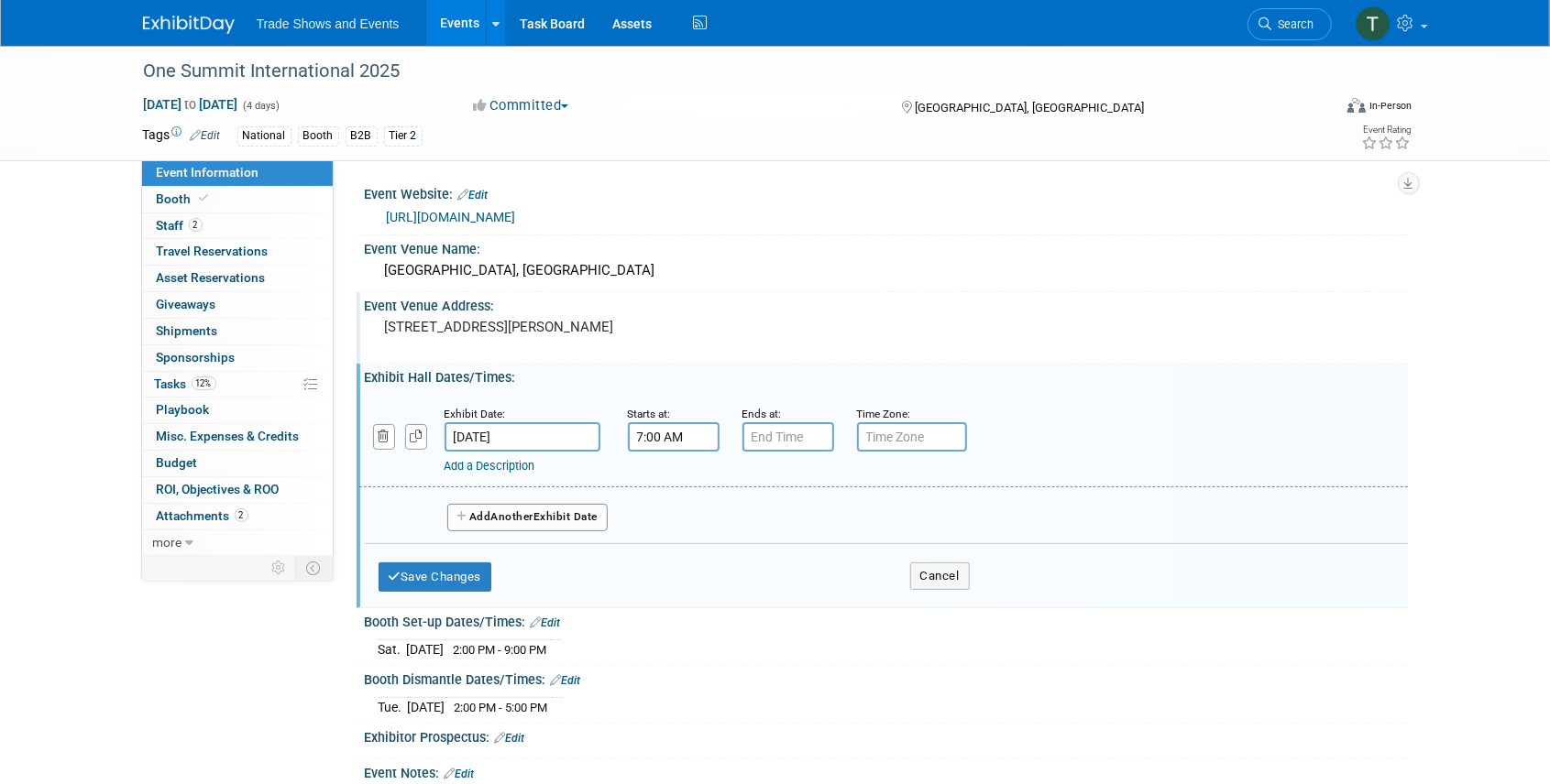
click at [651, 444] on input "7:00 AM" at bounding box center [673, 438] width 91 height 30
click at [673, 493] on span at bounding box center [670, 482] width 32 height 32
type input "9:00 AM"
click at [806, 436] on input "7:00 PM" at bounding box center [788, 438] width 91 height 30
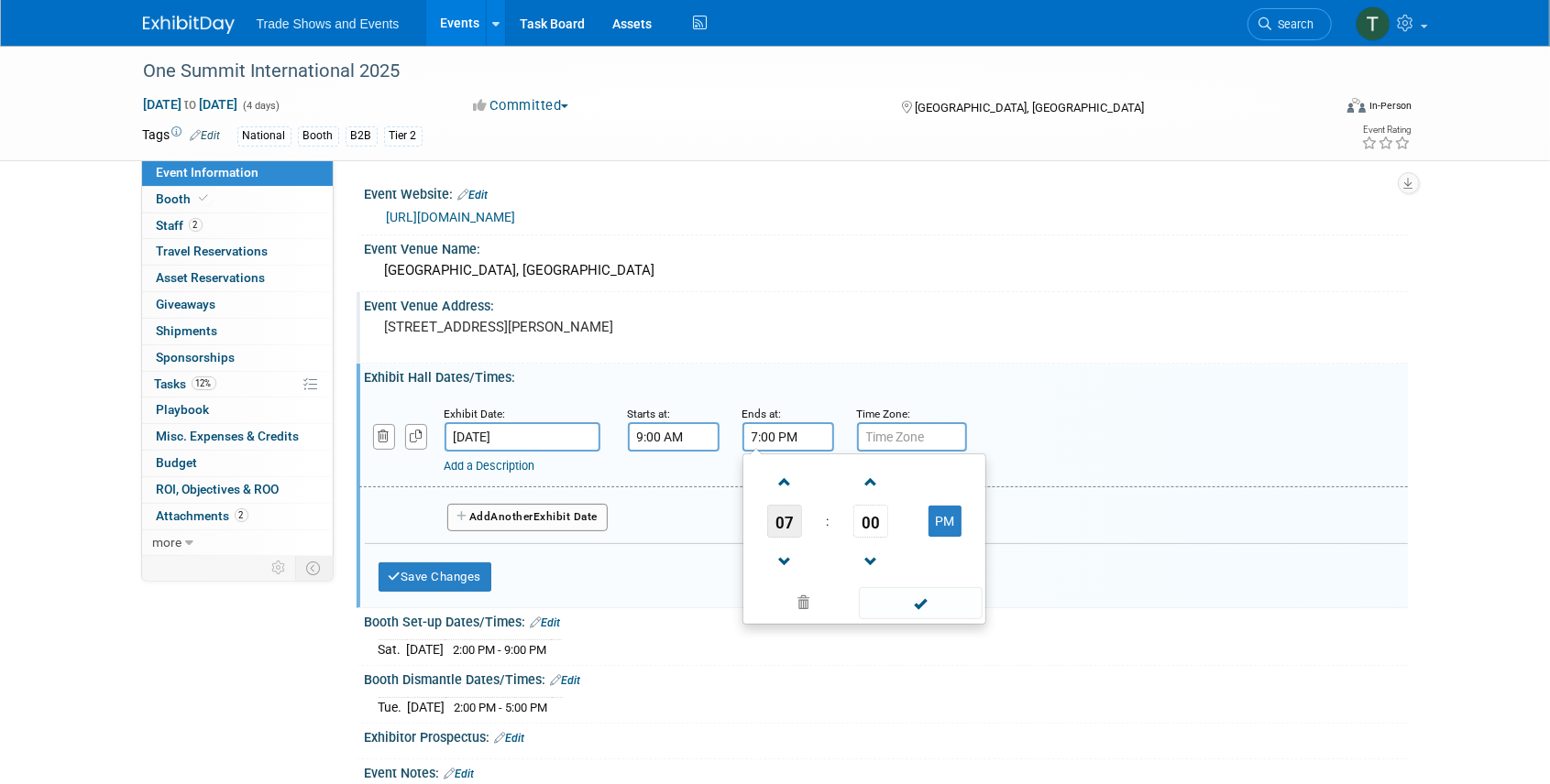
click at [792, 527] on span "07" at bounding box center [784, 521] width 35 height 33
click at [841, 540] on td "05" at bounding box center [834, 532] width 59 height 50
type input "5:00 PM"
click at [533, 515] on span "Another" at bounding box center [512, 516] width 43 height 13
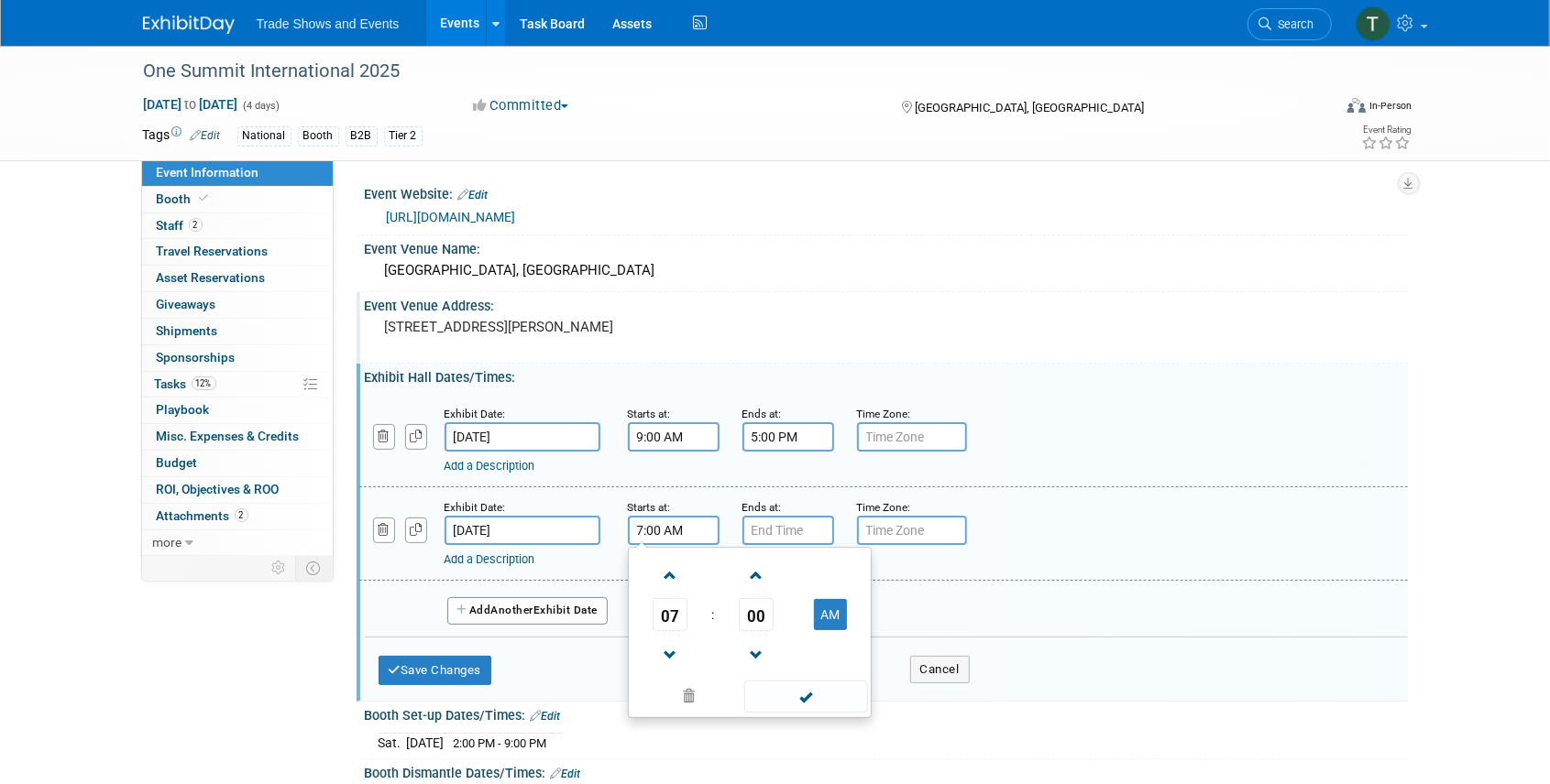
click at [698, 536] on input "7:00 AM" at bounding box center [673, 531] width 91 height 30
click at [671, 576] on span at bounding box center [670, 576] width 32 height 32
type input "9:00 AM"
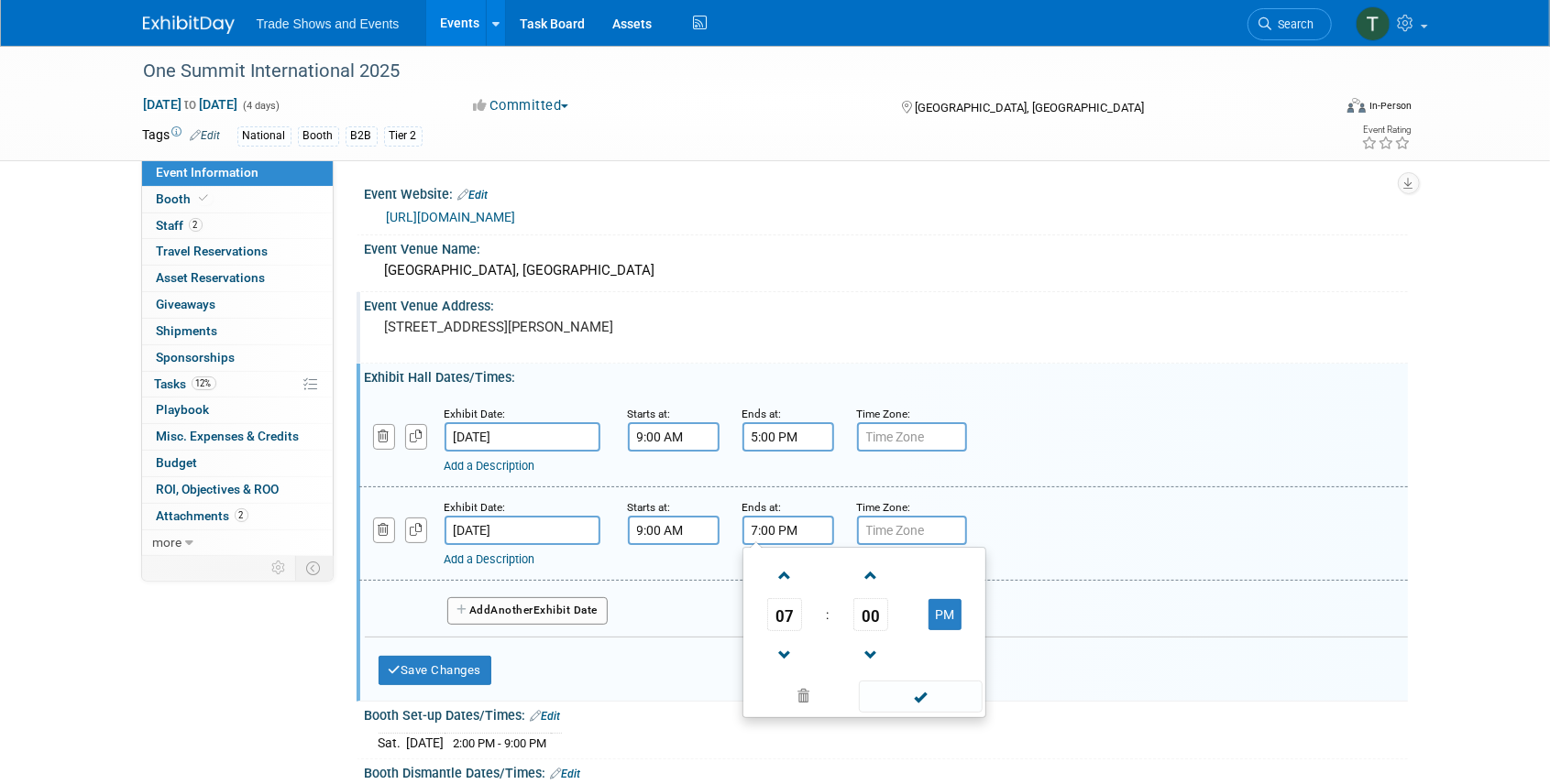
click at [810, 530] on input "7:00 PM" at bounding box center [788, 531] width 91 height 30
click at [781, 649] on span at bounding box center [785, 655] width 32 height 32
type input "5:00 PM"
click at [510, 608] on span "Another" at bounding box center [512, 609] width 43 height 13
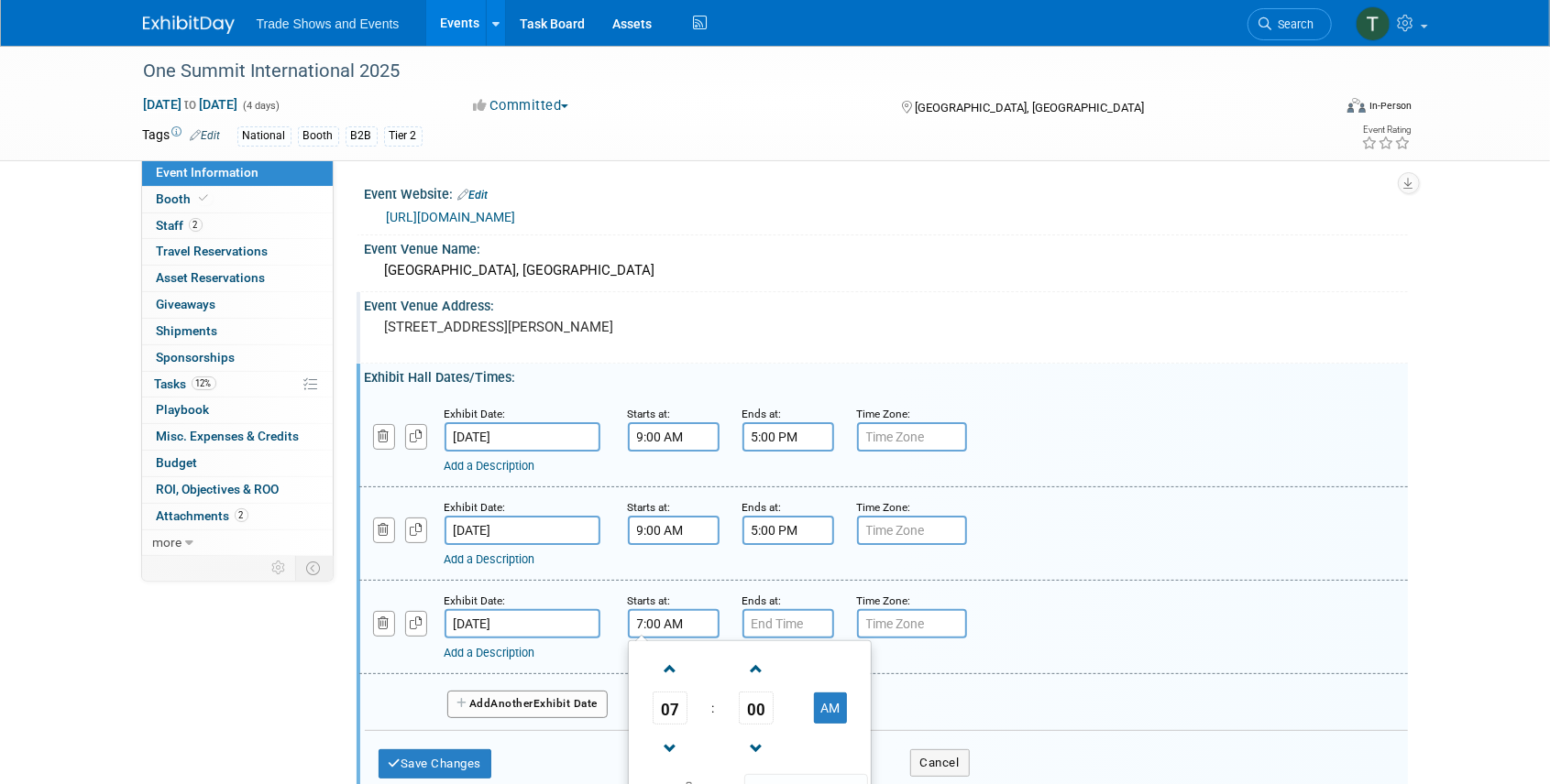
click at [667, 628] on input "7:00 AM" at bounding box center [673, 624] width 91 height 30
click at [674, 664] on span at bounding box center [670, 669] width 32 height 32
drag, startPoint x: 674, startPoint y: 664, endPoint x: 730, endPoint y: 654, distance: 56.9
click at [674, 664] on span at bounding box center [670, 669] width 32 height 32
type input "9:00 AM"
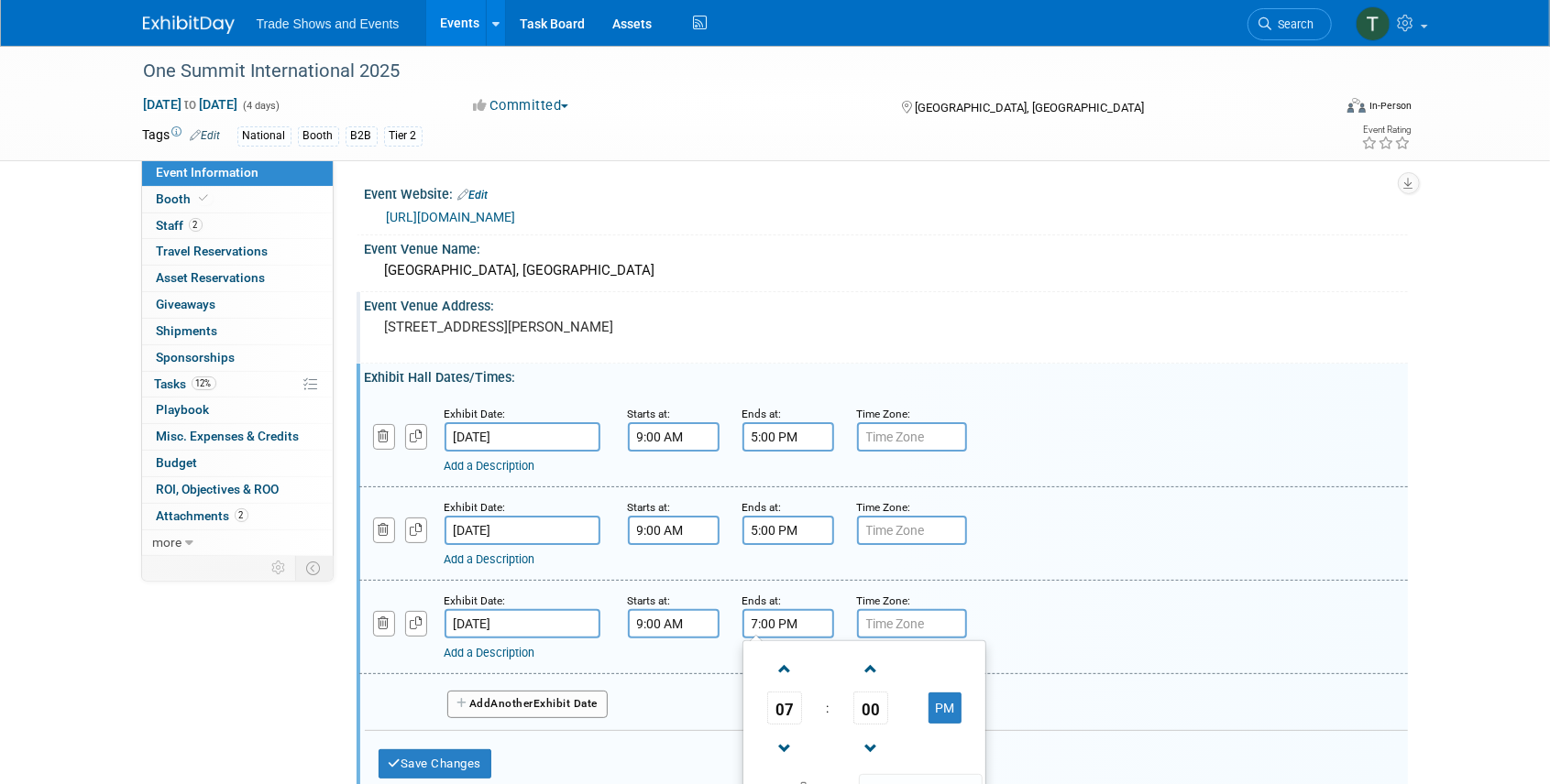
click at [784, 627] on input "7:00 PM" at bounding box center [788, 624] width 91 height 30
click at [789, 709] on span "07" at bounding box center [784, 708] width 35 height 33
click at [895, 673] on td "02" at bounding box center [894, 670] width 59 height 50
type input "2:00 PM"
click at [1064, 662] on div "Exhibit Date: Nov 4, 2025 Starts at: 9:00 AM Ends at: 2:00 PM 02 : 00 PM 12 01 …" at bounding box center [884, 627] width 1049 height 93
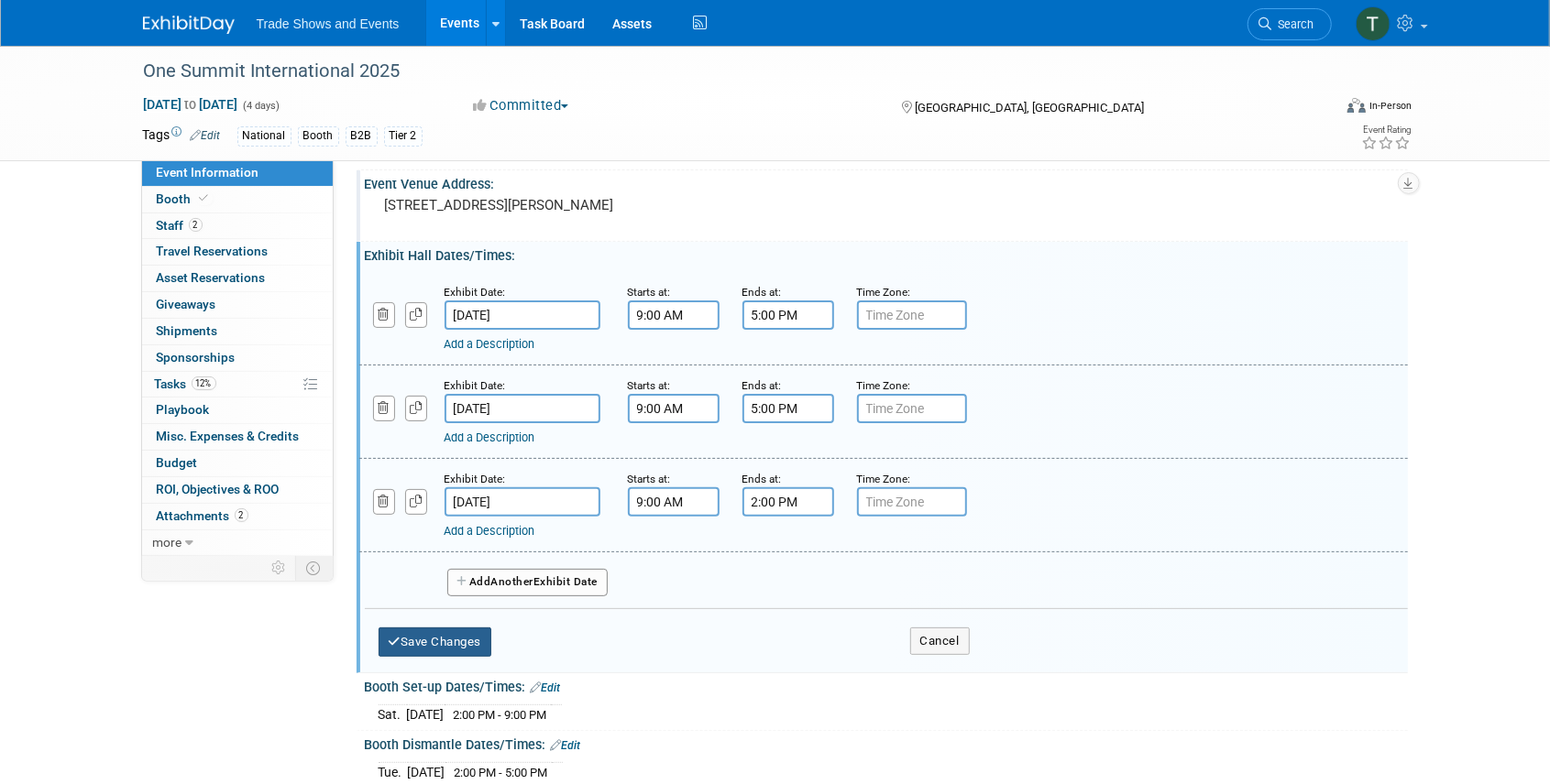
click at [442, 641] on button "Save Changes" at bounding box center [435, 642] width 113 height 30
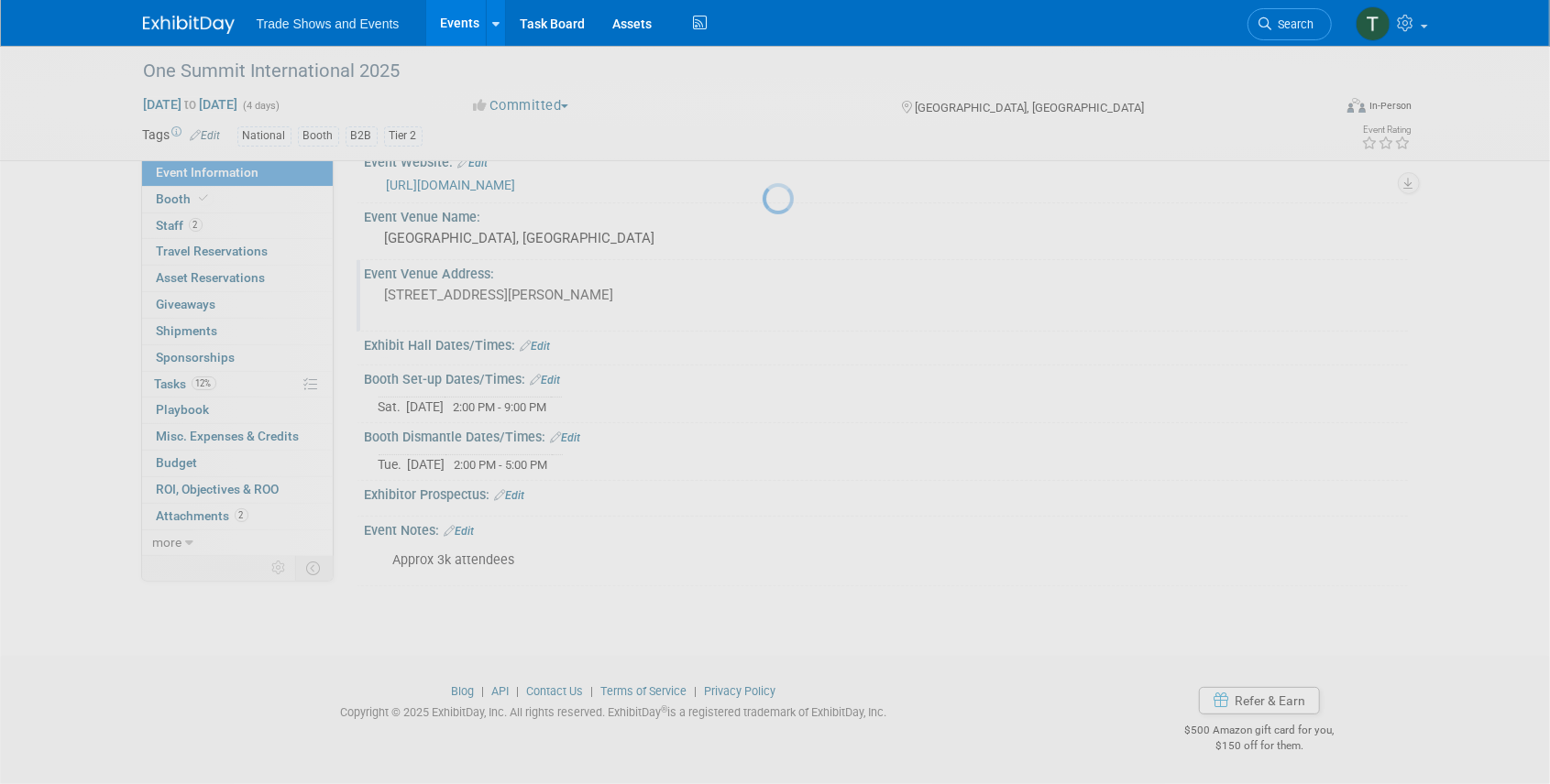
scroll to position [28, 0]
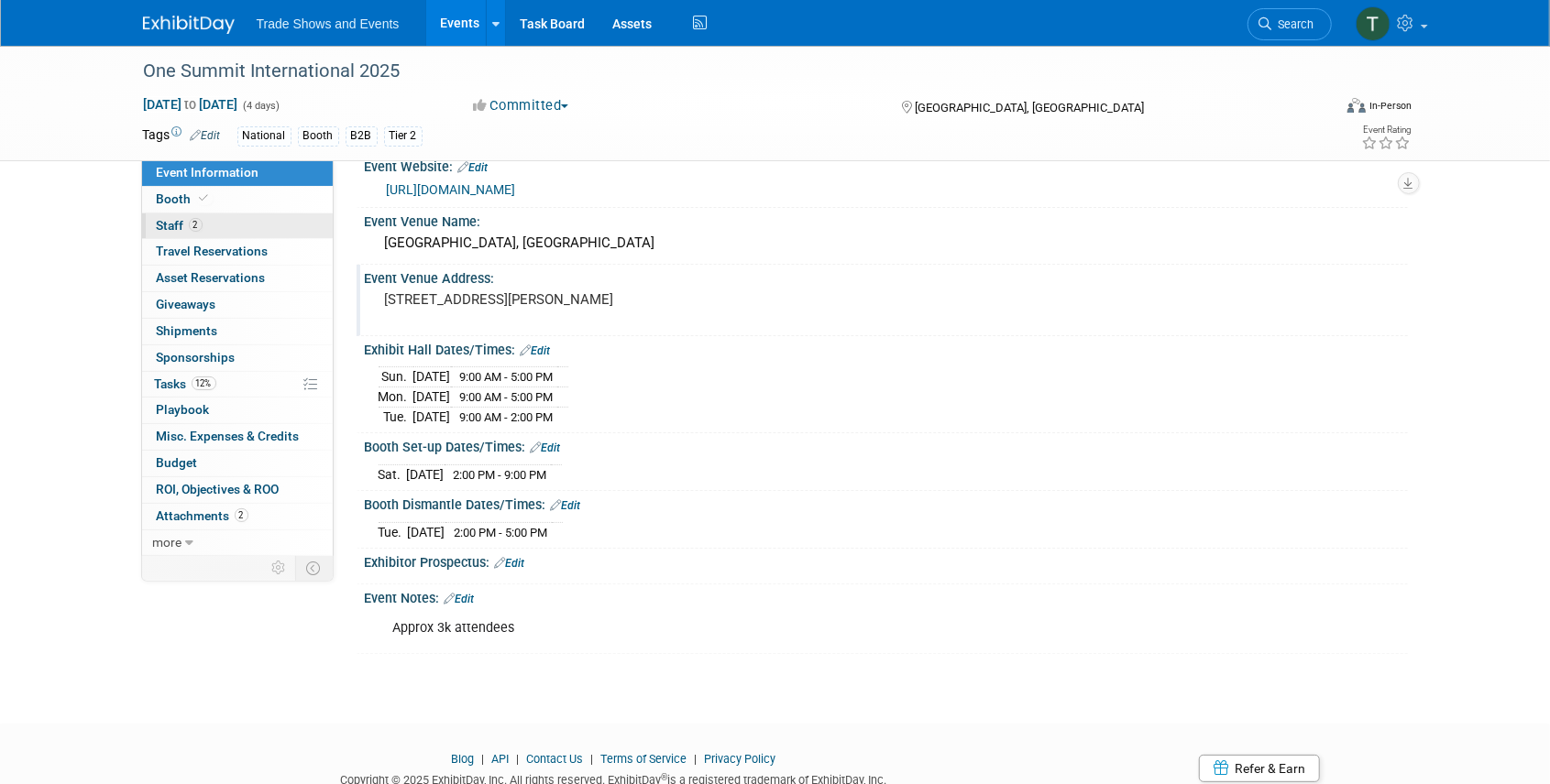
click at [213, 226] on link "2 Staff 2" at bounding box center [237, 226] width 191 height 26
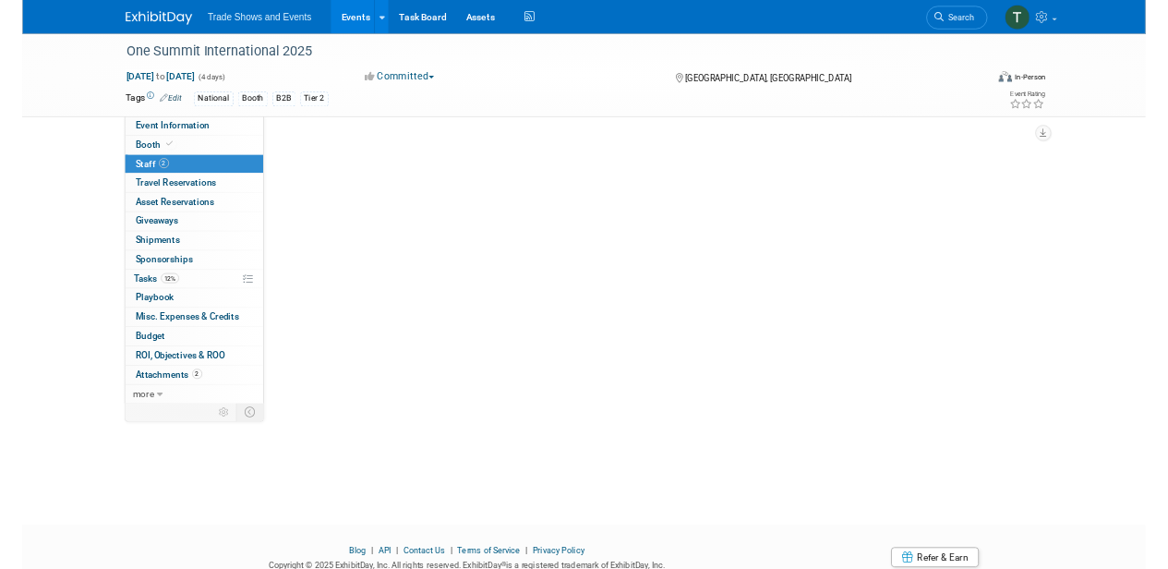
scroll to position [0, 0]
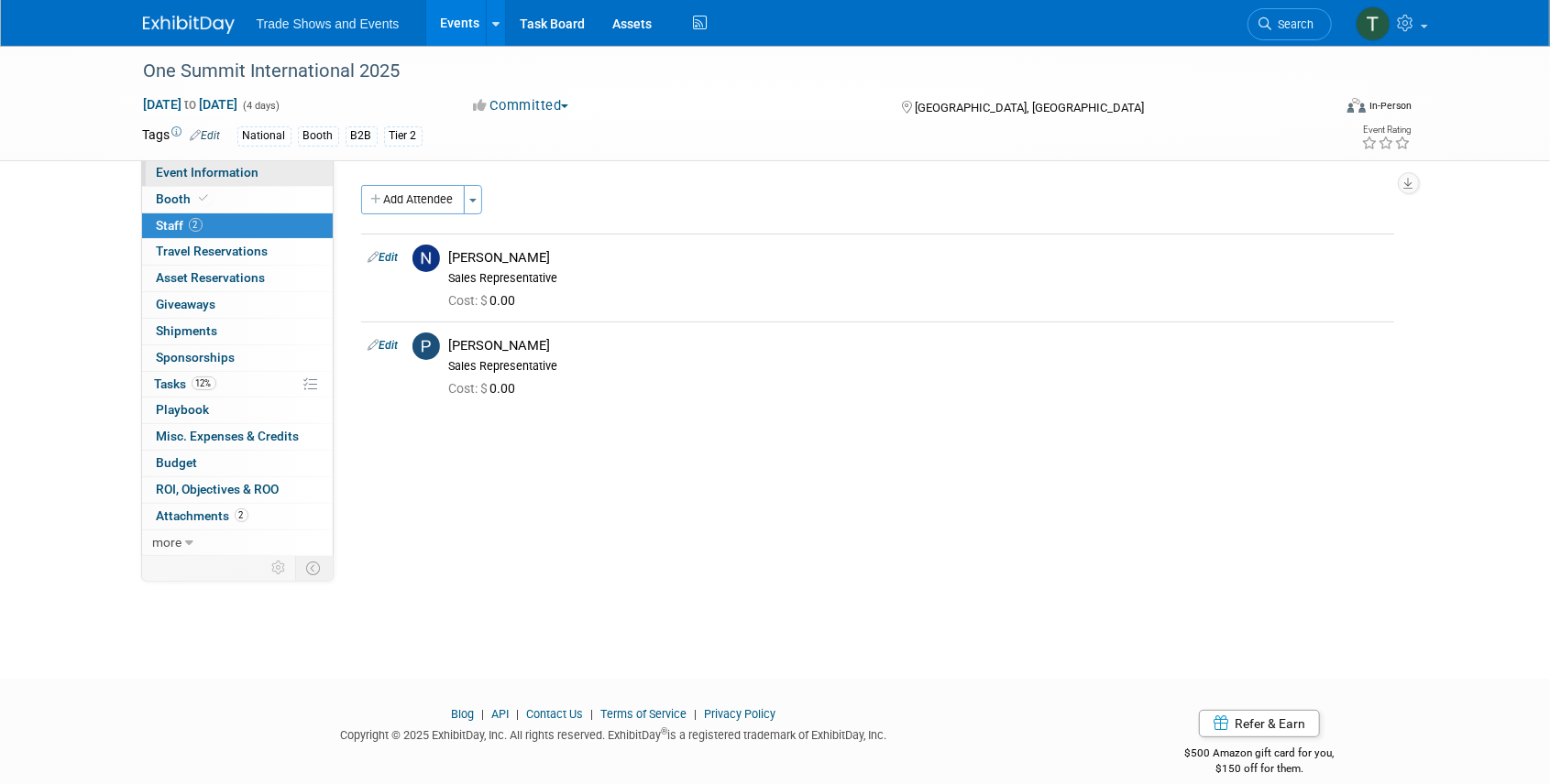
click at [220, 173] on span "Event Information" at bounding box center [208, 172] width 102 height 15
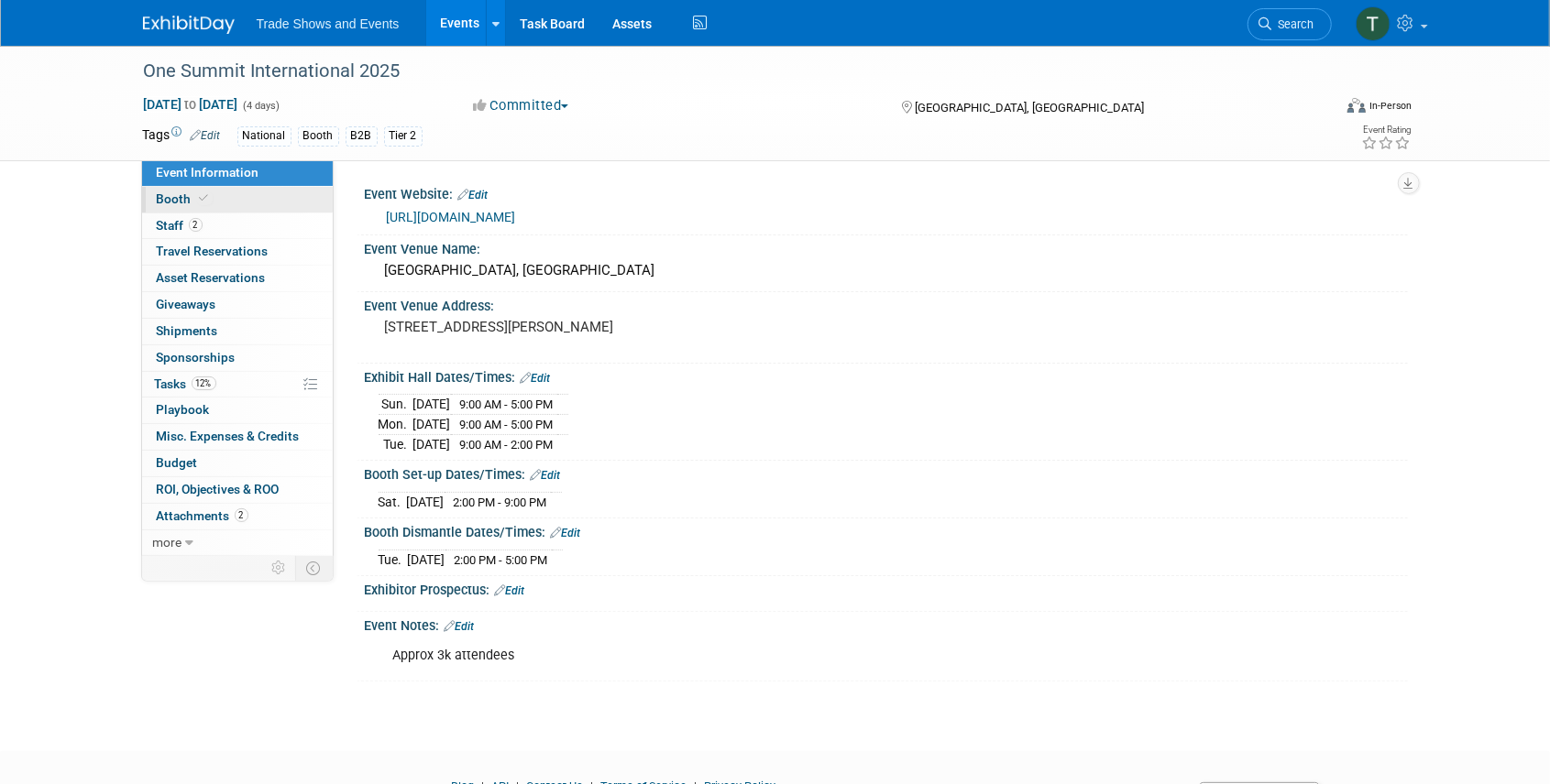
click at [216, 197] on link "Booth" at bounding box center [237, 199] width 191 height 26
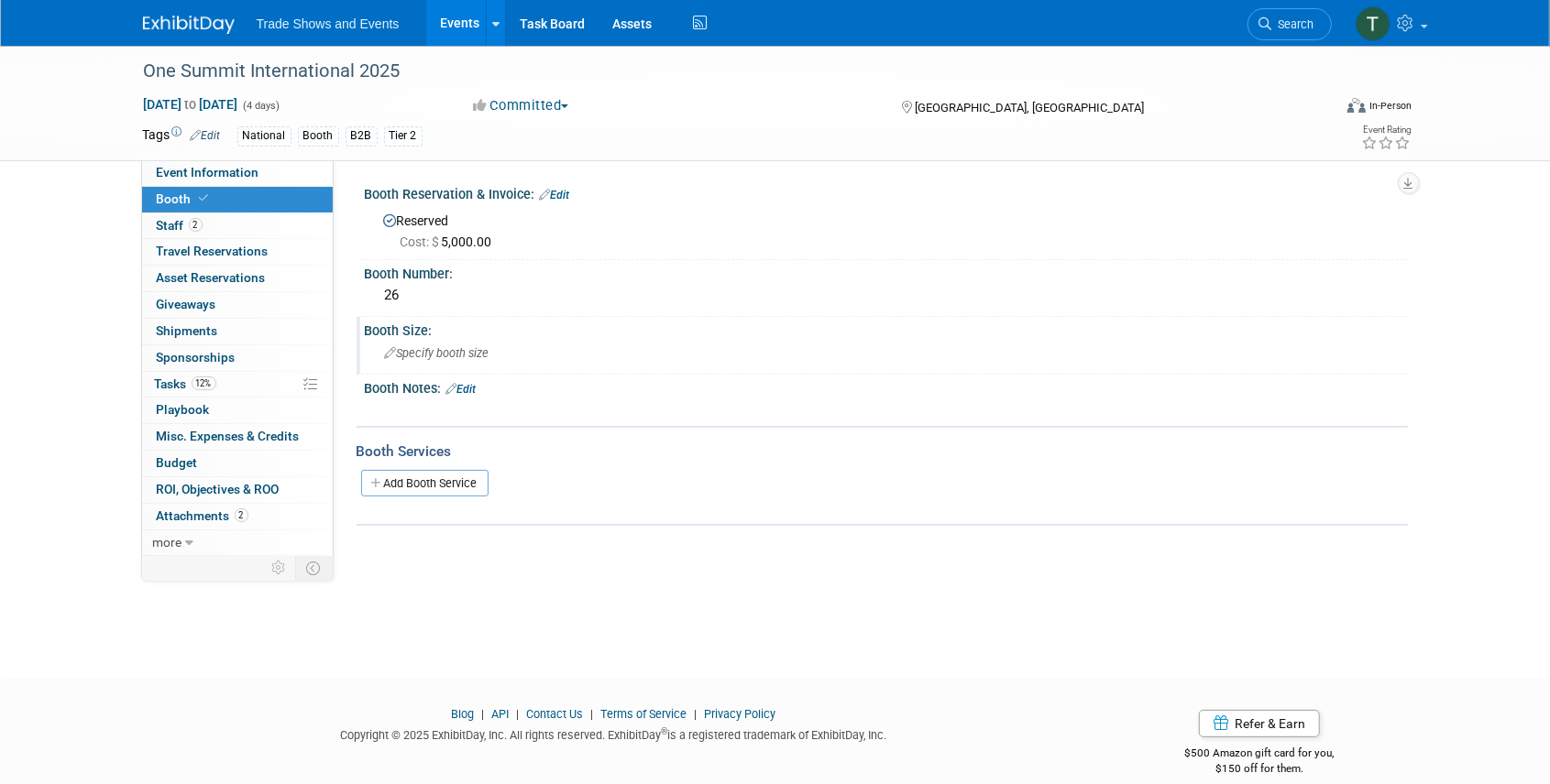
click at [434, 353] on span "Specify booth size" at bounding box center [437, 353] width 104 height 14
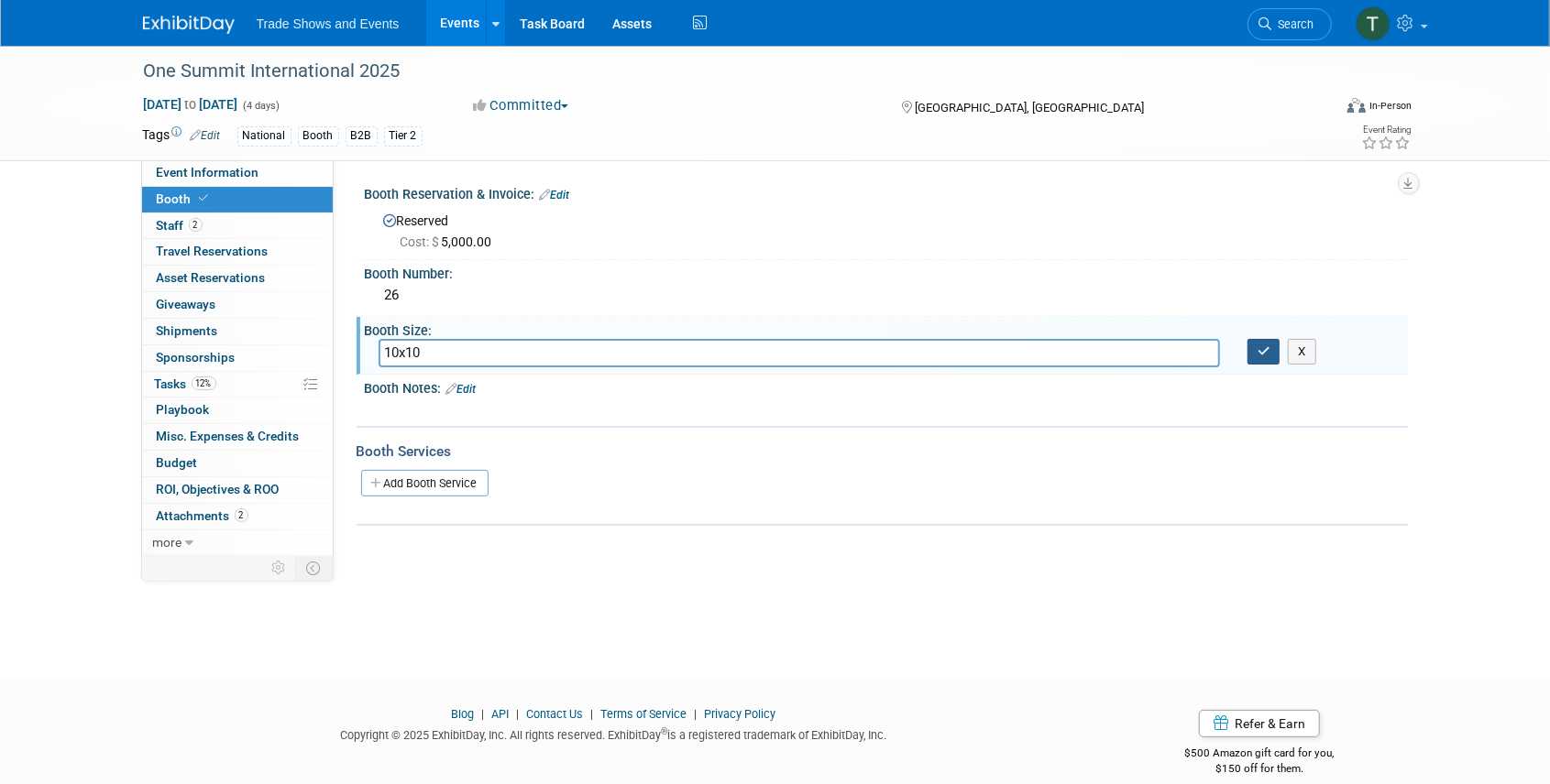
type input "10x10"
click at [1272, 350] on button "button" at bounding box center [1263, 352] width 33 height 26
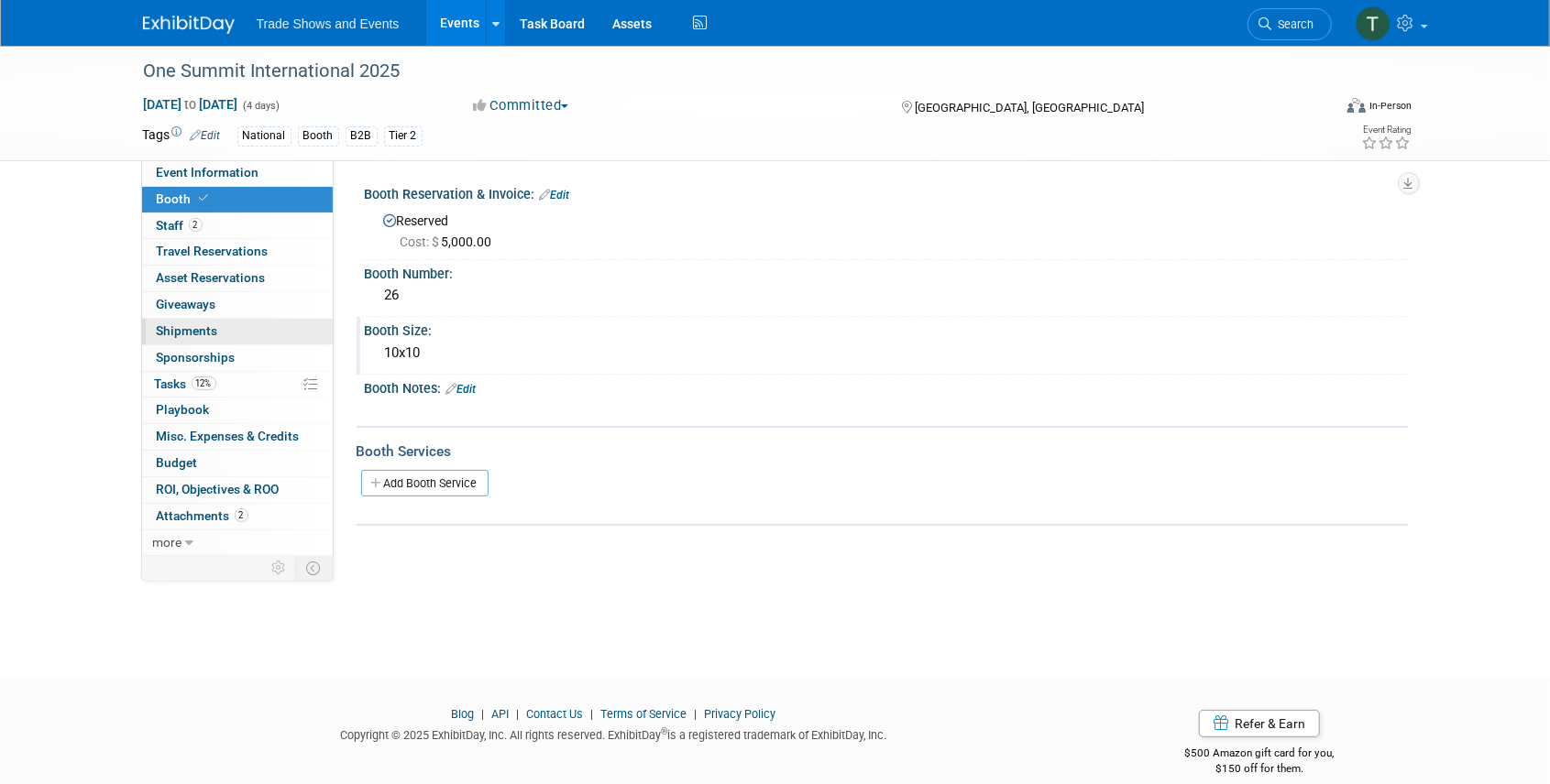
click at [208, 333] on span "Shipments 0" at bounding box center [188, 330] width 62 height 15
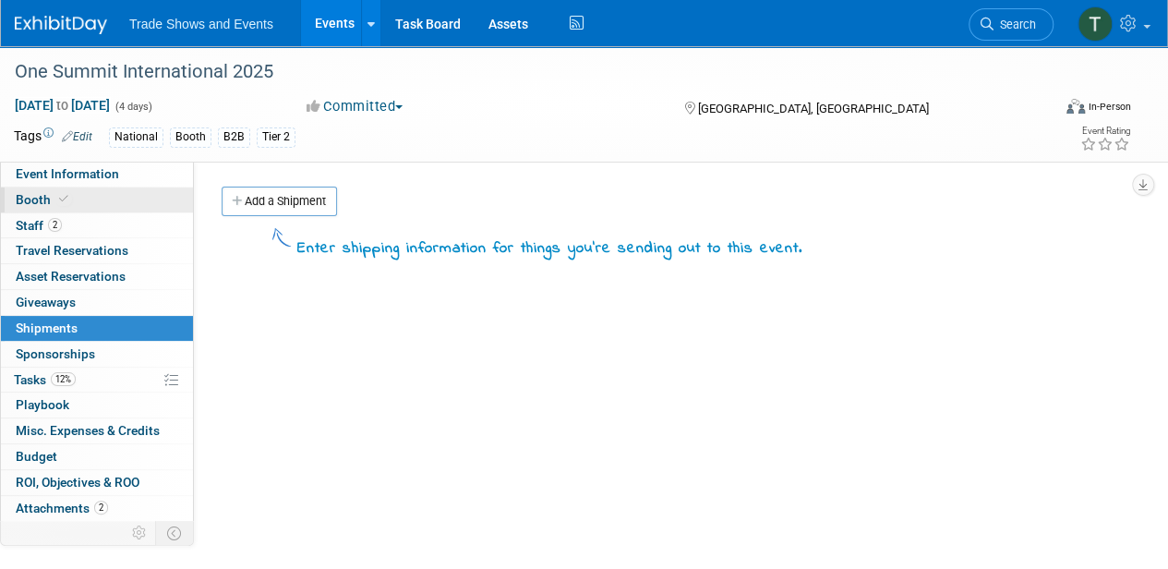
click at [85, 199] on link "Booth" at bounding box center [97, 199] width 192 height 25
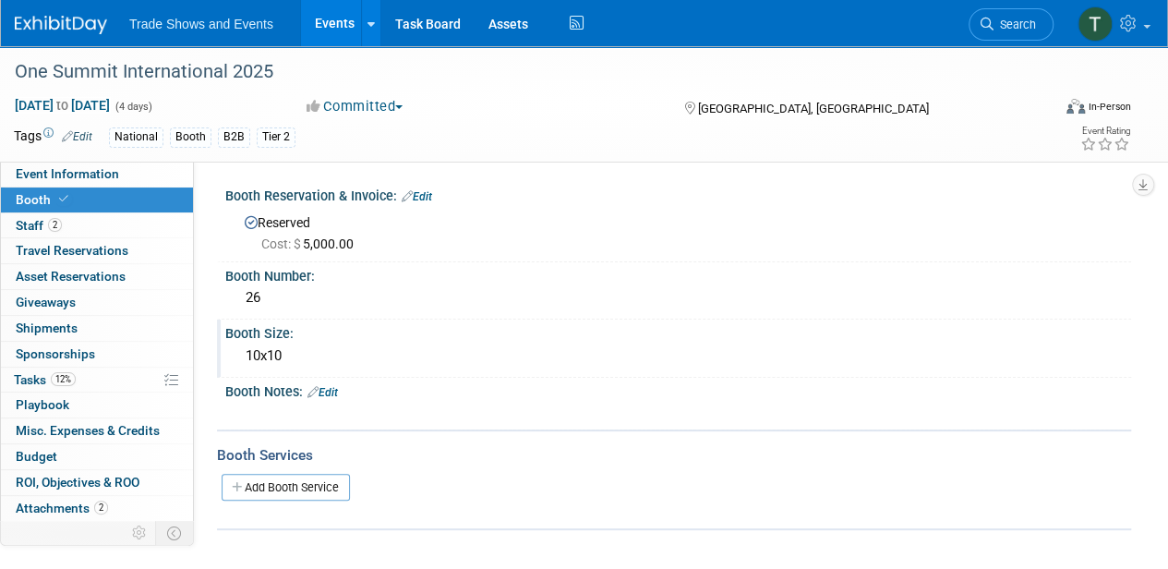
click at [304, 355] on div "10x10" at bounding box center [678, 356] width 878 height 29
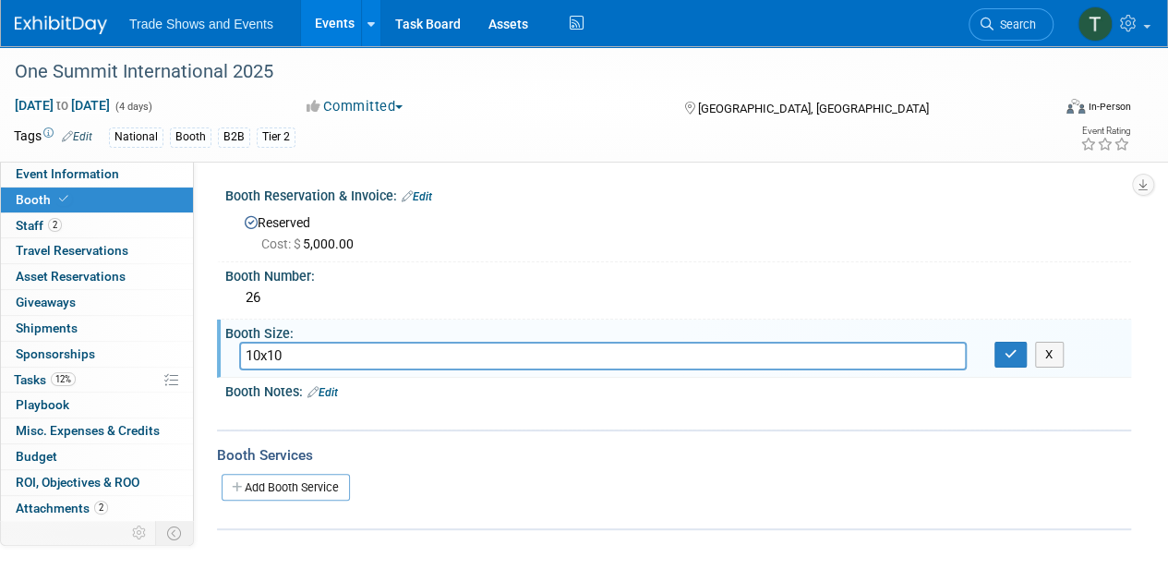
click at [305, 355] on input "10x10" at bounding box center [602, 356] width 727 height 29
type input "5"
type input "6x6"
click at [338, 392] on link "Edit" at bounding box center [322, 392] width 30 height 13
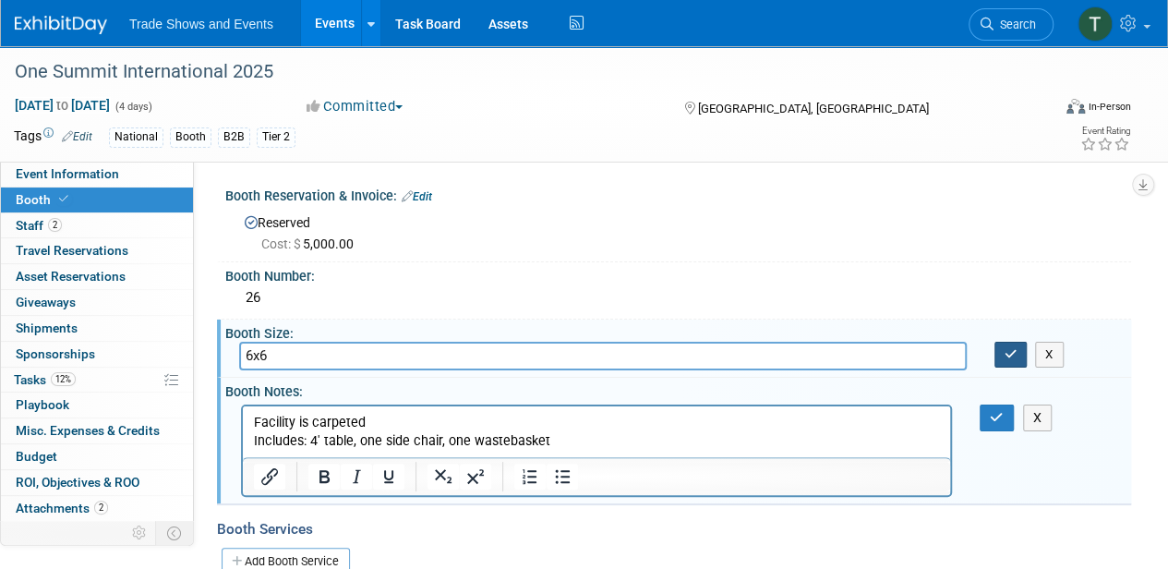
drag, startPoint x: 1003, startPoint y: 355, endPoint x: 1001, endPoint y: 366, distance: 10.3
click at [1003, 355] on button "button" at bounding box center [1010, 355] width 33 height 26
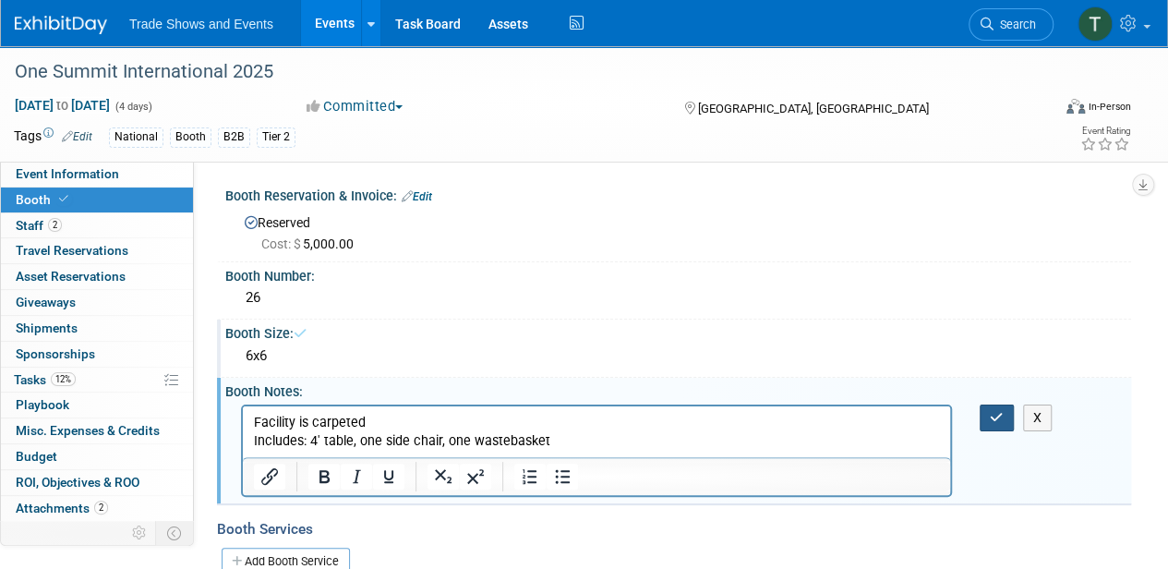
click at [989, 408] on button "button" at bounding box center [996, 417] width 34 height 27
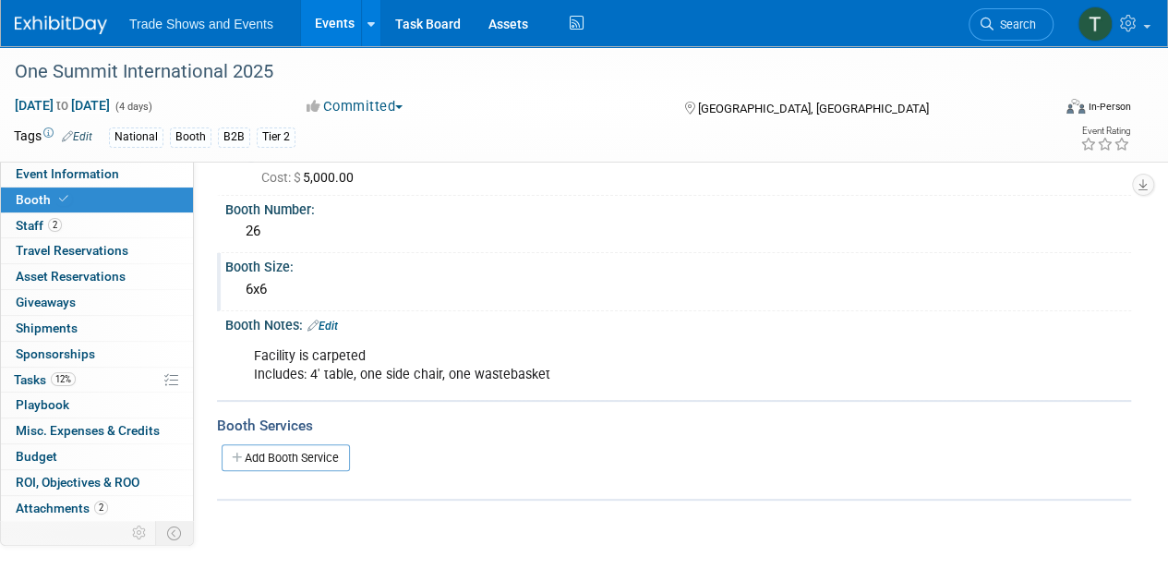
scroll to position [61, 0]
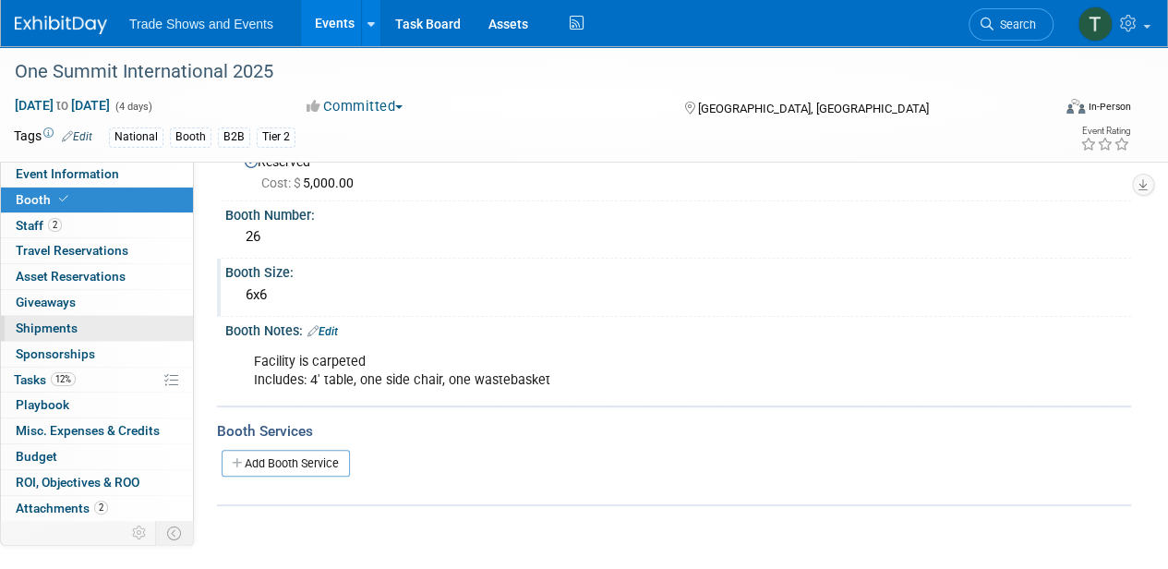
click at [57, 329] on span "Shipments 0" at bounding box center [47, 327] width 62 height 15
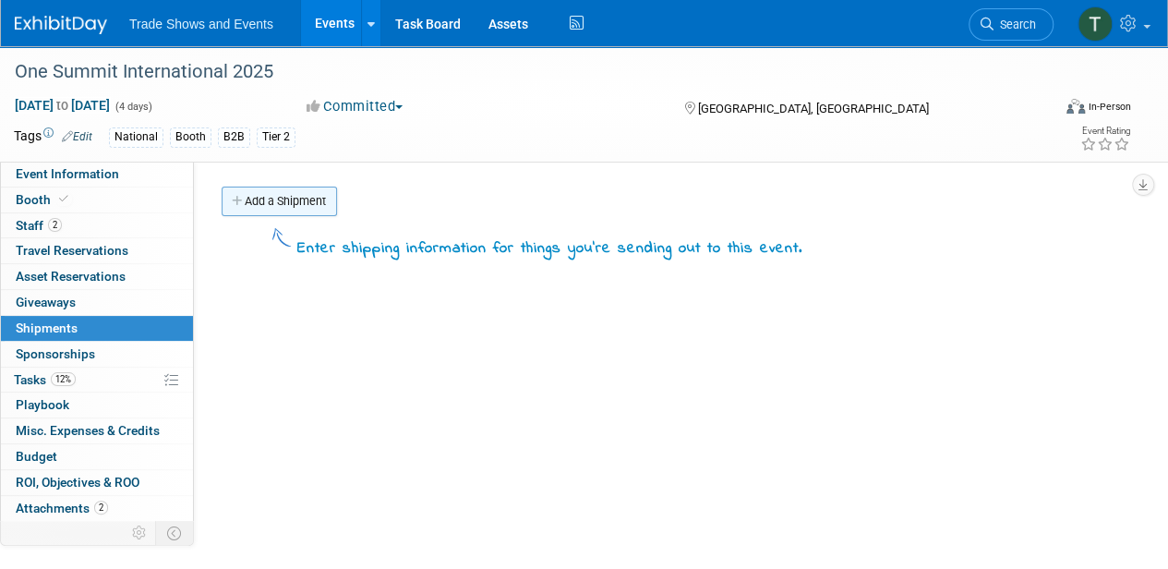
click at [295, 201] on link "Add a Shipment" at bounding box center [279, 201] width 115 height 30
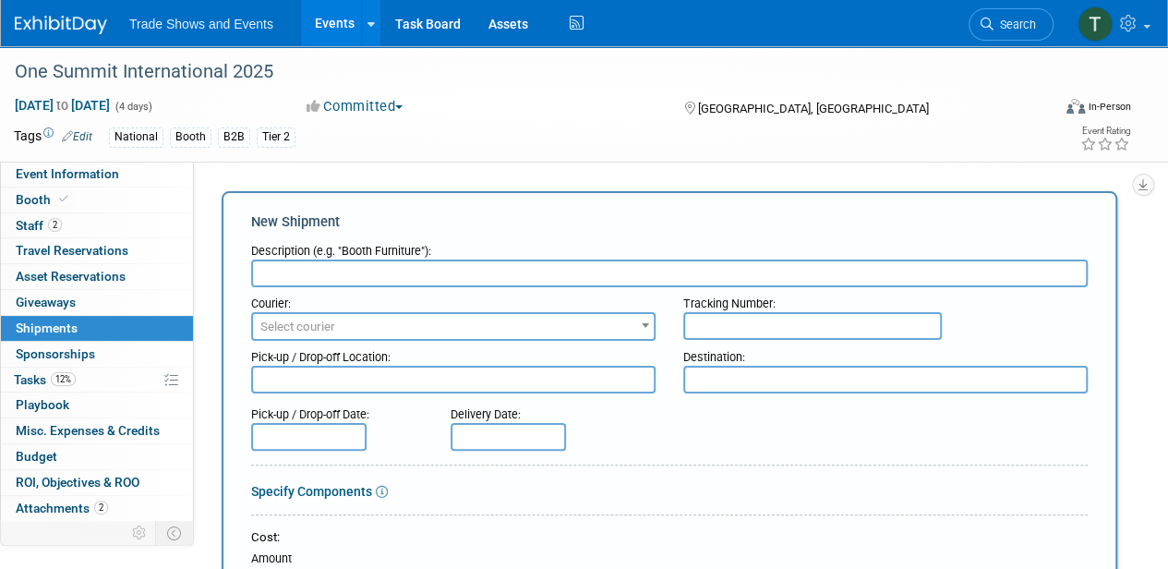
click at [429, 267] on input "text" at bounding box center [669, 273] width 836 height 28
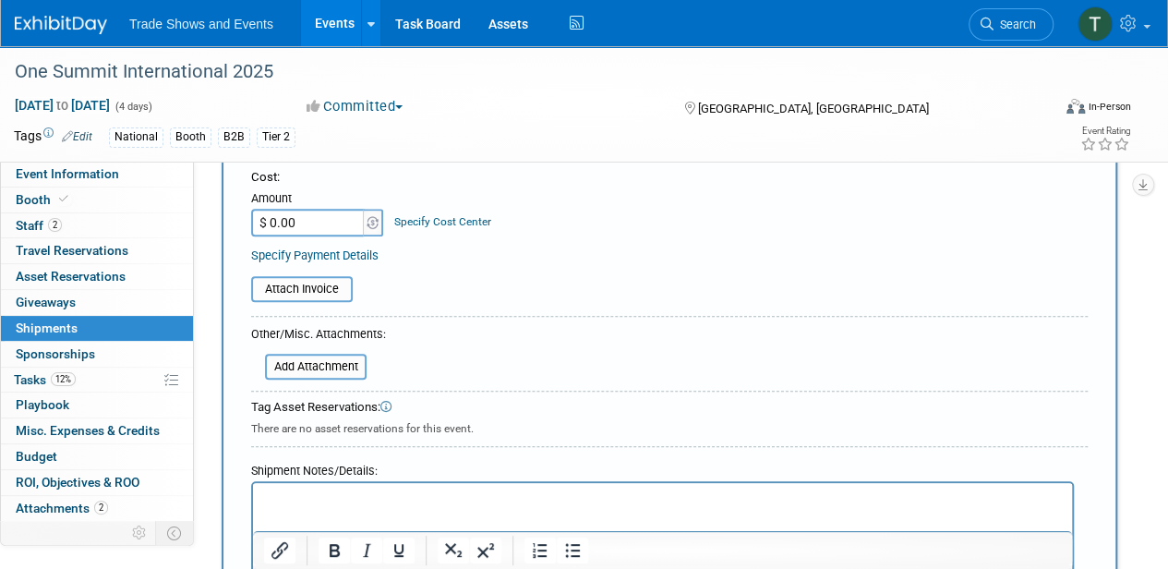
scroll to position [369, 0]
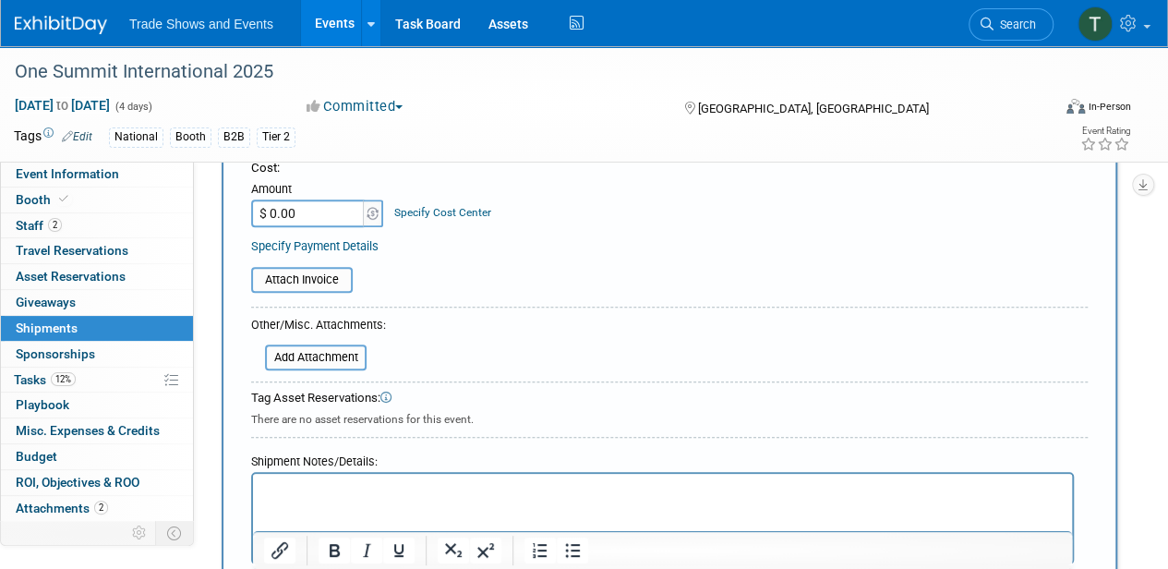
type input "Booth assets"
click at [358, 488] on p "Rich Text Area. Press ALT-0 for help." at bounding box center [663, 490] width 798 height 18
click at [639, 486] on p "Advance Warehouse Shipments begin 9/29 and end 10/20" at bounding box center [663, 490] width 798 height 18
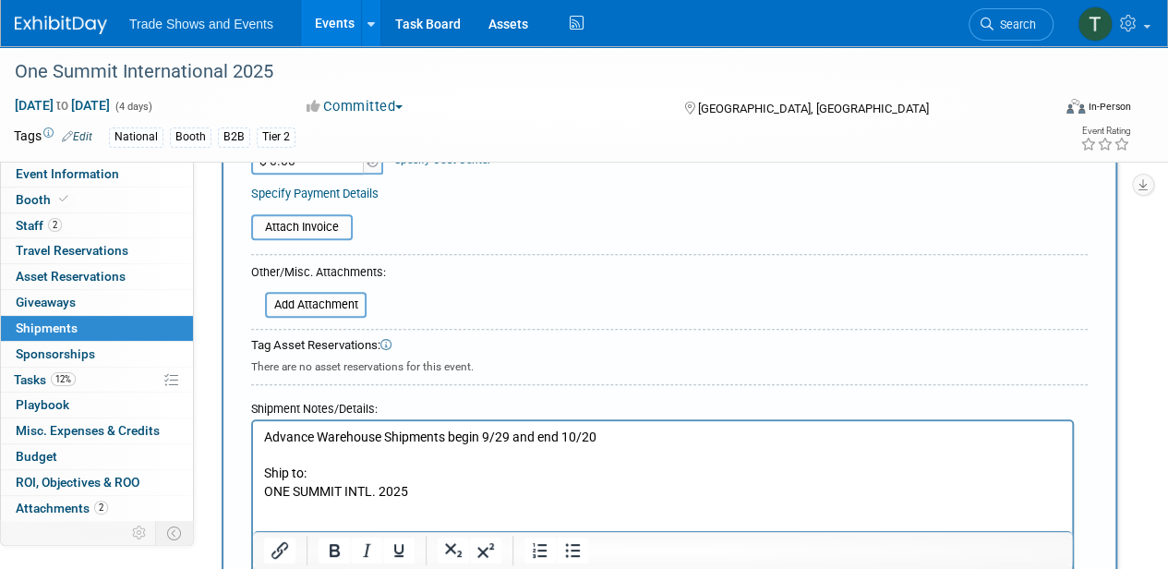
scroll to position [451, 0]
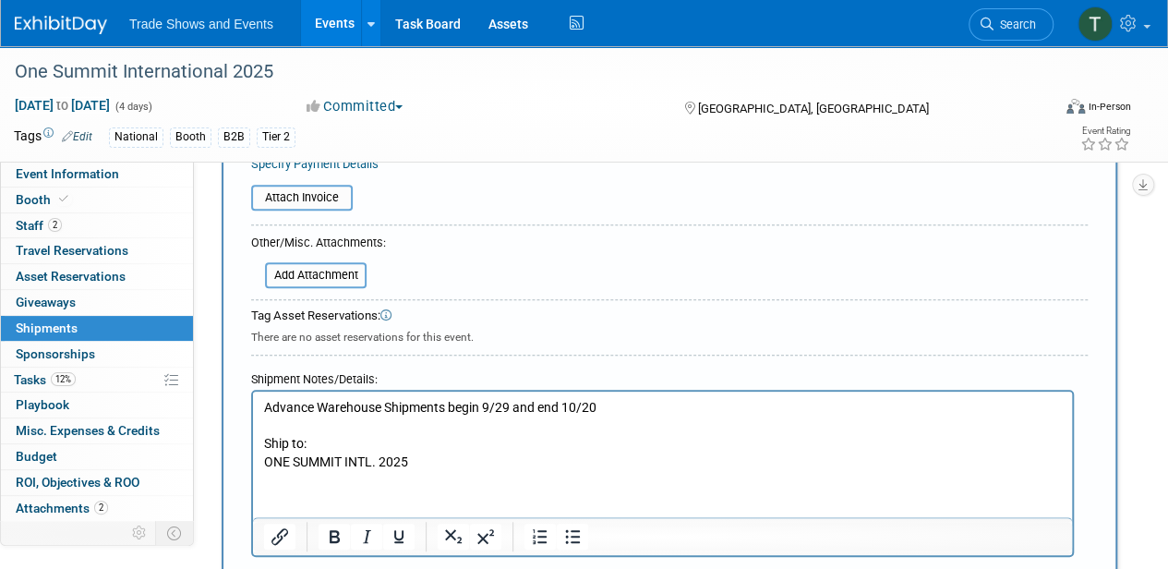
click at [489, 451] on p "Ship to:" at bounding box center [663, 444] width 798 height 18
click at [453, 462] on p "ONE SUMMIT INTL. 2025" at bounding box center [663, 462] width 798 height 18
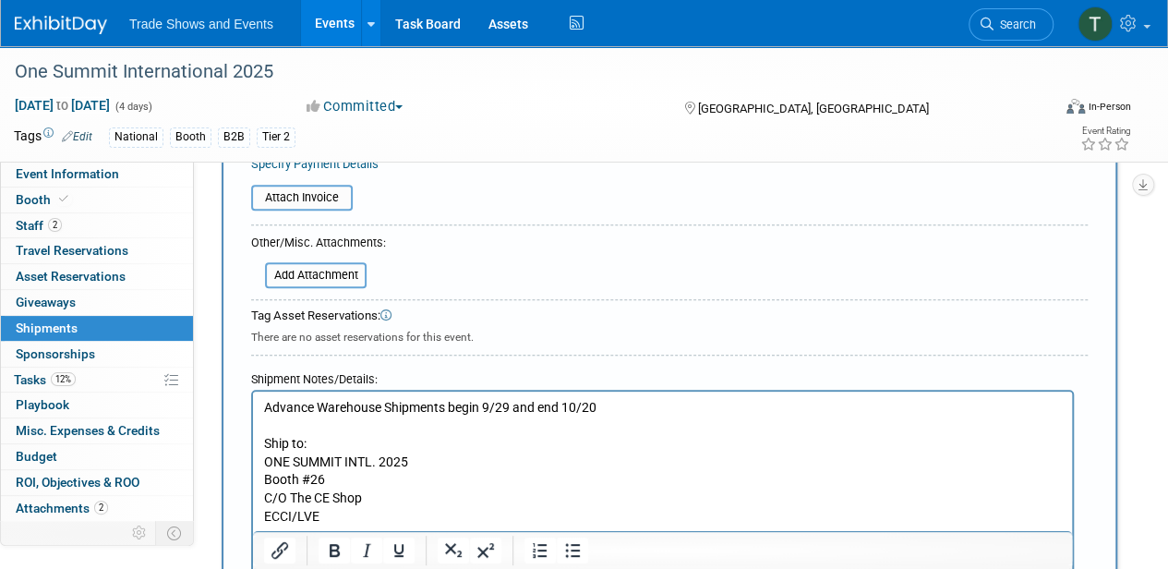
scroll to position [462, 0]
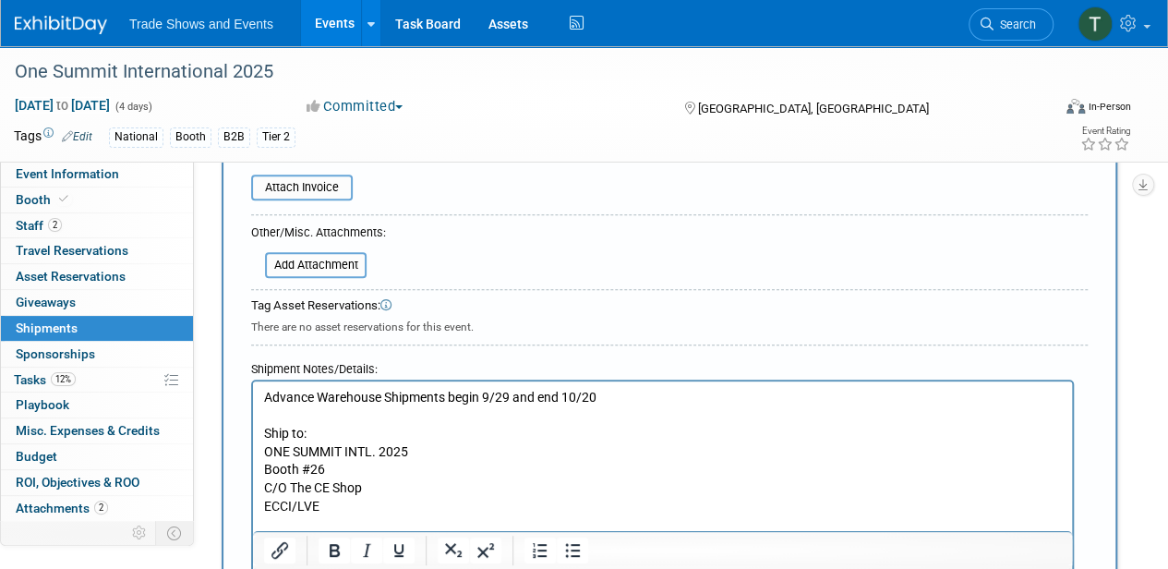
click at [295, 521] on p "Rich Text Area. Press ALT-0 for help." at bounding box center [663, 524] width 798 height 18
click at [369, 522] on p "15959 NW 5th AveMiami," at bounding box center [663, 524] width 798 height 18
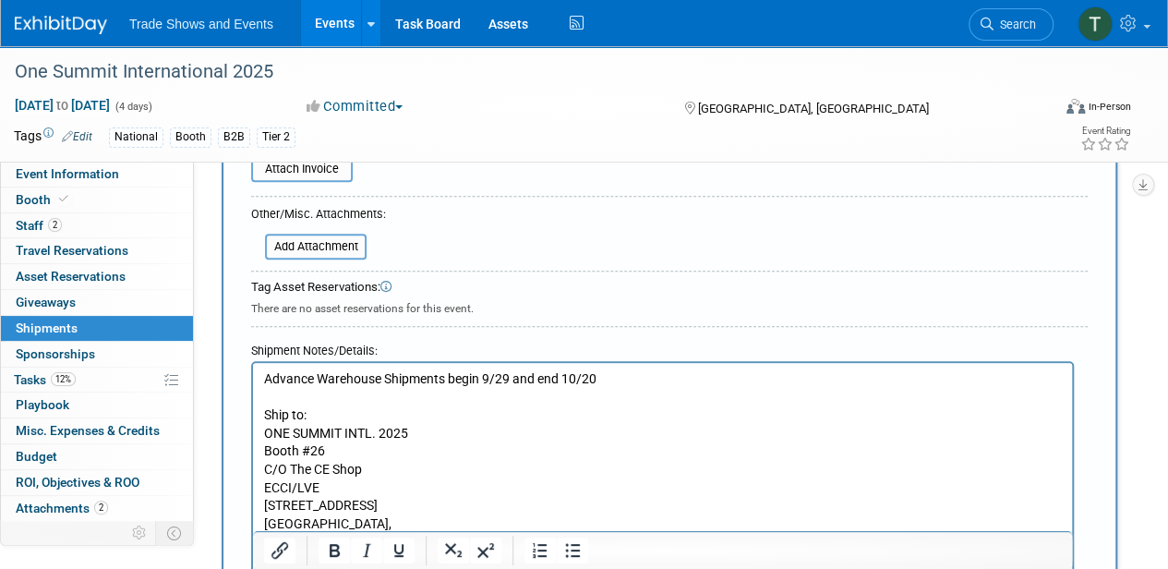
click at [473, 525] on p "Miami," at bounding box center [663, 524] width 798 height 18
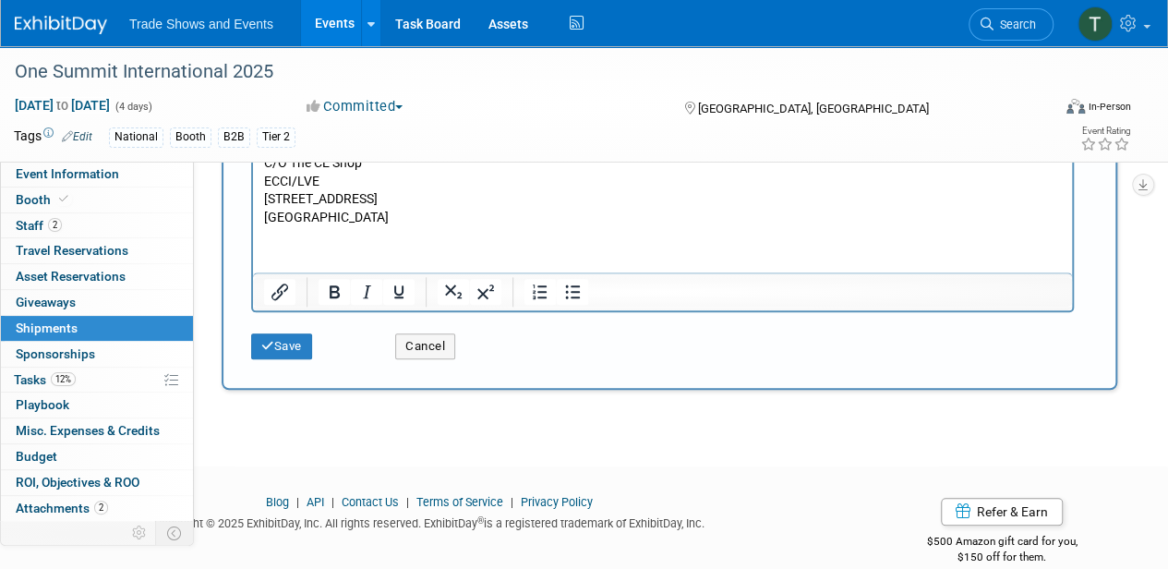
scroll to position [788, 0]
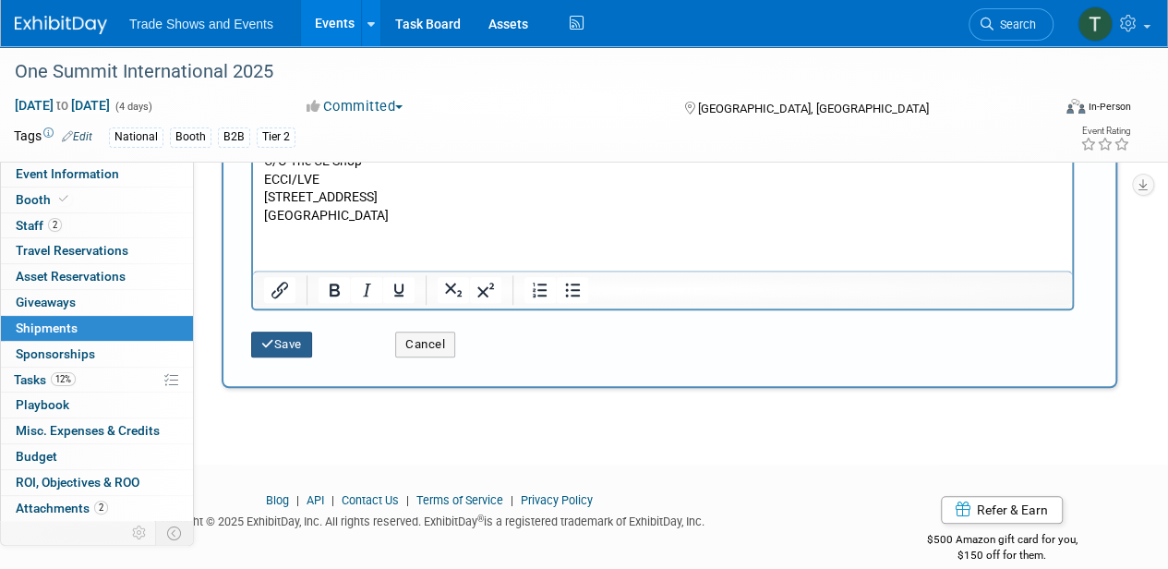
click at [295, 341] on button "Save" at bounding box center [281, 344] width 61 height 26
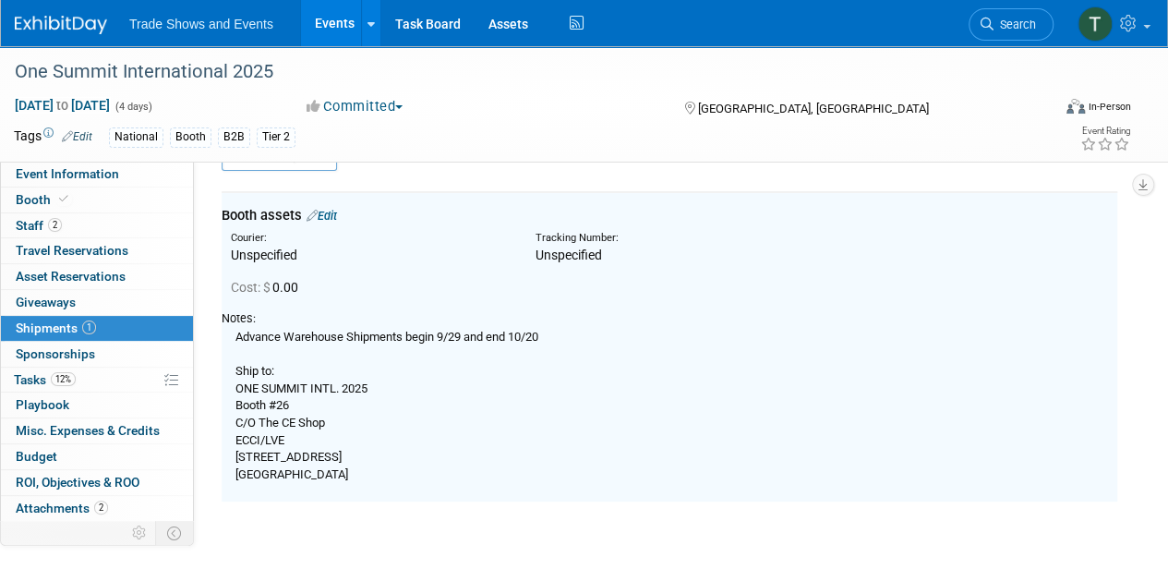
scroll to position [41, 0]
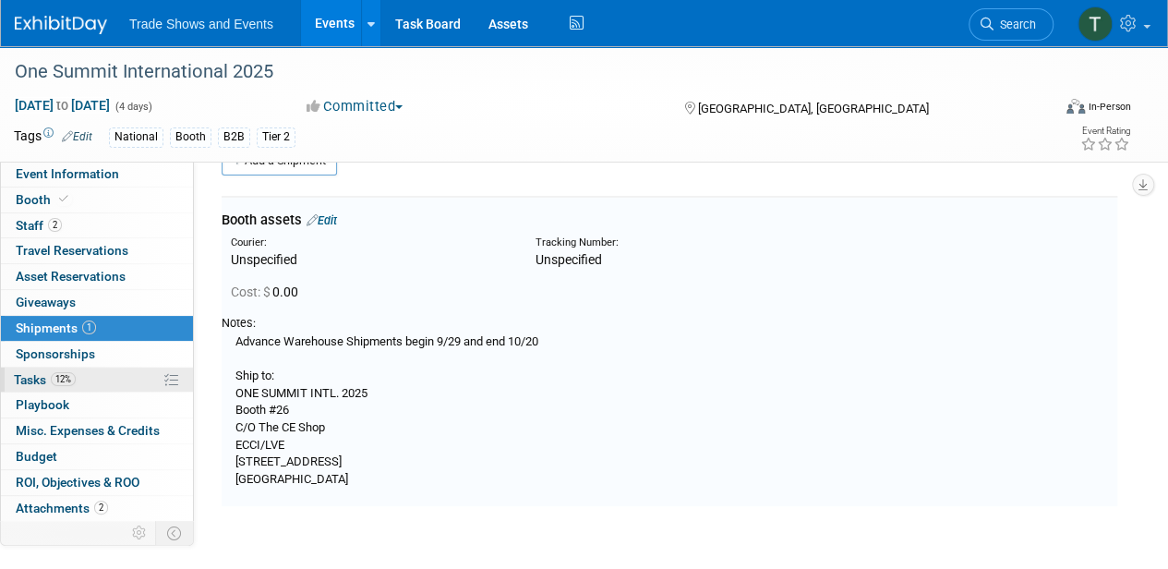
click at [44, 378] on span "Tasks 12%" at bounding box center [45, 379] width 62 height 15
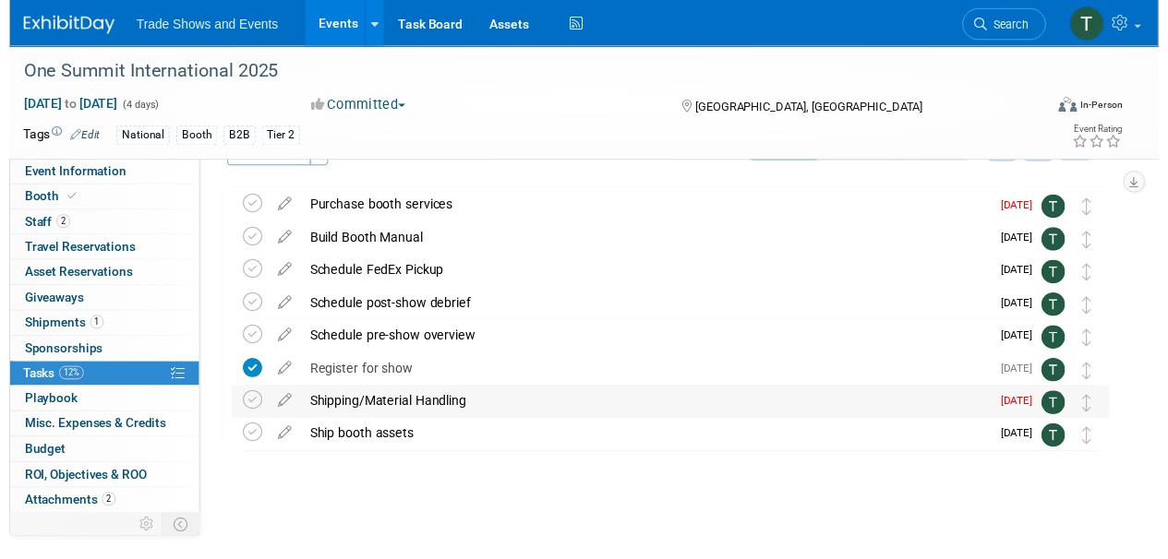
scroll to position [49, 0]
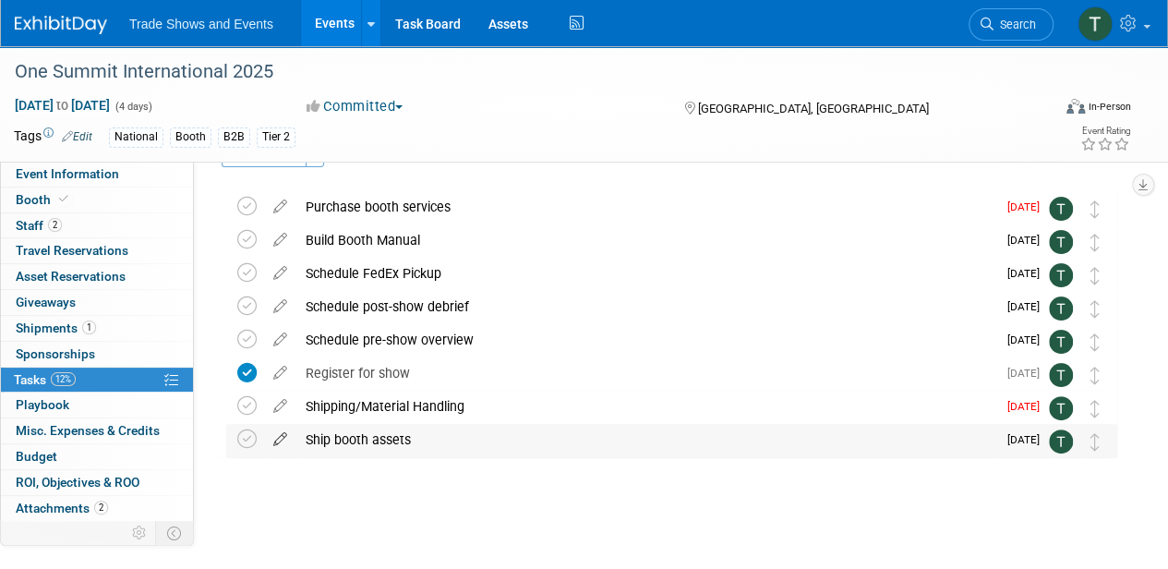
click at [279, 438] on icon at bounding box center [280, 435] width 32 height 23
select select "9"
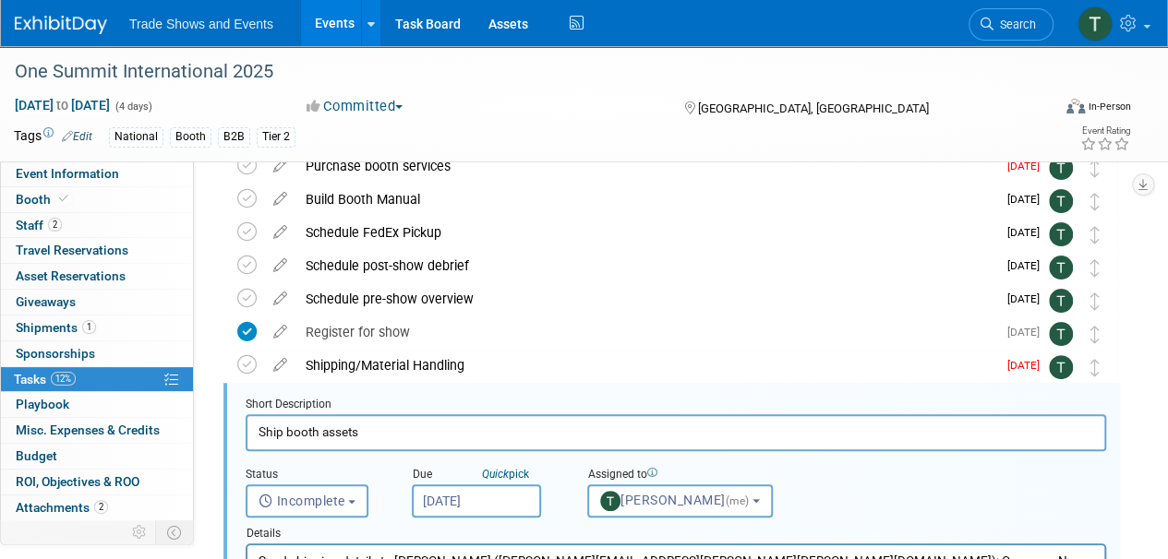
scroll to position [201, 0]
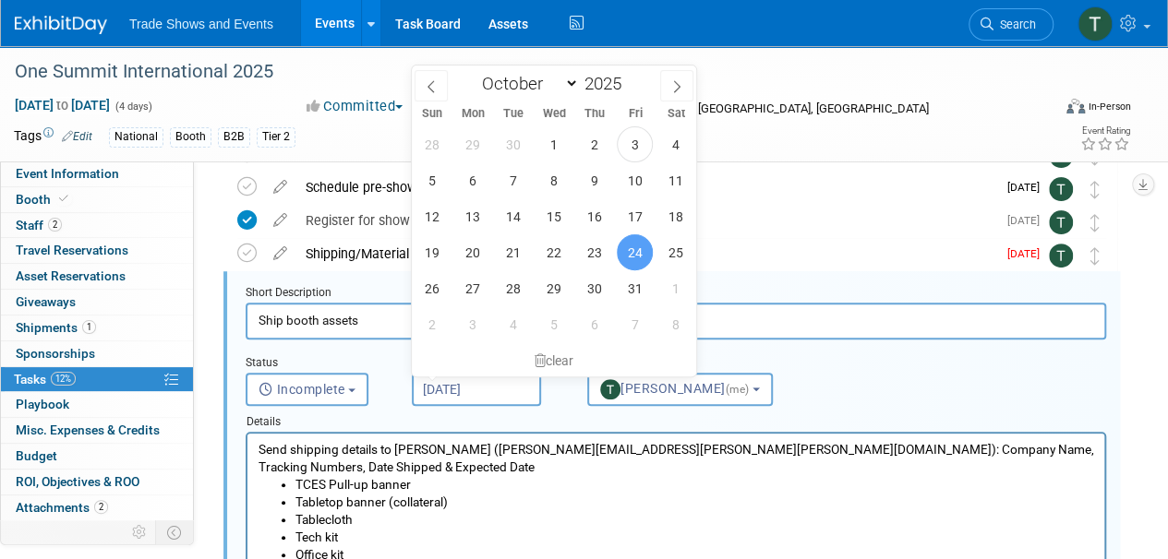
click at [484, 394] on input "Oct 24, 2025" at bounding box center [476, 389] width 129 height 33
click at [469, 214] on span "13" at bounding box center [472, 216] width 36 height 36
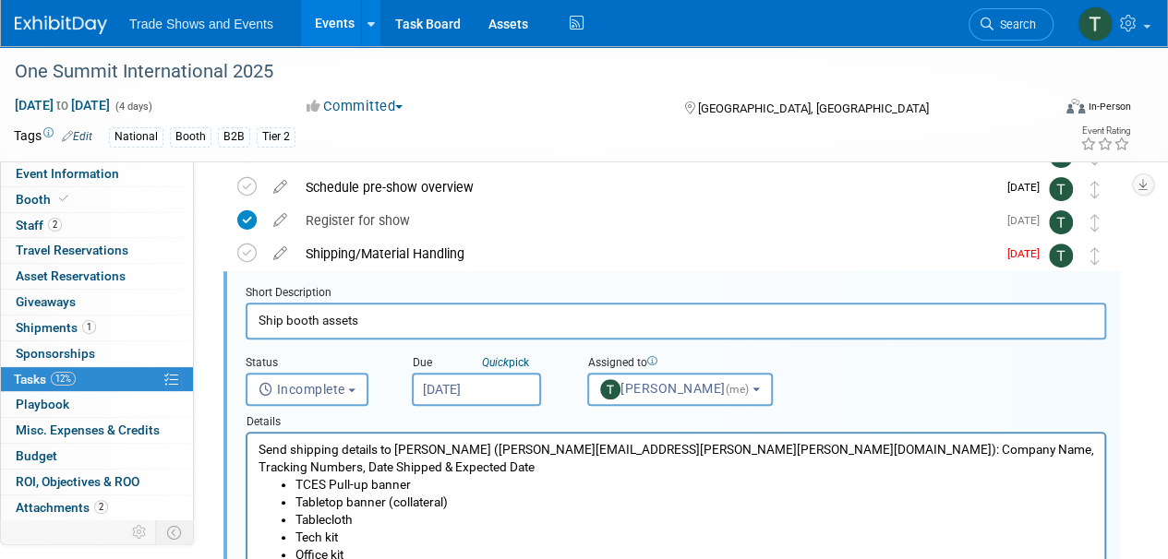
click at [443, 384] on input "Oct 13, 2025" at bounding box center [476, 389] width 129 height 33
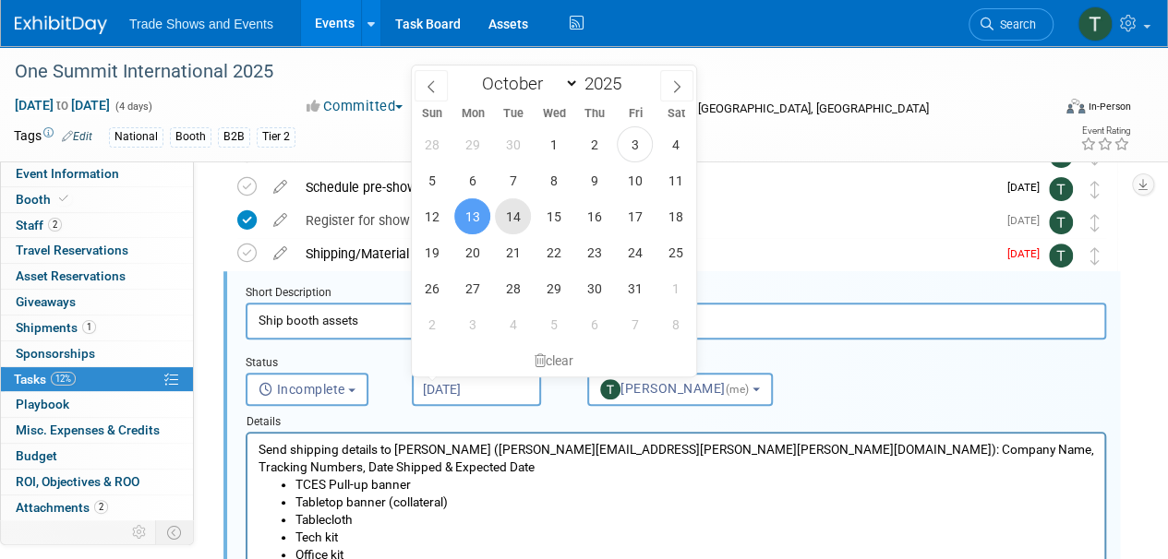
click at [517, 210] on span "14" at bounding box center [513, 216] width 36 height 36
type input "Oct 14, 2025"
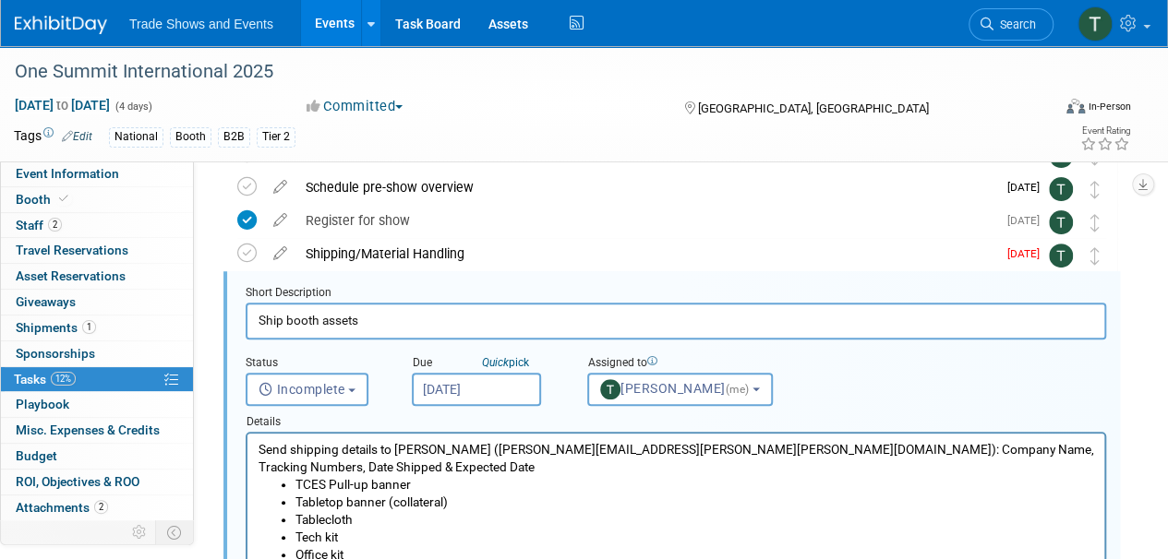
click at [468, 388] on input "Oct 14, 2025" at bounding box center [476, 389] width 129 height 33
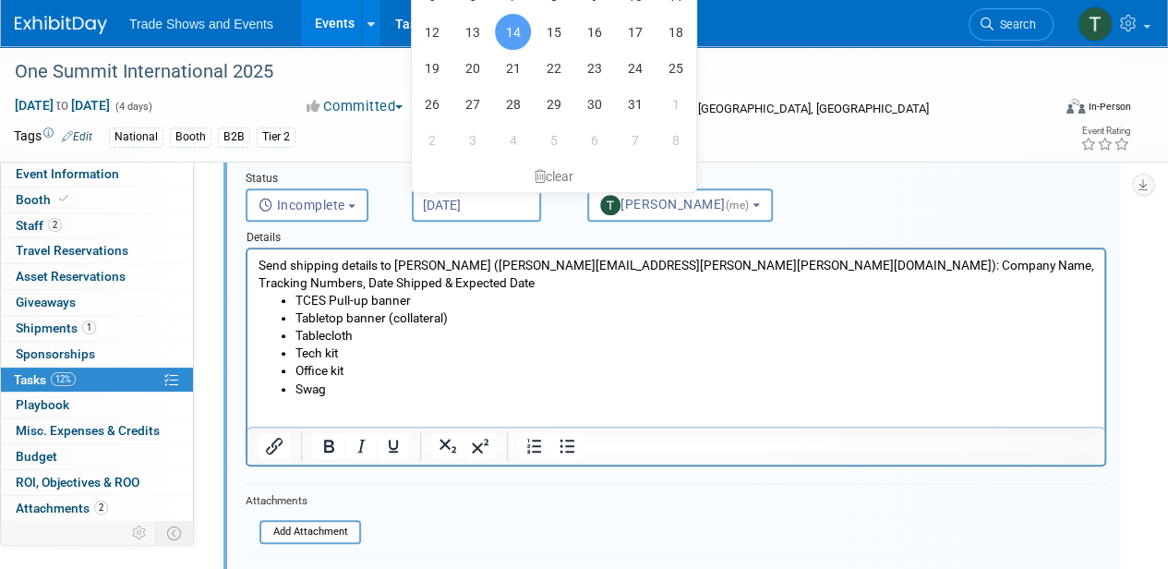
scroll to position [510, 0]
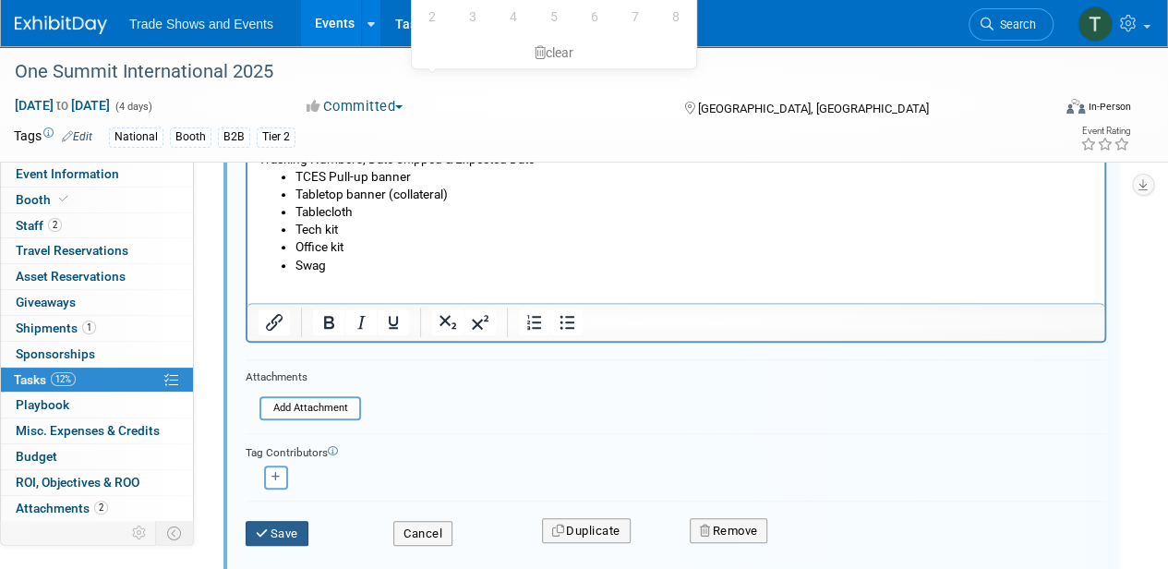
click at [278, 537] on button "Save" at bounding box center [277, 534] width 63 height 26
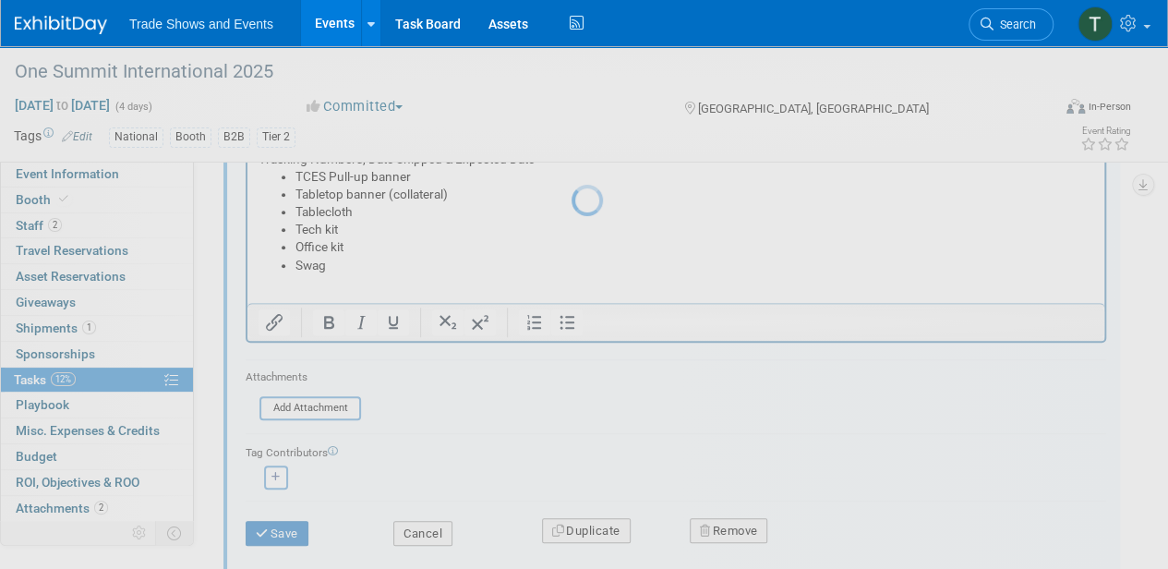
scroll to position [49, 0]
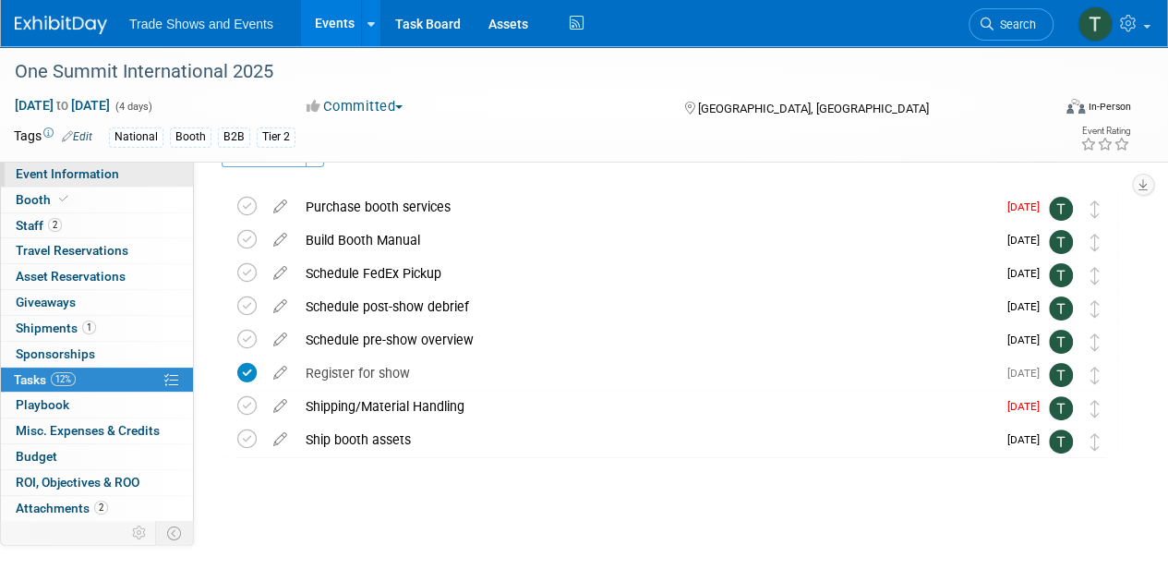
click at [72, 172] on span "Event Information" at bounding box center [67, 173] width 103 height 15
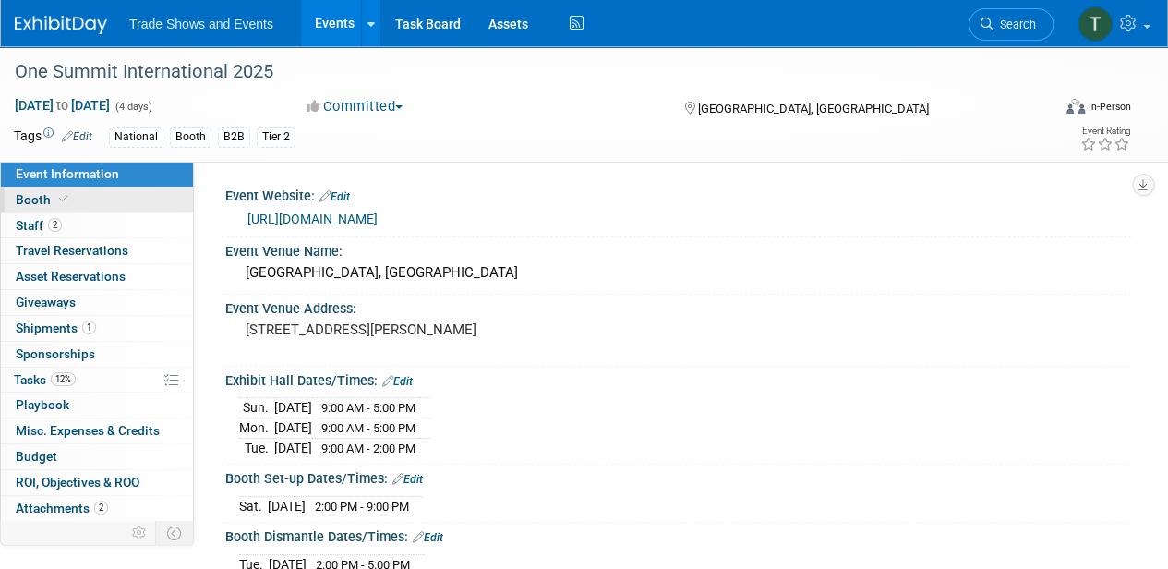
click at [85, 198] on link "Booth" at bounding box center [97, 199] width 192 height 25
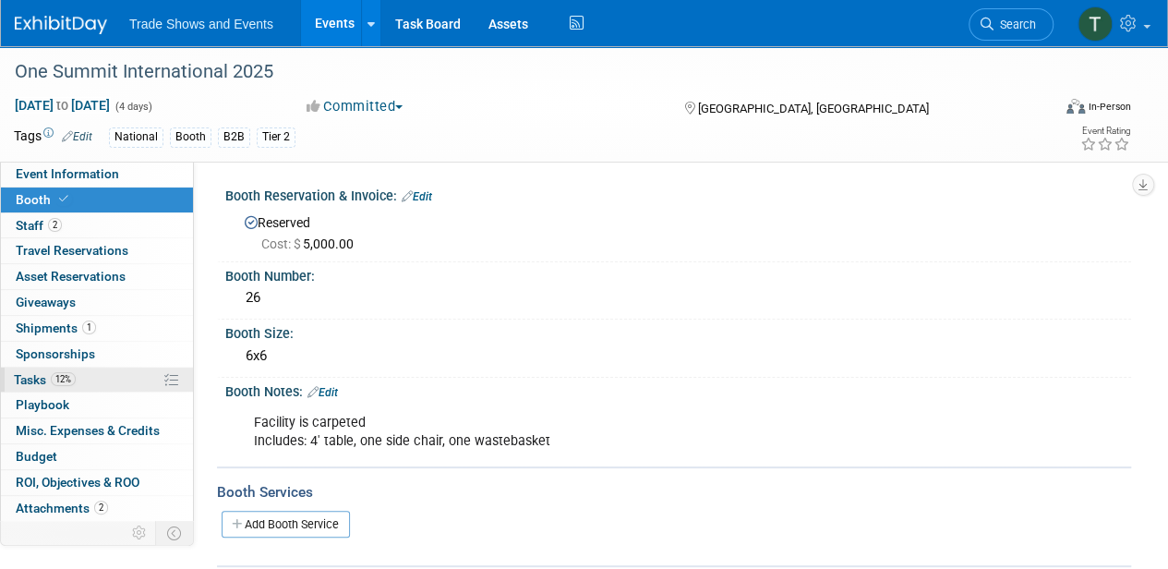
click at [30, 373] on span "Tasks 12%" at bounding box center [45, 379] width 62 height 15
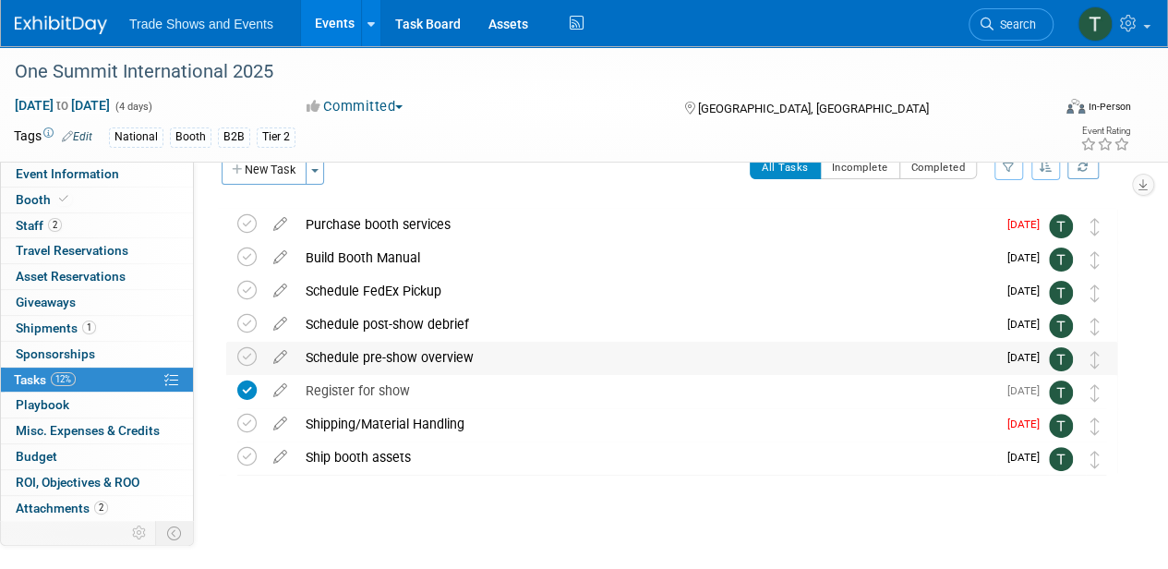
scroll to position [49, 0]
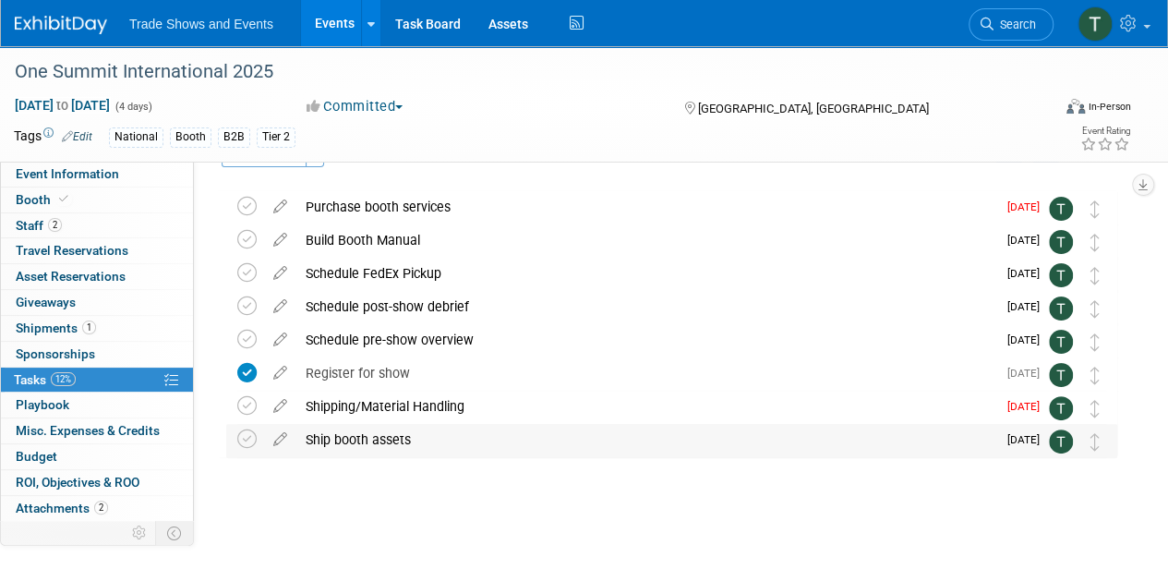
click at [348, 441] on div "Ship booth assets" at bounding box center [646, 439] width 700 height 31
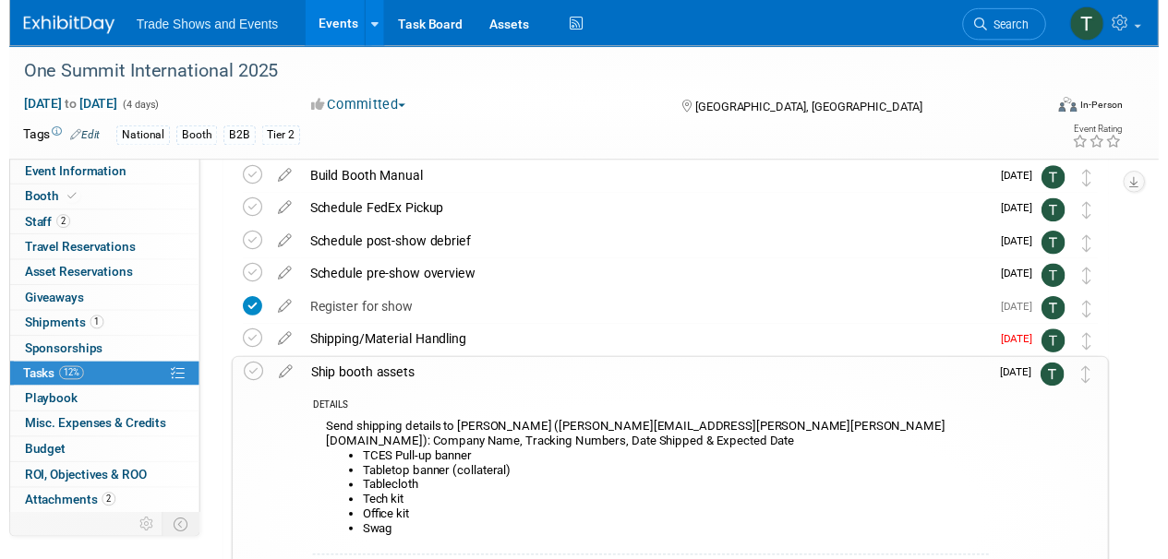
scroll to position [172, 0]
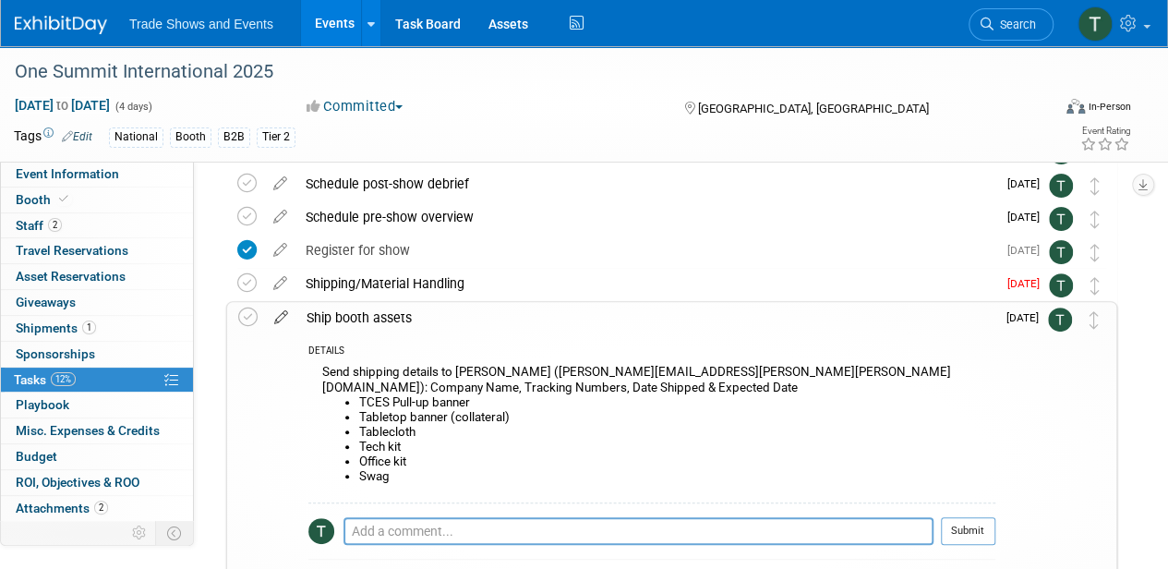
click at [273, 316] on icon at bounding box center [281, 313] width 32 height 23
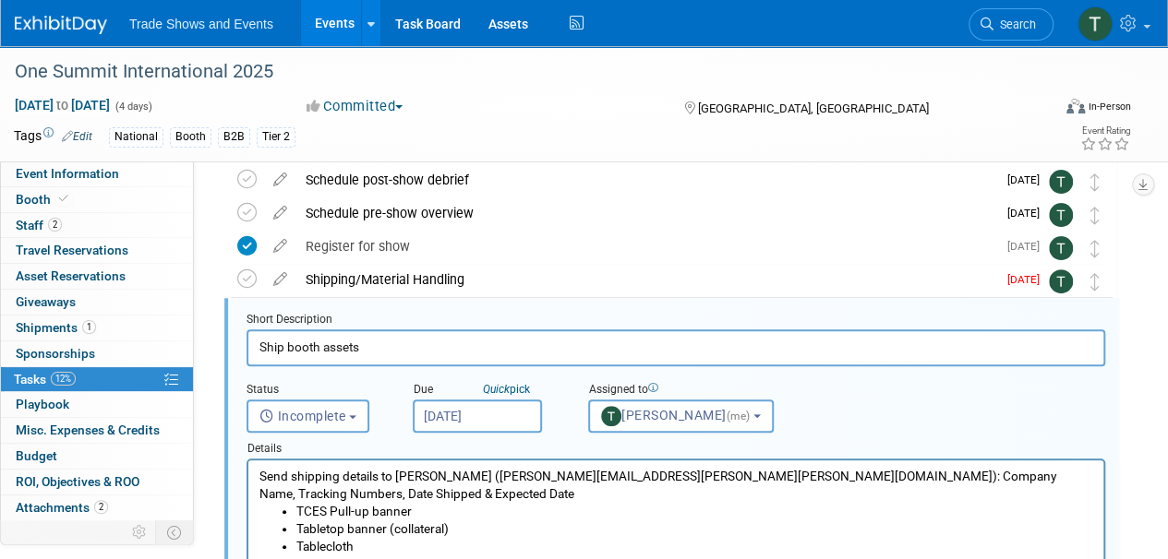
scroll to position [202, 0]
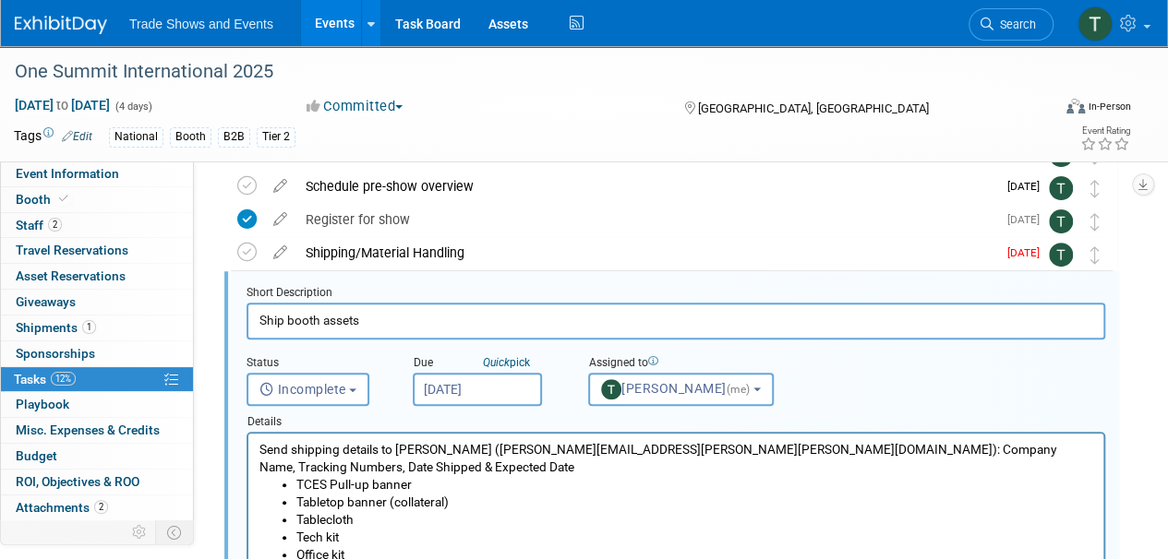
click at [438, 449] on p "Send shipping details to Beth Berkheimer (beth.berkheimer@freeman.com): Company…" at bounding box center [676, 458] width 834 height 35
click at [439, 449] on p "Send shipping details to Beth Berkheimer (beth.berkheimer@freeman.com): Company…" at bounding box center [676, 458] width 834 height 35
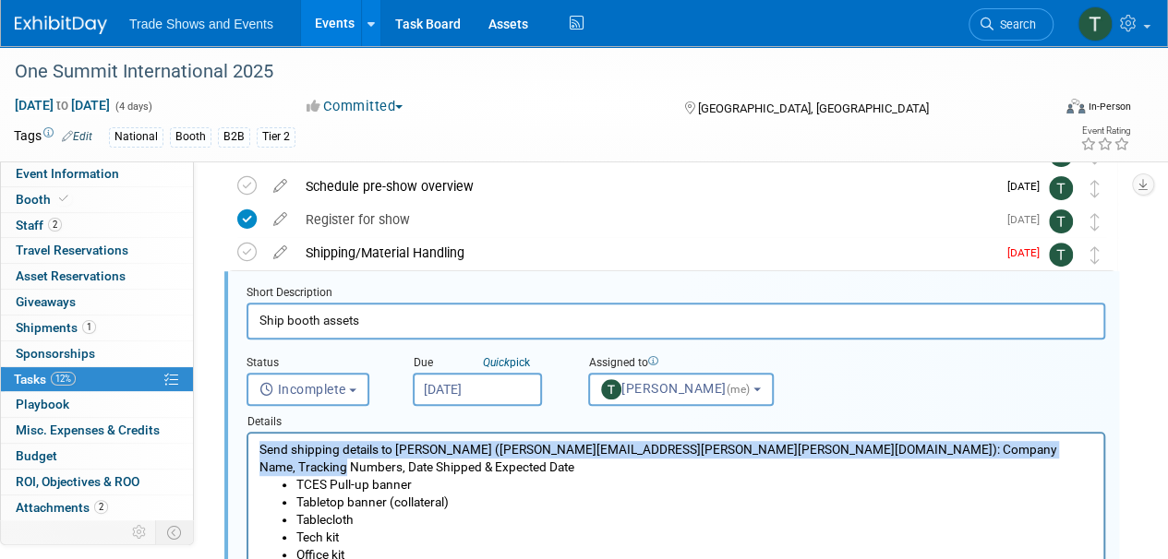
click at [439, 449] on p "Send shipping details to Beth Berkheimer (beth.berkheimer@freeman.com): Company…" at bounding box center [676, 458] width 834 height 35
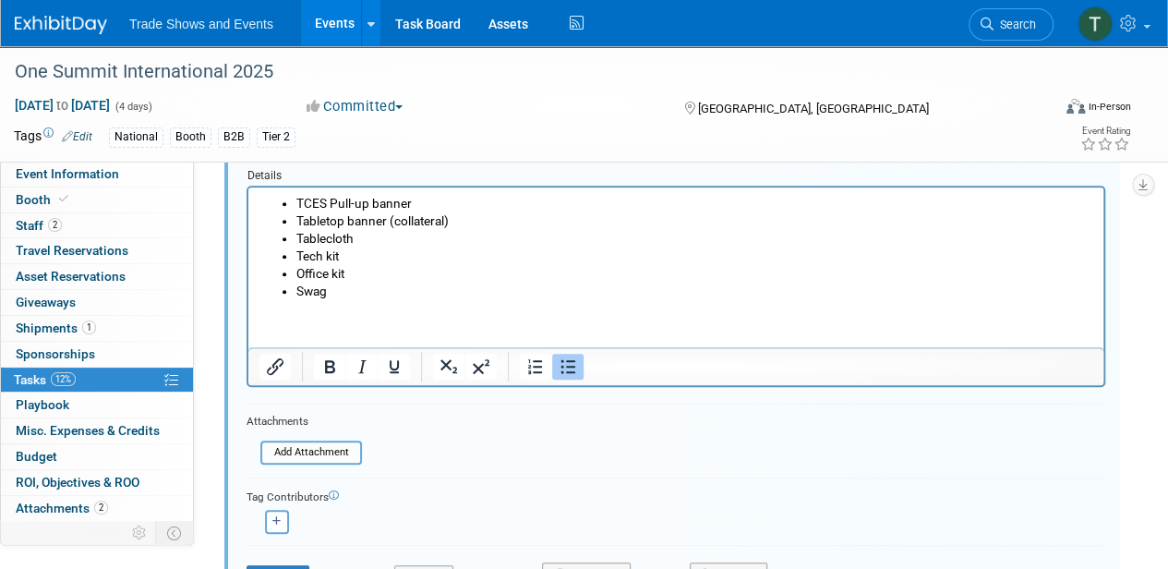
scroll to position [510, 0]
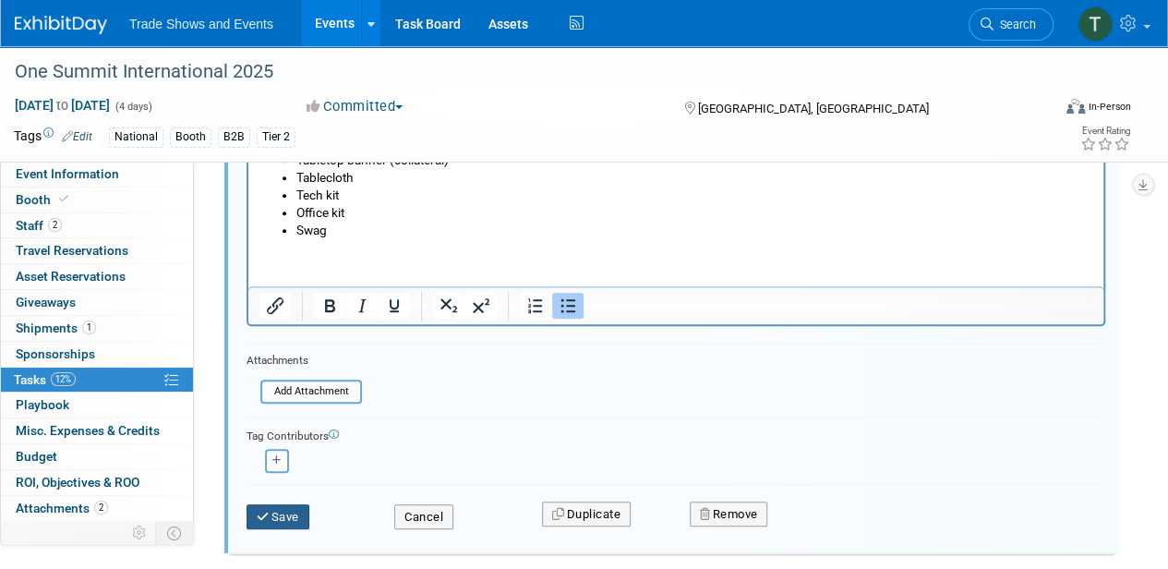
click at [290, 507] on button "Save" at bounding box center [277, 517] width 63 height 26
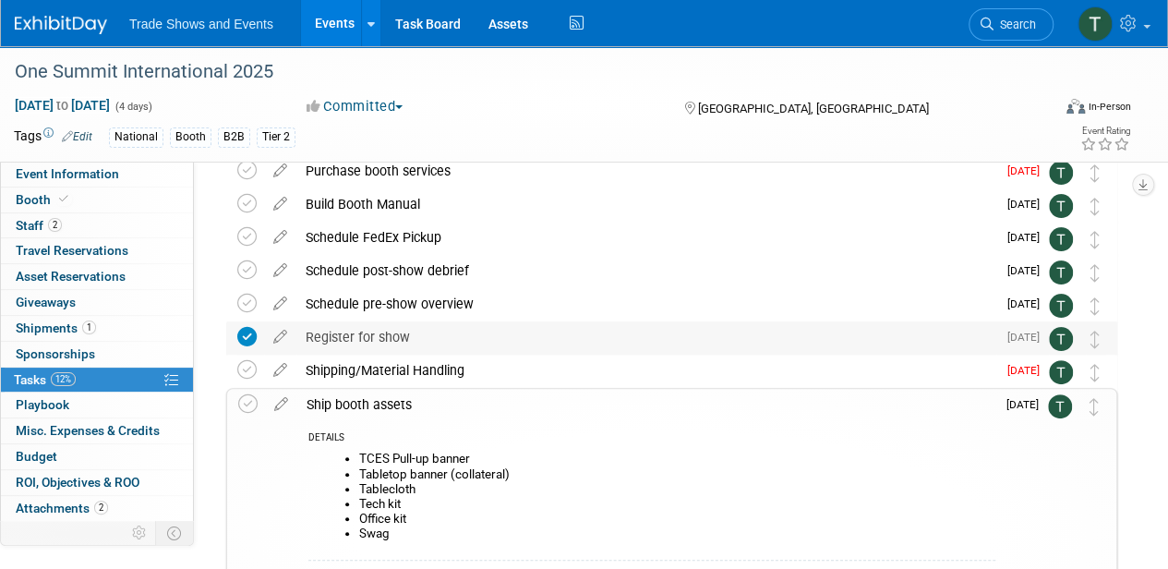
scroll to position [63, 0]
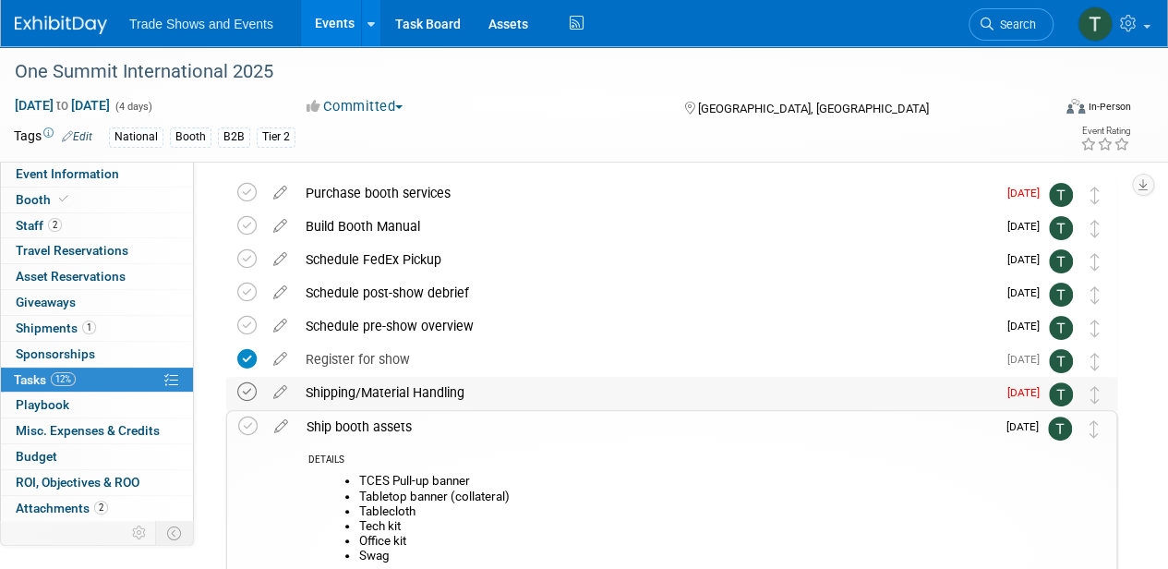
click at [249, 390] on icon at bounding box center [246, 391] width 19 height 19
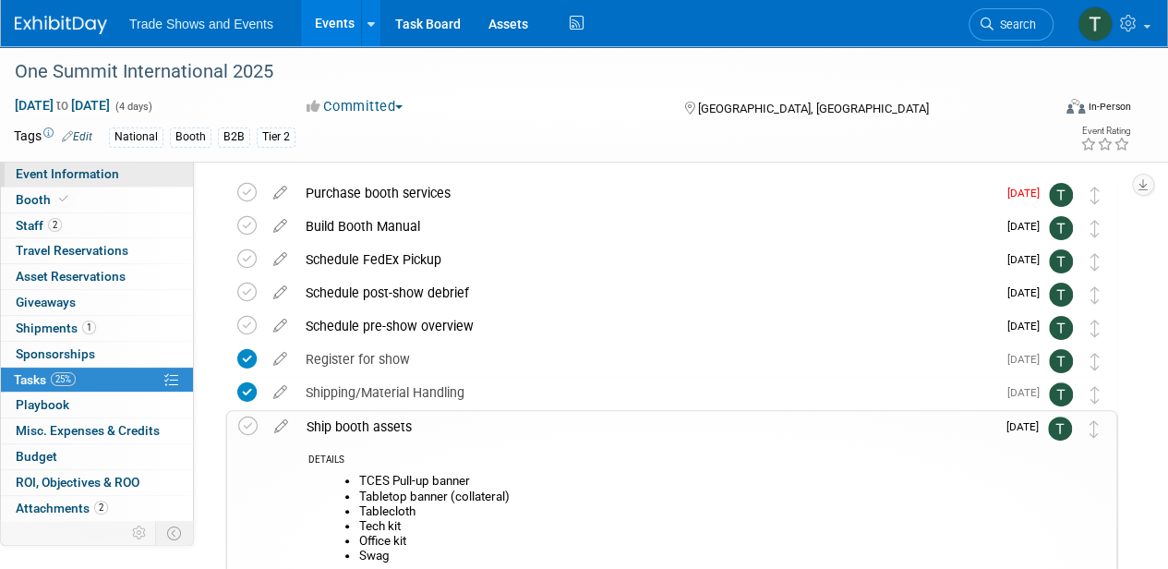
click at [118, 174] on link "Event Information" at bounding box center [97, 174] width 192 height 25
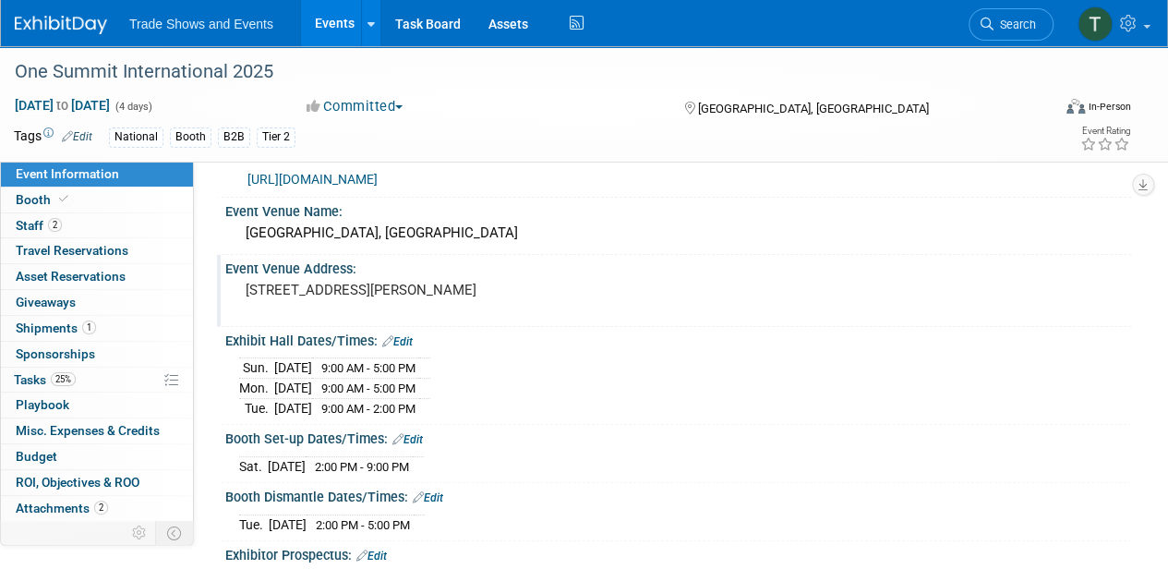
scroll to position [0, 0]
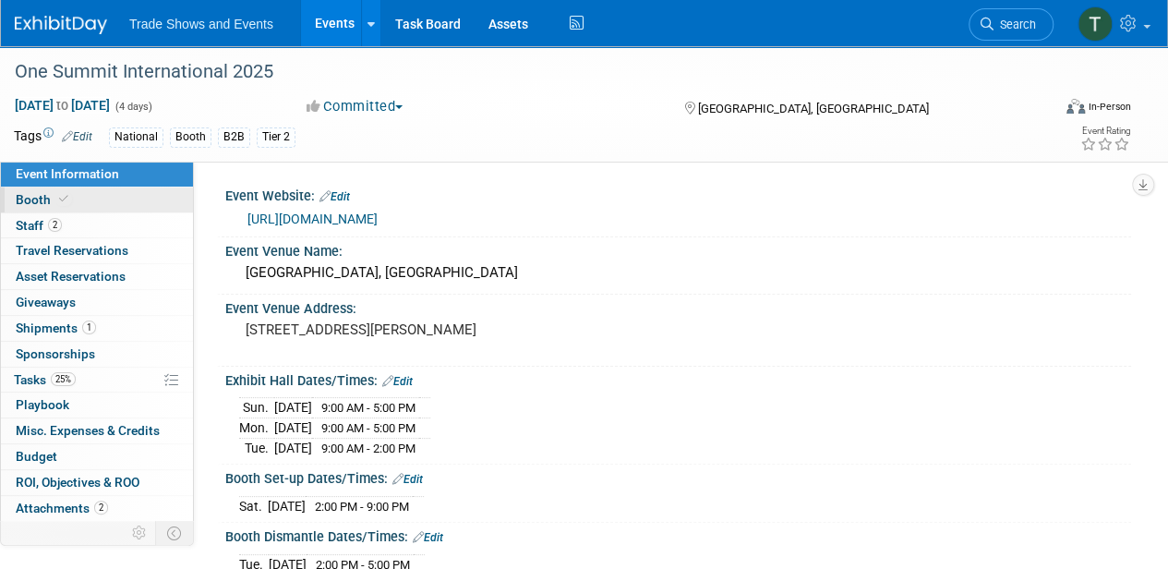
click at [86, 200] on link "Booth" at bounding box center [97, 199] width 192 height 25
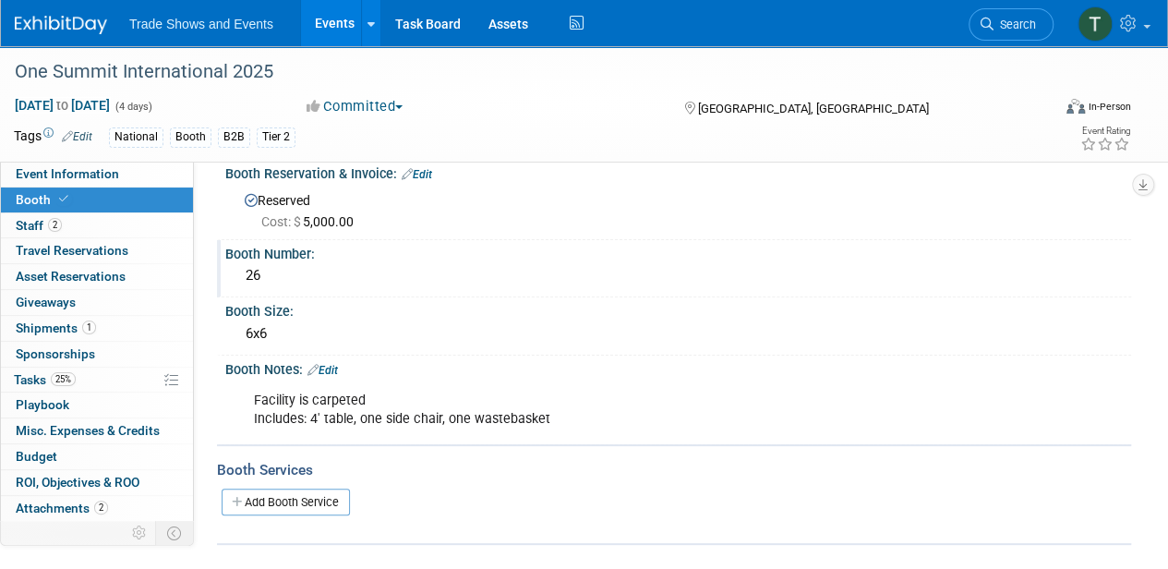
scroll to position [33, 0]
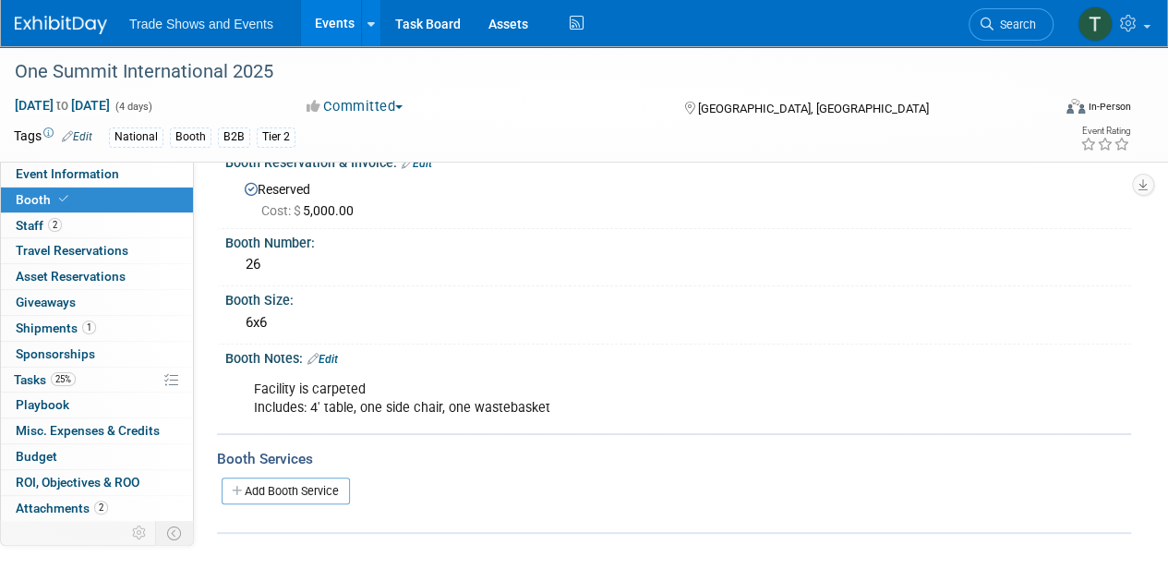
drag, startPoint x: 273, startPoint y: 500, endPoint x: 282, endPoint y: 495, distance: 10.8
click at [273, 500] on link "Add Booth Service" at bounding box center [286, 490] width 128 height 27
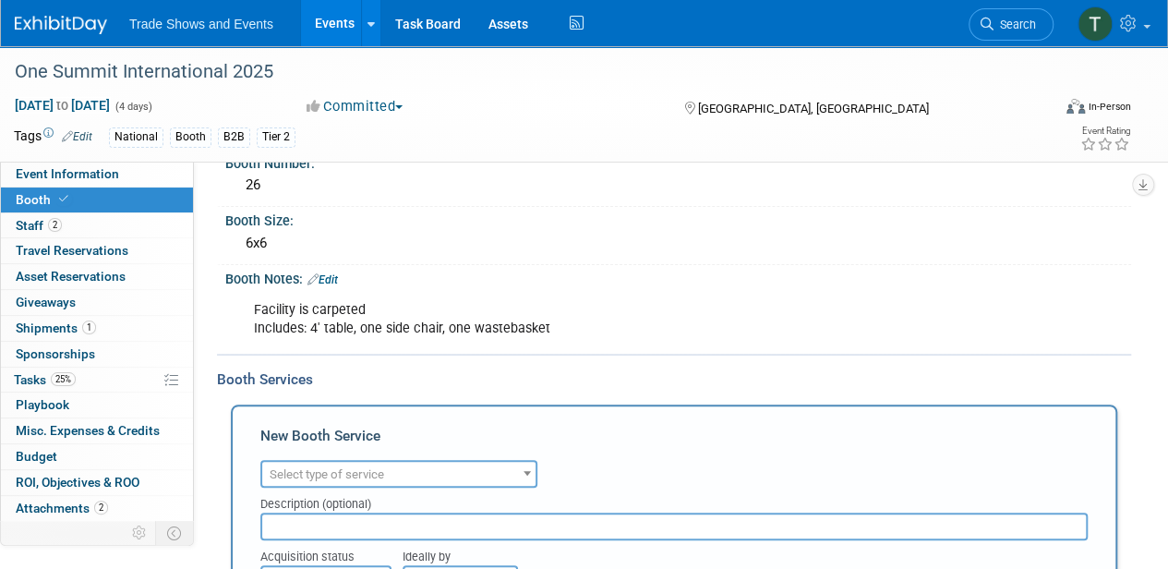
scroll to position [218, 0]
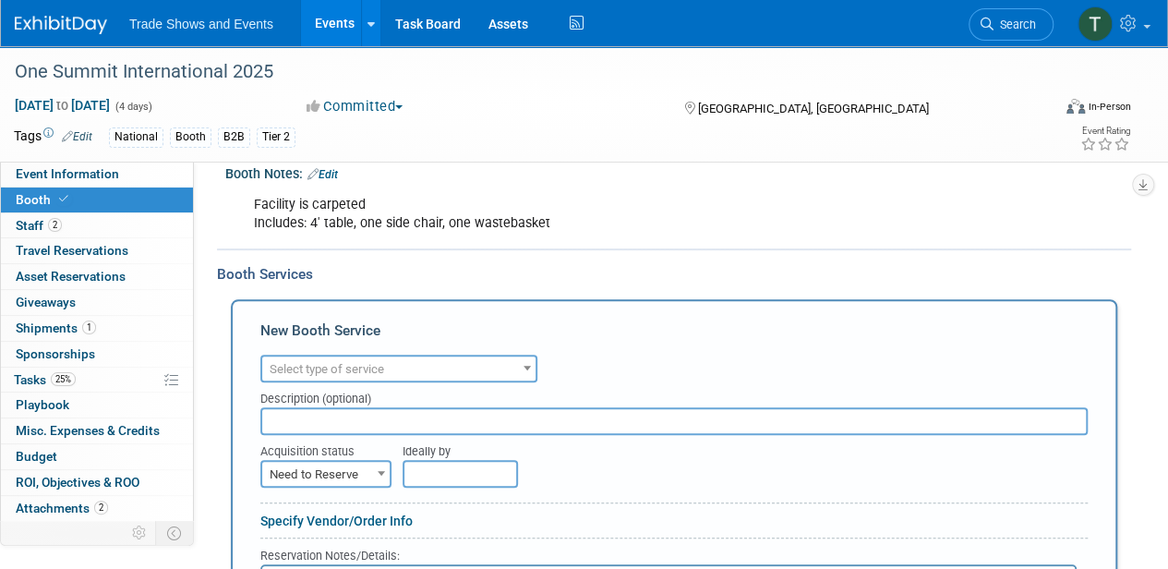
click at [380, 358] on span "Select type of service" at bounding box center [398, 369] width 273 height 26
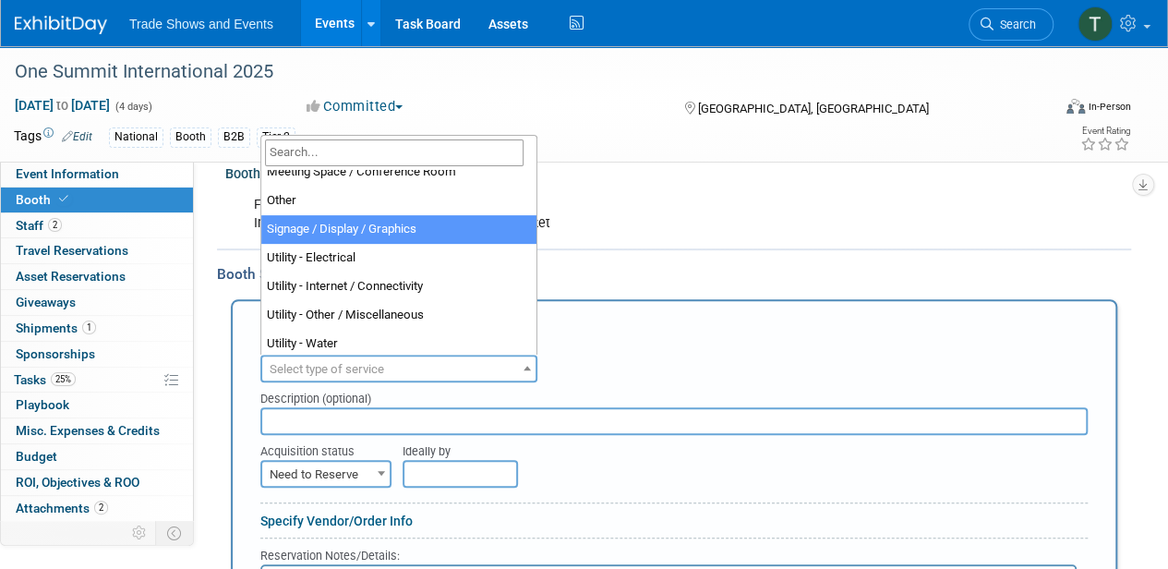
scroll to position [473, 0]
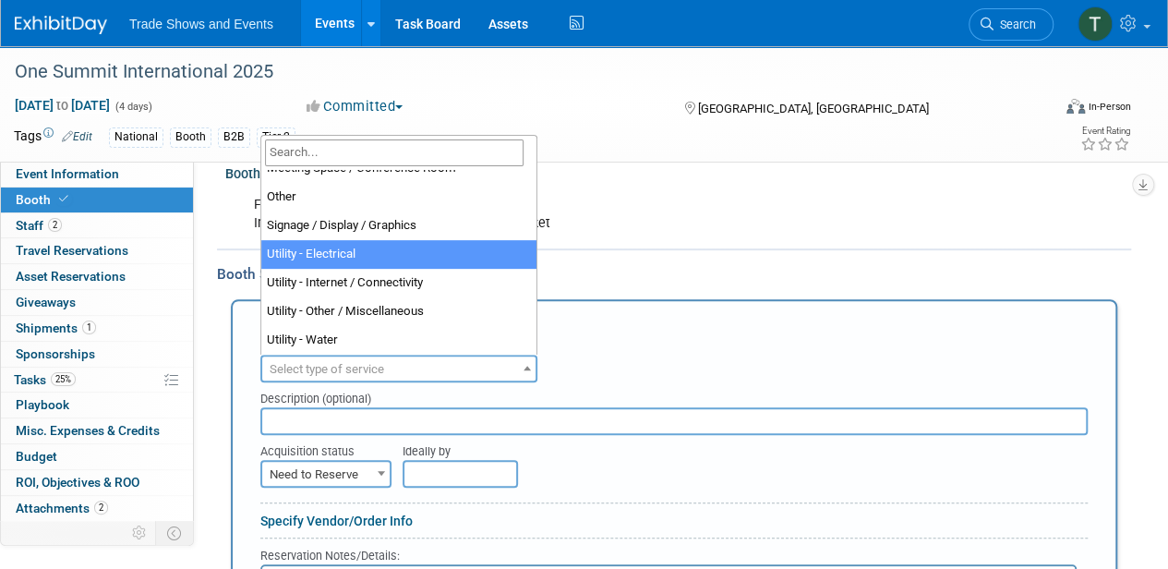
select select "8"
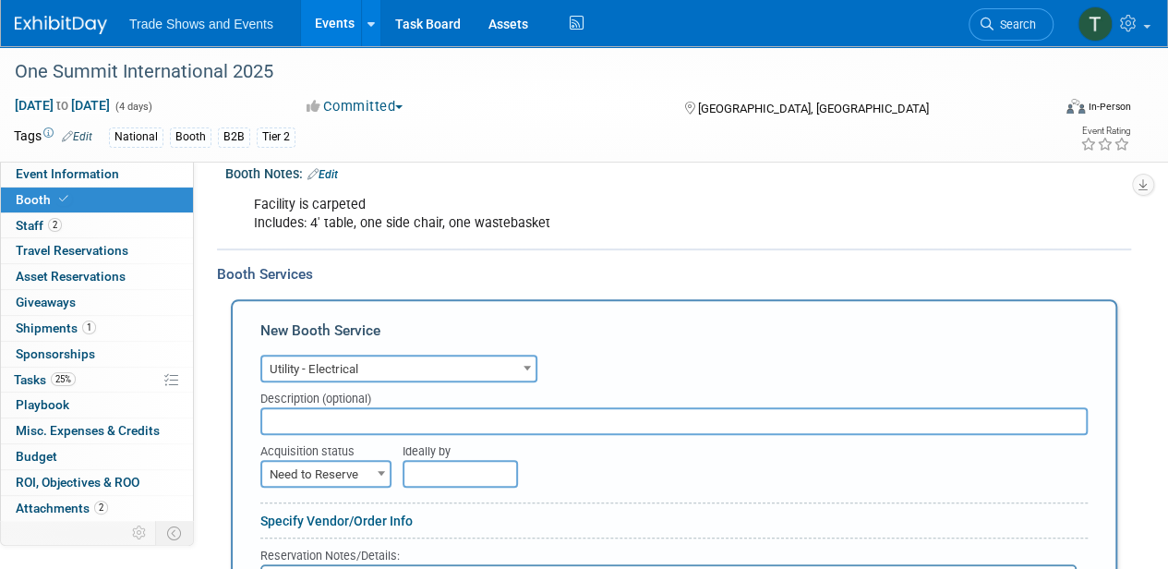
click at [344, 478] on span "Need to Reserve" at bounding box center [325, 475] width 127 height 26
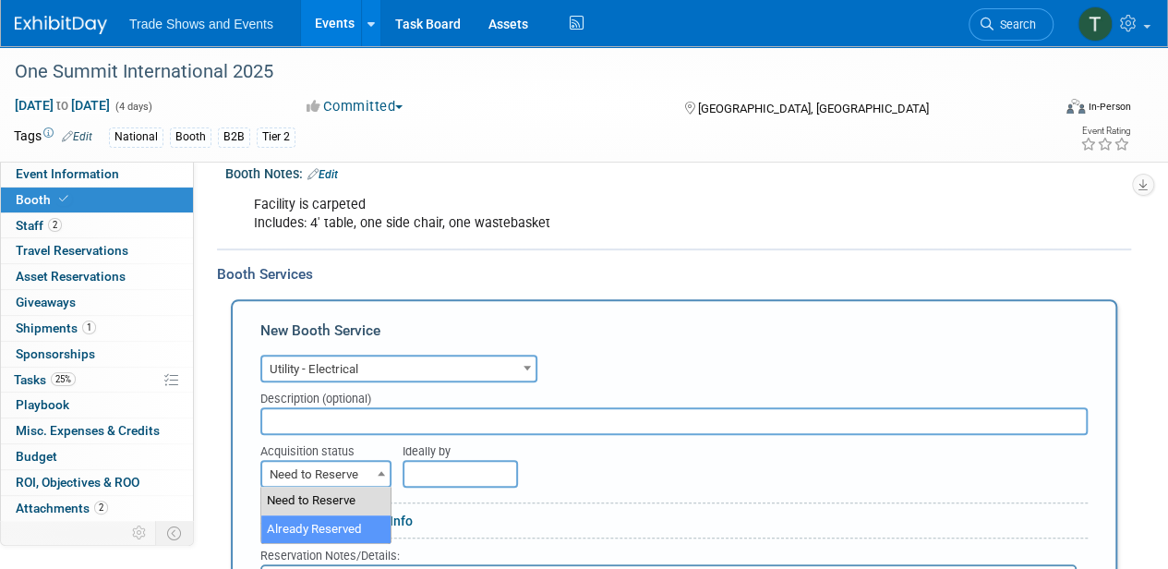
drag, startPoint x: 325, startPoint y: 529, endPoint x: 425, endPoint y: 495, distance: 105.4
select select "2"
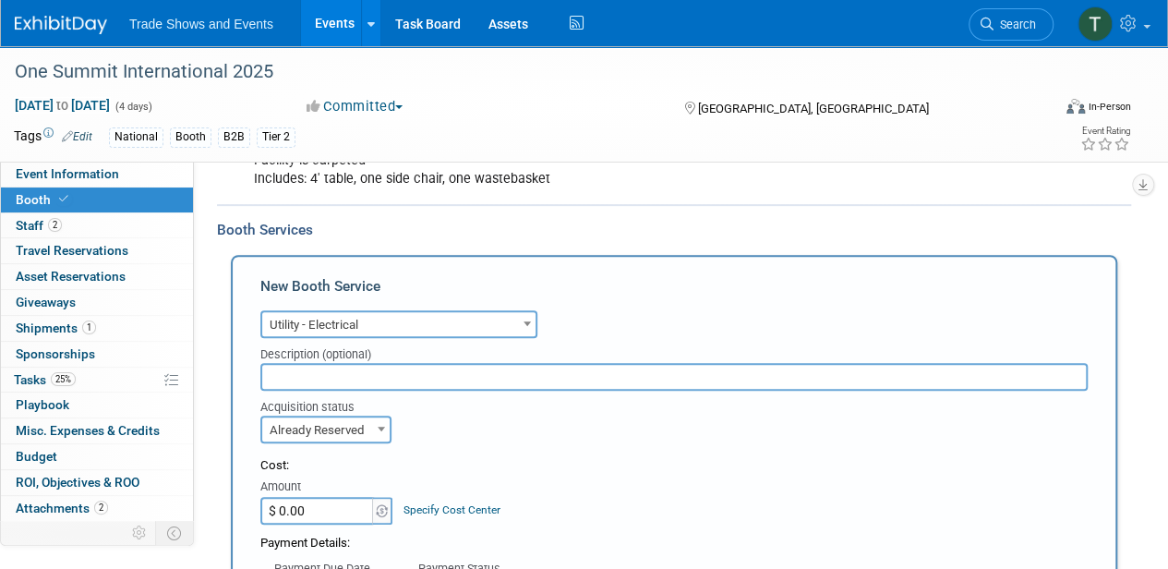
scroll to position [342, 0]
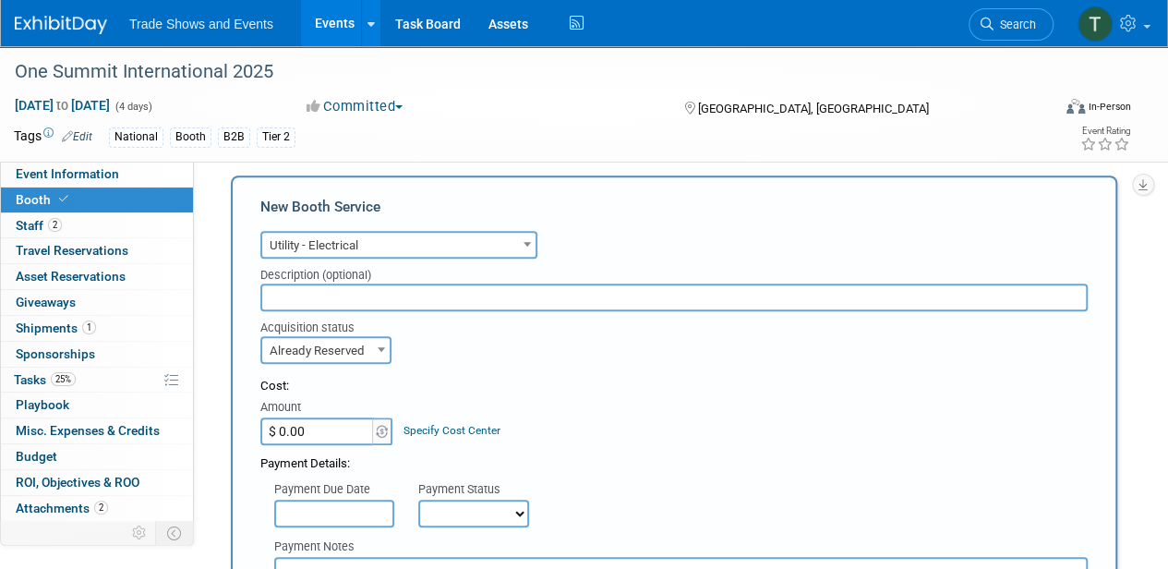
click at [317, 423] on input "$ 0.00" at bounding box center [317, 431] width 115 height 28
type input "$ 621.02"
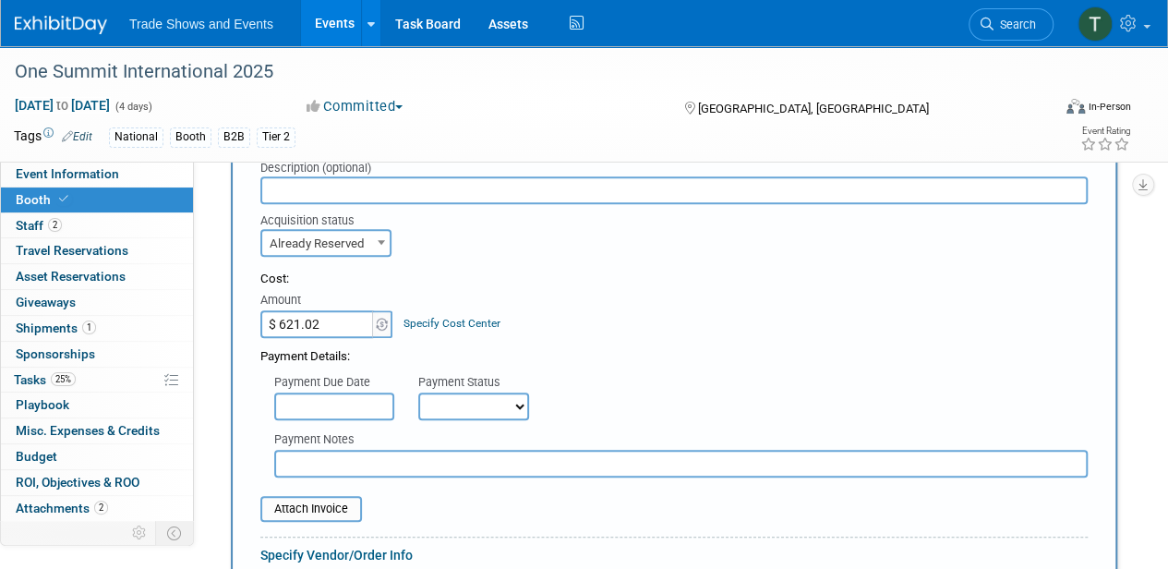
scroll to position [464, 0]
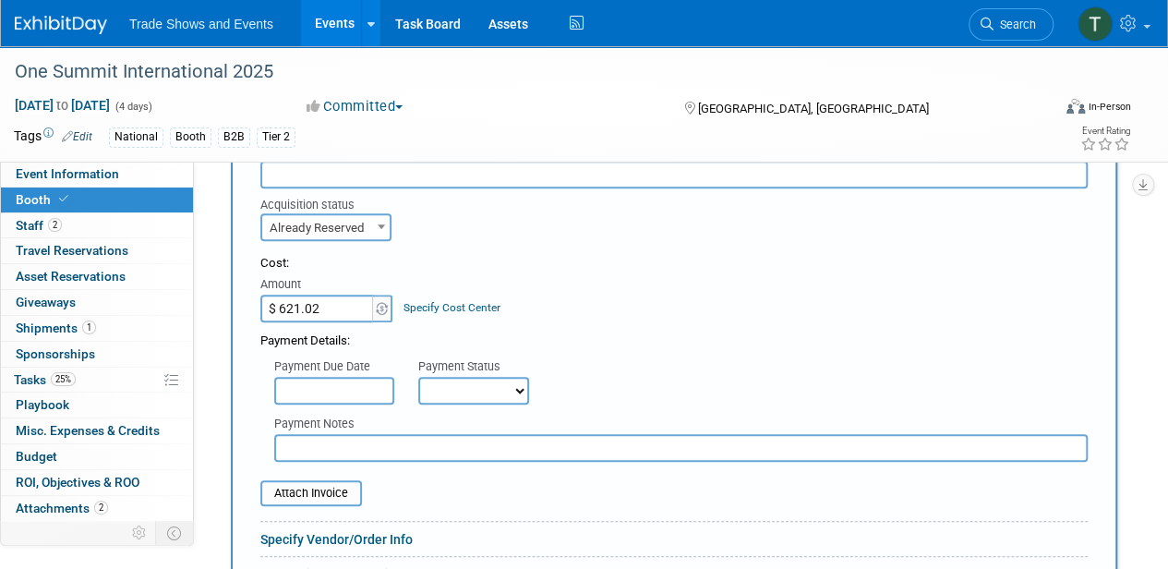
click at [343, 379] on input "text" at bounding box center [334, 391] width 120 height 28
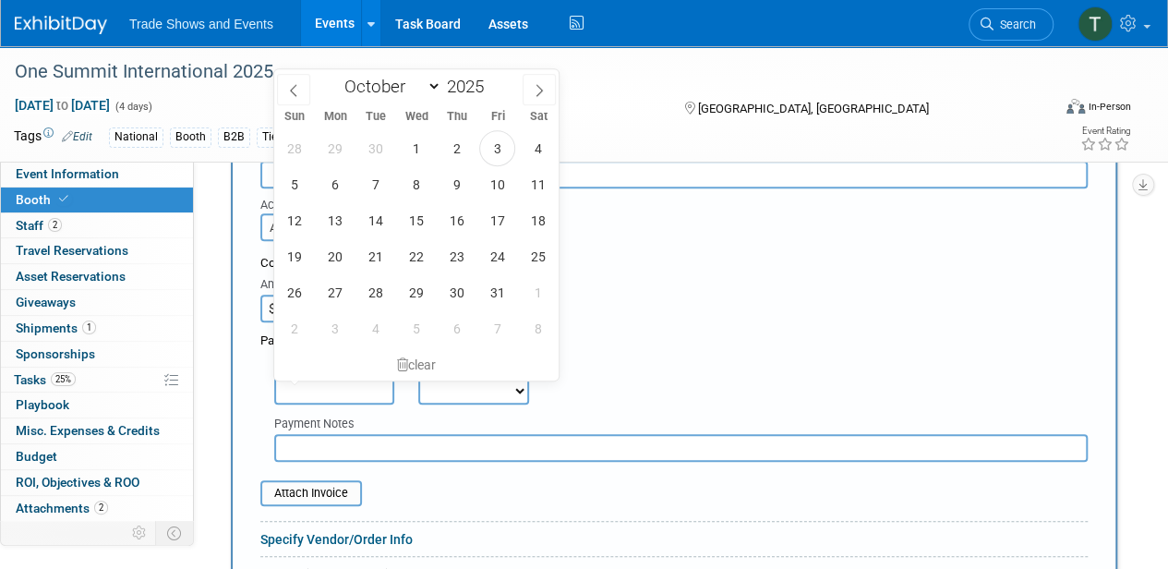
click at [625, 417] on div "Payment Notes" at bounding box center [680, 424] width 813 height 18
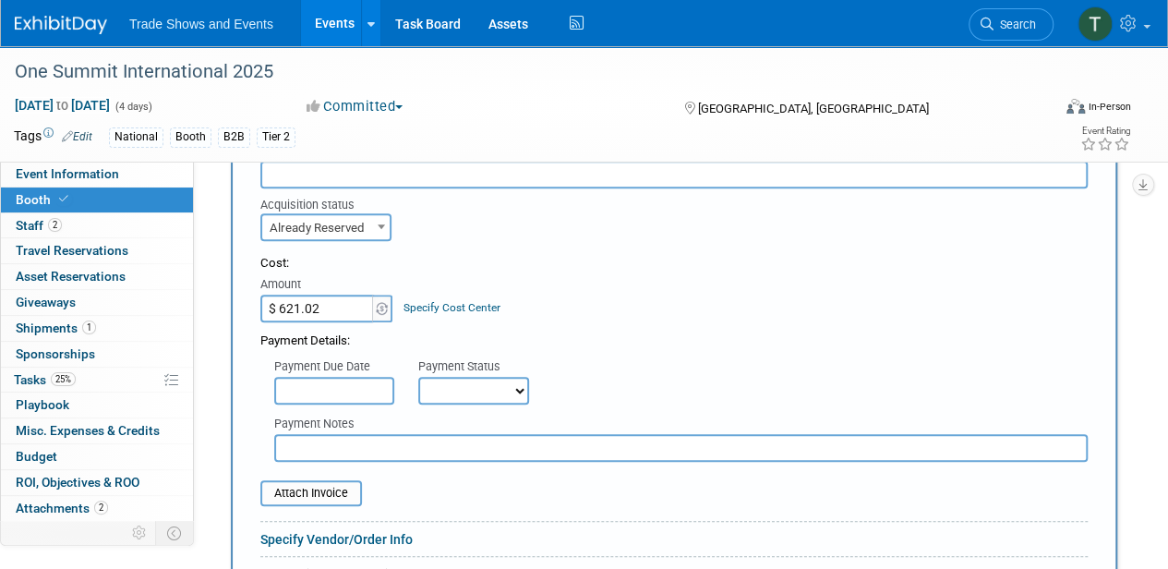
click at [487, 393] on select "Not Paid Yet Partially Paid Paid in Full" at bounding box center [473, 391] width 111 height 28
select select "1"
click at [418, 377] on select "Not Paid Yet Partially Paid Paid in Full" at bounding box center [473, 391] width 111 height 28
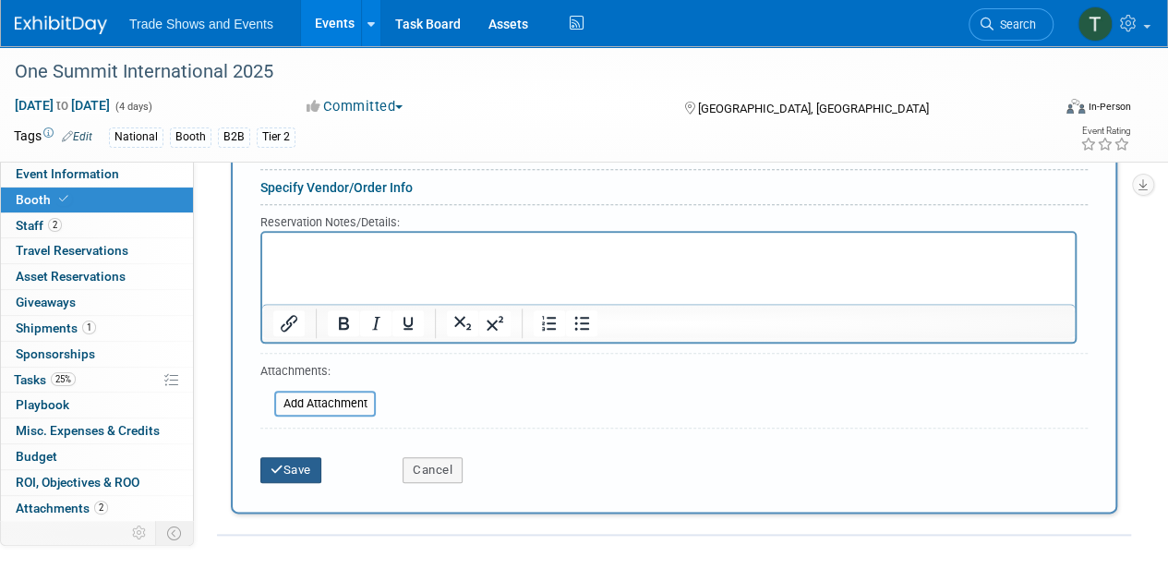
click at [312, 465] on button "Save" at bounding box center [290, 470] width 61 height 26
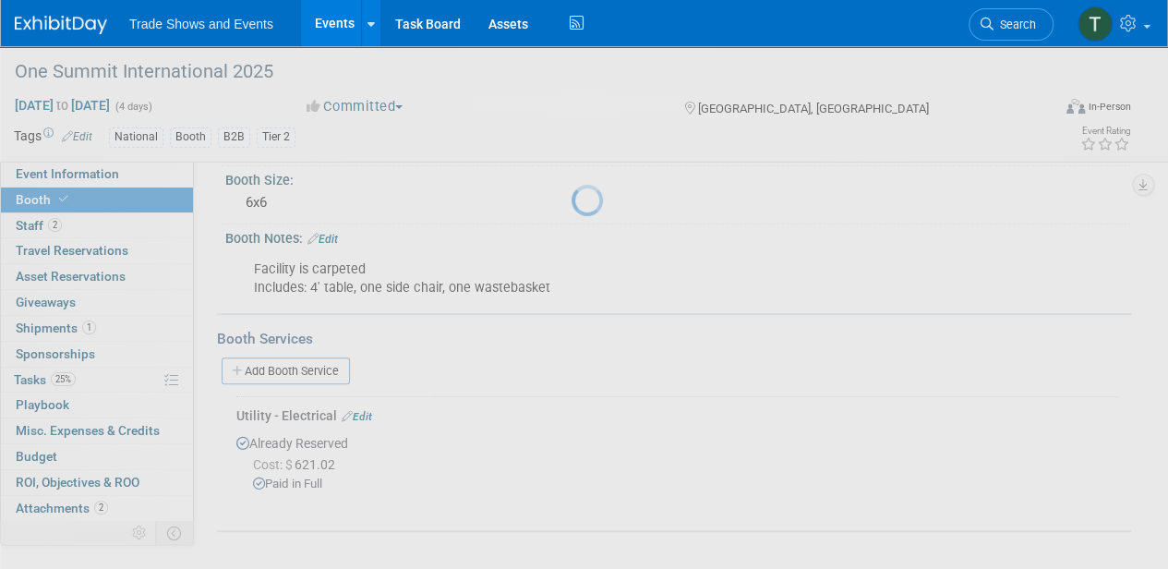
scroll to position [151, 0]
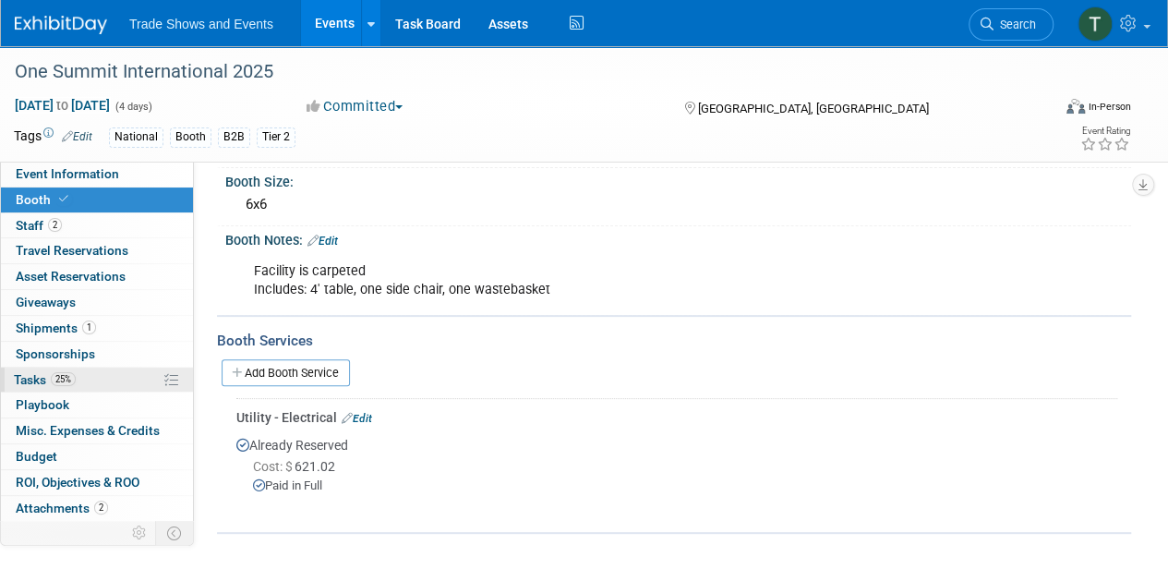
click at [134, 382] on link "25% Tasks 25%" at bounding box center [97, 379] width 192 height 25
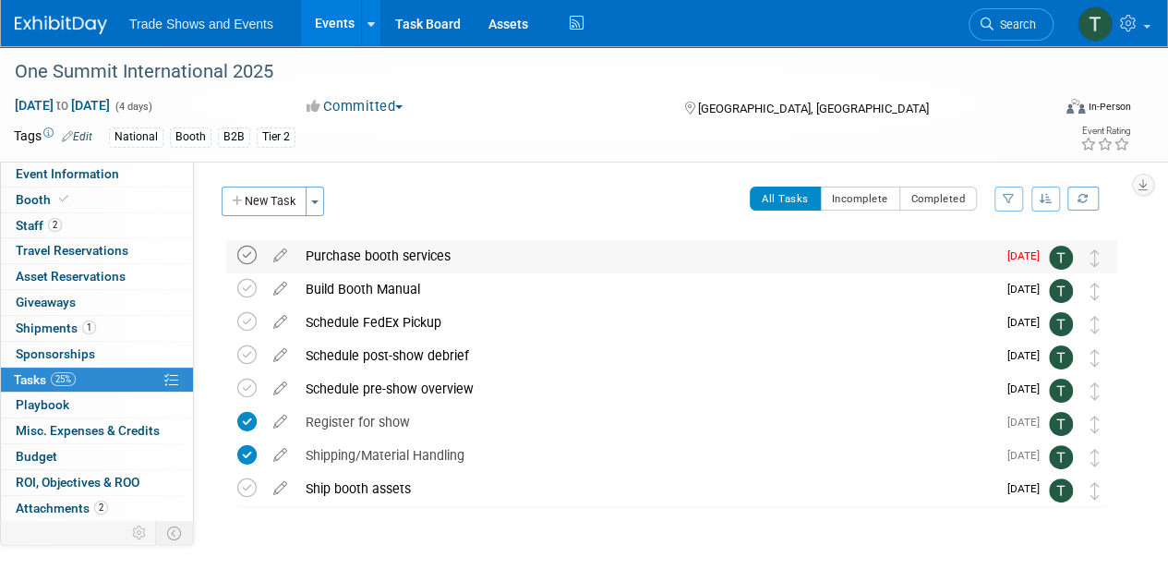
click at [246, 251] on icon at bounding box center [246, 255] width 19 height 19
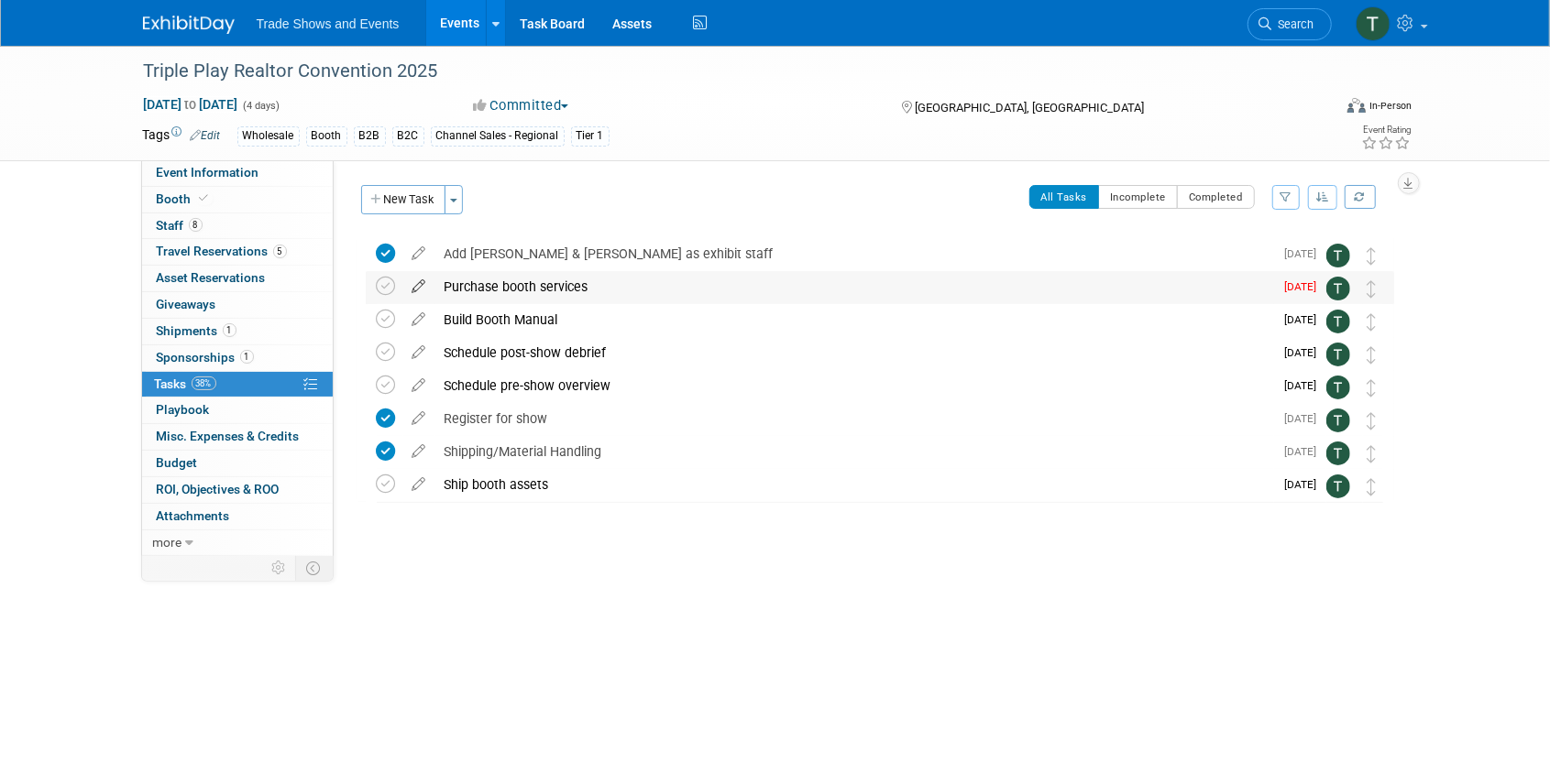
click at [423, 285] on icon at bounding box center [419, 282] width 32 height 23
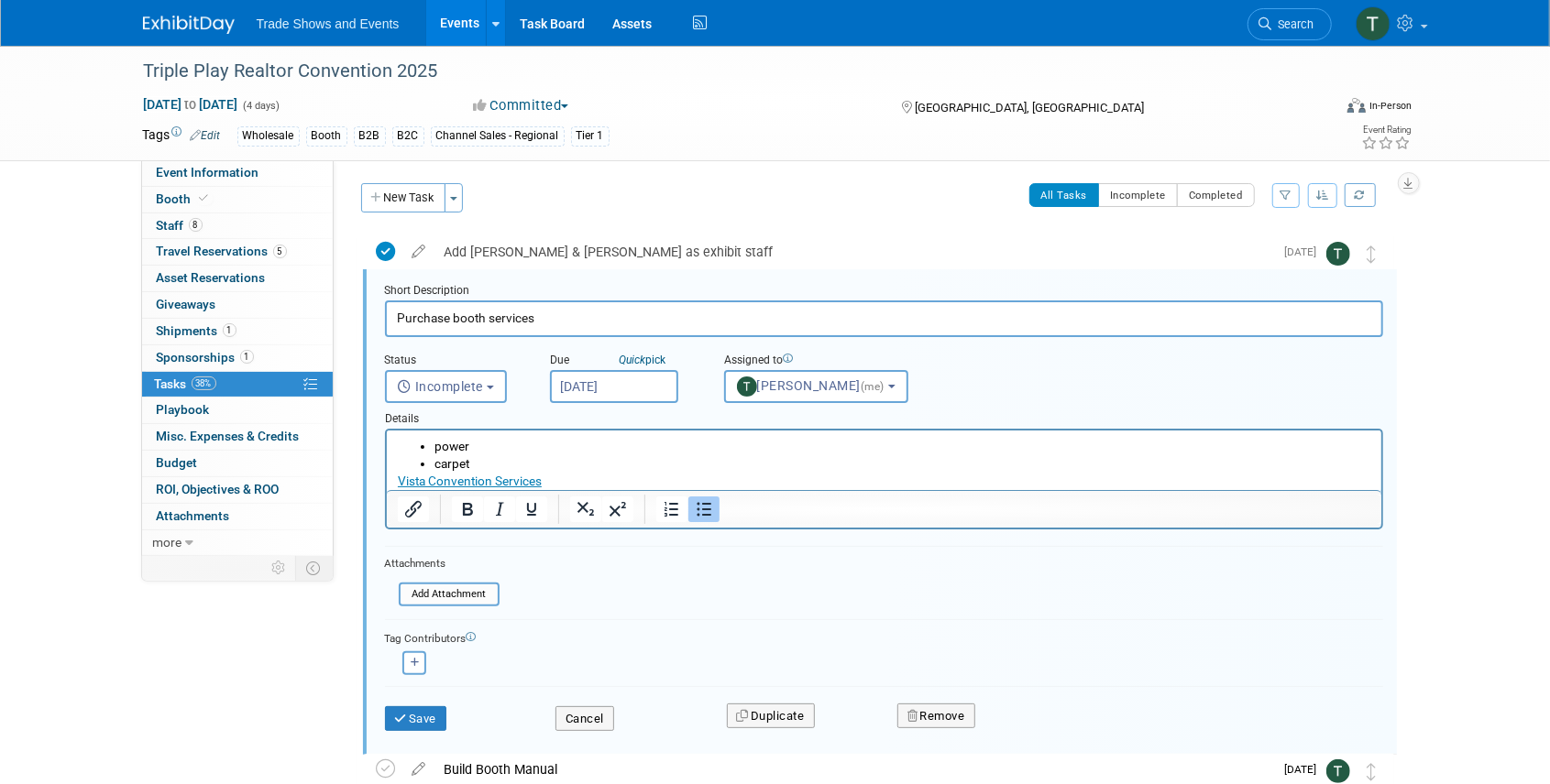
scroll to position [2, 0]
click at [602, 379] on input "[DATE]" at bounding box center [614, 386] width 128 height 33
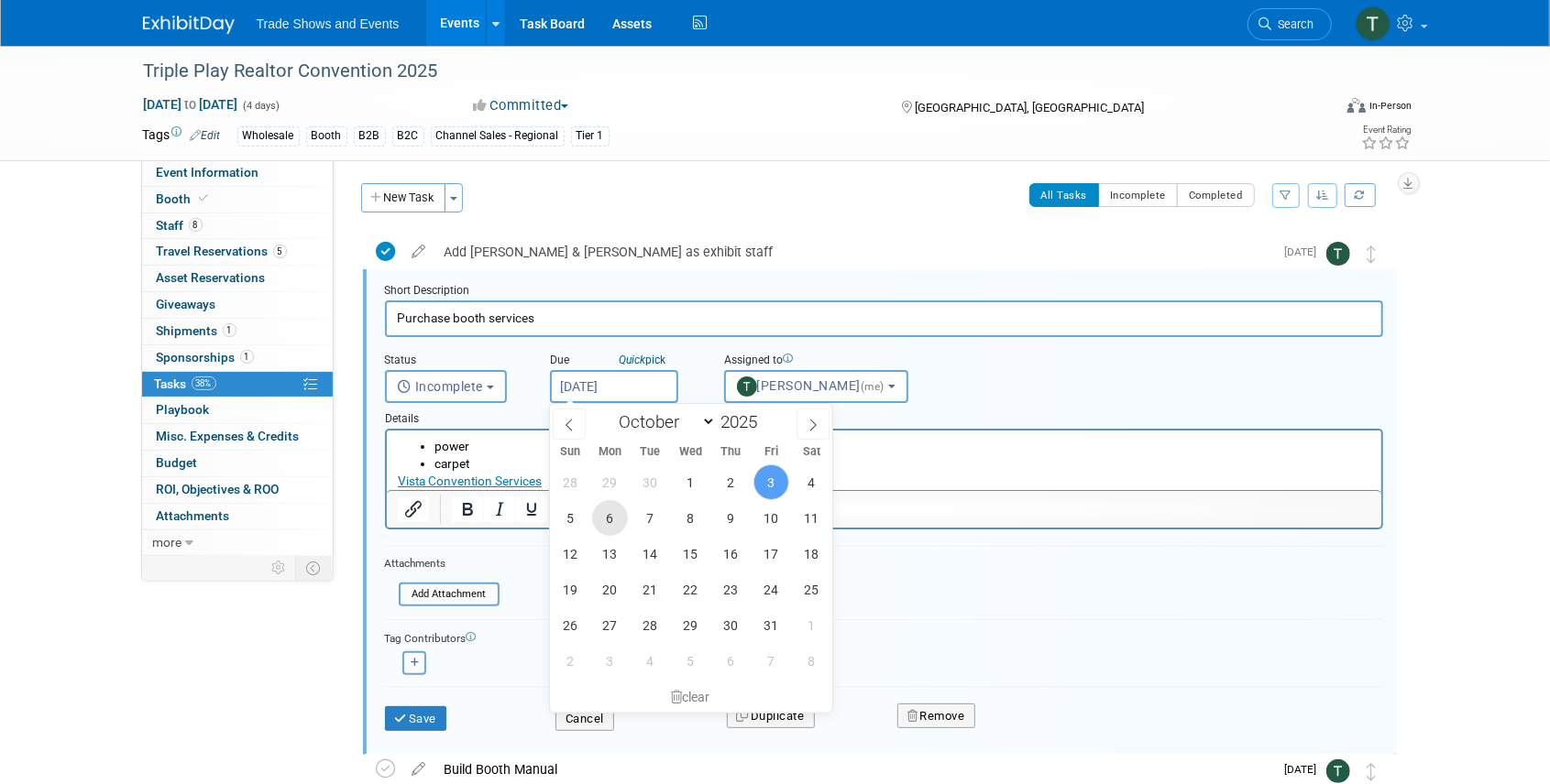
click at [608, 524] on span "6" at bounding box center [610, 518] width 36 height 36
type input "Oct 6, 2025"
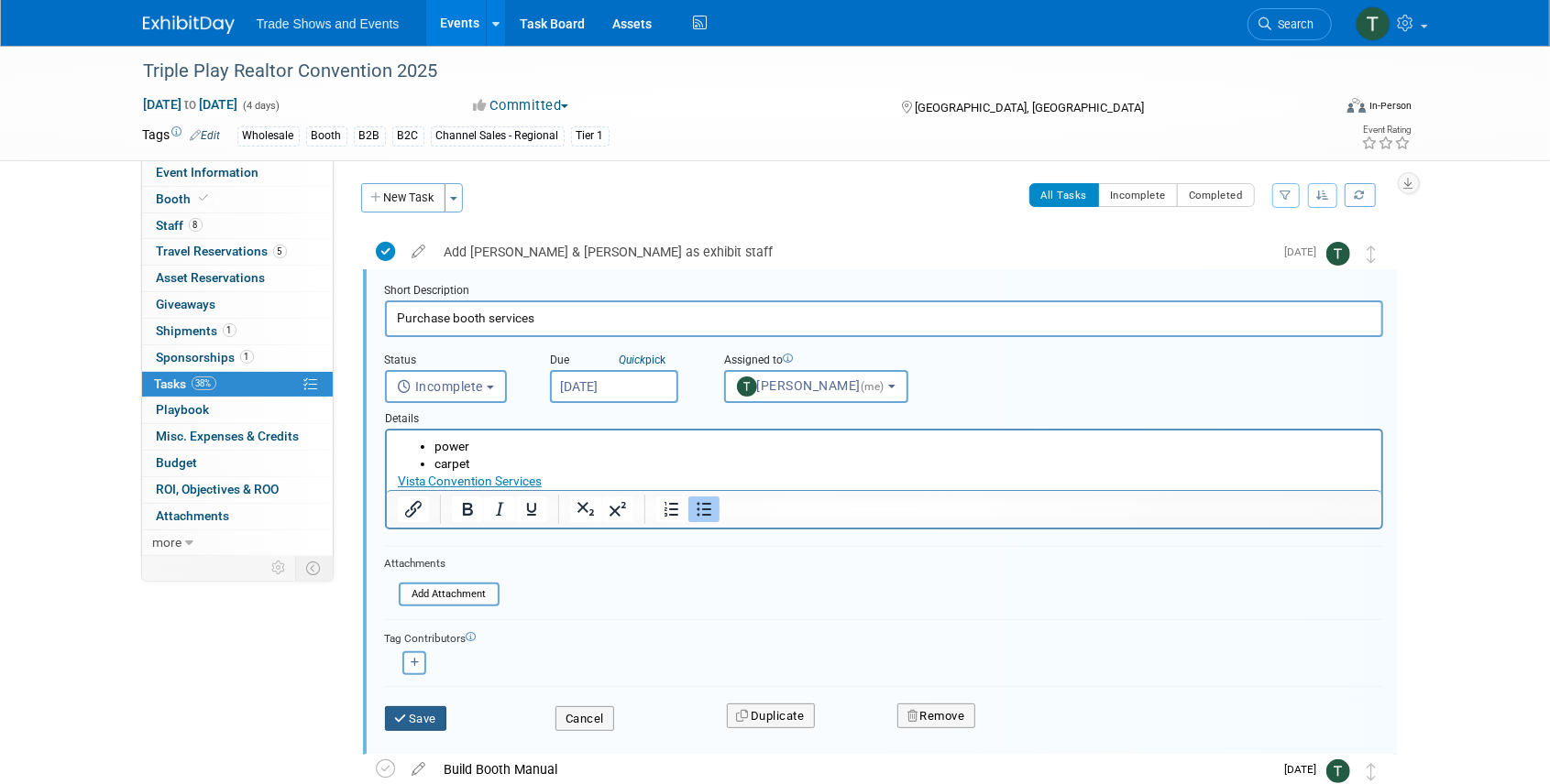
click at [435, 721] on button "Save" at bounding box center [416, 719] width 63 height 26
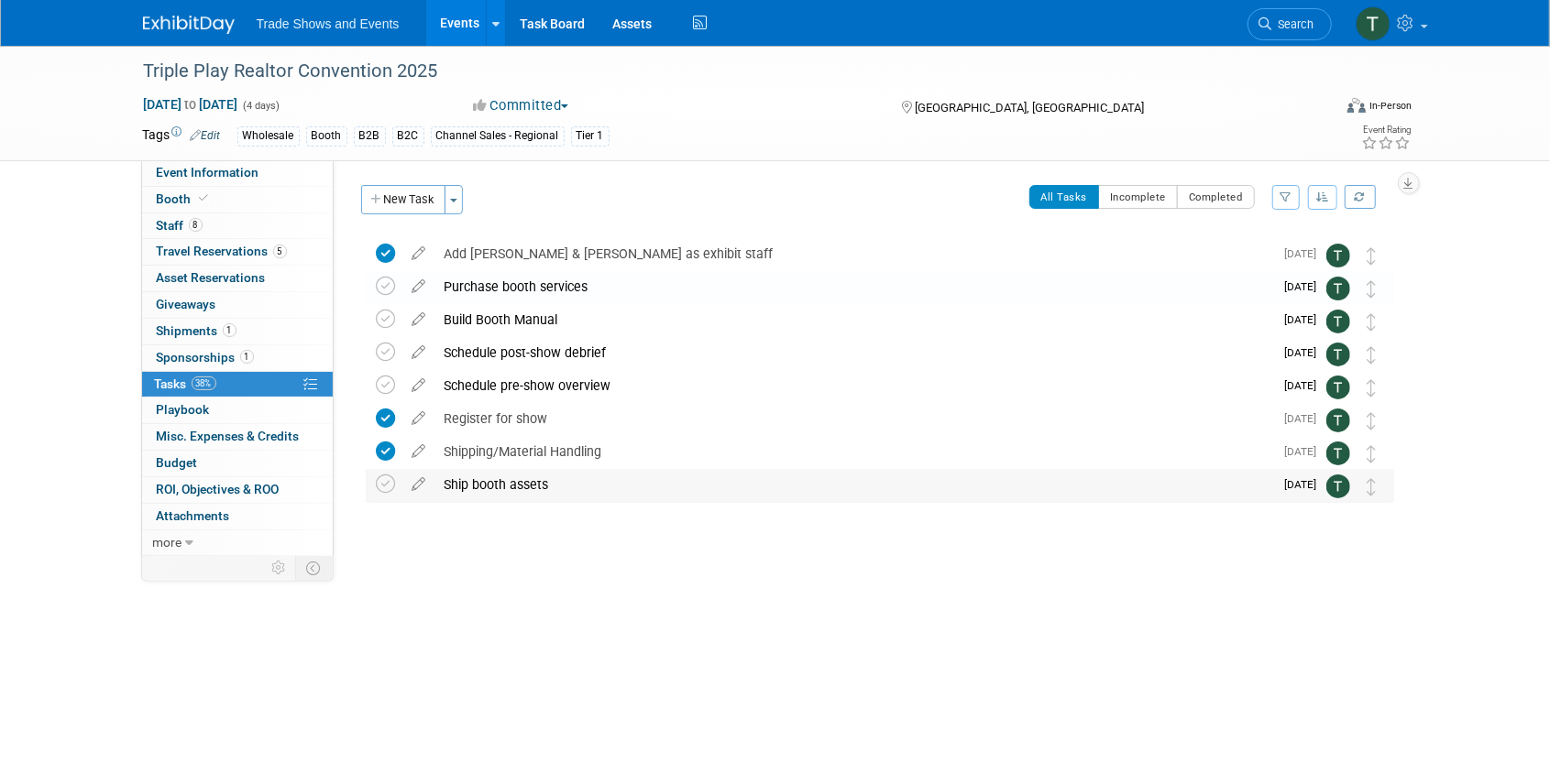
scroll to position [0, 0]
click at [557, 20] on link "Task Board" at bounding box center [552, 23] width 92 height 46
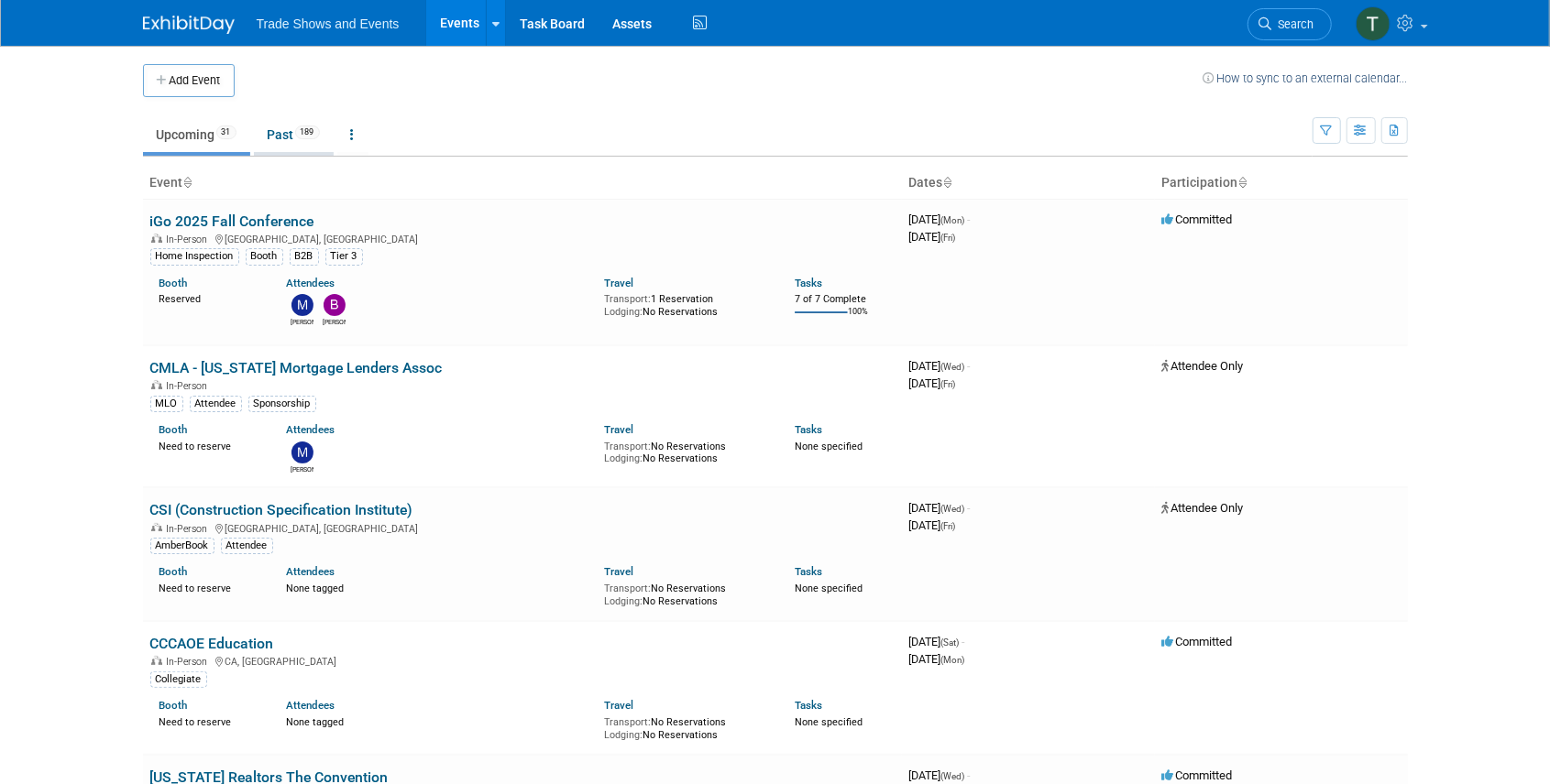
click at [284, 127] on link "Past 189" at bounding box center [294, 134] width 79 height 35
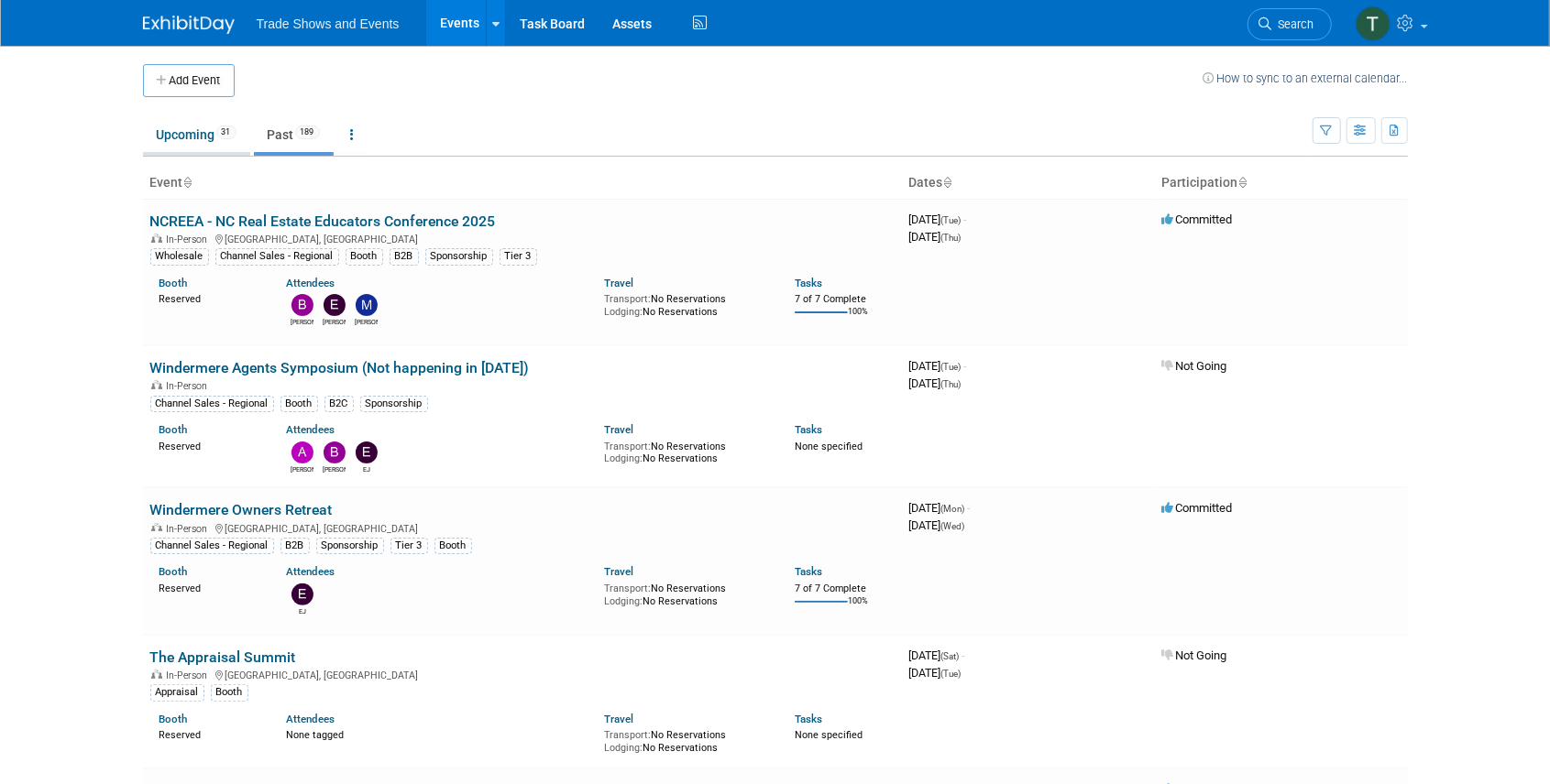
click at [184, 126] on link "Upcoming 31" at bounding box center [197, 134] width 107 height 35
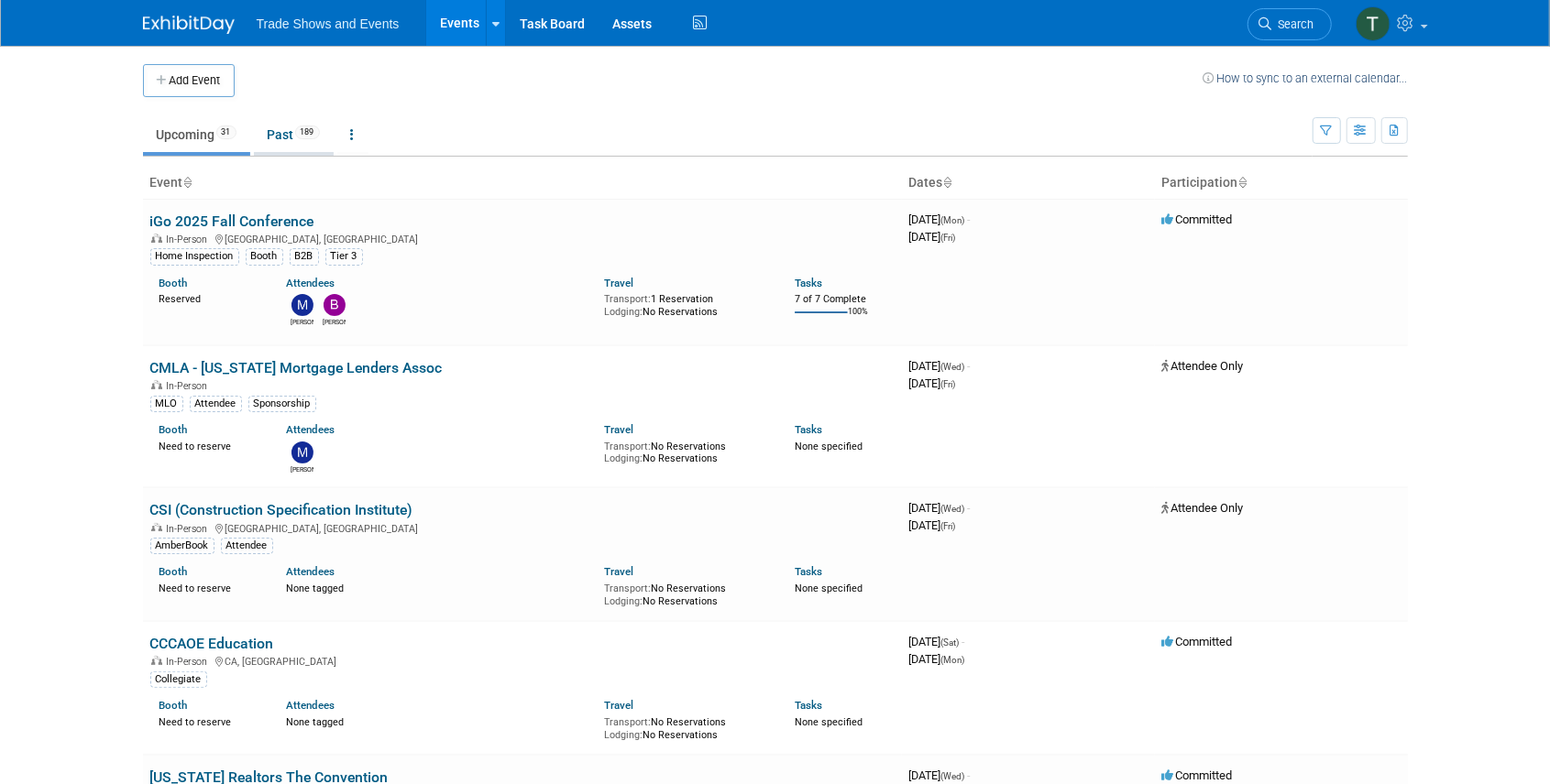
click at [268, 140] on link "Past 189" at bounding box center [294, 134] width 79 height 35
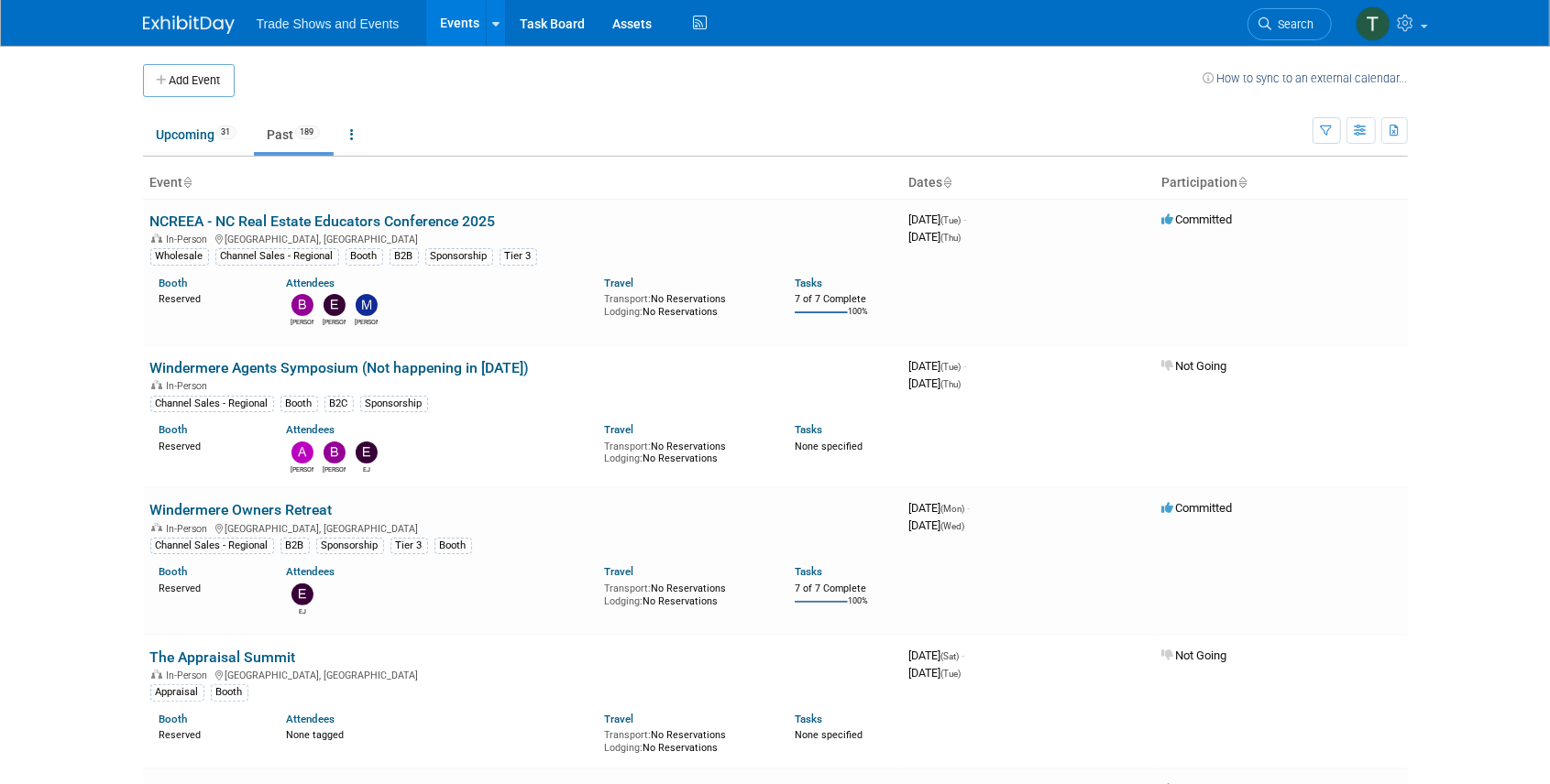
click at [304, 217] on link "NCREEA - NC Real Estate Educators Conference 2025" at bounding box center [323, 221] width 346 height 18
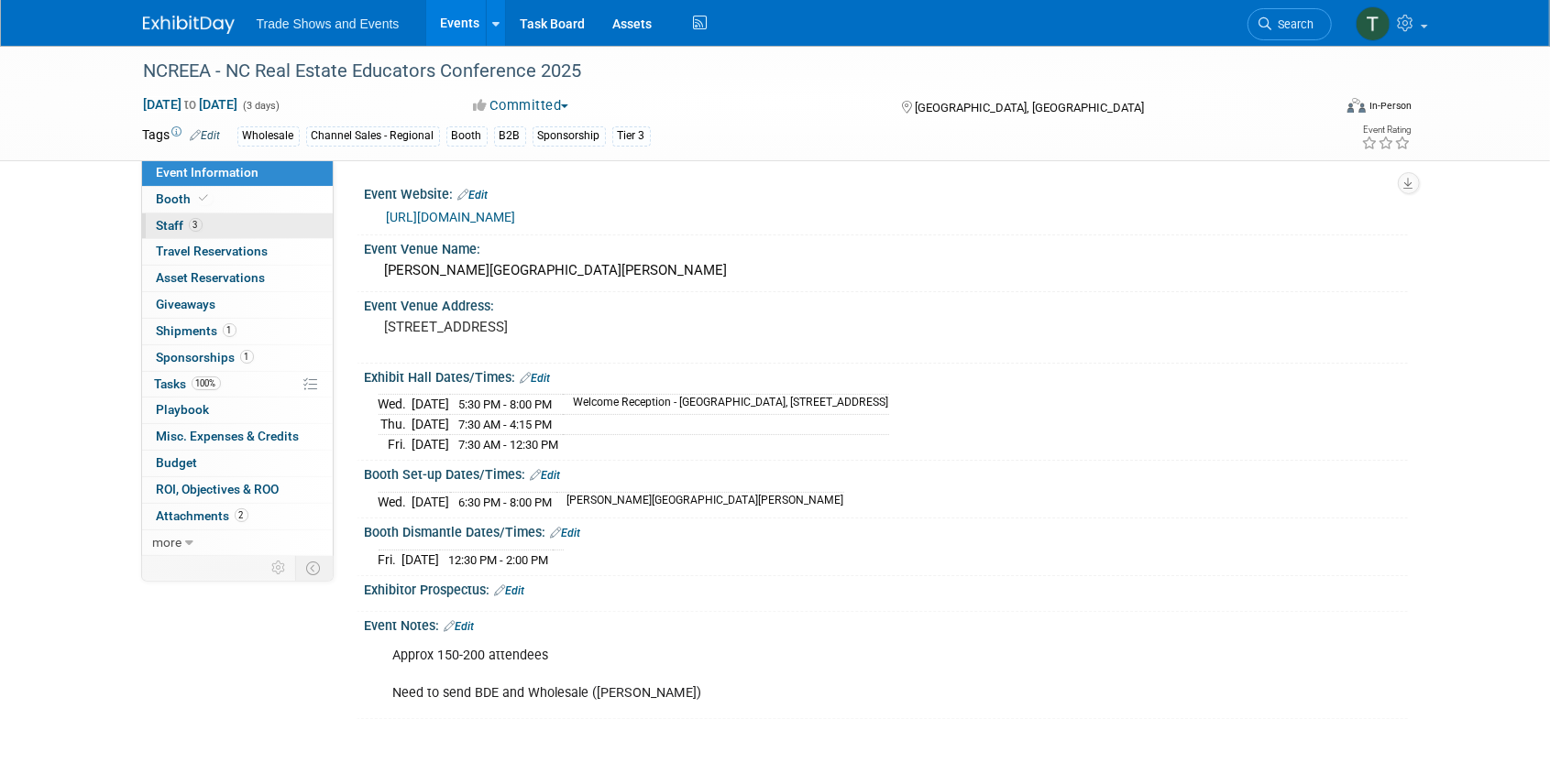
click at [197, 225] on span "3" at bounding box center [196, 225] width 14 height 14
